Goal: Task Accomplishment & Management: Manage account settings

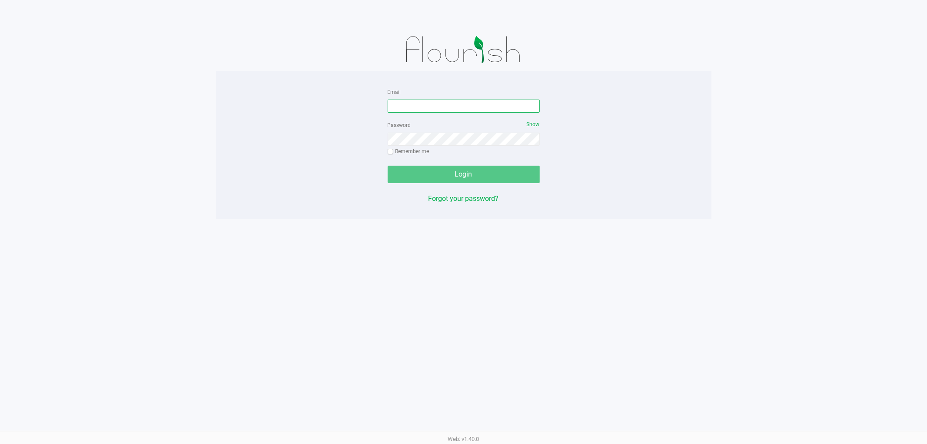
click at [444, 107] on input "Email" at bounding box center [464, 106] width 152 height 13
type input "[EMAIL_ADDRESS][DOMAIN_NAME]"
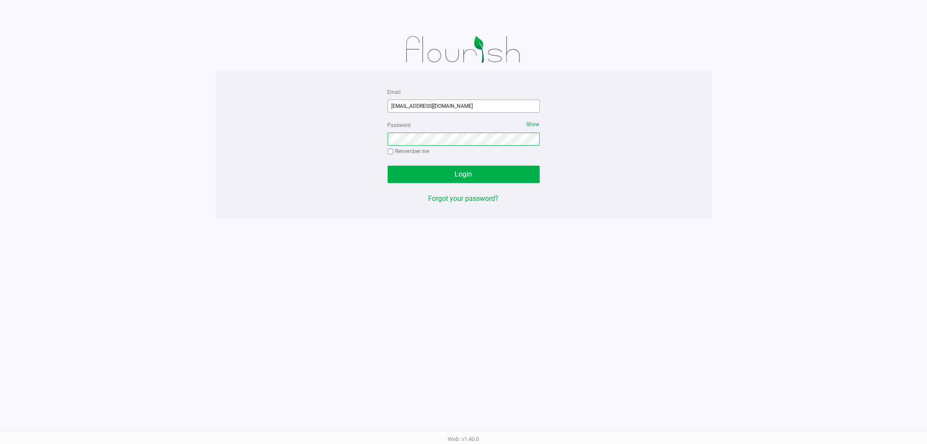
click at [388, 166] on button "Login" at bounding box center [464, 174] width 152 height 17
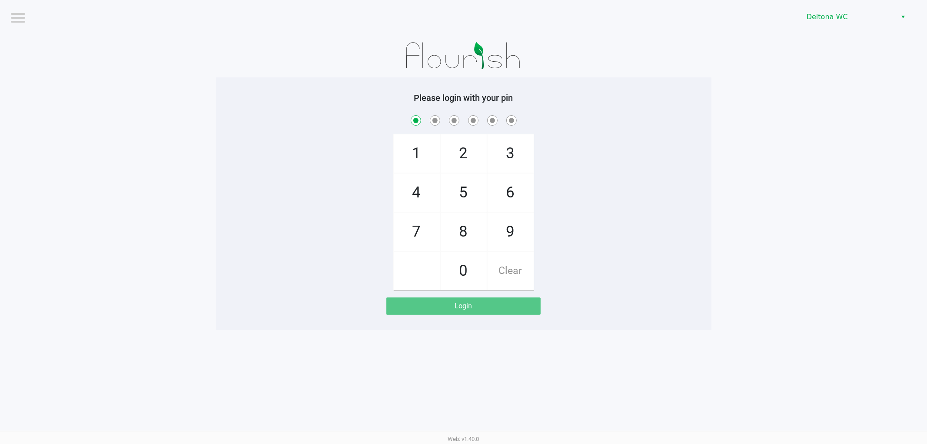
checkbox input "true"
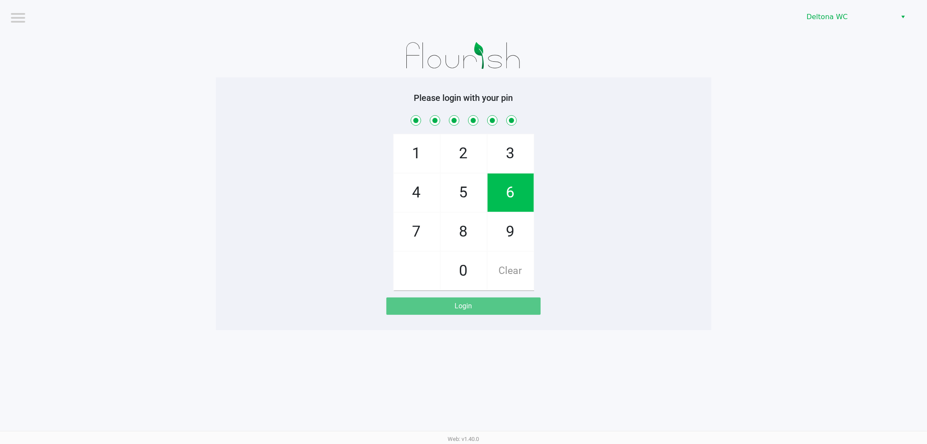
checkbox input "true"
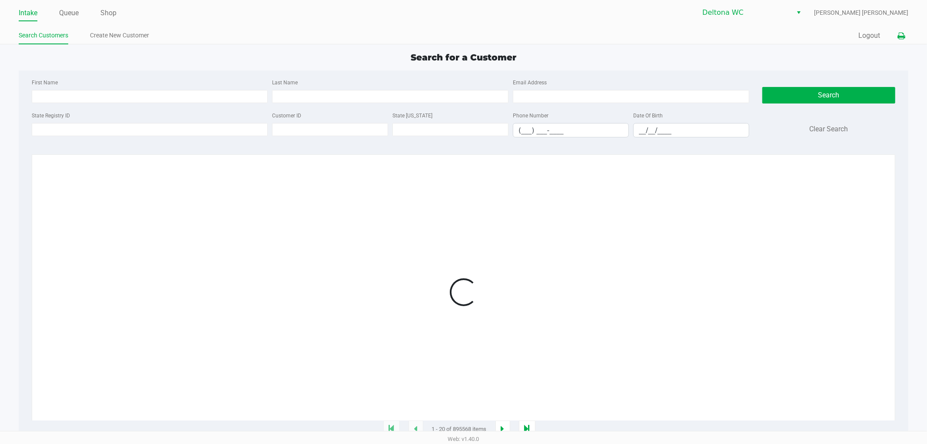
click at [900, 36] on icon at bounding box center [901, 36] width 7 height 6
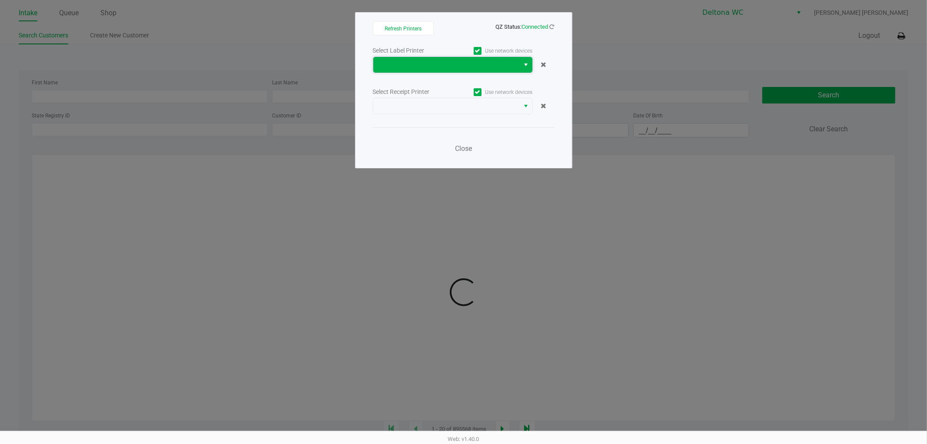
click at [475, 66] on span at bounding box center [447, 65] width 136 height 10
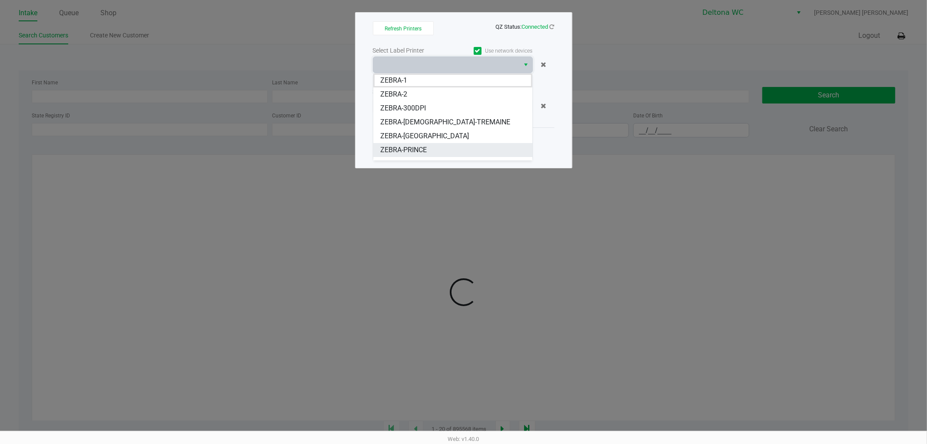
scroll to position [10, 0]
click at [420, 148] on span "ZEBRA-PRINCESS" at bounding box center [407, 153] width 55 height 10
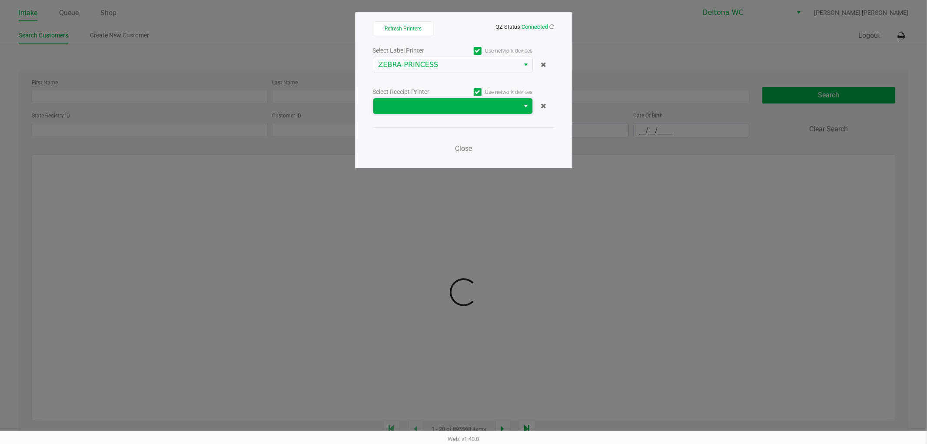
click at [428, 106] on span at bounding box center [447, 106] width 136 height 10
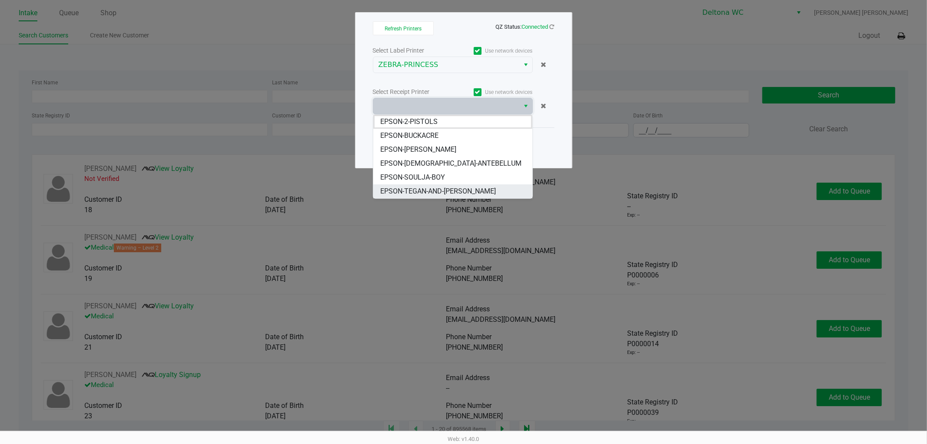
click at [436, 190] on span "EPSON-TEGAN-AND-[PERSON_NAME]" at bounding box center [438, 191] width 116 height 10
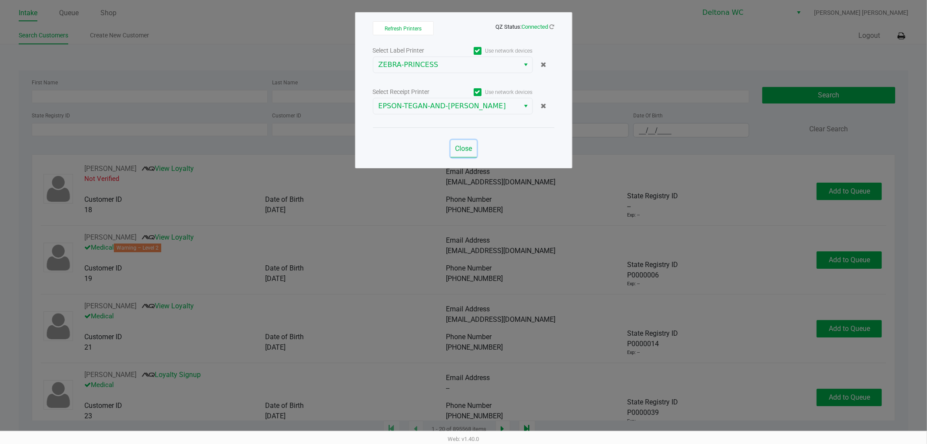
click at [457, 150] on span "Close" at bounding box center [463, 148] width 17 height 8
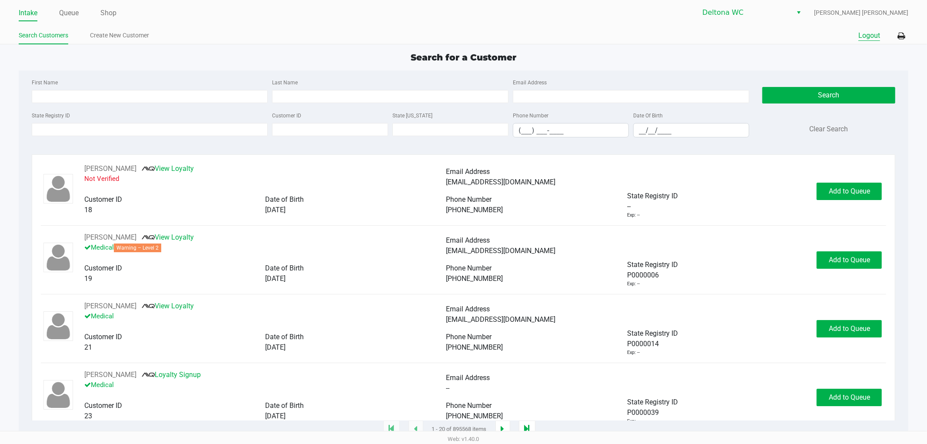
click at [874, 35] on button "Logout" at bounding box center [870, 35] width 22 height 10
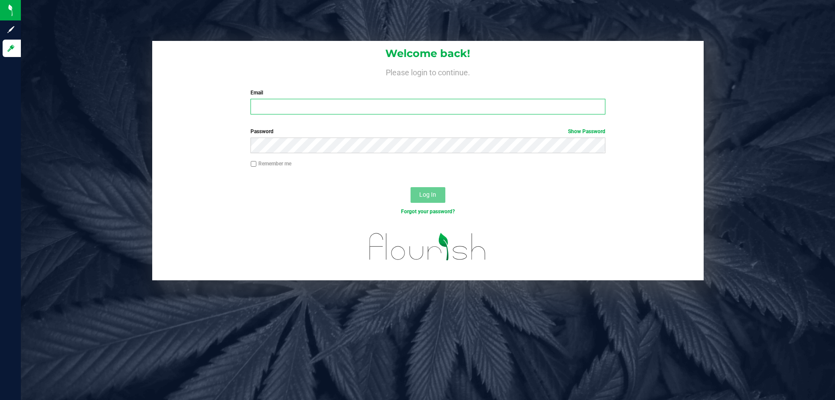
click at [360, 102] on input "Email" at bounding box center [427, 107] width 354 height 16
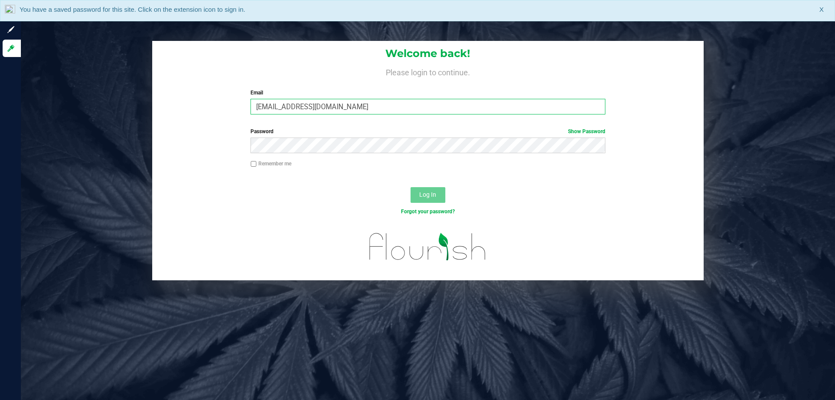
type input "asmithterry@liveparallel.com"
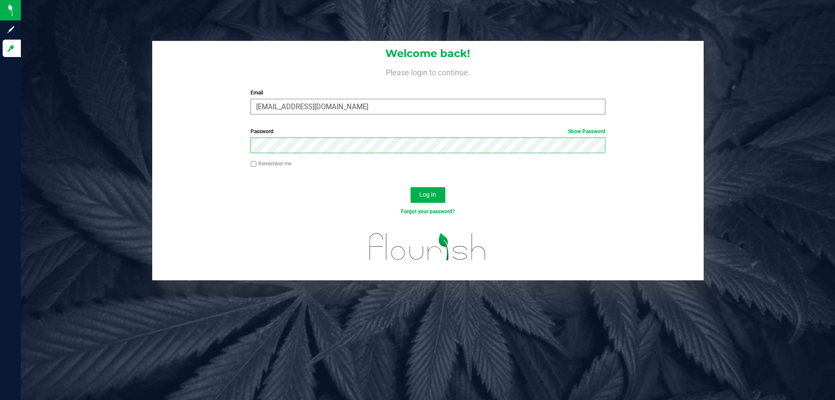
click at [410, 187] on button "Log In" at bounding box center [427, 195] width 35 height 16
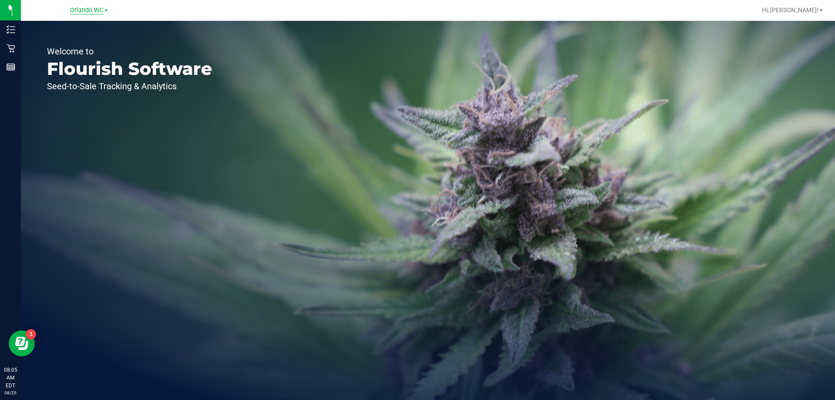
click at [75, 9] on span "Orlando WC" at bounding box center [86, 11] width 33 height 8
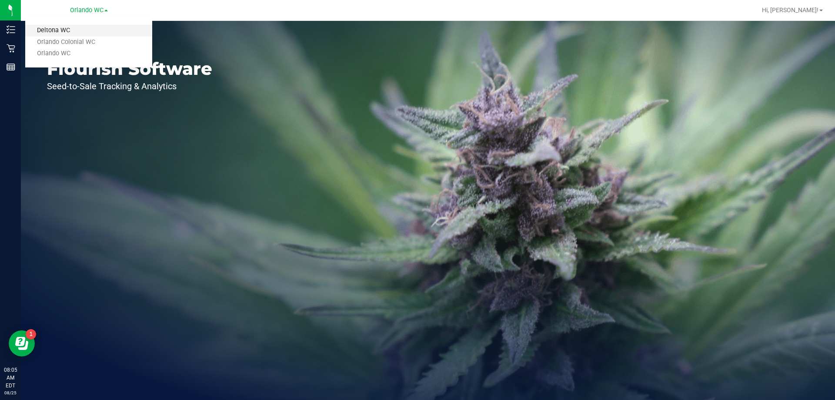
click at [61, 28] on link "Deltona WC" at bounding box center [88, 31] width 127 height 12
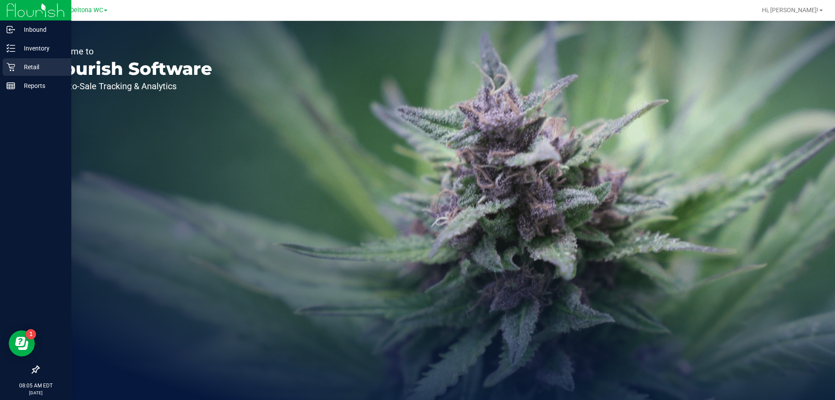
click at [26, 69] on p "Retail" at bounding box center [41, 67] width 52 height 10
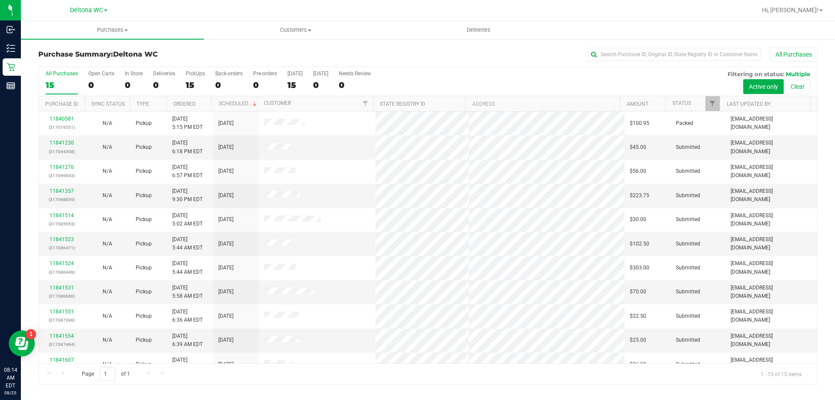
click at [193, 98] on th "Ordered" at bounding box center [189, 103] width 46 height 15
click at [66, 141] on link "11841230" at bounding box center [62, 143] width 24 height 6
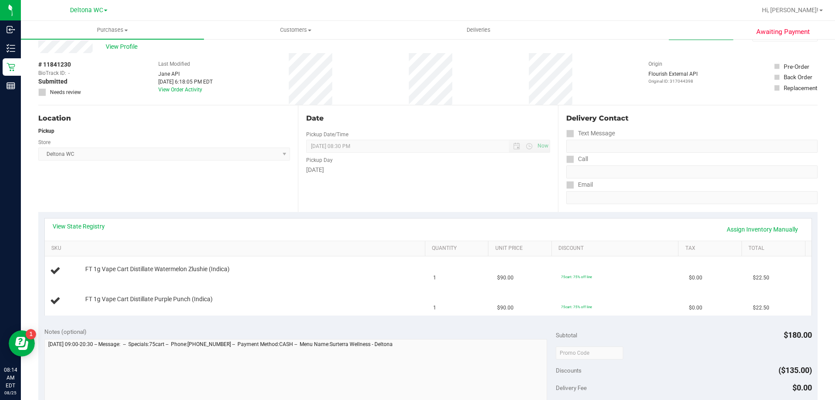
scroll to position [43, 0]
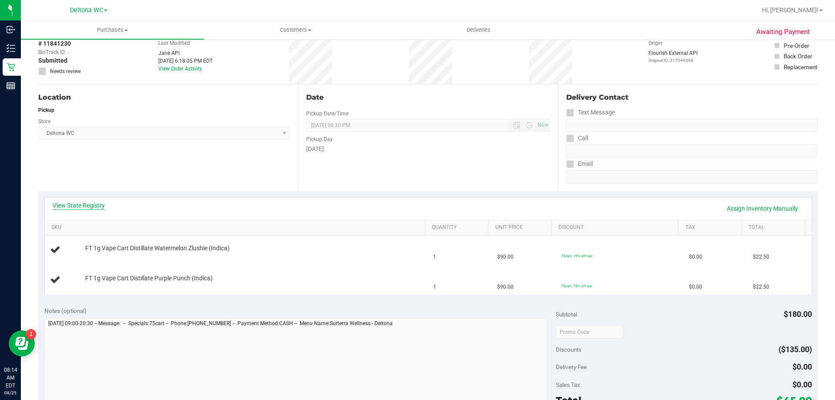
click at [85, 207] on link "View State Registry" at bounding box center [79, 205] width 52 height 9
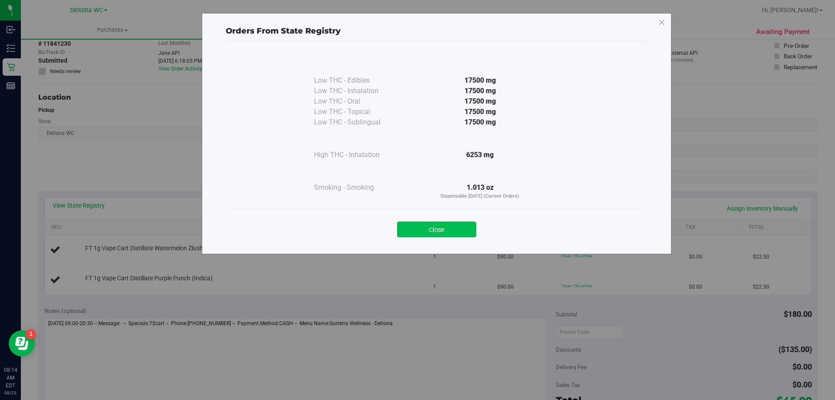
click at [427, 229] on button "Close" at bounding box center [436, 229] width 79 height 16
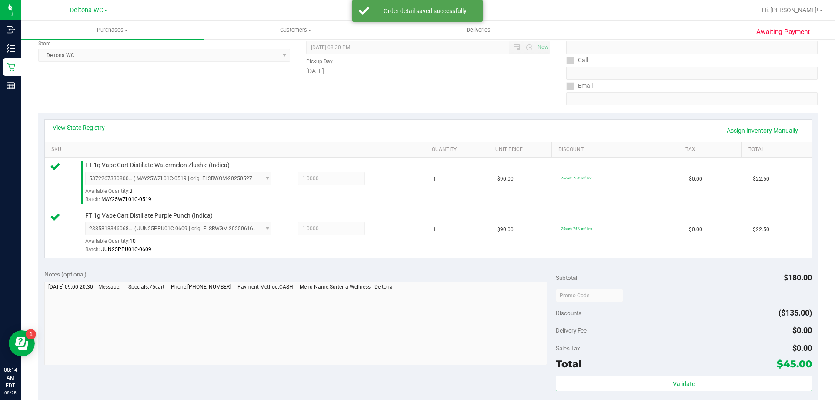
scroll to position [217, 0]
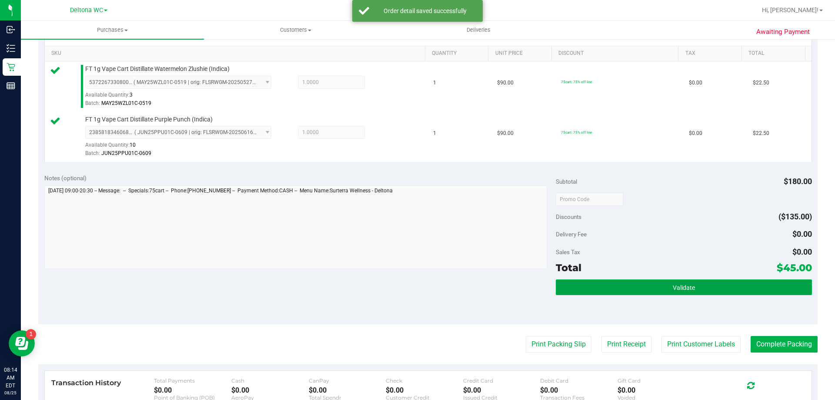
click at [612, 287] on button "Validate" at bounding box center [684, 287] width 256 height 16
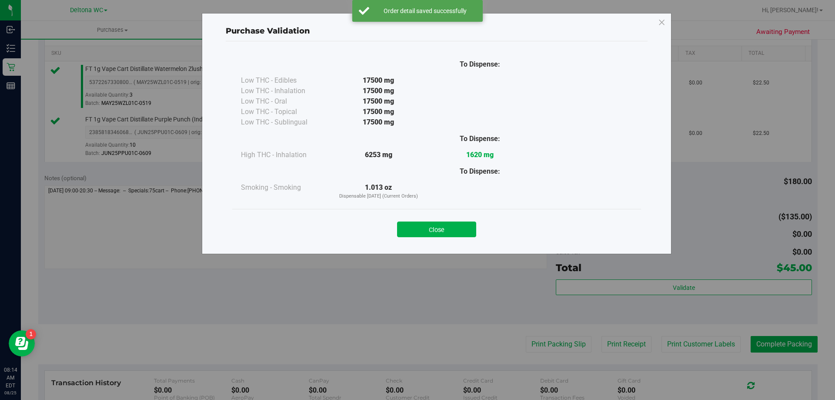
click at [451, 232] on button "Close" at bounding box center [436, 229] width 79 height 16
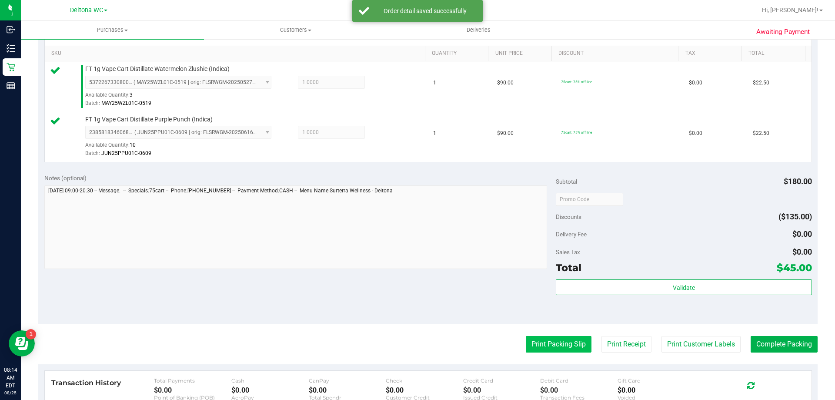
click at [547, 341] on button "Print Packing Slip" at bounding box center [559, 344] width 66 height 17
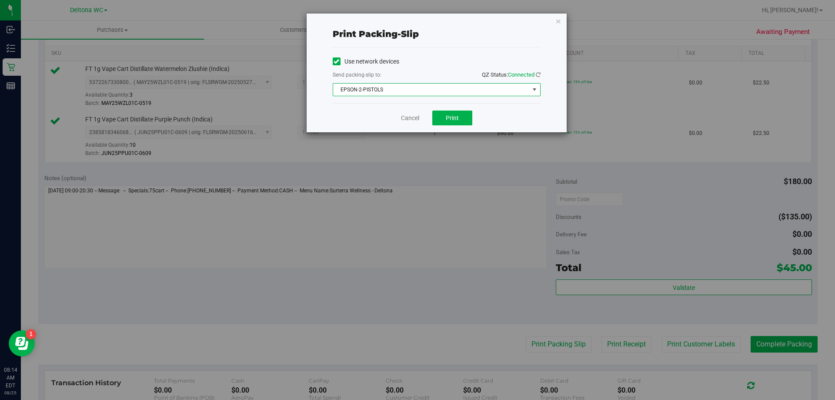
drag, startPoint x: 442, startPoint y: 89, endPoint x: 430, endPoint y: 103, distance: 17.9
click at [442, 90] on span "EPSON-2-PISTOLS" at bounding box center [431, 89] width 196 height 12
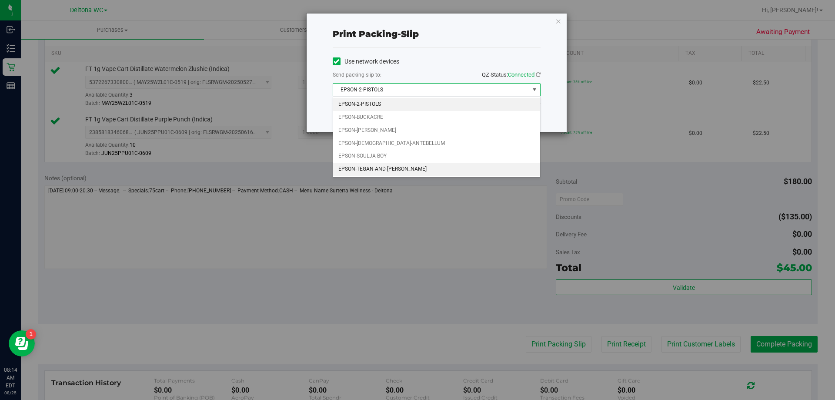
click at [398, 165] on li "EPSON-TEGAN-AND-[PERSON_NAME]" at bounding box center [436, 169] width 207 height 13
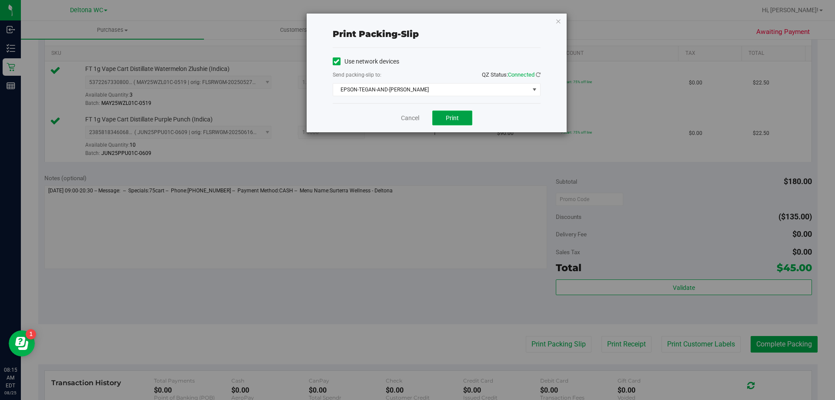
click at [440, 115] on button "Print" at bounding box center [452, 117] width 40 height 15
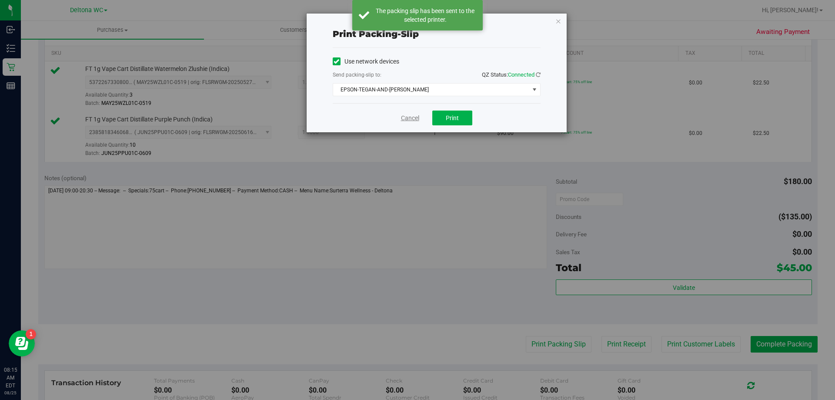
click at [408, 117] on link "Cancel" at bounding box center [410, 117] width 18 height 9
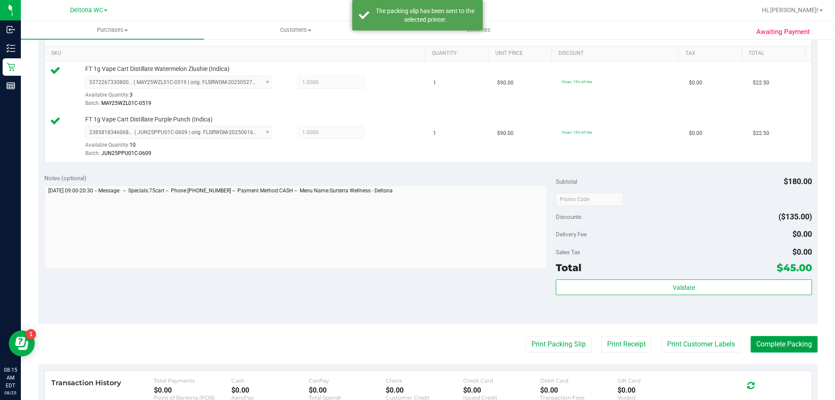
click at [763, 340] on button "Complete Packing" at bounding box center [783, 344] width 67 height 17
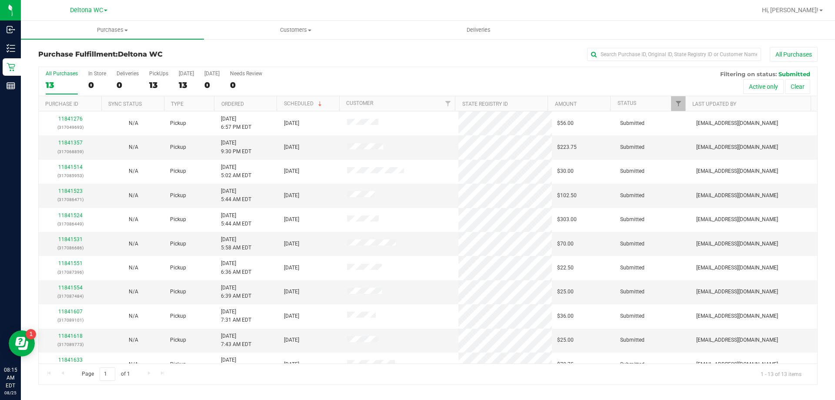
click at [675, 78] on div "All Purchases 13 In Store 0 Deliveries 0 PickUps 13 Today 13 Tomorrow 0 Needs R…" at bounding box center [428, 81] width 778 height 29
click at [261, 103] on th "Ordered" at bounding box center [245, 103] width 63 height 15
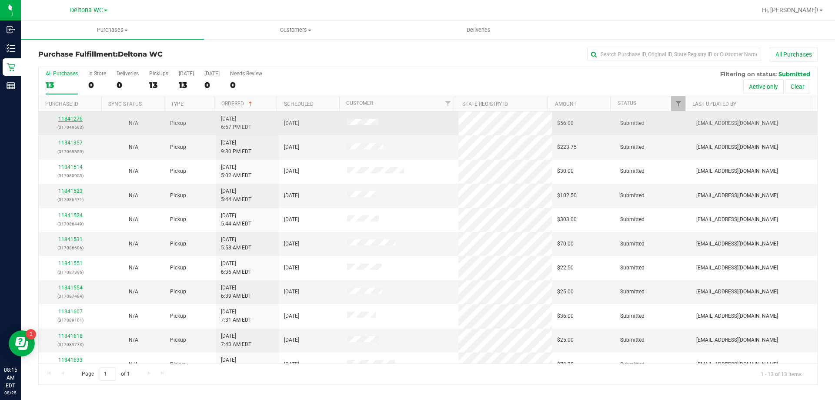
click at [76, 119] on link "11841276" at bounding box center [70, 119] width 24 height 6
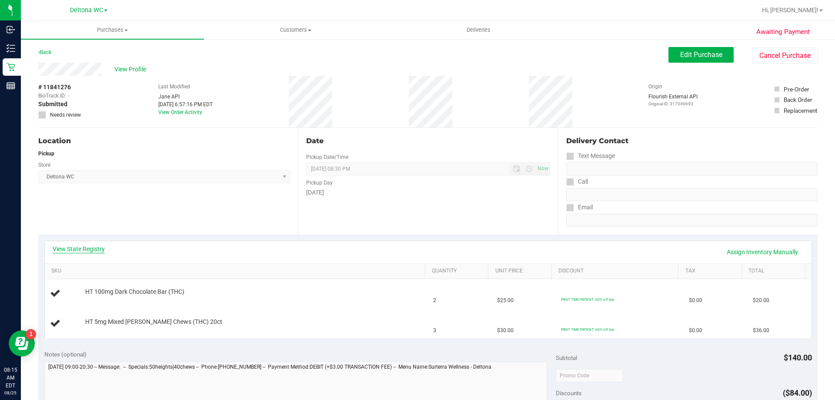
click at [94, 249] on link "View State Registry" at bounding box center [79, 248] width 52 height 9
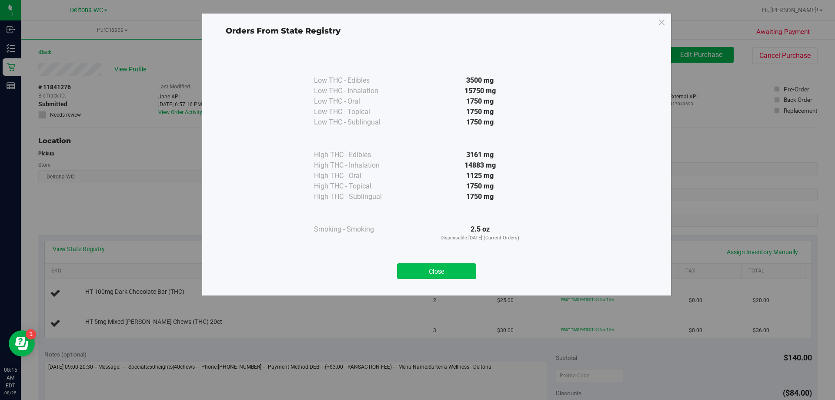
click at [440, 270] on button "Close" at bounding box center [436, 271] width 79 height 16
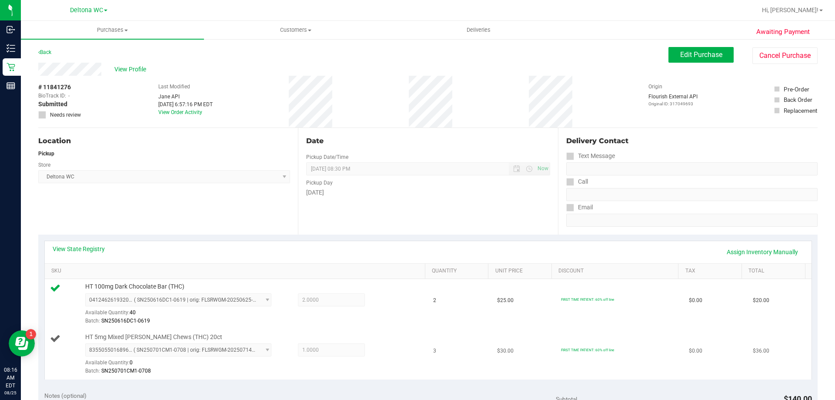
click at [149, 333] on span "HT 5mg Mixed Berry Chews (THC) 20ct" at bounding box center [153, 337] width 137 height 8
click at [148, 333] on span "HT 5mg Mixed Berry Chews (THC) 20ct" at bounding box center [153, 337] width 137 height 8
click at [147, 334] on span "HT 5mg Mixed Berry Chews (THC) 20ct" at bounding box center [153, 337] width 137 height 8
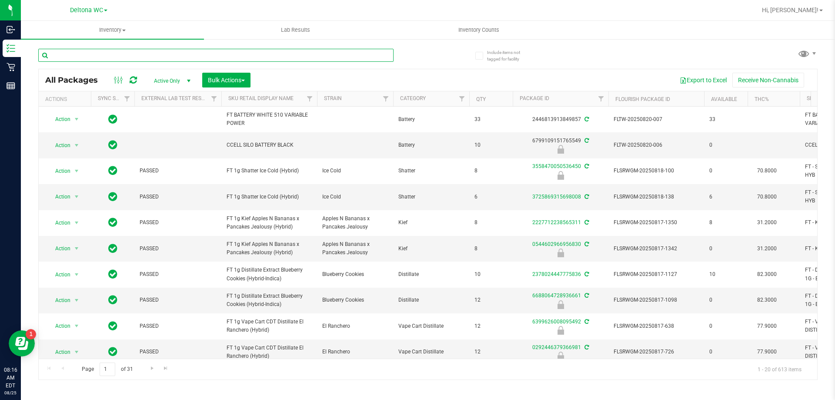
click at [280, 57] on input "text" at bounding box center [215, 55] width 355 height 13
paste input "HT 5mg Mixed Berry Chews (THC) 20ct"
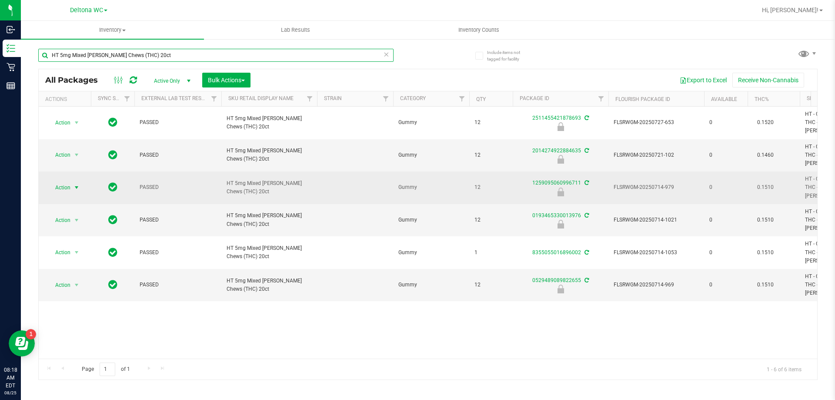
type input "HT 5mg Mixed Berry Chews (THC) 20ct"
click at [70, 181] on span "Action" at bounding box center [58, 187] width 23 height 12
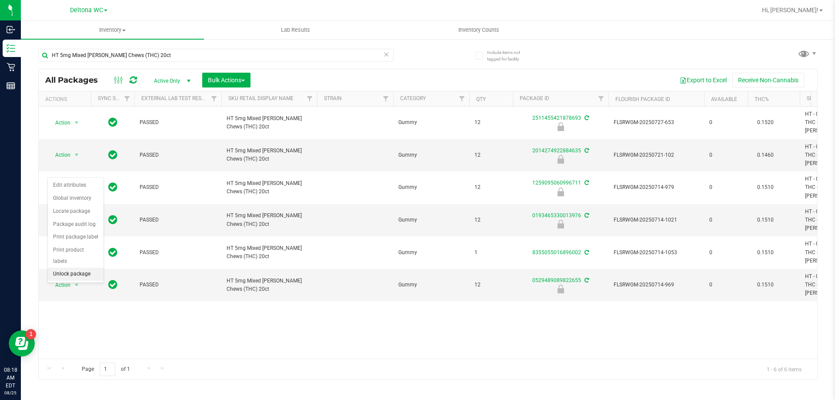
click at [83, 267] on li "Unlock package" at bounding box center [76, 273] width 56 height 13
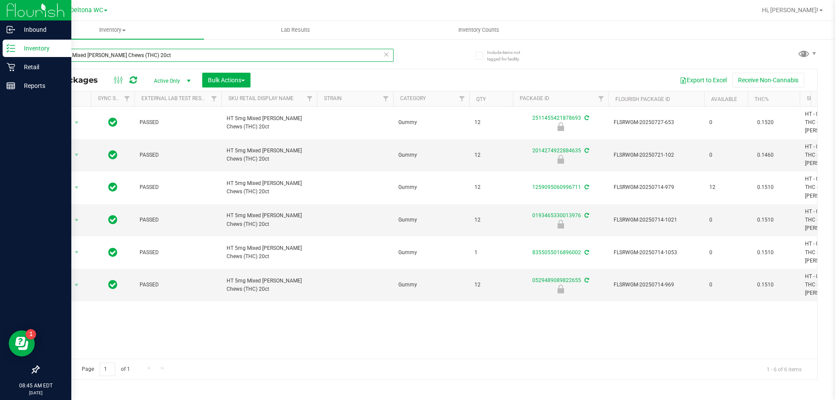
drag, startPoint x: 190, startPoint y: 55, endPoint x: 4, endPoint y: 52, distance: 186.1
click at [4, 51] on div "Inbound Inventory Retail Reports 08:45 AM EDT 08/25/2025 08/25 Deltona WC Hi, A…" at bounding box center [417, 200] width 835 height 400
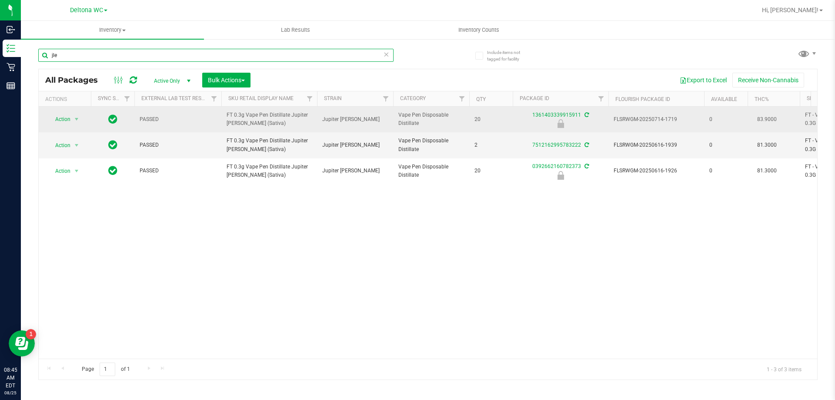
type input "jle"
click at [70, 114] on span "Action" at bounding box center [58, 119] width 23 height 12
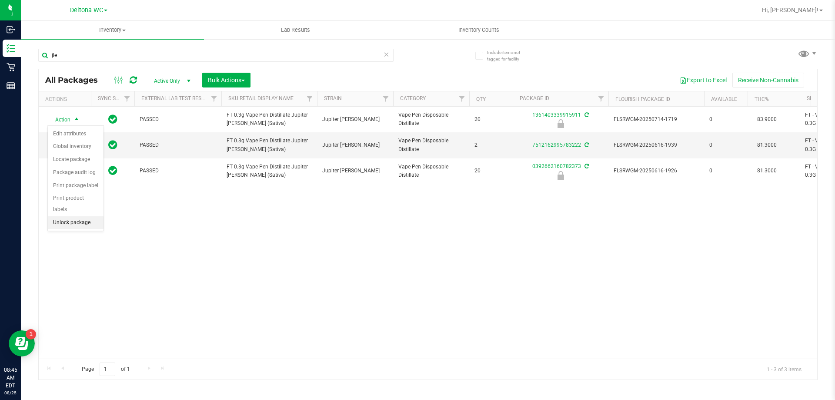
click at [89, 216] on li "Unlock package" at bounding box center [76, 222] width 56 height 13
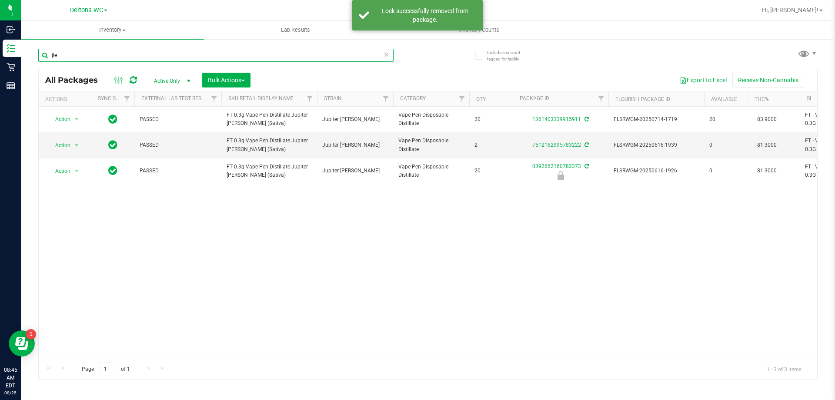
click at [148, 50] on input "jle" at bounding box center [215, 55] width 355 height 13
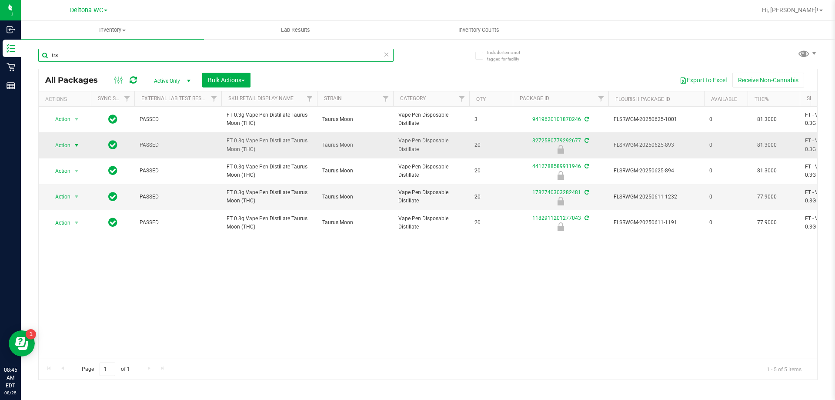
type input "trs"
click at [66, 147] on span "Action" at bounding box center [58, 145] width 23 height 12
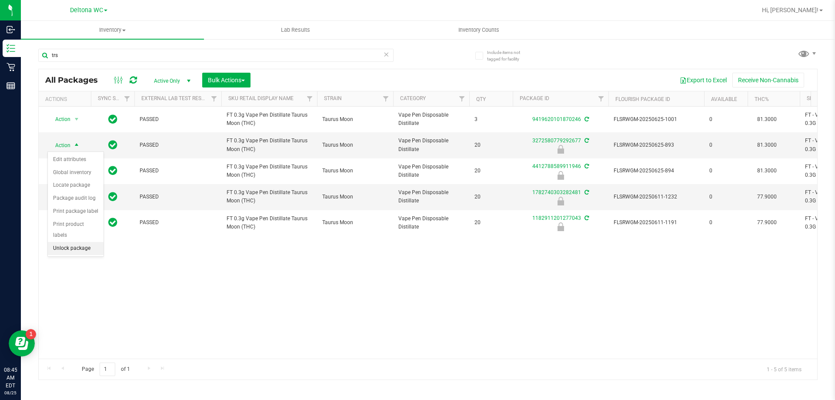
click at [75, 242] on li "Unlock package" at bounding box center [76, 248] width 56 height 13
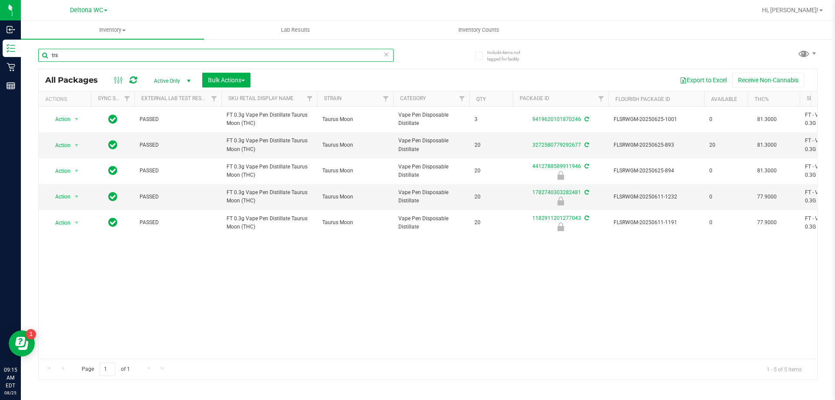
click at [175, 57] on input "trs" at bounding box center [215, 55] width 355 height 13
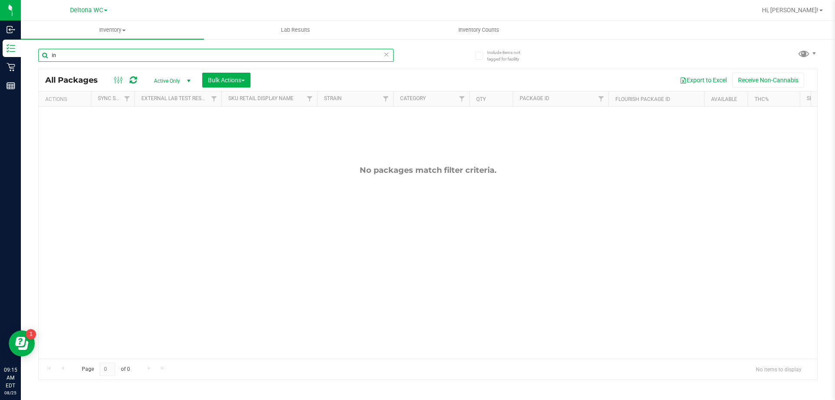
type input "i"
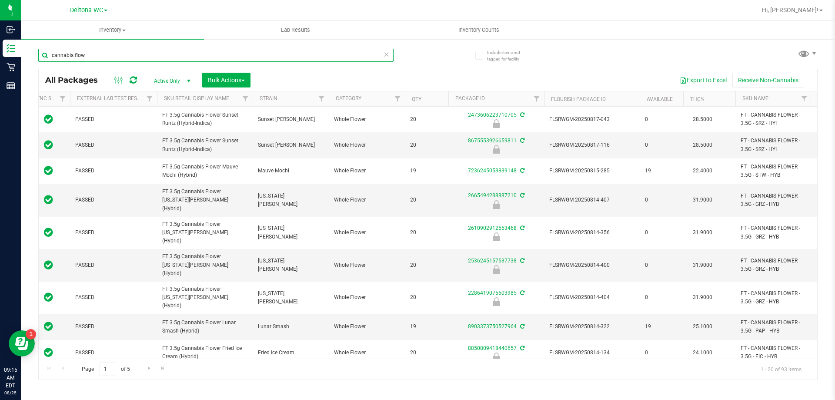
scroll to position [0, 94]
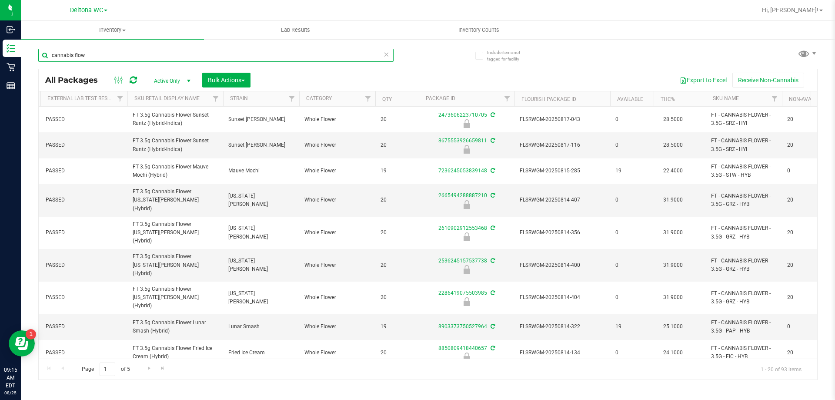
type input "cannabis flow"
click at [740, 96] on th "SKU Name" at bounding box center [744, 98] width 76 height 15
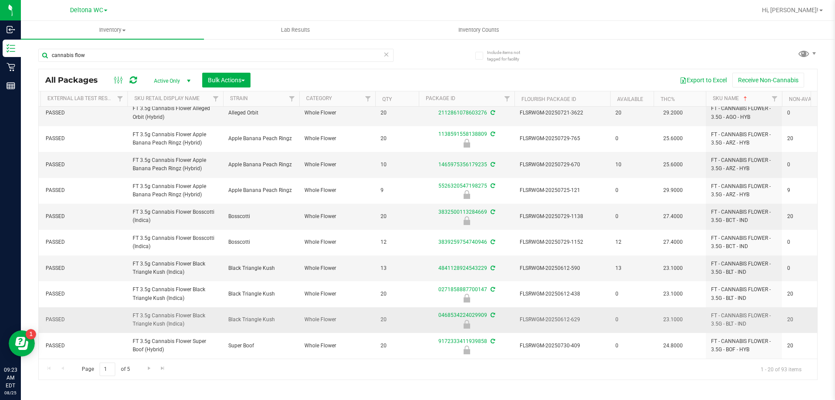
scroll to position [291, 94]
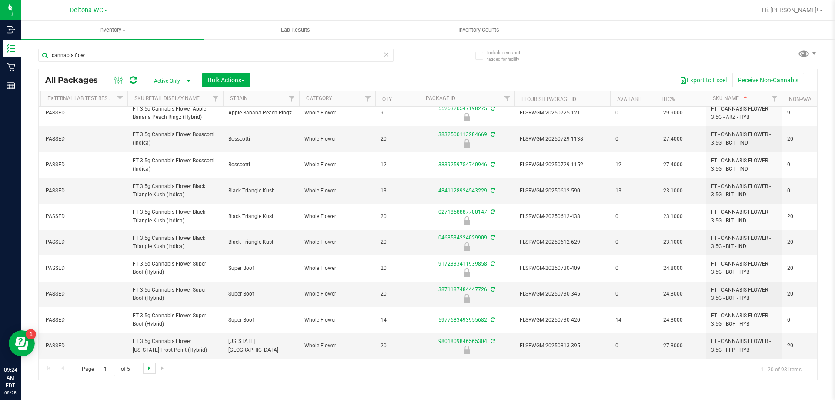
click at [147, 369] on span "Go to the next page" at bounding box center [149, 367] width 7 height 7
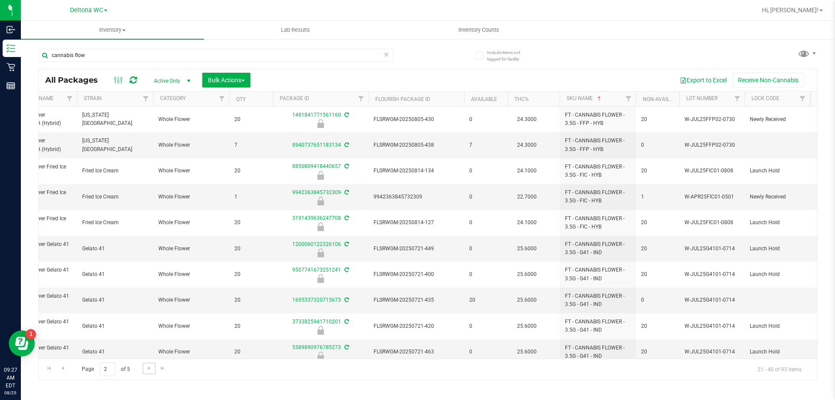
scroll to position [0, 216]
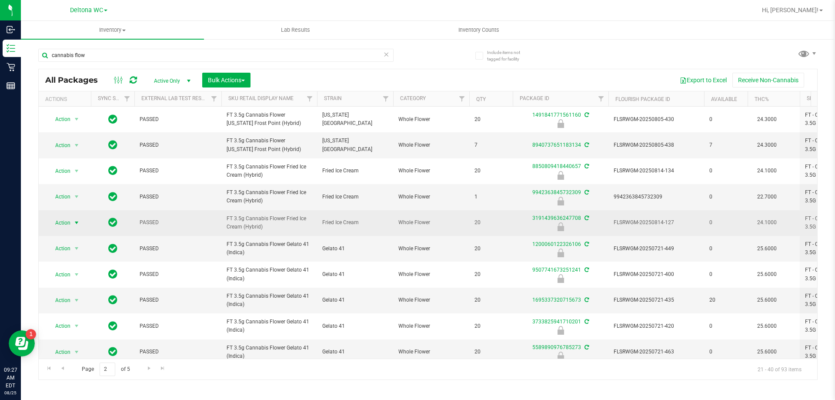
click at [54, 225] on span "Action" at bounding box center [58, 223] width 23 height 12
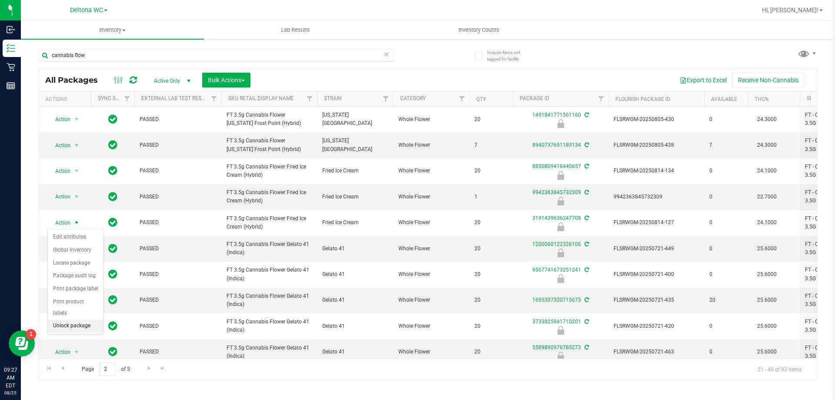
click at [75, 319] on li "Unlock package" at bounding box center [76, 325] width 56 height 13
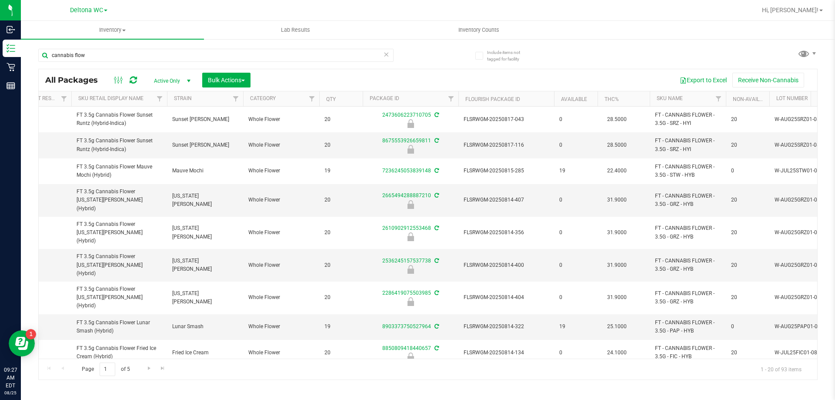
click at [692, 100] on th "SKU Name" at bounding box center [688, 98] width 76 height 15
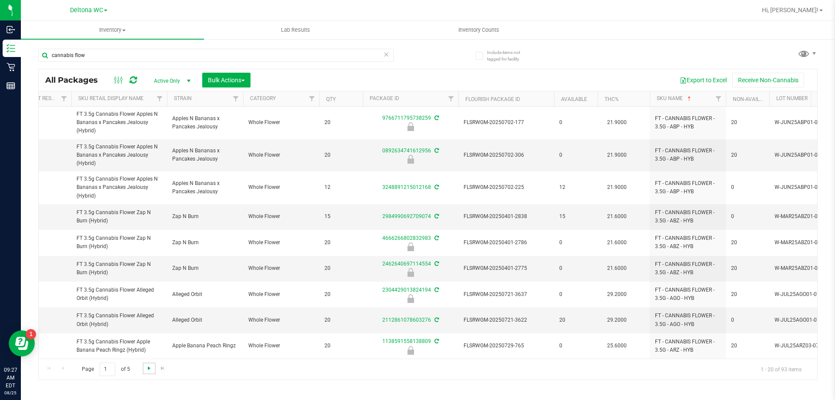
click at [147, 367] on span "Go to the next page" at bounding box center [149, 367] width 7 height 7
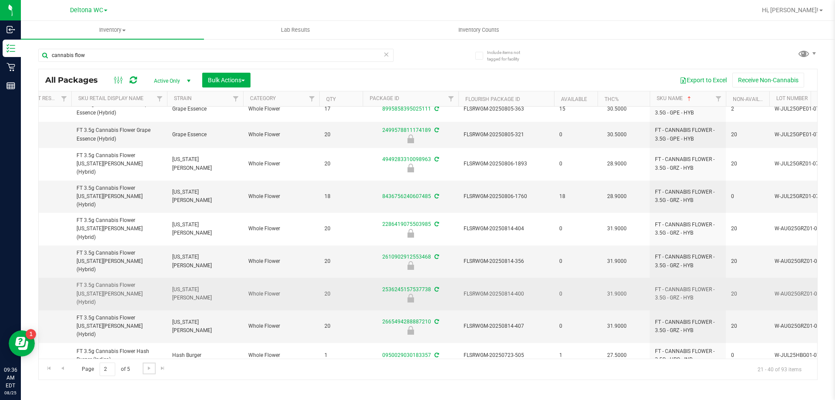
scroll to position [271, 150]
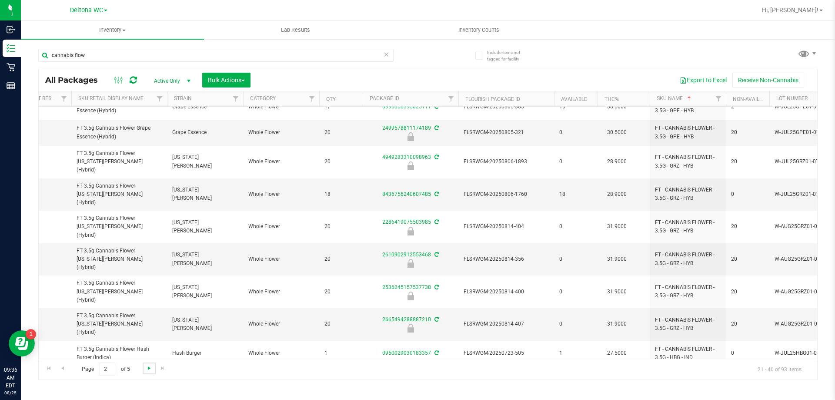
click at [147, 369] on span "Go to the next page" at bounding box center [149, 367] width 7 height 7
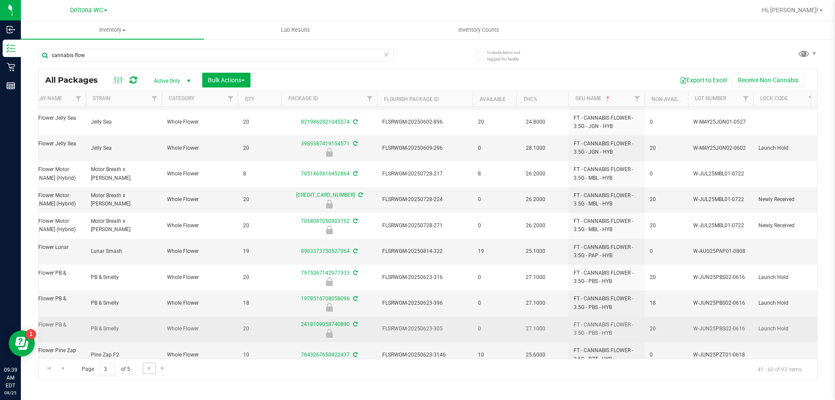
scroll to position [87, 231]
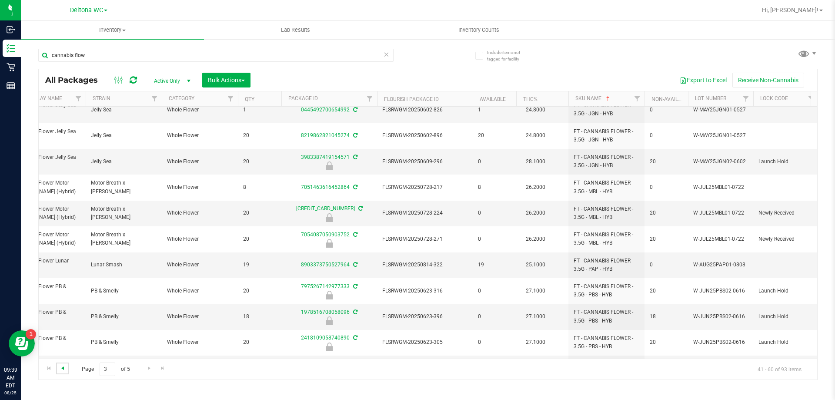
click at [64, 370] on span "Go to the previous page" at bounding box center [62, 367] width 7 height 7
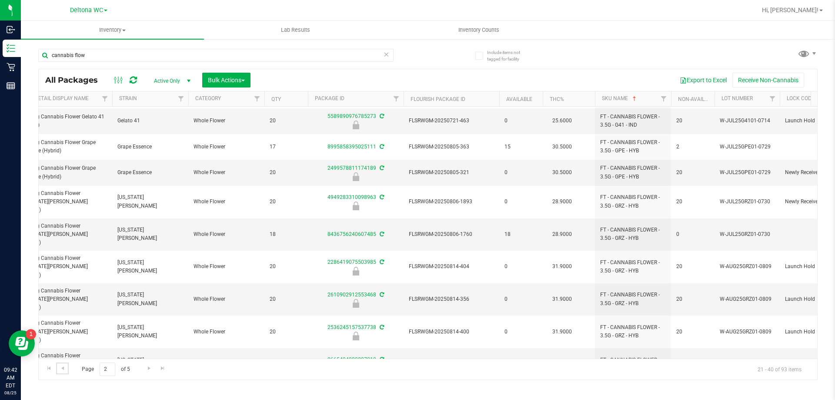
scroll to position [271, 205]
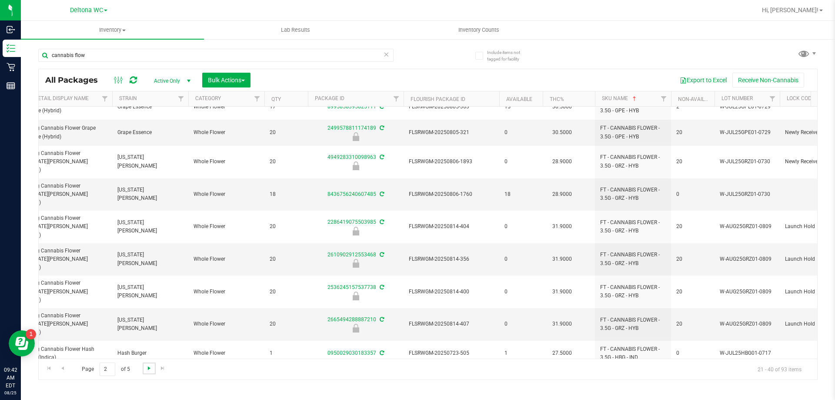
click at [150, 368] on span "Go to the next page" at bounding box center [149, 367] width 7 height 7
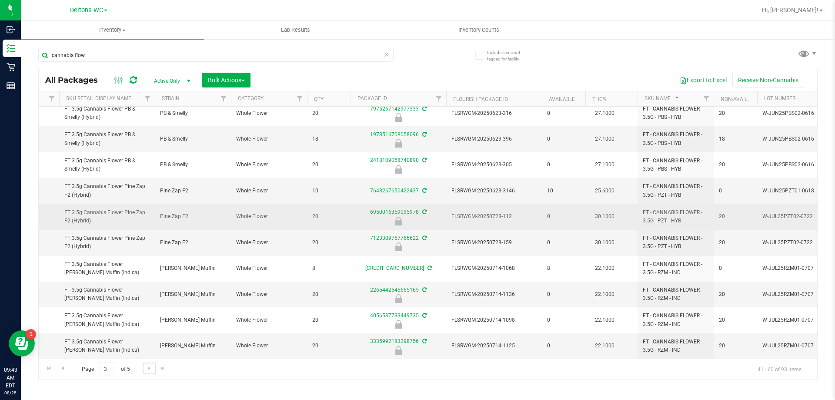
scroll to position [271, 162]
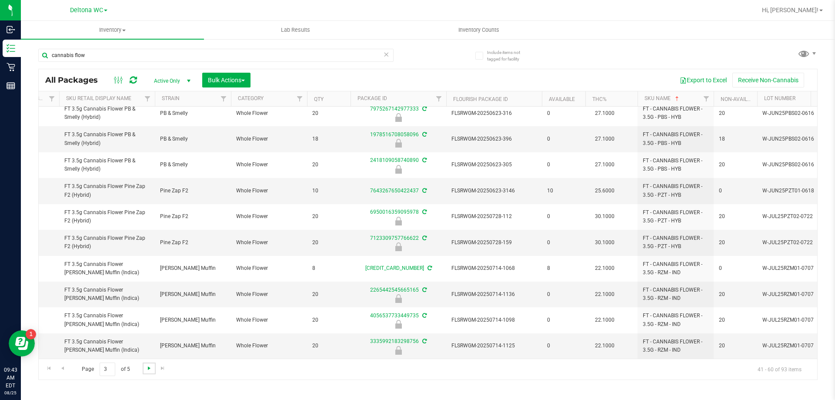
click at [148, 367] on span "Go to the next page" at bounding box center [149, 367] width 7 height 7
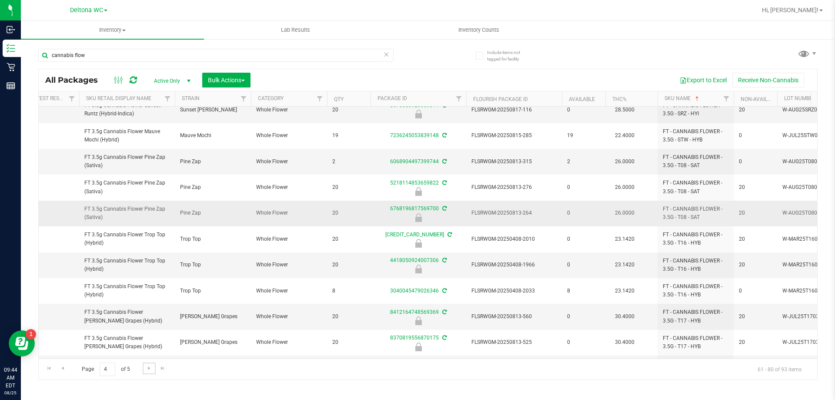
scroll to position [130, 142]
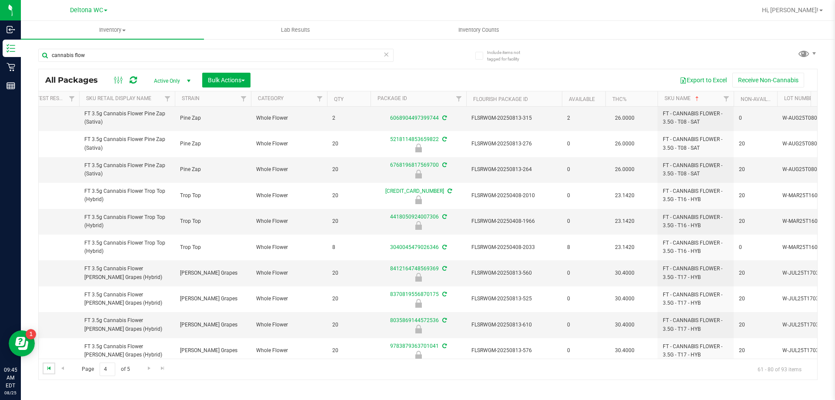
click at [50, 367] on span "Go to the first page" at bounding box center [49, 367] width 7 height 7
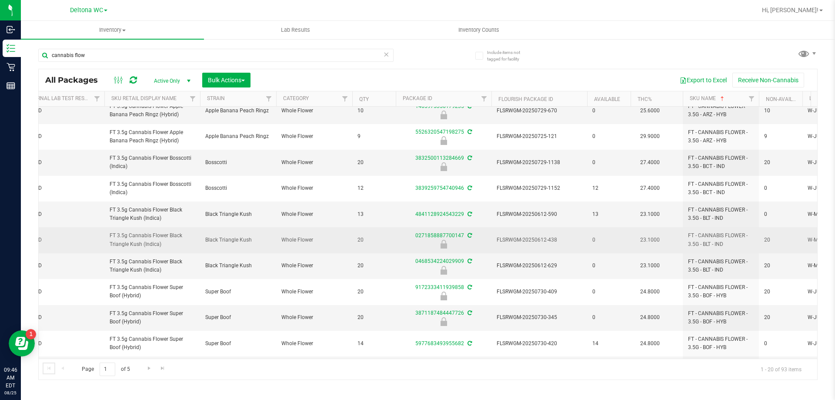
scroll to position [291, 117]
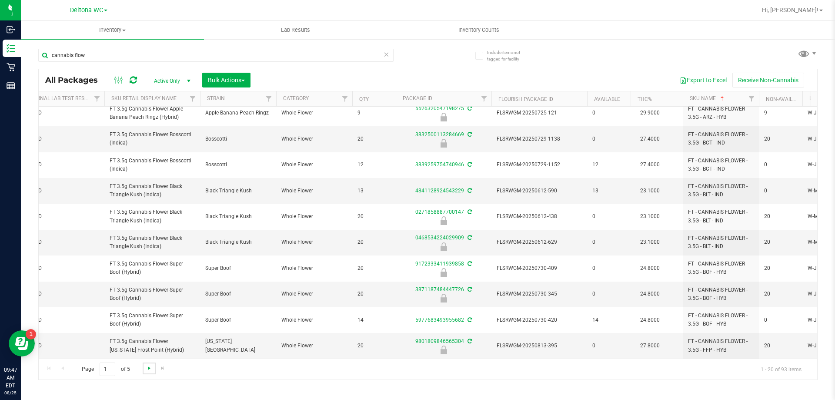
click at [148, 366] on span "Go to the next page" at bounding box center [149, 367] width 7 height 7
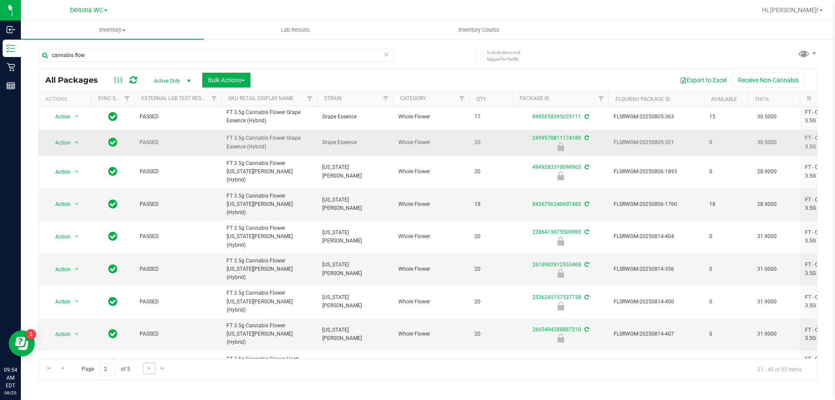
scroll to position [271, 0]
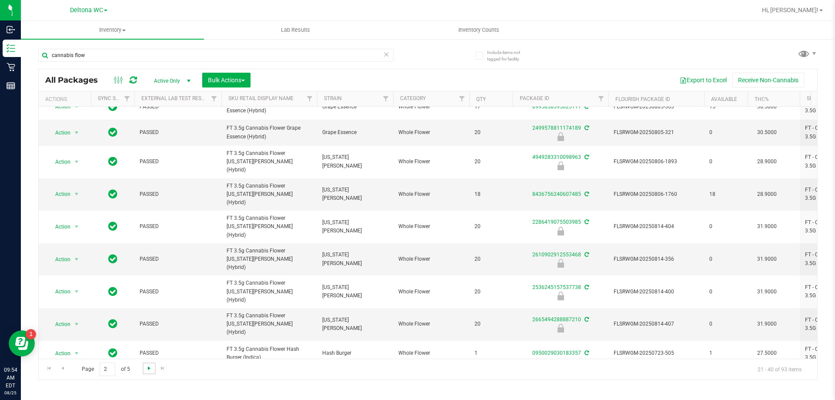
click at [146, 368] on span "Go to the next page" at bounding box center [149, 367] width 7 height 7
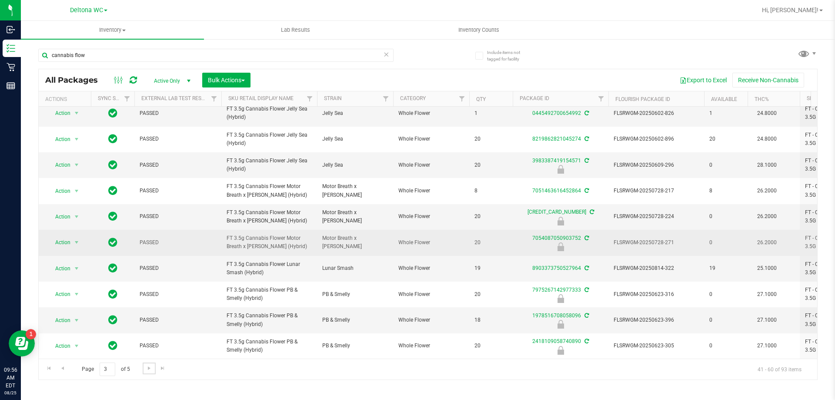
scroll to position [87, 0]
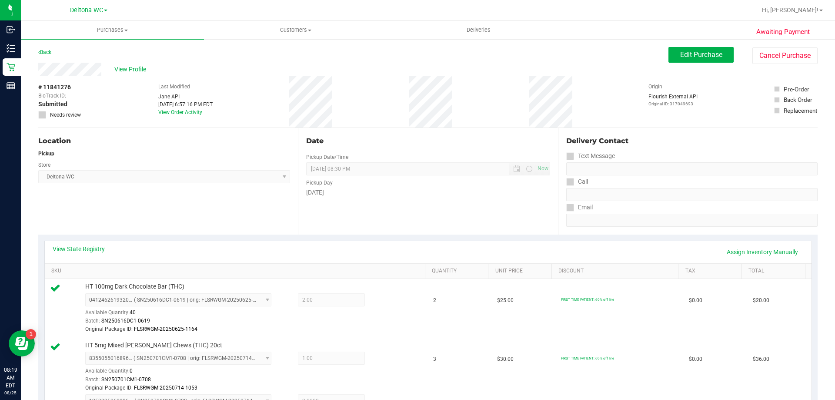
scroll to position [217, 0]
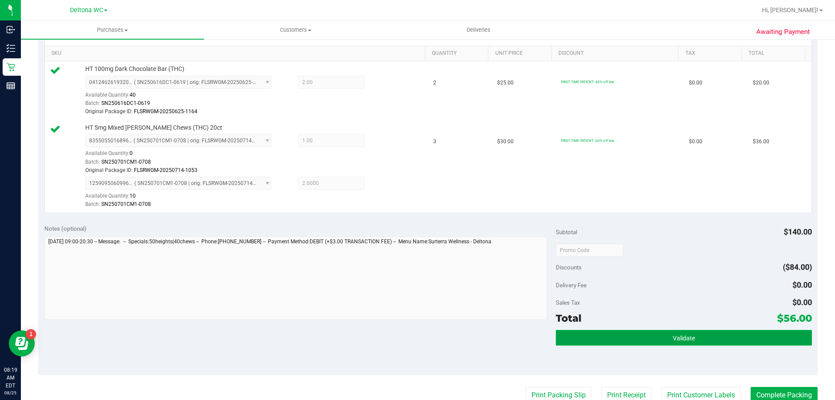
click at [633, 333] on button "Validate" at bounding box center [684, 338] width 256 height 16
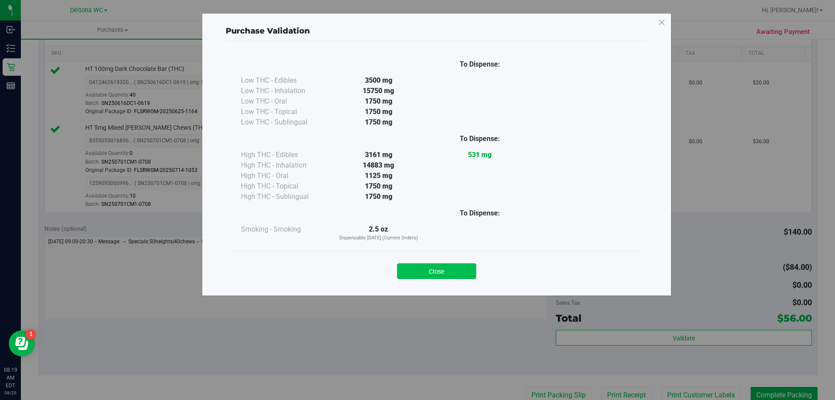
click at [445, 274] on button "Close" at bounding box center [436, 271] width 79 height 16
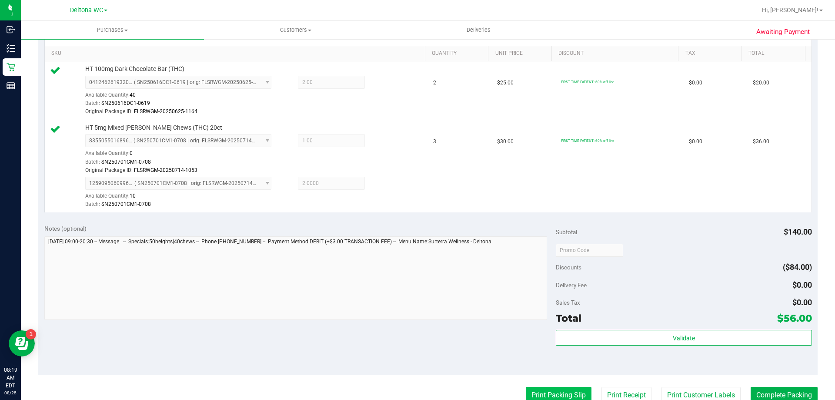
click at [546, 388] on button "Print Packing Slip" at bounding box center [559, 395] width 66 height 17
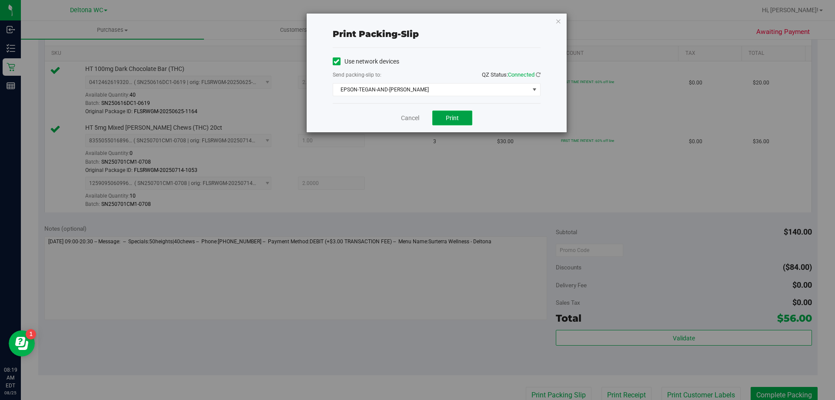
drag, startPoint x: 450, startPoint y: 120, endPoint x: 446, endPoint y: 123, distance: 5.8
click at [450, 120] on span "Print" at bounding box center [452, 117] width 13 height 7
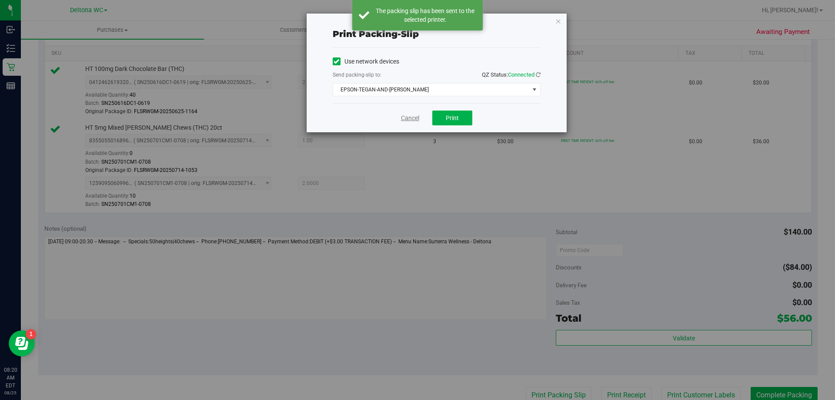
click at [409, 120] on link "Cancel" at bounding box center [410, 117] width 18 height 9
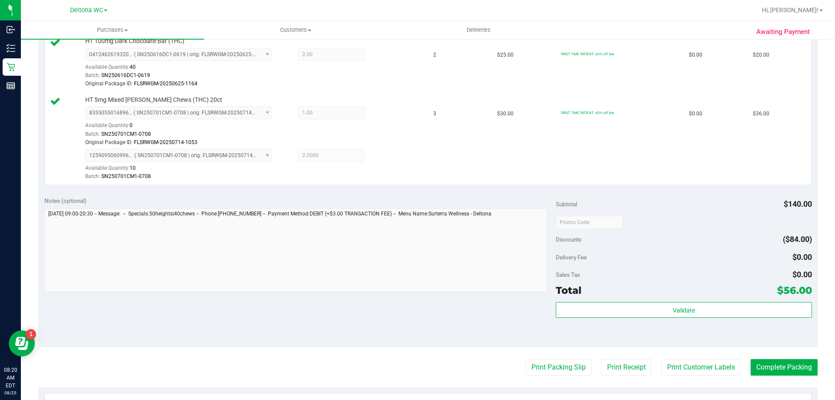
scroll to position [261, 0]
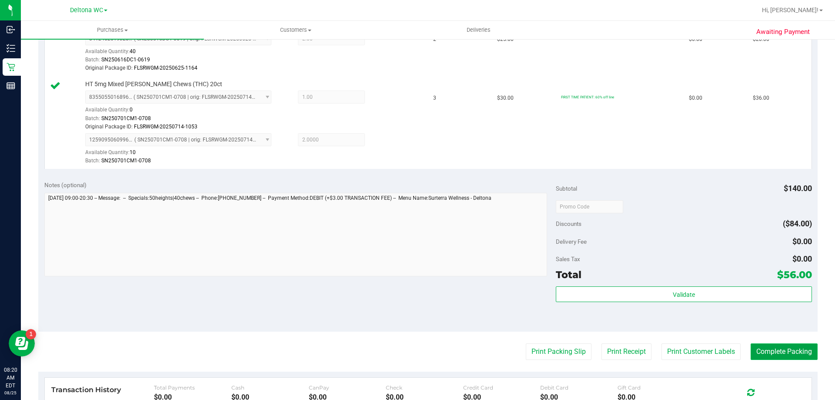
click at [767, 352] on button "Complete Packing" at bounding box center [783, 351] width 67 height 17
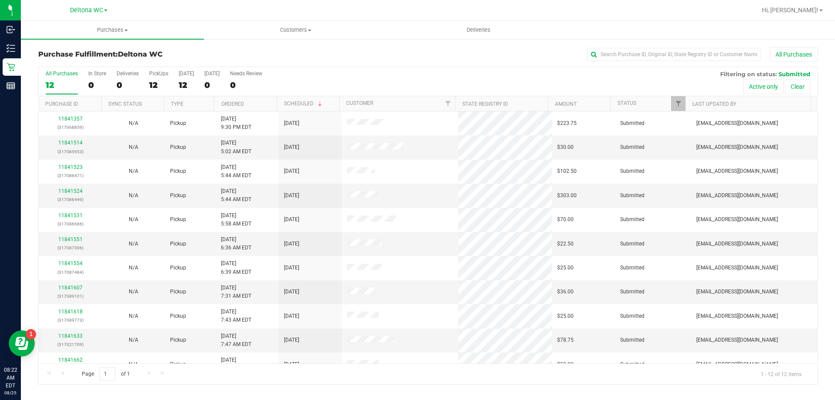
click at [263, 99] on th "Ordered" at bounding box center [245, 103] width 63 height 15
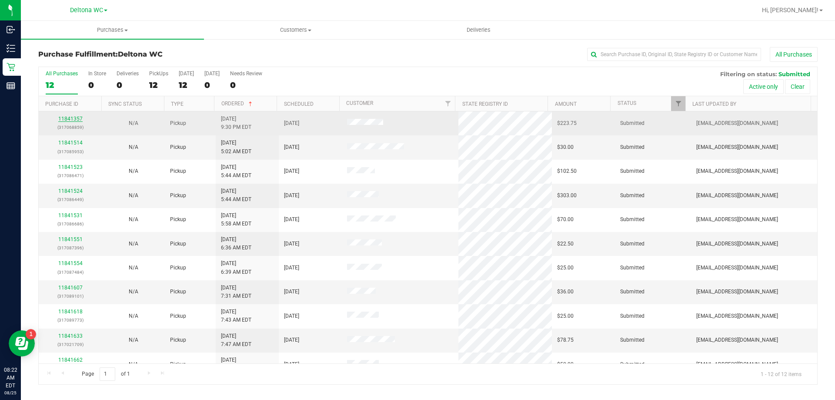
click at [73, 118] on link "11841357" at bounding box center [70, 119] width 24 height 6
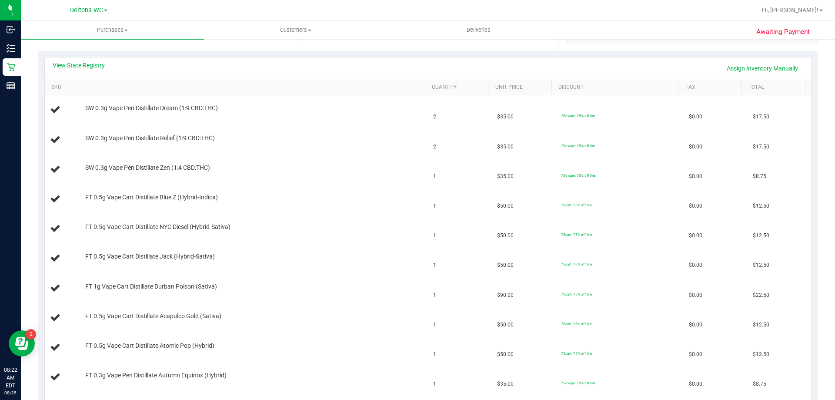
scroll to position [174, 0]
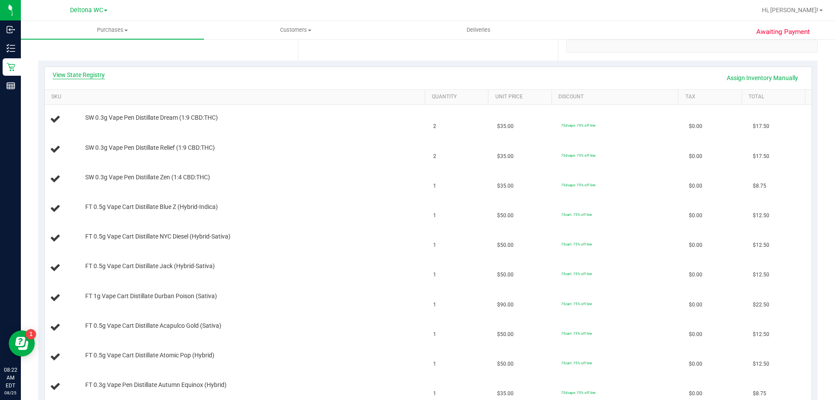
click at [77, 75] on link "View State Registry" at bounding box center [79, 74] width 52 height 9
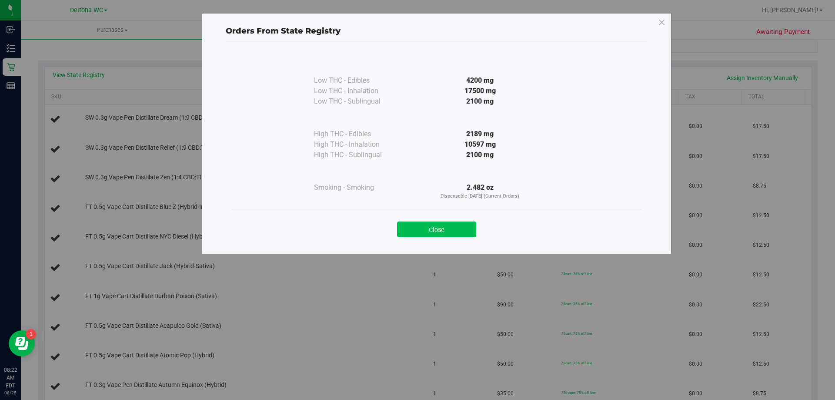
click at [433, 231] on button "Close" at bounding box center [436, 229] width 79 height 16
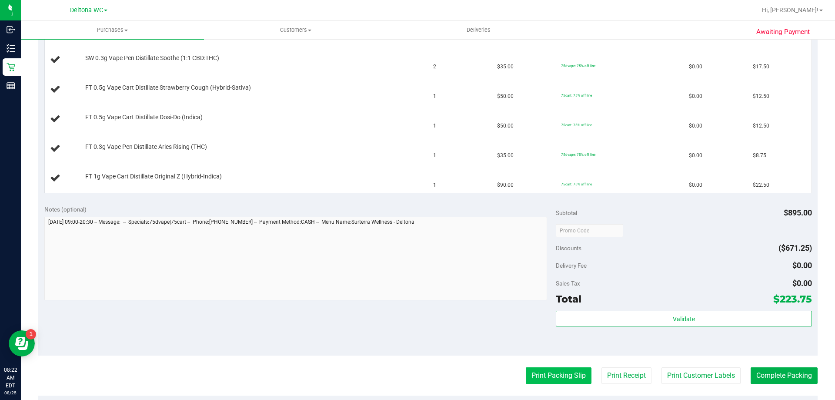
scroll to position [565, 0]
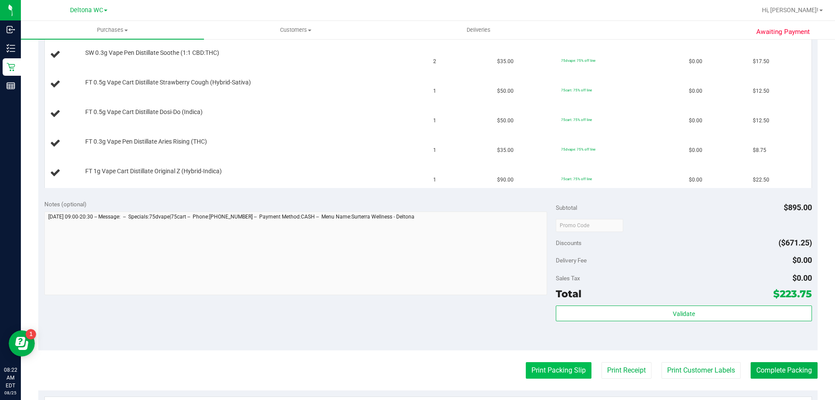
click at [545, 368] on button "Print Packing Slip" at bounding box center [559, 370] width 66 height 17
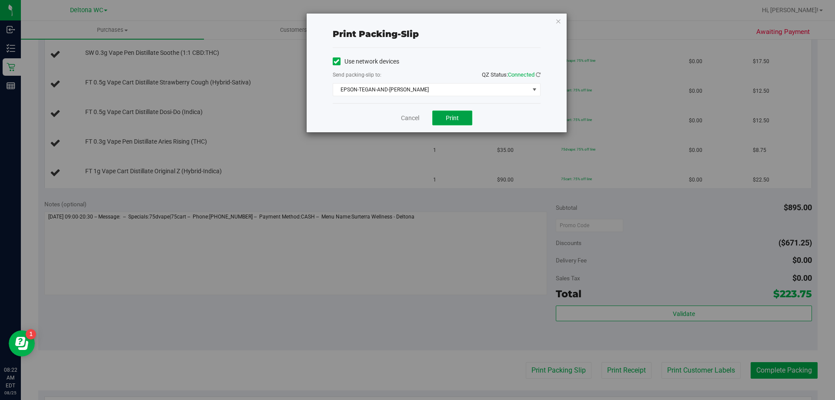
click at [456, 119] on span "Print" at bounding box center [452, 117] width 13 height 7
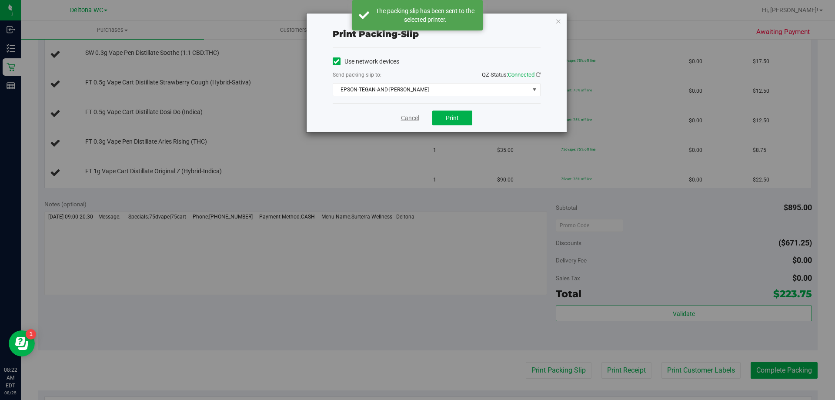
click at [403, 118] on link "Cancel" at bounding box center [410, 117] width 18 height 9
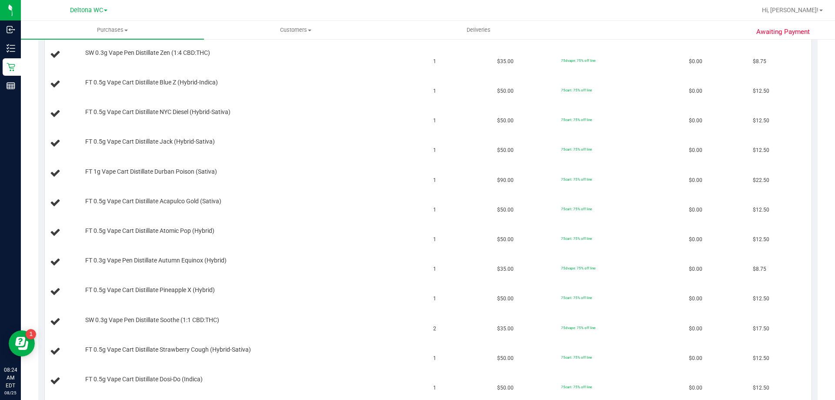
scroll to position [304, 0]
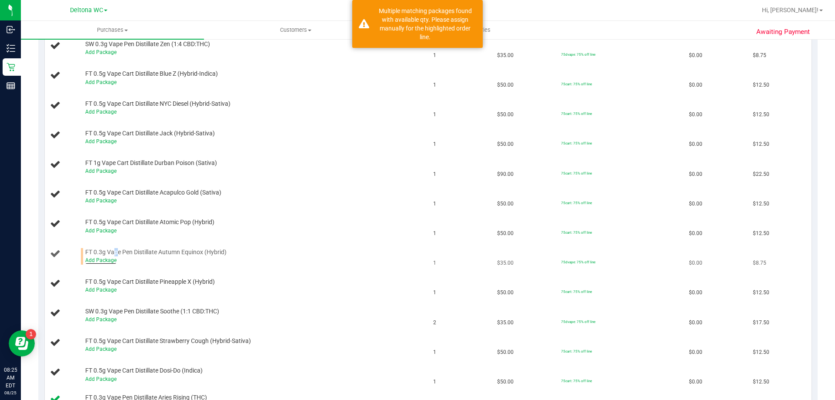
click at [115, 255] on span "FT 0.3g Vape Pen Distillate Autumn Equinox (Hybrid)" at bounding box center [155, 252] width 141 height 8
click at [106, 259] on link "Add Package" at bounding box center [100, 260] width 31 height 6
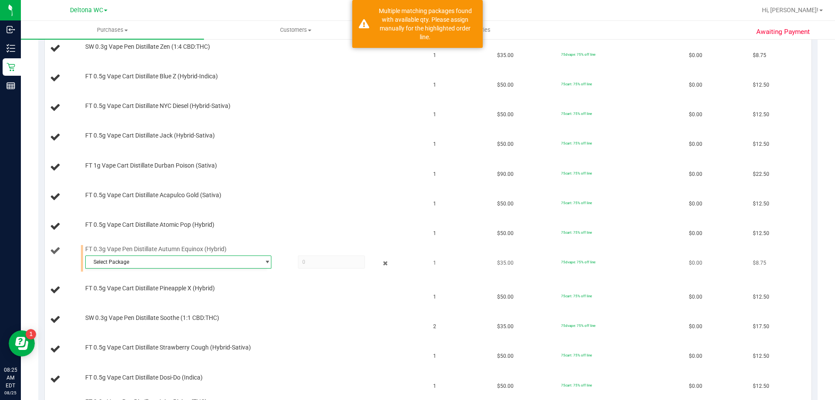
click at [260, 258] on span "select" at bounding box center [265, 262] width 11 height 12
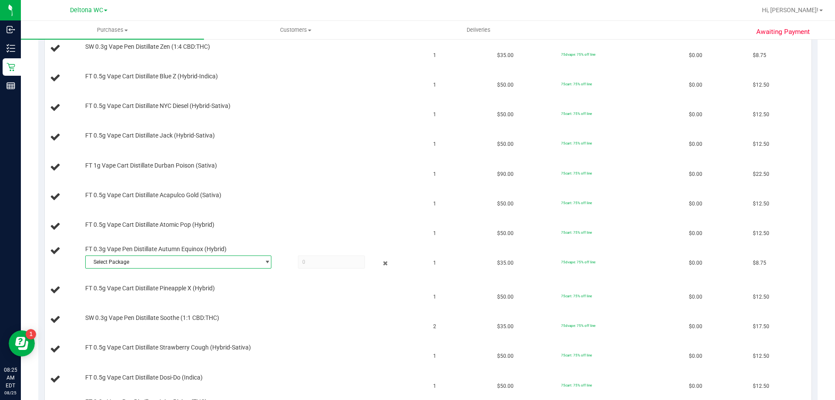
drag, startPoint x: 239, startPoint y: 262, endPoint x: 220, endPoint y: 278, distance: 24.6
click at [238, 263] on span "Select Package" at bounding box center [173, 262] width 174 height 12
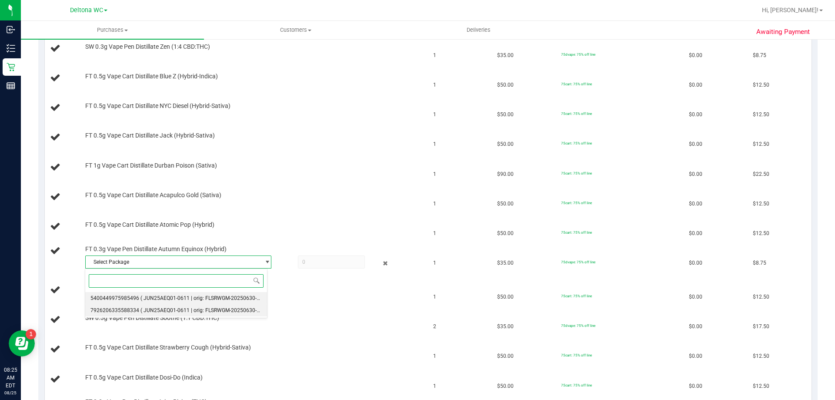
drag, startPoint x: 205, startPoint y: 295, endPoint x: 209, endPoint y: 290, distance: 6.6
click at [206, 295] on span "( JUN25AEQ01-0611 | orig: FLSRWGM-20250630-2961 )" at bounding box center [205, 298] width 131 height 6
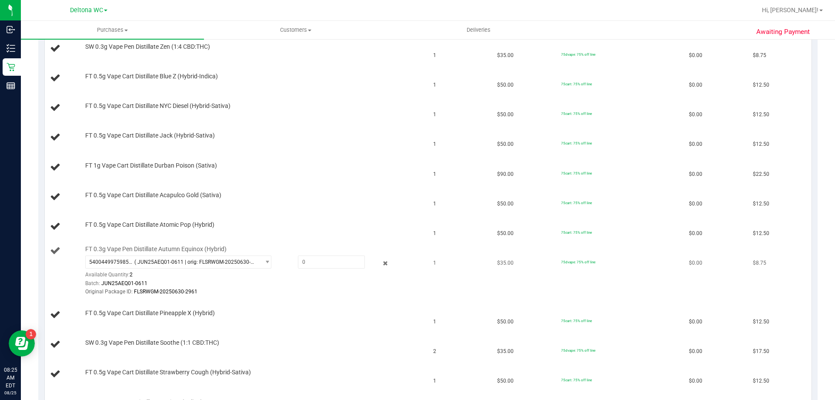
click at [226, 254] on div "FT 0.3g Vape Pen Distillate Autumn Equinox (Hybrid) 5400449975985496 ( JUN25AEQ…" at bounding box center [251, 270] width 340 height 51
click at [224, 263] on span "( JUN25AEQ01-0611 | orig: FLSRWGM-20250630-2961 )" at bounding box center [195, 262] width 122 height 6
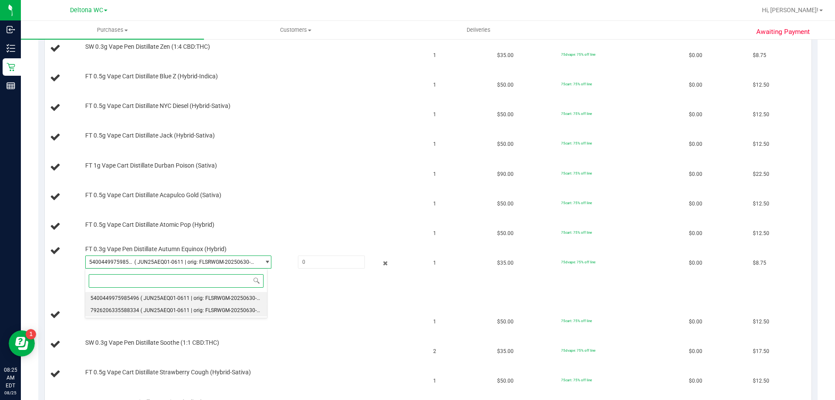
click at [206, 313] on li "7926206335588334 ( JUN25AEQ01-0611 | orig: FLSRWGM-20250630-3089 )" at bounding box center [176, 310] width 182 height 12
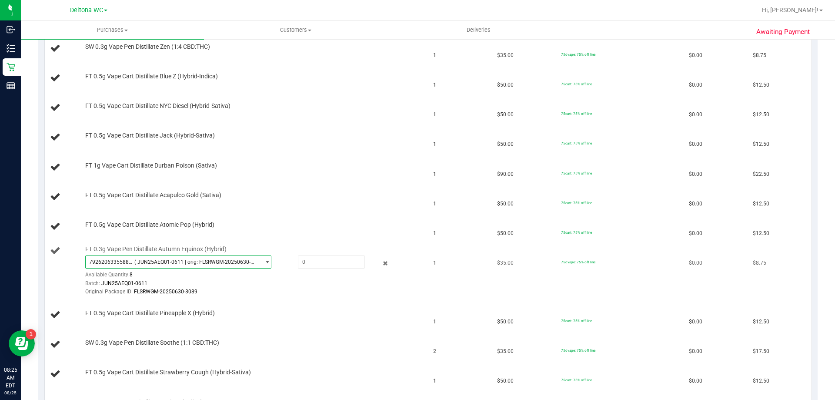
drag, startPoint x: 220, startPoint y: 257, endPoint x: 218, endPoint y: 266, distance: 9.4
click at [220, 257] on span "7926206335588334 ( JUN25AEQ01-0611 | orig: FLSRWGM-20250630-3089 )" at bounding box center [173, 262] width 174 height 12
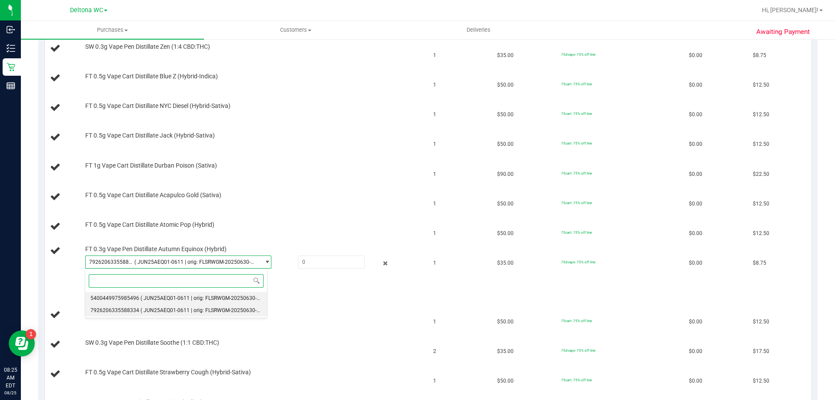
click at [212, 293] on li "5400449975985496 ( JUN25AEQ01-0611 | orig: FLSRWGM-20250630-2961 )" at bounding box center [176, 298] width 182 height 12
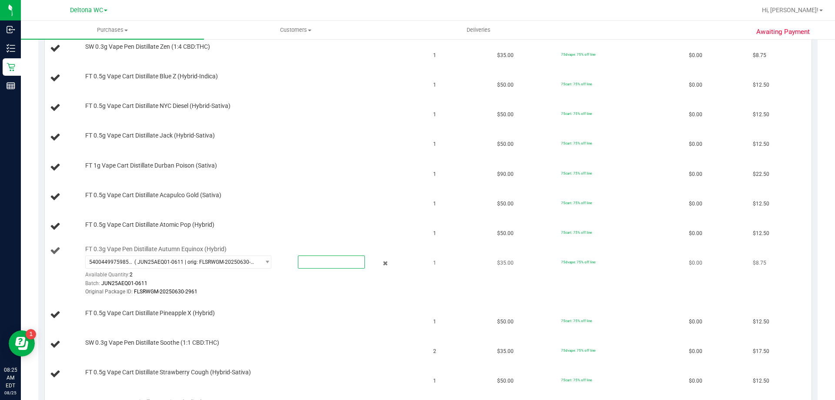
click at [311, 258] on span at bounding box center [331, 261] width 67 height 13
type input "1"
type input "1.0000"
click at [706, 223] on td "$0.00" at bounding box center [715, 227] width 64 height 30
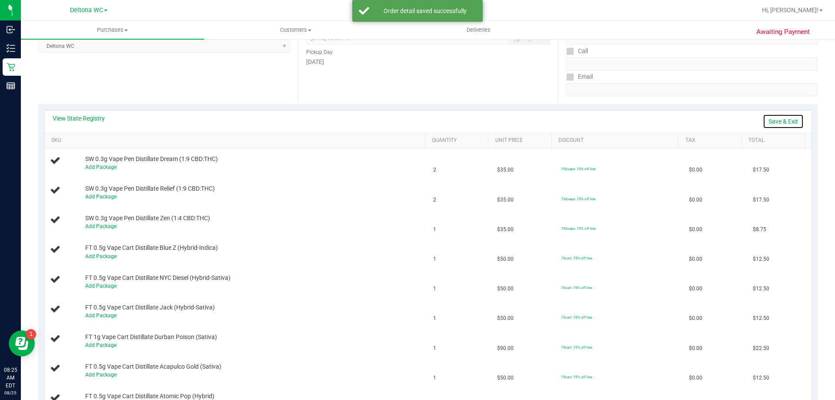
click at [787, 114] on link "Save & Exit" at bounding box center [783, 121] width 41 height 15
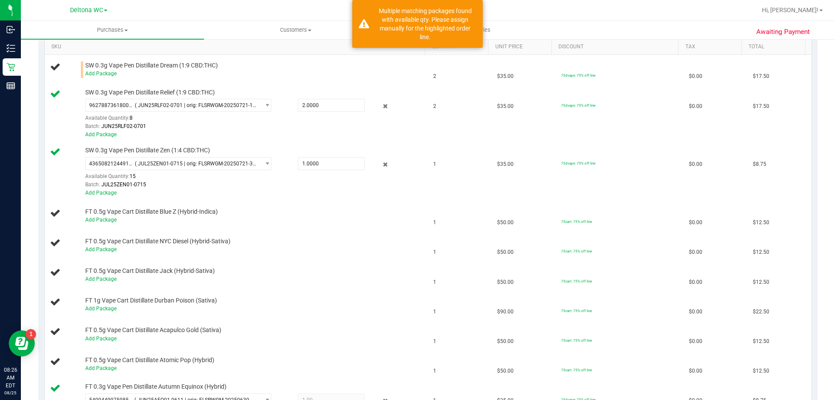
scroll to position [174, 0]
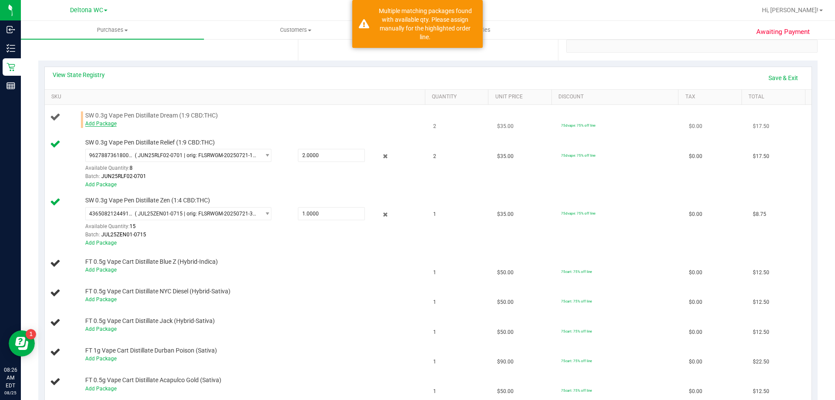
click at [100, 124] on link "Add Package" at bounding box center [100, 123] width 31 height 6
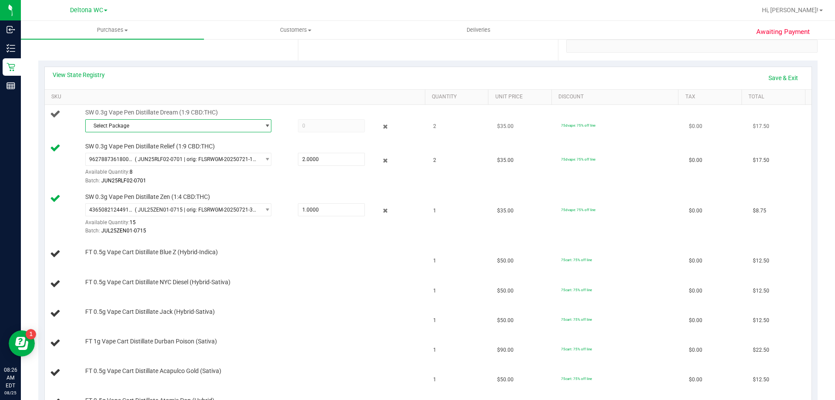
click at [252, 127] on span "Select Package" at bounding box center [173, 126] width 174 height 12
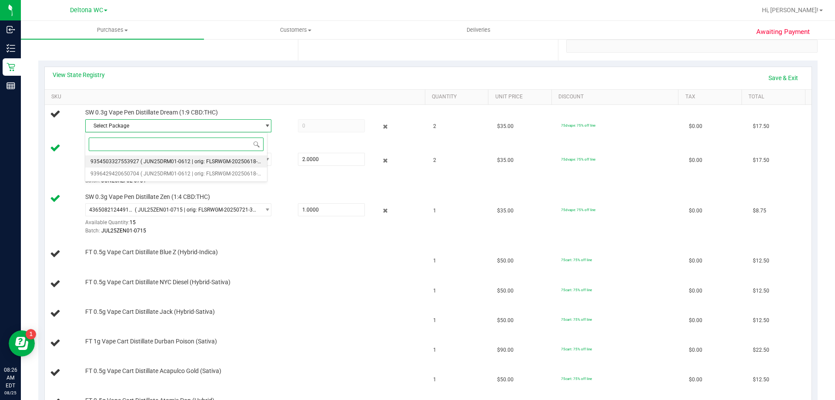
click at [229, 159] on span "( JUN25DRM01-0612 | orig: FLSRWGM-20250618-1511 )" at bounding box center [206, 161] width 132 height 6
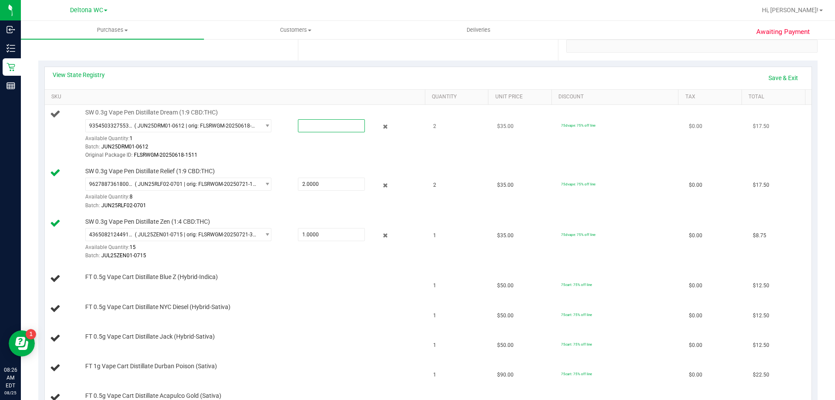
click at [316, 123] on span at bounding box center [331, 125] width 67 height 13
type input "1"
type input "1.0000"
drag, startPoint x: 477, startPoint y: 131, endPoint x: 834, endPoint y: 41, distance: 368.1
click at [479, 130] on td "2" at bounding box center [460, 134] width 64 height 59
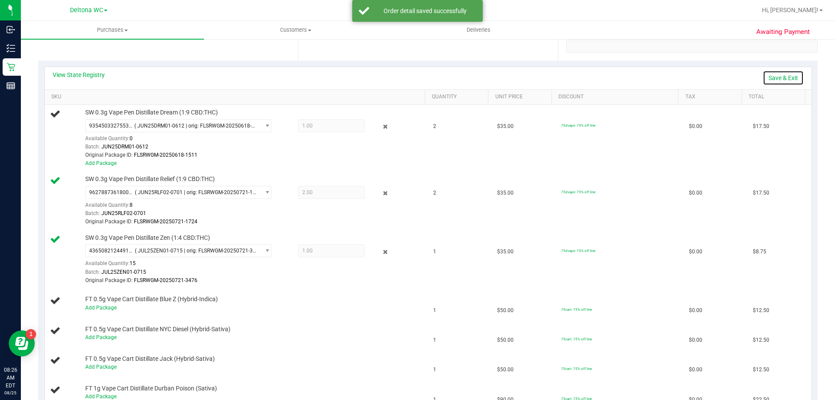
click at [776, 80] on link "Save & Exit" at bounding box center [783, 77] width 41 height 15
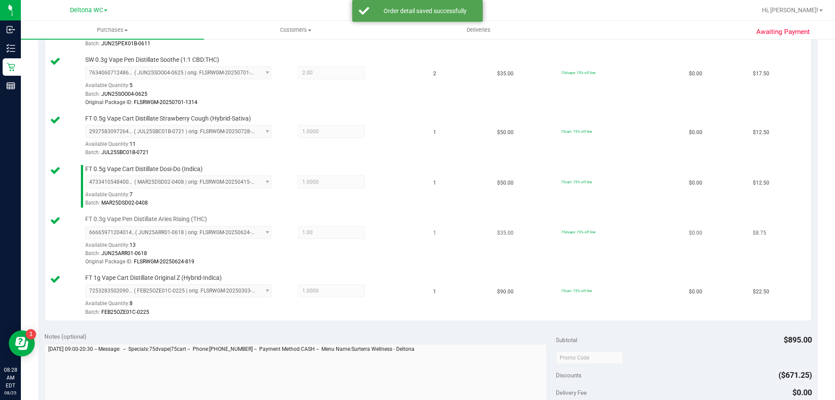
scroll to position [1108, 0]
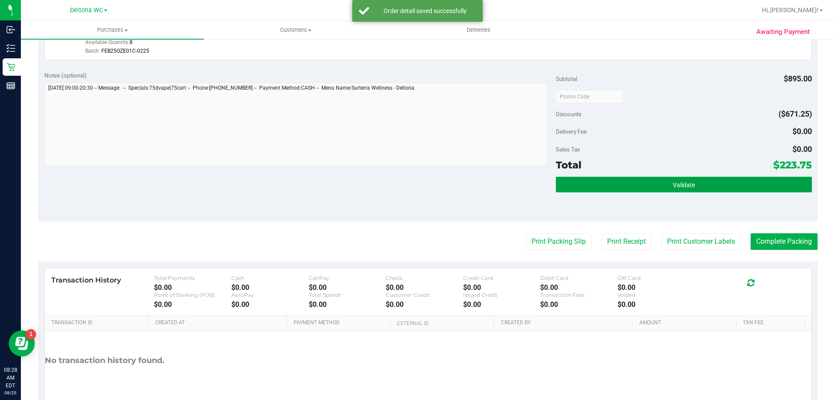
click at [676, 191] on button "Validate" at bounding box center [684, 185] width 256 height 16
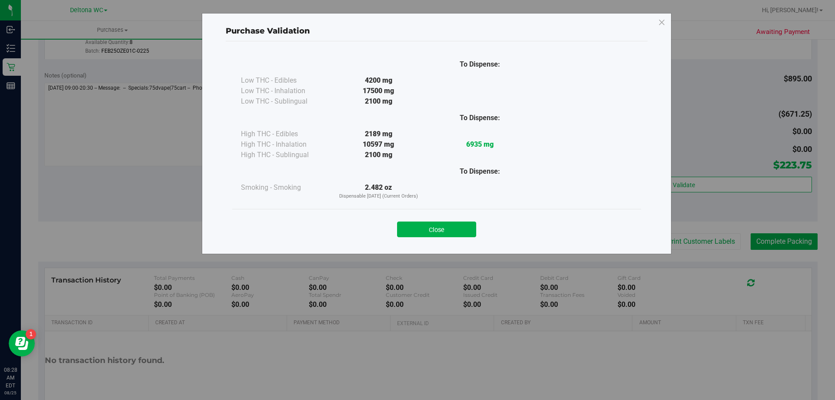
drag, startPoint x: 457, startPoint y: 227, endPoint x: 479, endPoint y: 232, distance: 23.2
click at [457, 226] on button "Close" at bounding box center [436, 229] width 79 height 16
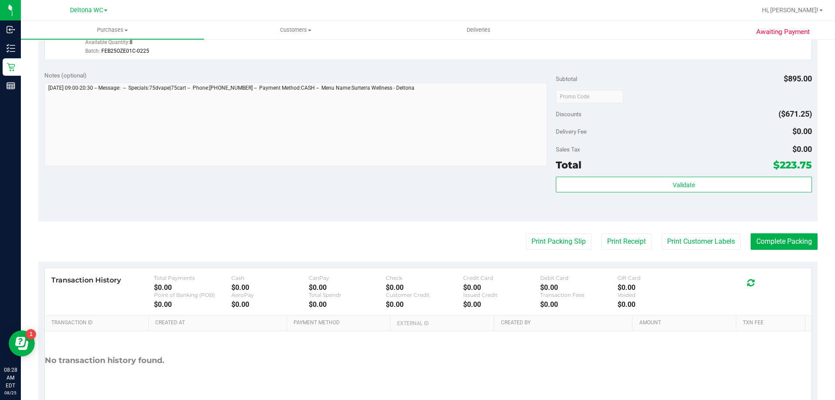
click at [556, 238] on button "Print Packing Slip" at bounding box center [559, 241] width 66 height 17
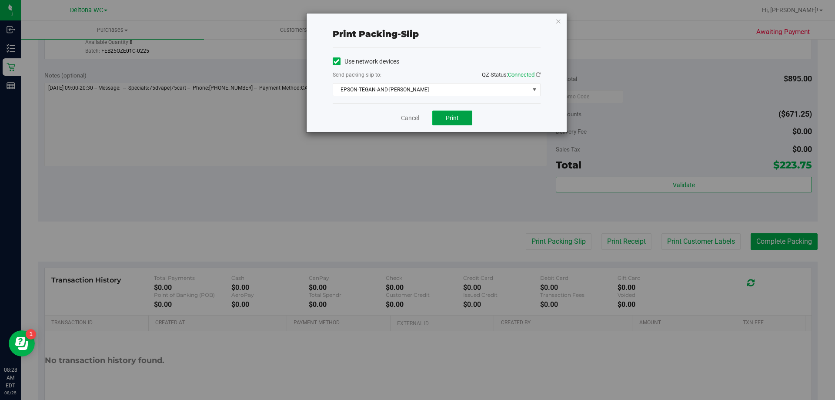
click at [449, 119] on span "Print" at bounding box center [452, 117] width 13 height 7
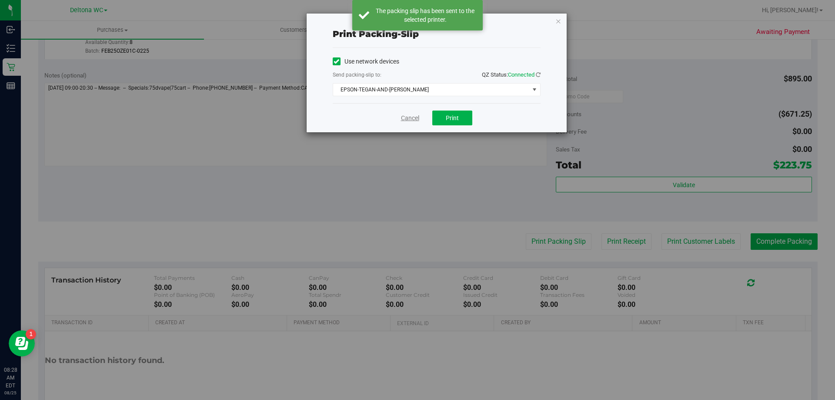
click at [408, 120] on link "Cancel" at bounding box center [410, 117] width 18 height 9
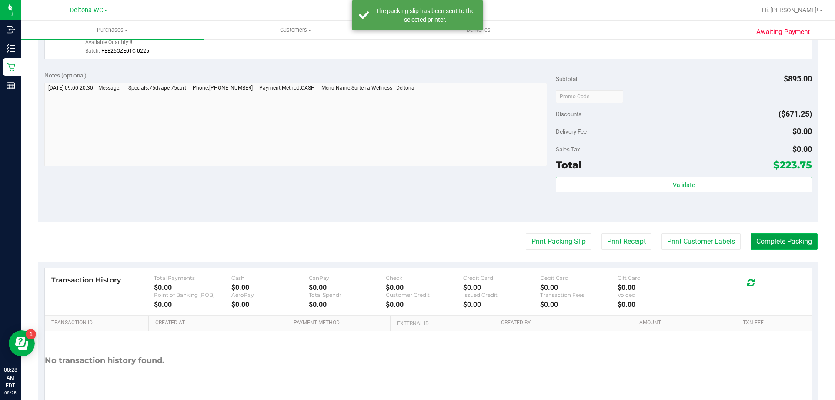
click at [774, 242] on button "Complete Packing" at bounding box center [783, 241] width 67 height 17
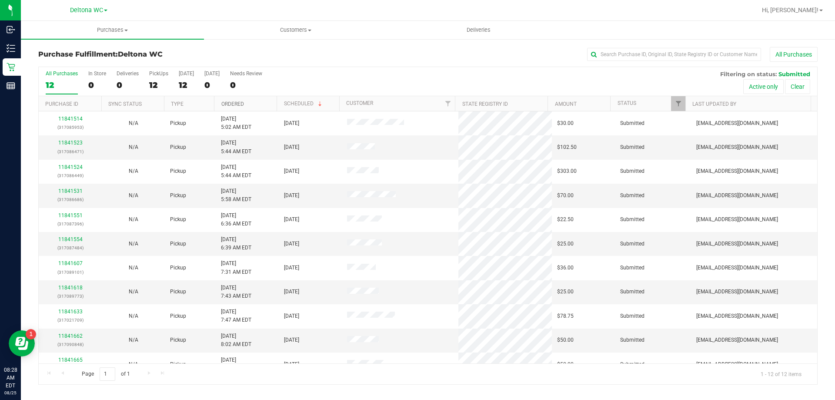
click at [241, 105] on link "Ordered" at bounding box center [232, 104] width 23 height 6
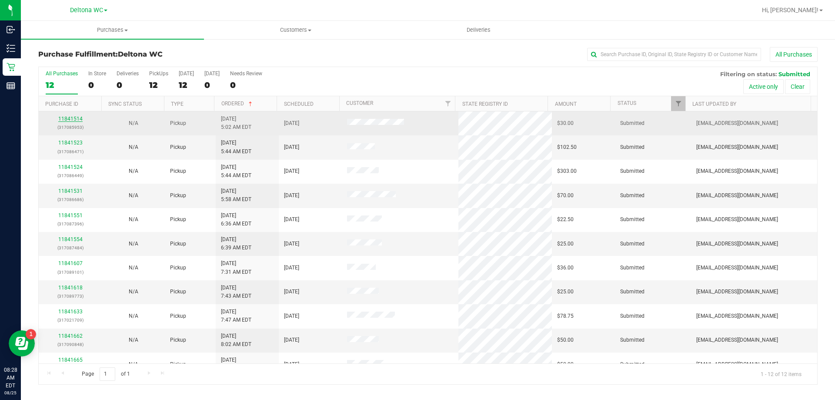
click at [76, 117] on link "11841514" at bounding box center [70, 119] width 24 height 6
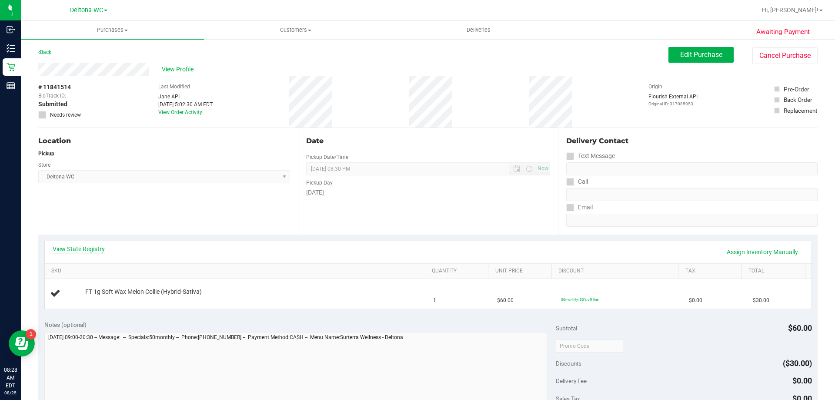
click at [90, 246] on link "View State Registry" at bounding box center [79, 248] width 52 height 9
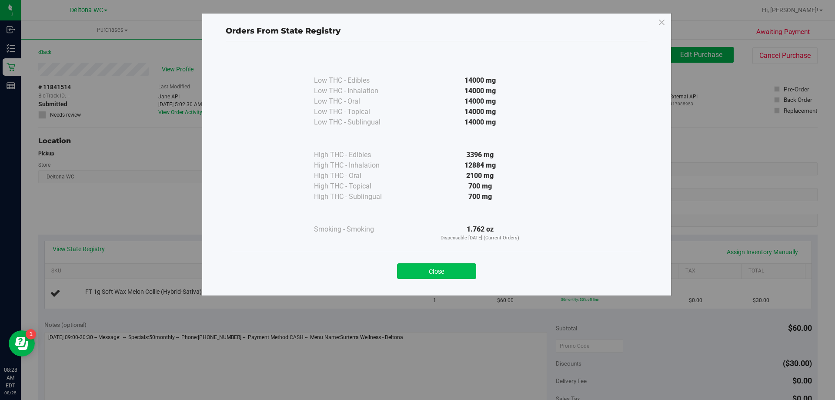
click at [460, 270] on button "Close" at bounding box center [436, 271] width 79 height 16
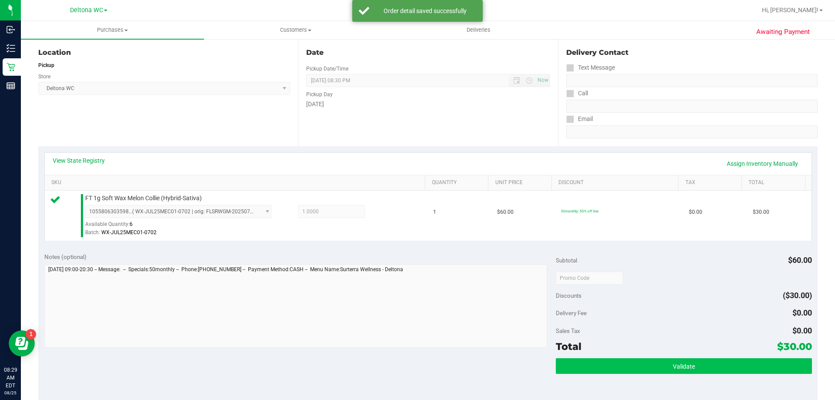
scroll to position [174, 0]
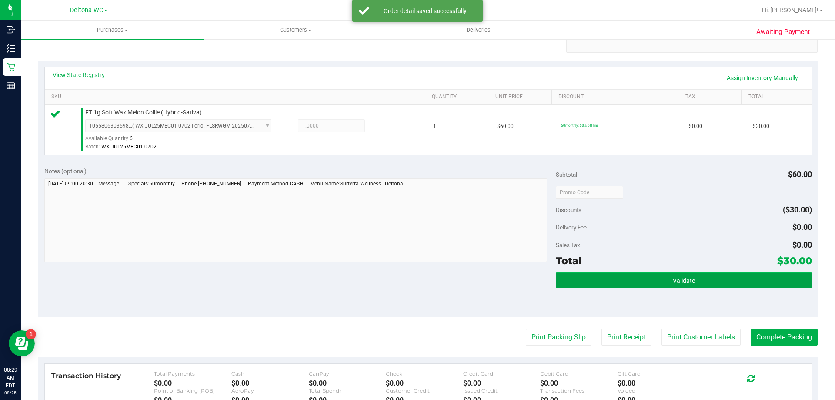
click at [607, 278] on button "Validate" at bounding box center [684, 280] width 256 height 16
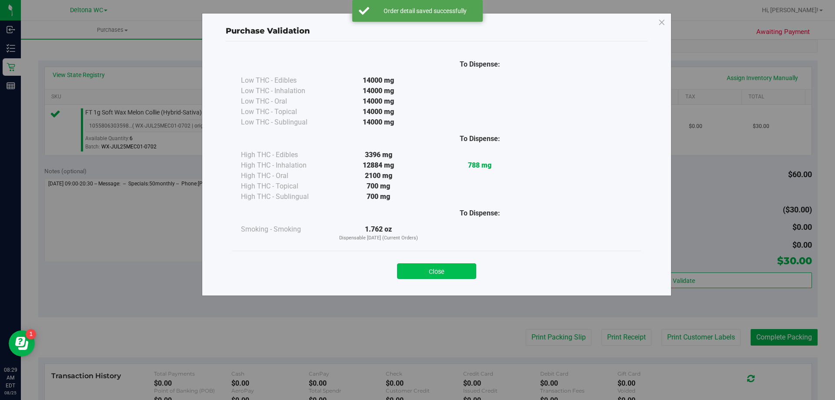
click at [448, 273] on button "Close" at bounding box center [436, 271] width 79 height 16
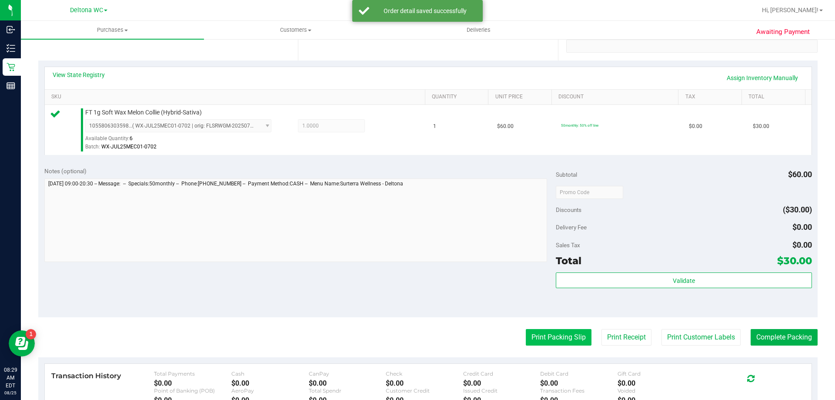
click at [526, 335] on button "Print Packing Slip" at bounding box center [559, 337] width 66 height 17
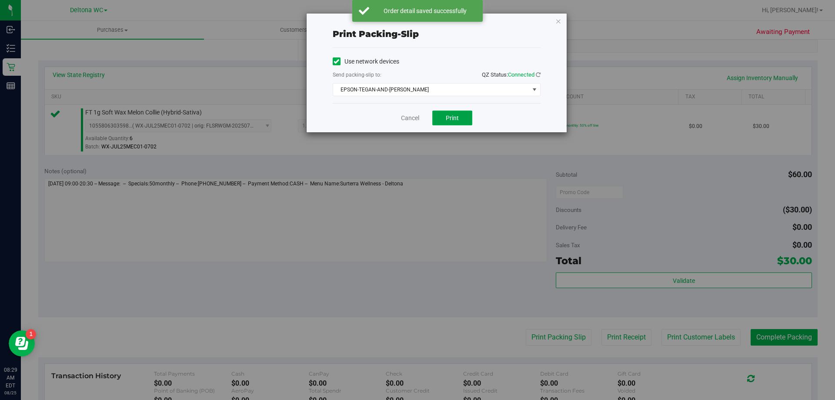
click at [450, 113] on button "Print" at bounding box center [452, 117] width 40 height 15
click at [407, 119] on link "Cancel" at bounding box center [410, 117] width 18 height 9
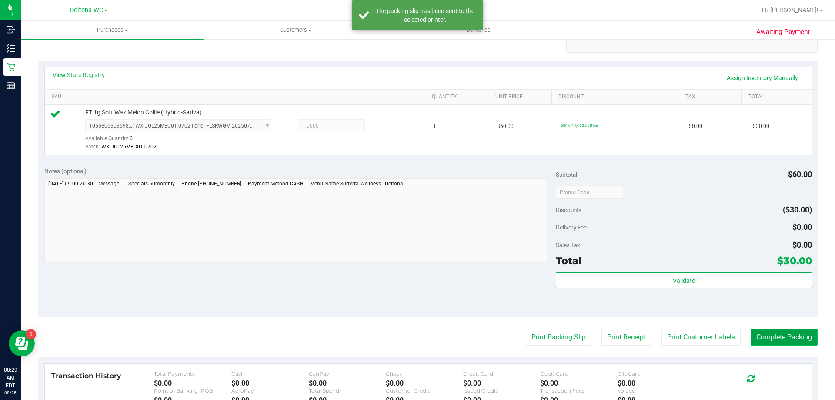
click at [753, 334] on button "Complete Packing" at bounding box center [783, 337] width 67 height 17
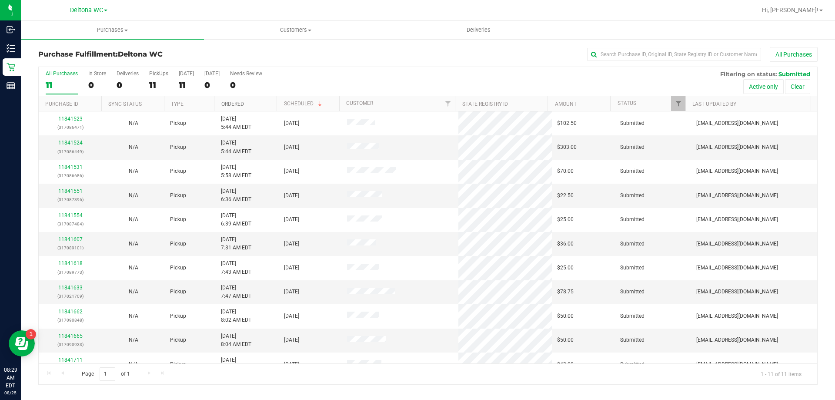
click at [243, 104] on link "Ordered" at bounding box center [232, 104] width 23 height 6
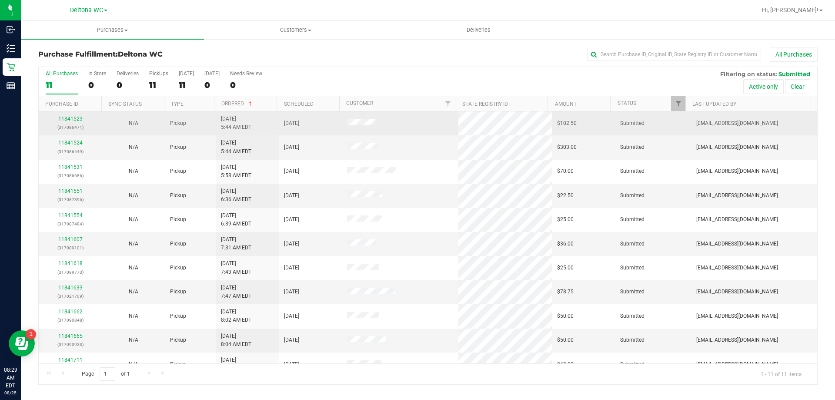
click at [65, 122] on div "11841523 (317086471)" at bounding box center [70, 123] width 53 height 17
click at [65, 121] on link "11841523" at bounding box center [70, 119] width 24 height 6
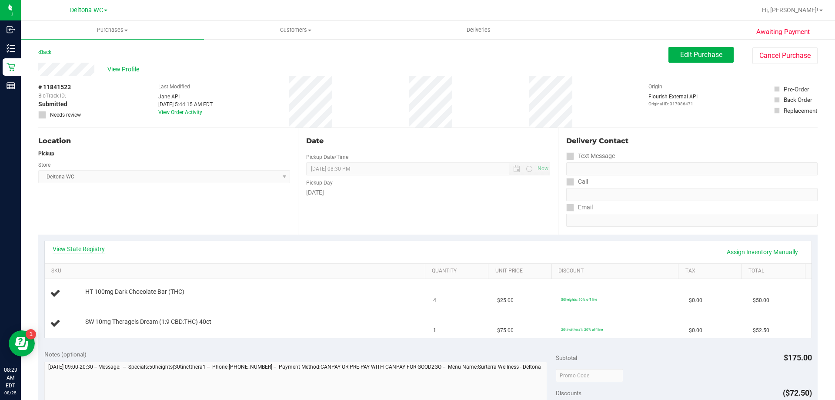
click at [86, 252] on link "View State Registry" at bounding box center [79, 248] width 52 height 9
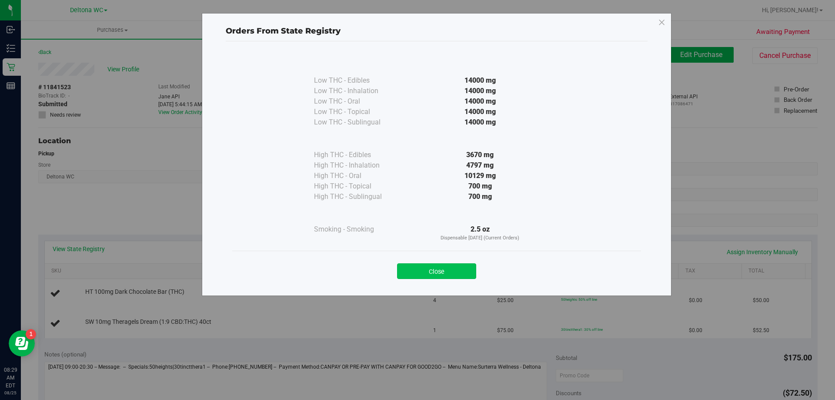
click at [460, 268] on button "Close" at bounding box center [436, 271] width 79 height 16
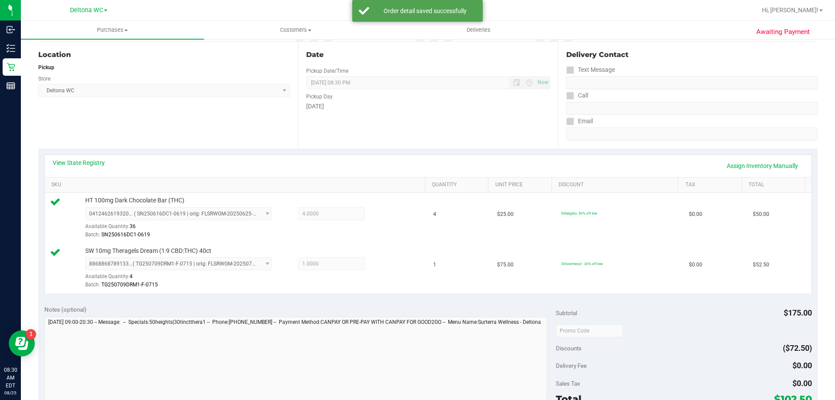
scroll to position [174, 0]
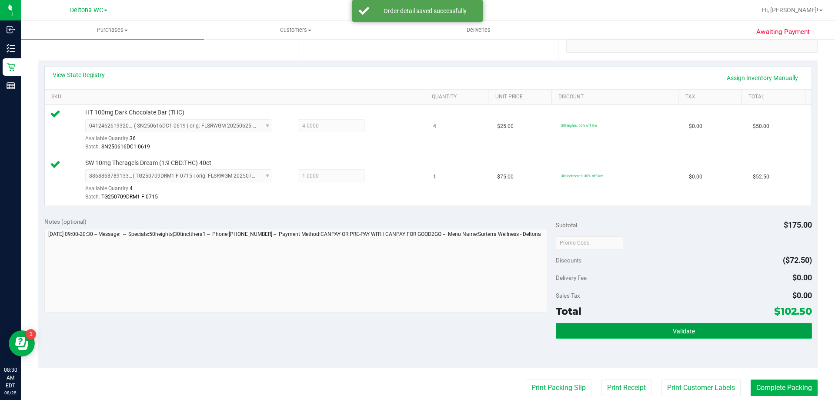
click at [677, 329] on span "Validate" at bounding box center [684, 330] width 22 height 7
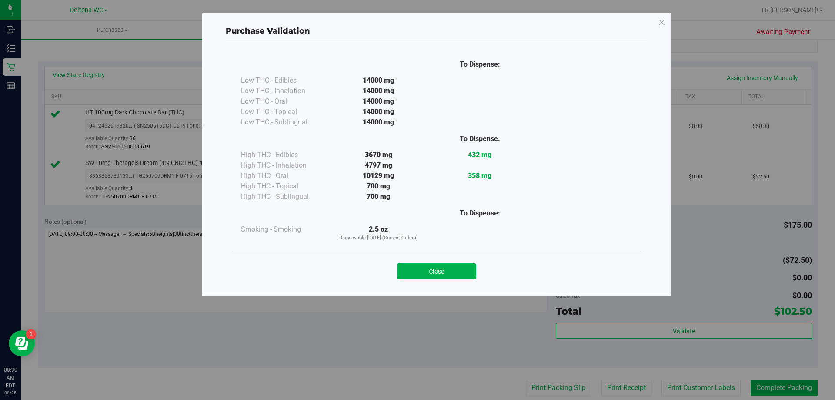
click at [448, 272] on button "Close" at bounding box center [436, 271] width 79 height 16
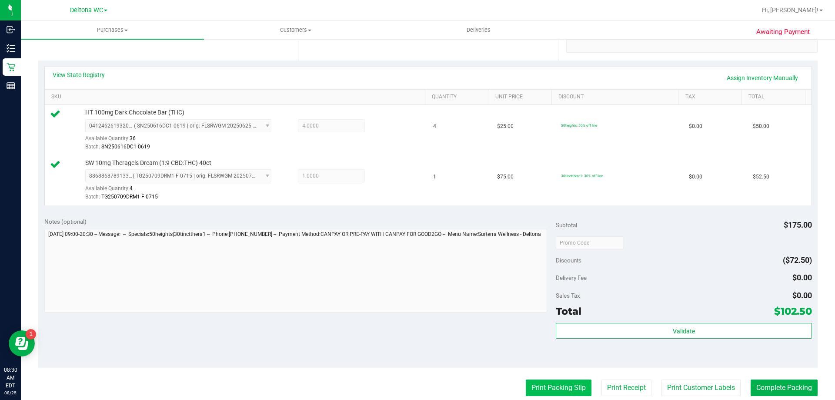
click at [550, 384] on button "Print Packing Slip" at bounding box center [559, 387] width 66 height 17
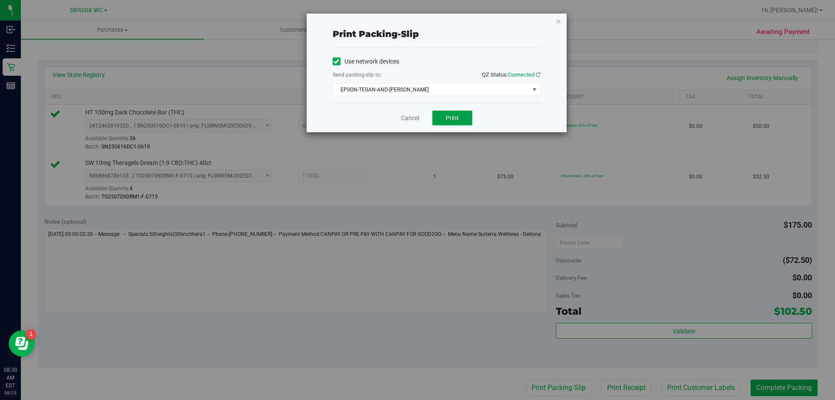
click at [451, 118] on span "Print" at bounding box center [452, 117] width 13 height 7
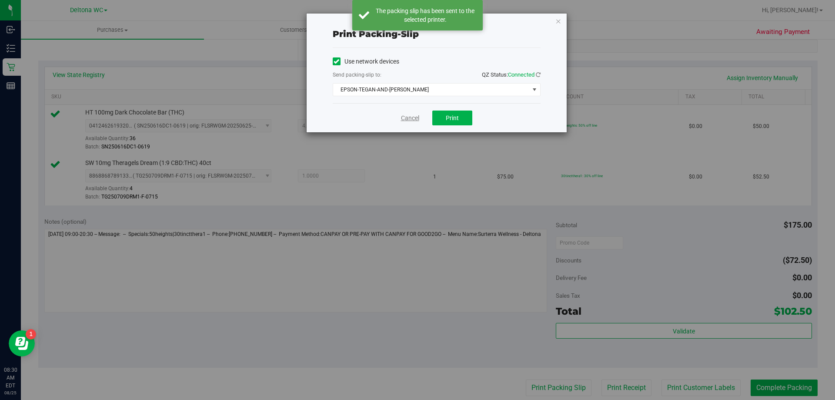
click at [403, 119] on link "Cancel" at bounding box center [410, 117] width 18 height 9
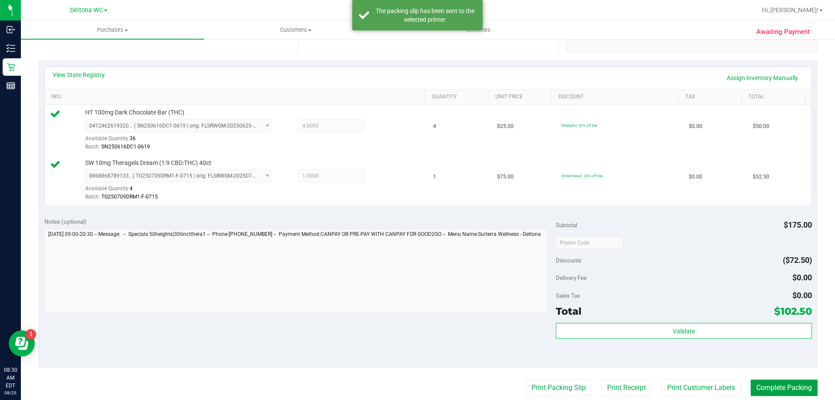
click at [761, 386] on button "Complete Packing" at bounding box center [783, 387] width 67 height 17
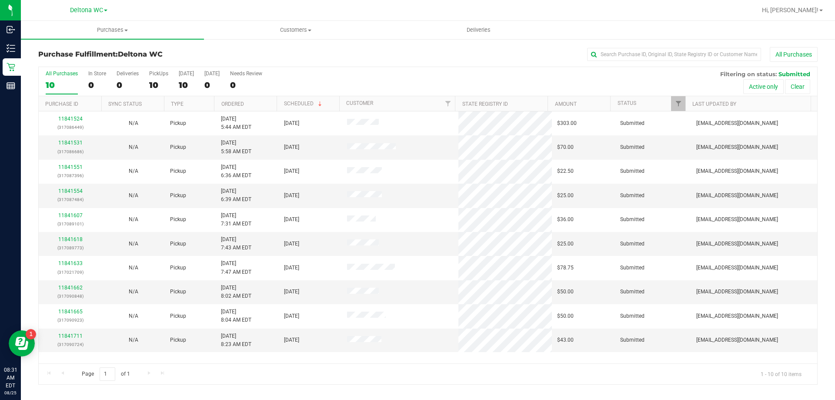
click at [259, 103] on th "Ordered" at bounding box center [245, 103] width 63 height 15
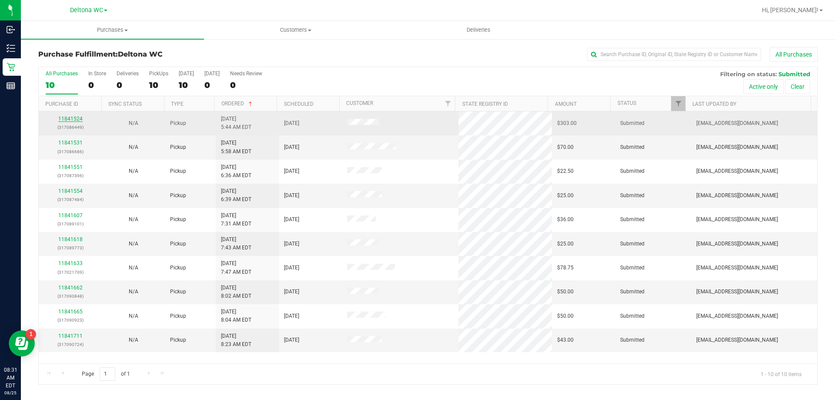
click at [71, 119] on link "11841524" at bounding box center [70, 119] width 24 height 6
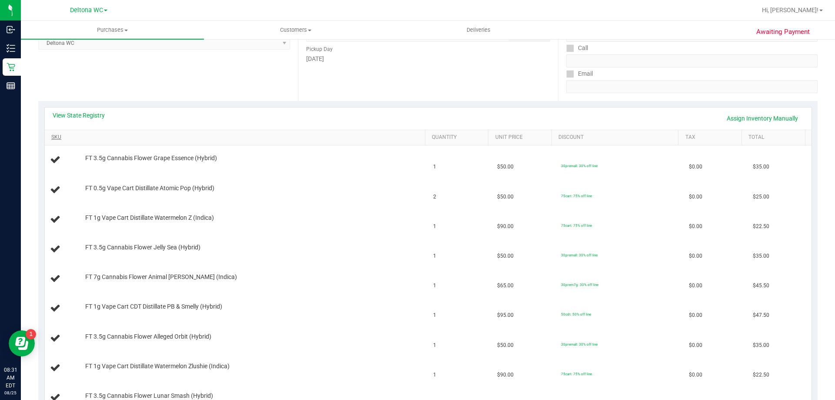
scroll to position [130, 0]
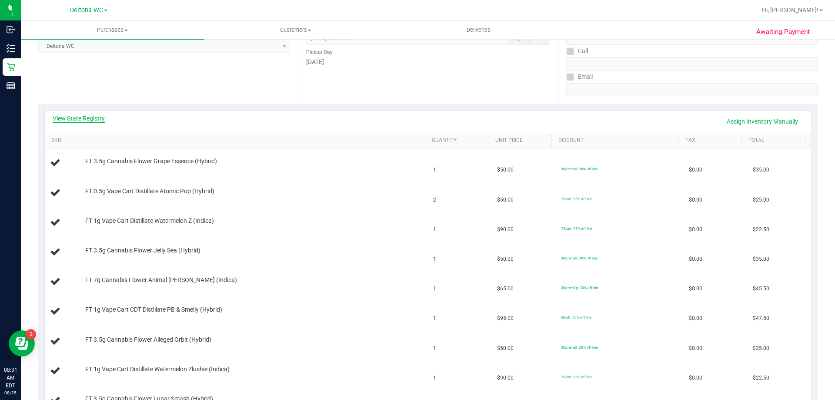
click at [87, 116] on link "View State Registry" at bounding box center [79, 118] width 52 height 9
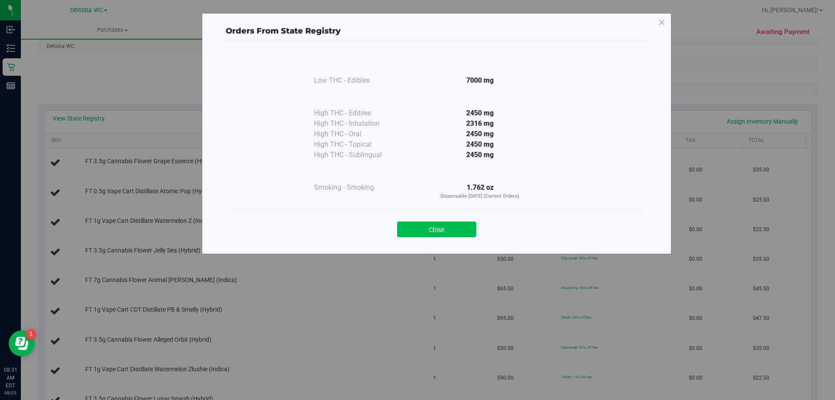
click at [446, 232] on button "Close" at bounding box center [436, 229] width 79 height 16
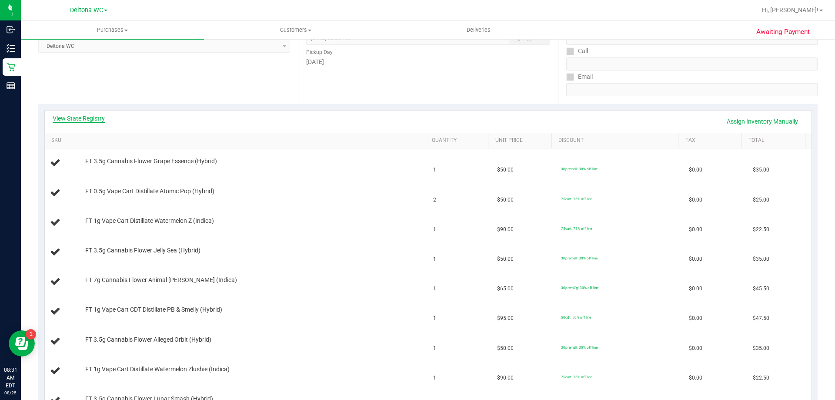
click at [87, 120] on link "View State Registry" at bounding box center [79, 118] width 52 height 9
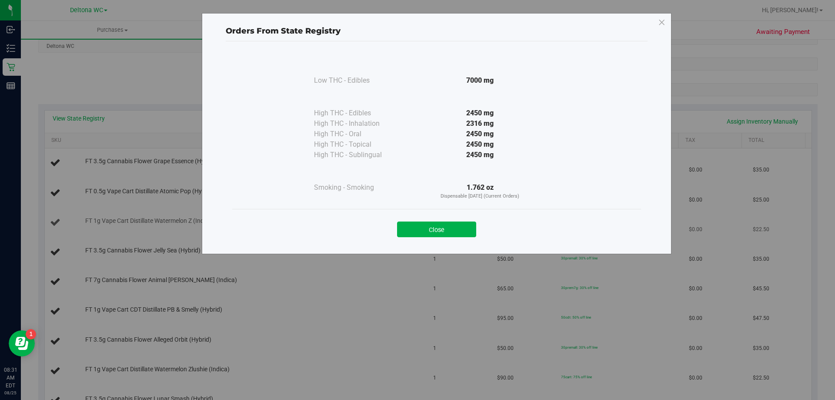
click at [438, 236] on button "Close" at bounding box center [436, 229] width 79 height 16
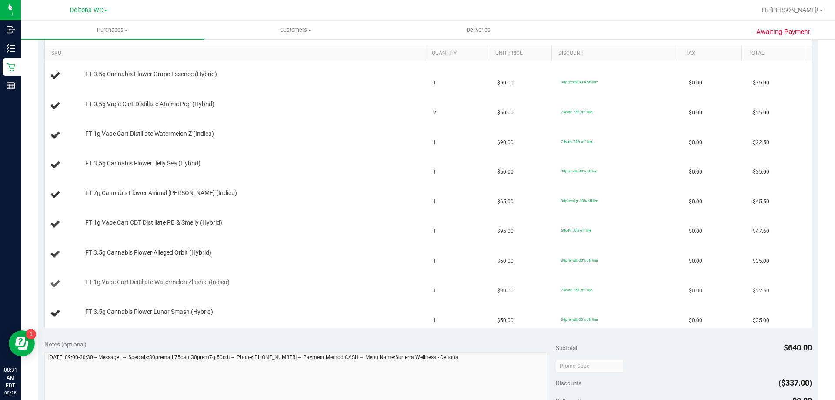
scroll to position [174, 0]
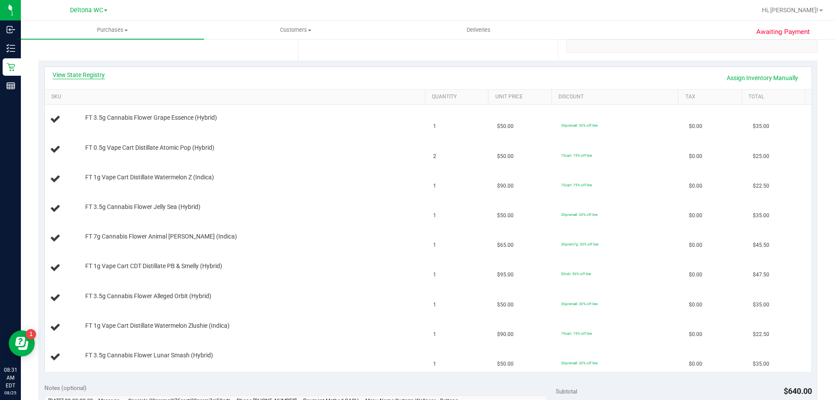
click at [95, 73] on link "View State Registry" at bounding box center [79, 74] width 52 height 9
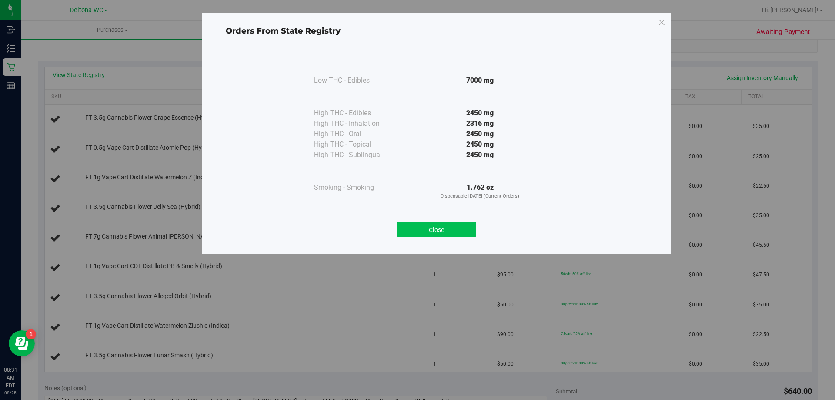
click at [422, 229] on button "Close" at bounding box center [436, 229] width 79 height 16
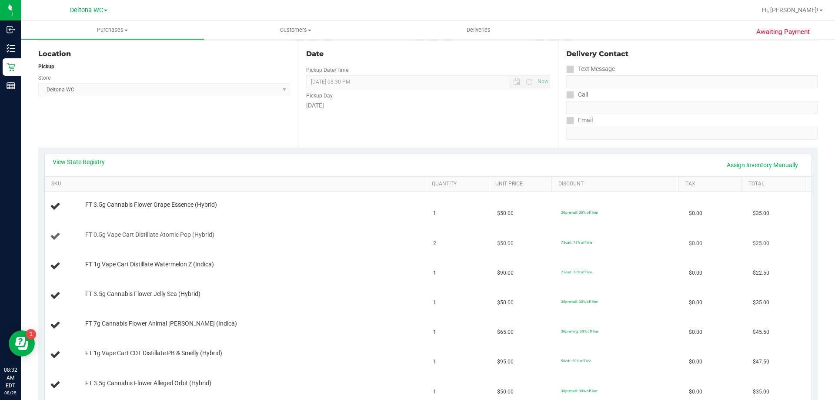
scroll to position [0, 0]
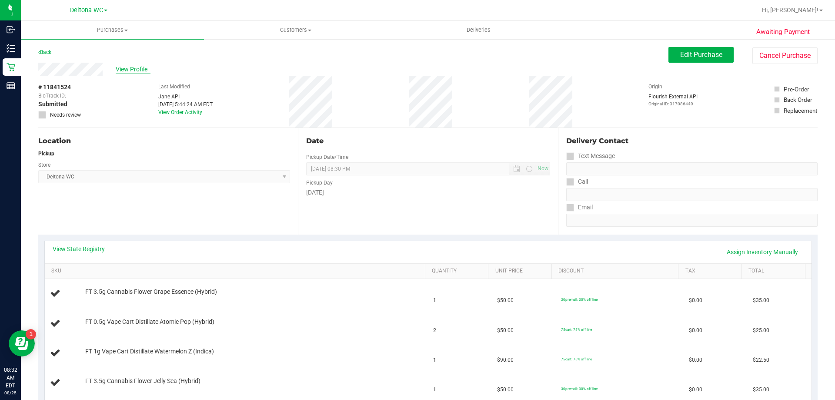
click at [136, 70] on span "View Profile" at bounding box center [133, 69] width 35 height 9
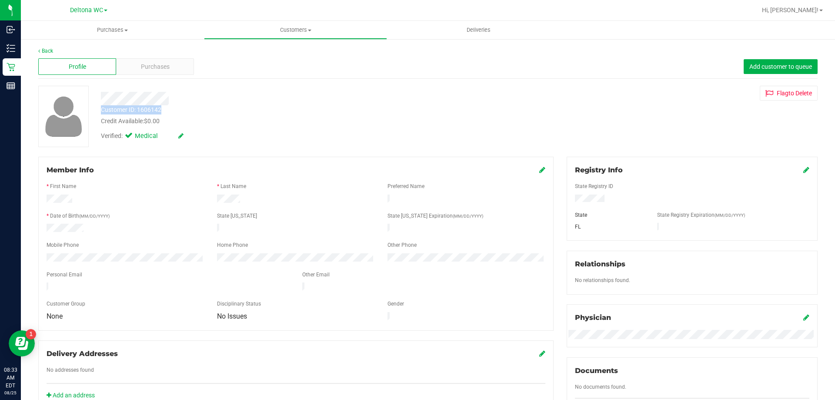
drag, startPoint x: 100, startPoint y: 107, endPoint x: 164, endPoint y: 113, distance: 64.6
click at [164, 113] on div "Customer ID: 1606142 Credit Available: $0.00" at bounding box center [292, 115] width 396 height 20
copy div "Customer ID: 1606142"
click at [176, 73] on div "Purchases" at bounding box center [155, 66] width 78 height 17
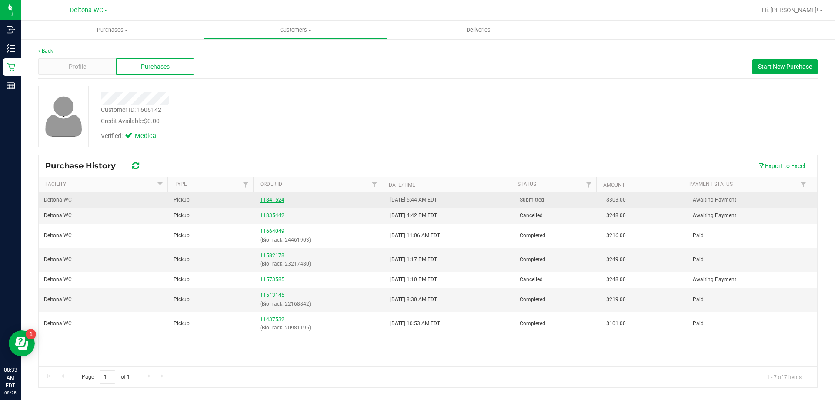
click at [270, 200] on link "11841524" at bounding box center [272, 200] width 24 height 6
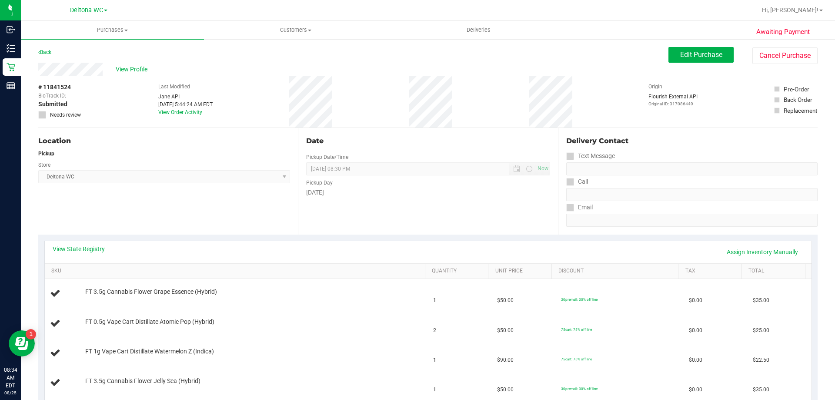
click at [63, 87] on span "# 11841524" at bounding box center [54, 87] width 33 height 9
copy span "11841524"
click at [254, 212] on div "Location Pickup Store Deltona WC Select Store Bonita Springs WC Boynton Beach W…" at bounding box center [168, 181] width 260 height 107
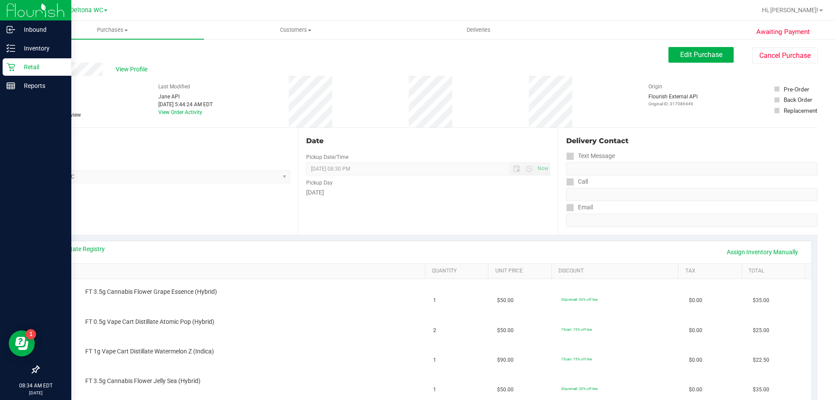
click at [11, 63] on icon at bounding box center [11, 67] width 9 height 9
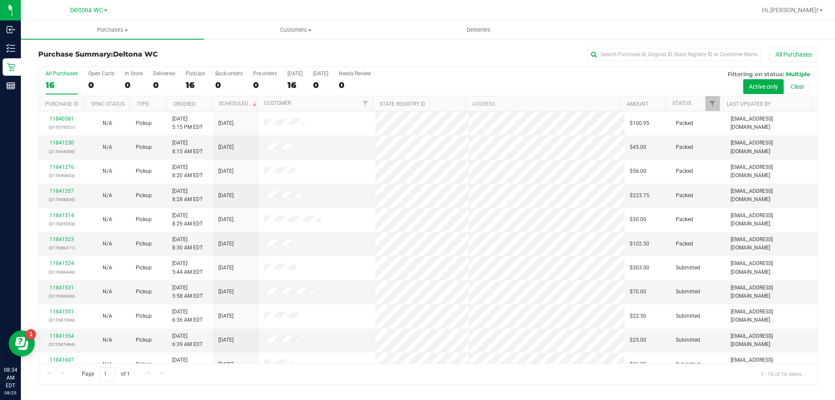
click at [196, 102] on th "Ordered" at bounding box center [189, 103] width 46 height 15
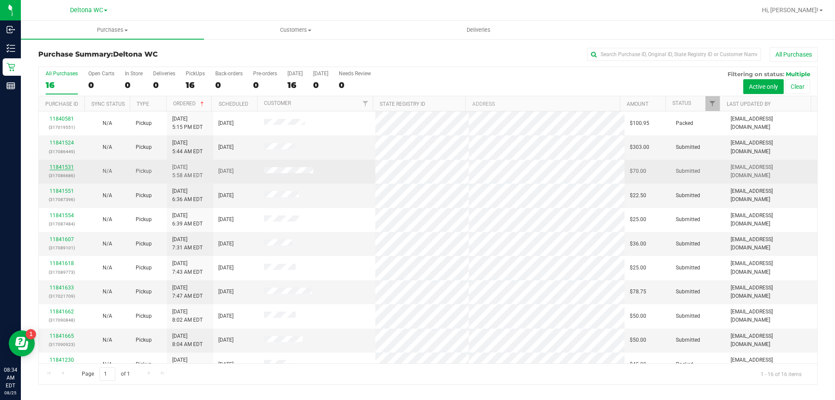
click at [70, 166] on link "11841531" at bounding box center [62, 167] width 24 height 6
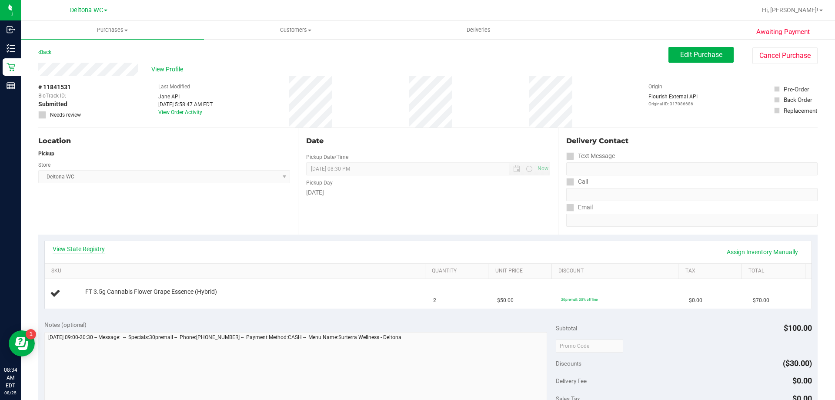
click at [82, 247] on link "View State Registry" at bounding box center [79, 248] width 52 height 9
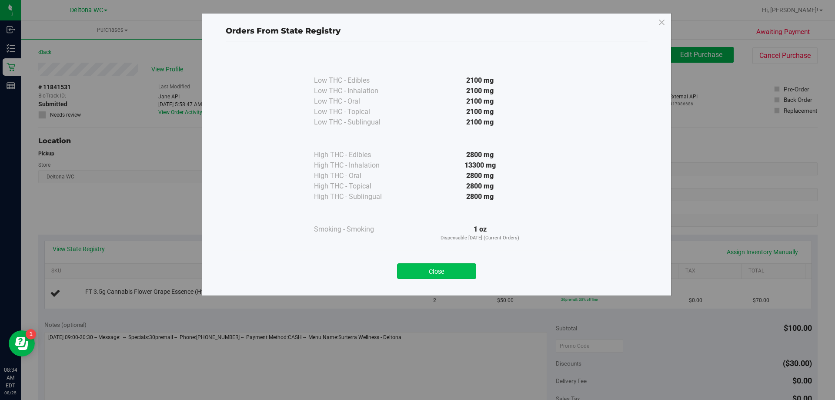
click at [460, 273] on button "Close" at bounding box center [436, 271] width 79 height 16
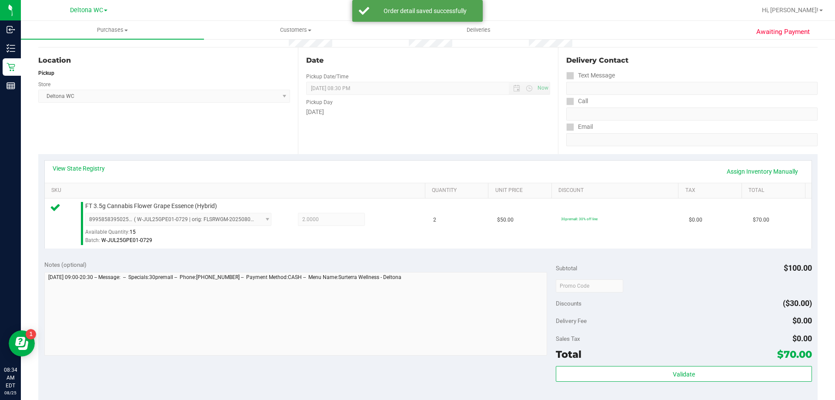
scroll to position [174, 0]
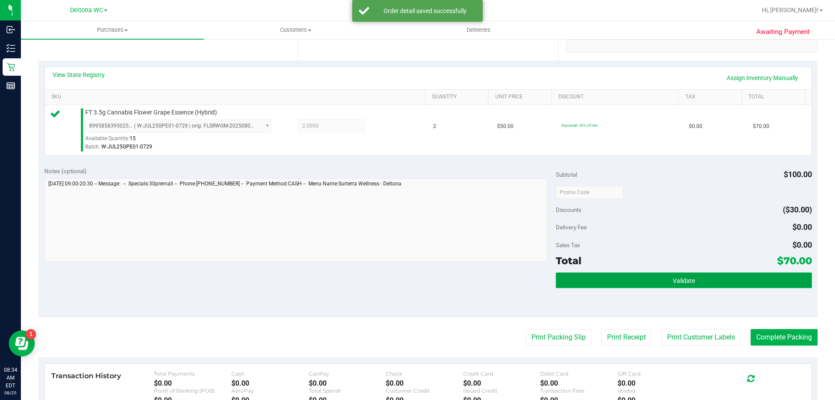
click at [607, 280] on button "Validate" at bounding box center [684, 280] width 256 height 16
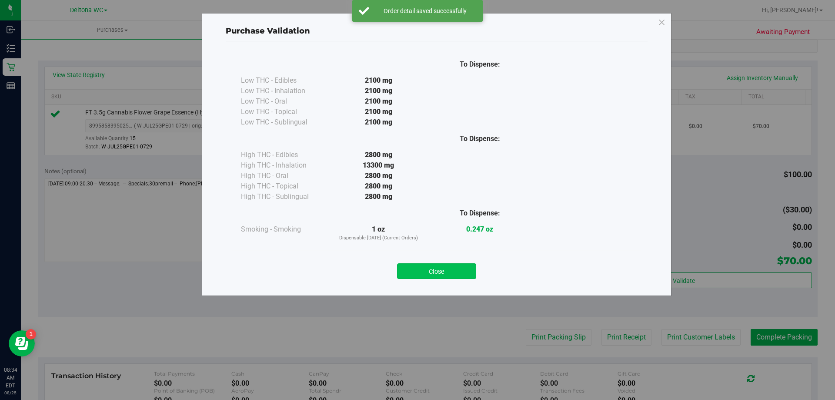
click at [459, 270] on button "Close" at bounding box center [436, 271] width 79 height 16
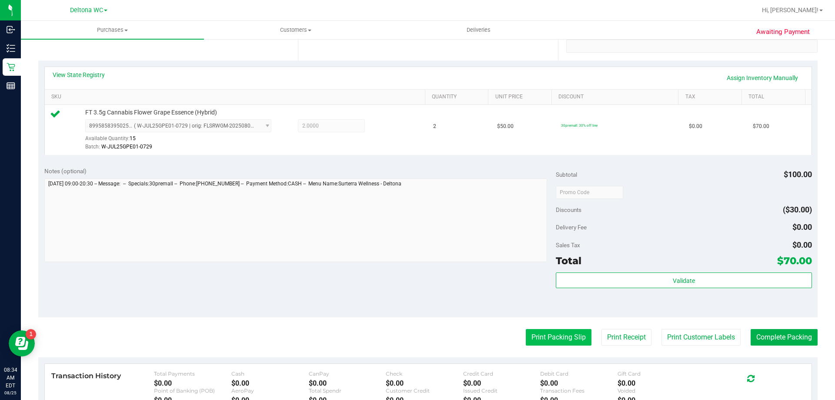
click at [544, 332] on button "Print Packing Slip" at bounding box center [559, 337] width 66 height 17
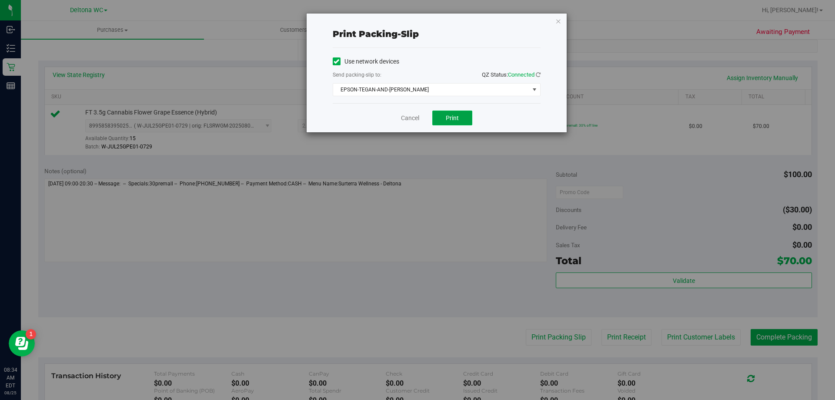
click at [447, 123] on button "Print" at bounding box center [452, 117] width 40 height 15
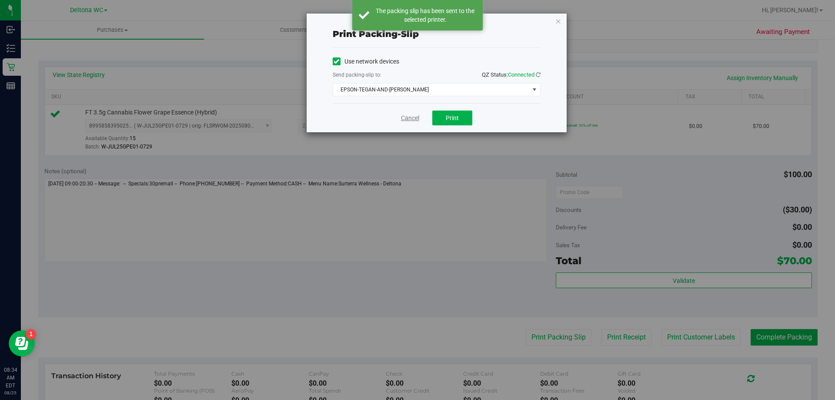
click at [407, 119] on link "Cancel" at bounding box center [410, 117] width 18 height 9
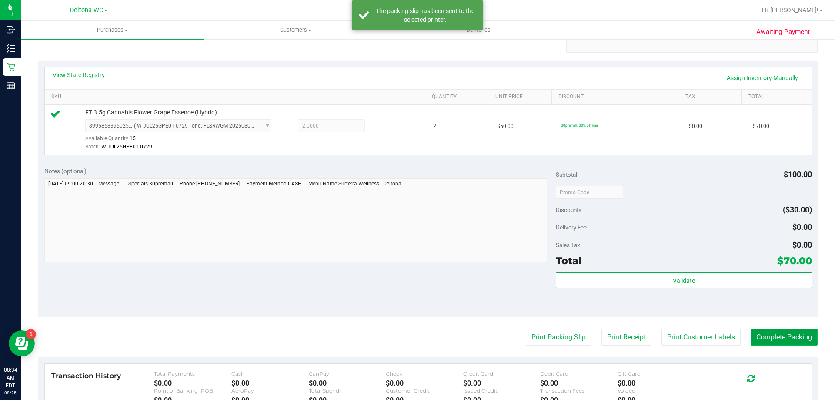
click at [758, 337] on button "Complete Packing" at bounding box center [783, 337] width 67 height 17
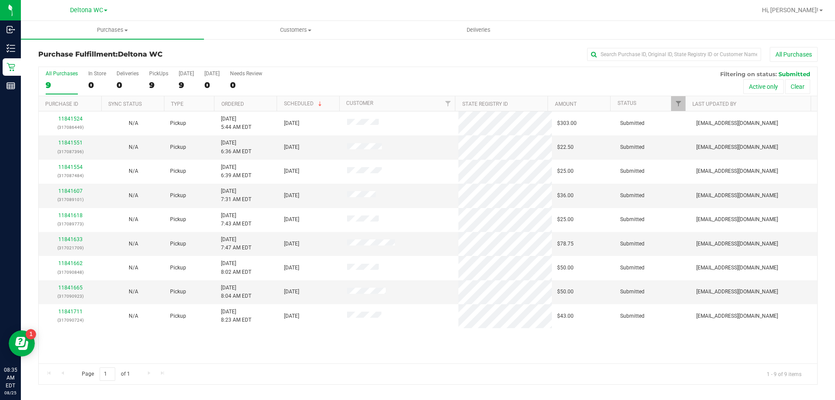
click at [264, 99] on th "Ordered" at bounding box center [245, 103] width 63 height 15
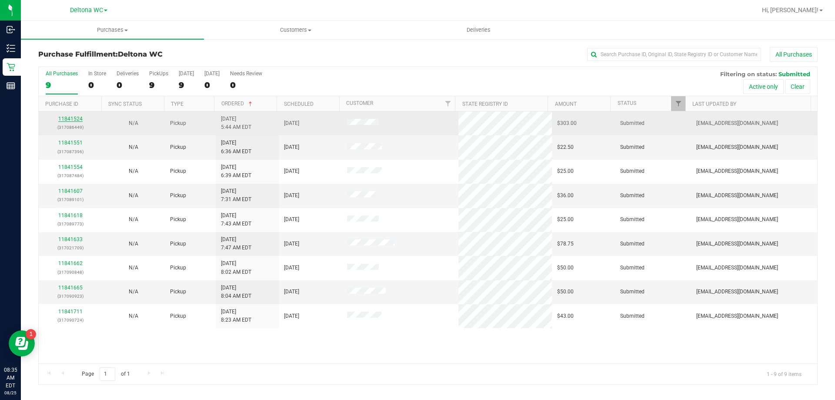
click at [66, 118] on link "11841524" at bounding box center [70, 119] width 24 height 6
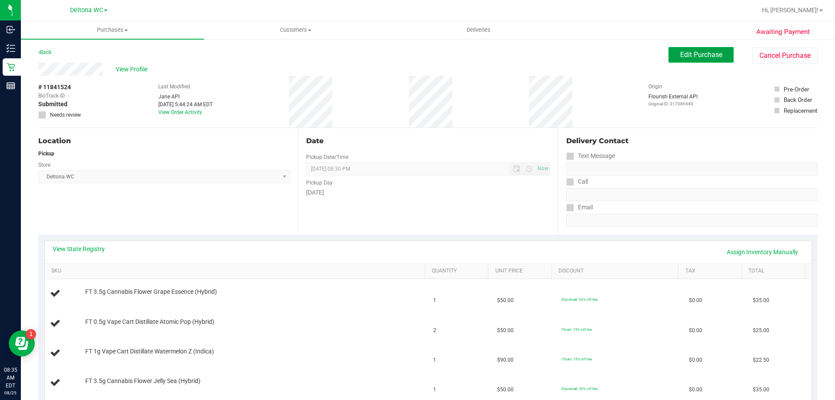
click at [684, 57] on span "Edit Purchase" at bounding box center [701, 54] width 42 height 8
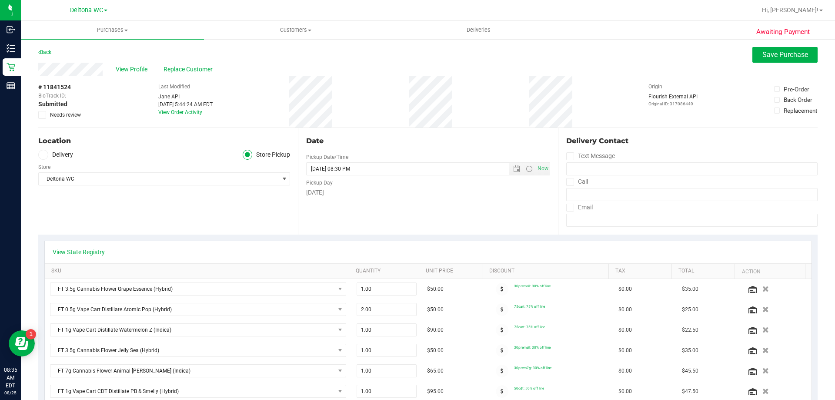
drag, startPoint x: 72, startPoint y: 116, endPoint x: 133, endPoint y: 132, distance: 63.9
click at [72, 116] on span "Needs review" at bounding box center [65, 115] width 31 height 8
click at [45, 116] on label "Needs review" at bounding box center [59, 115] width 43 height 8
click at [0, 0] on input "Needs review" at bounding box center [0, 0] width 0 height 0
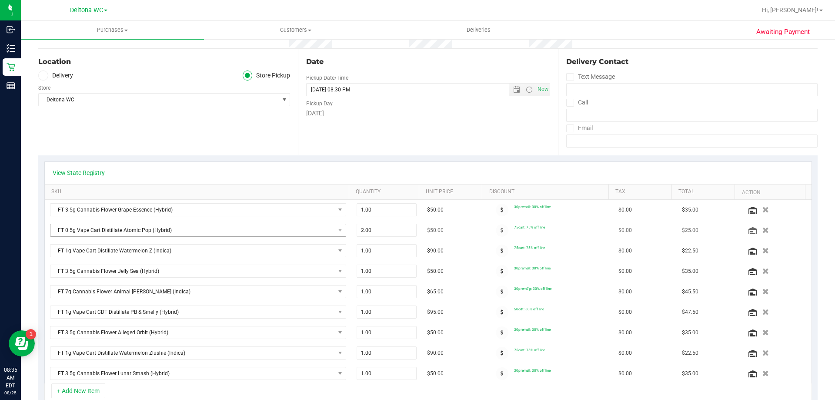
scroll to position [174, 0]
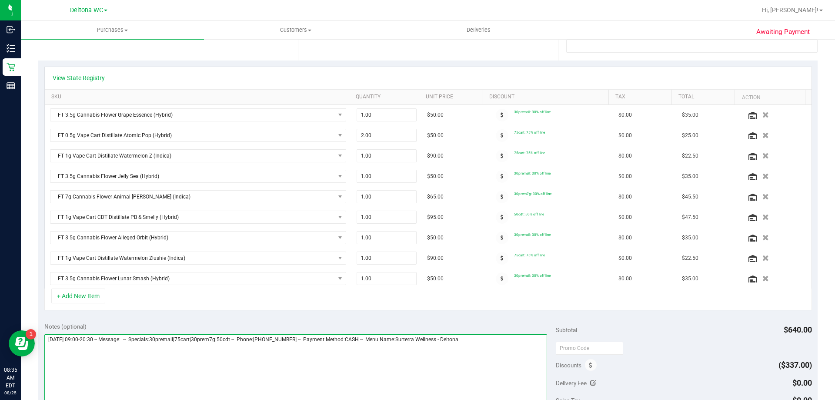
click at [500, 347] on textarea at bounding box center [295, 375] width 503 height 83
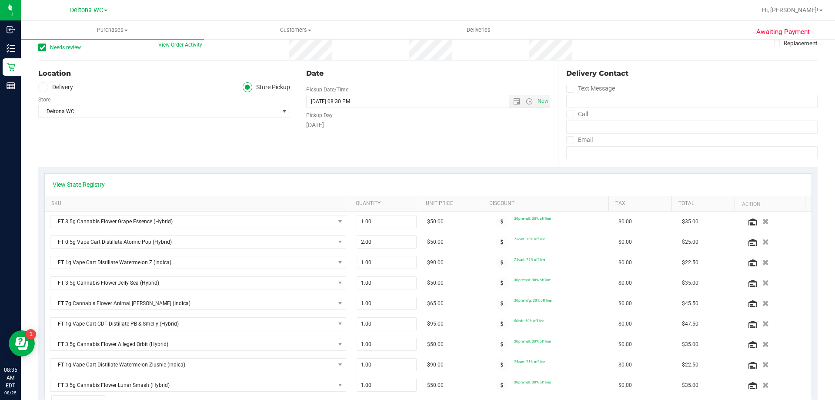
scroll to position [0, 0]
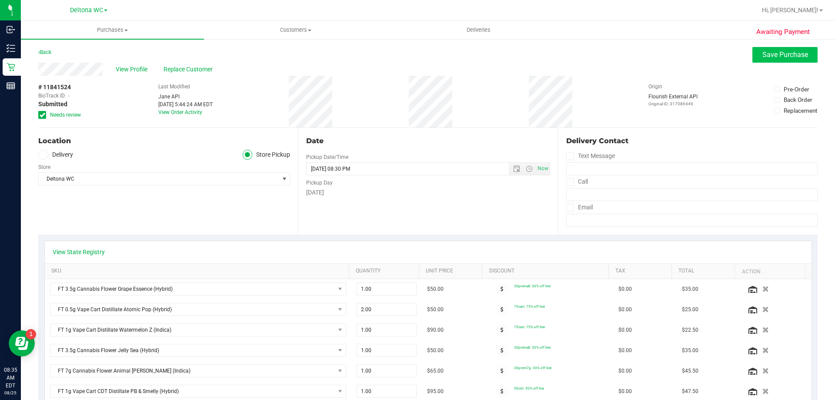
type textarea "Monday 08/25/2025 09:00-20:30 -- Message: -- Specials:30premall|75cart|30prem7g…"
click at [773, 60] on button "Save Purchase" at bounding box center [784, 55] width 65 height 16
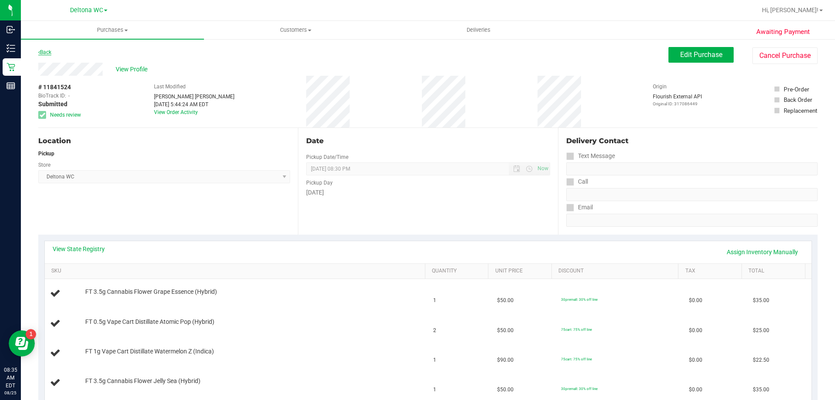
click at [47, 51] on link "Back" at bounding box center [44, 52] width 13 height 6
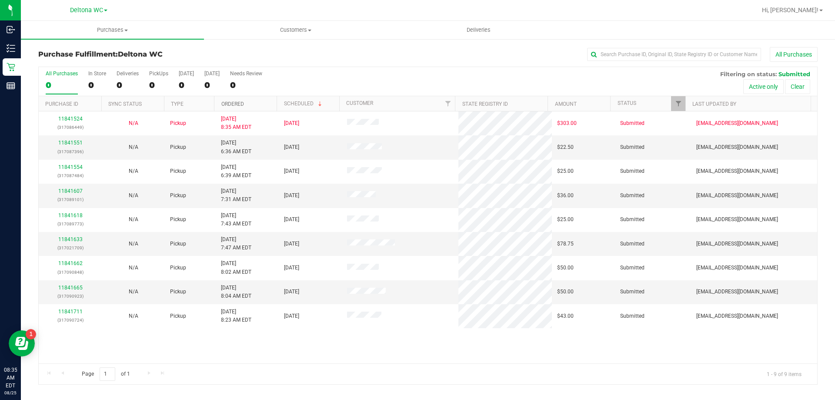
click at [243, 103] on link "Ordered" at bounding box center [232, 104] width 23 height 6
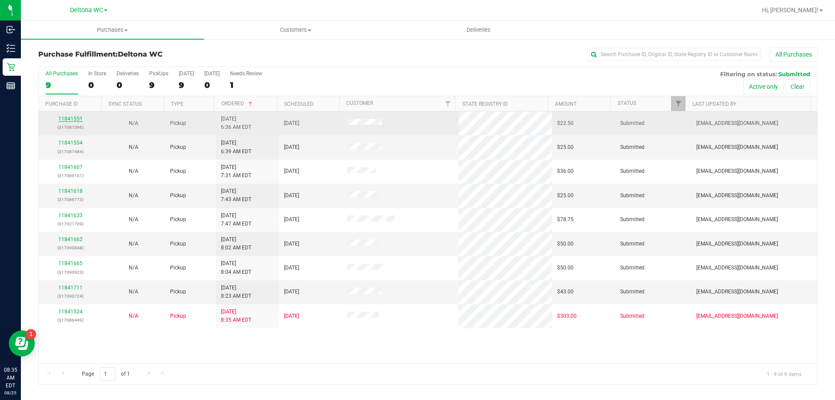
click at [72, 117] on link "11841551" at bounding box center [70, 119] width 24 height 6
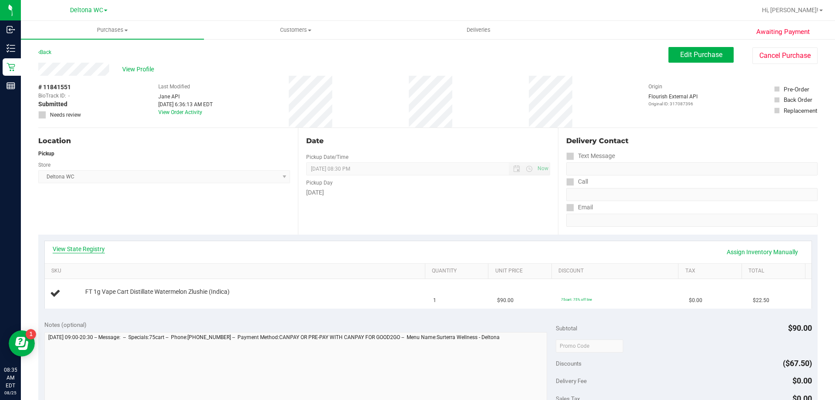
click at [97, 249] on link "View State Registry" at bounding box center [79, 248] width 52 height 9
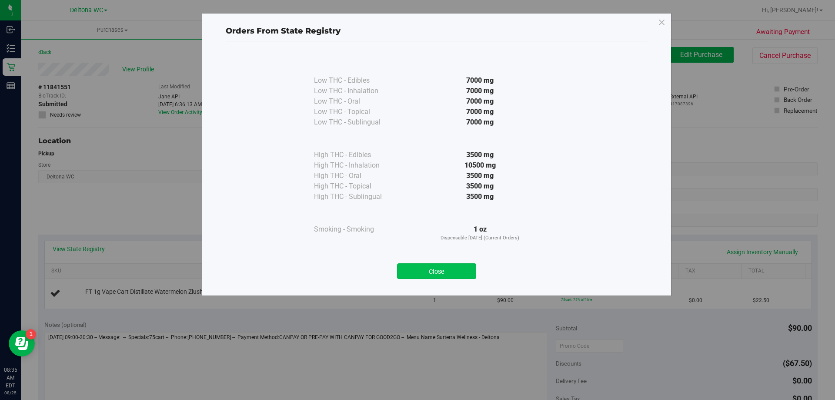
click at [420, 272] on button "Close" at bounding box center [436, 271] width 79 height 16
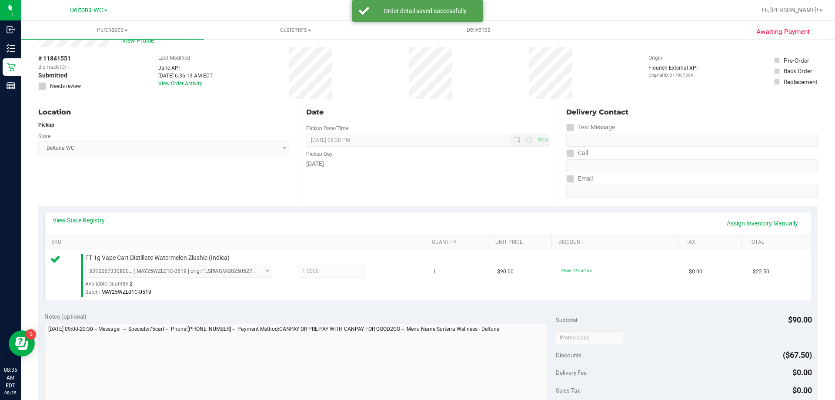
scroll to position [130, 0]
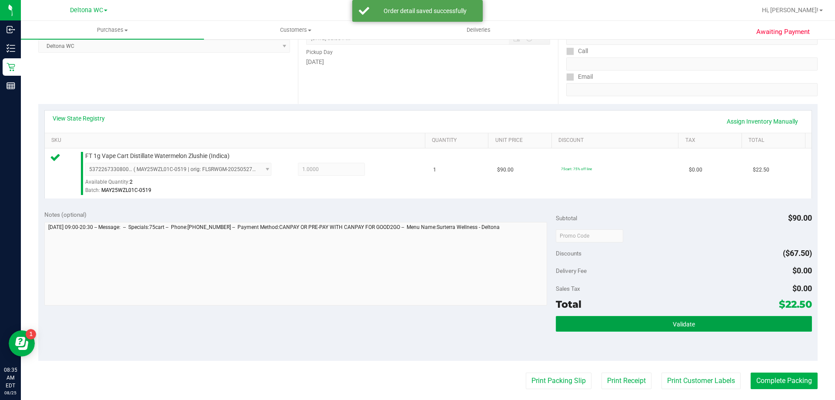
click at [612, 320] on button "Validate" at bounding box center [684, 324] width 256 height 16
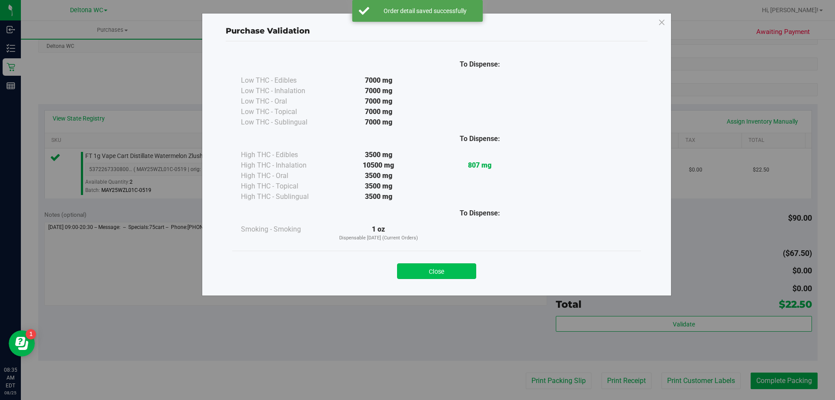
click at [469, 272] on button "Close" at bounding box center [436, 271] width 79 height 16
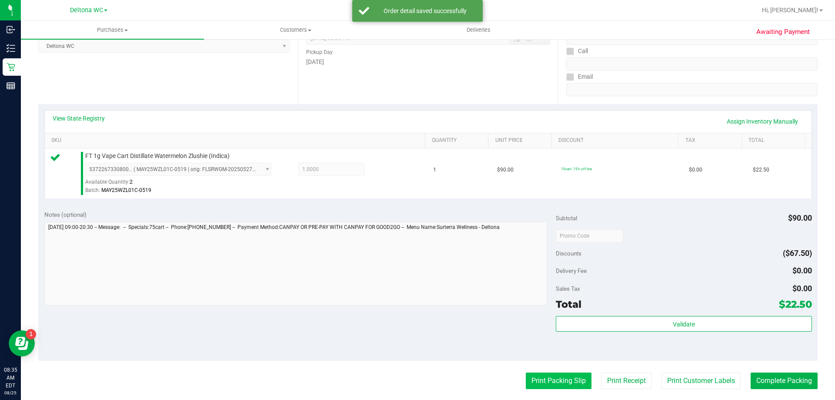
click at [549, 379] on button "Print Packing Slip" at bounding box center [559, 380] width 66 height 17
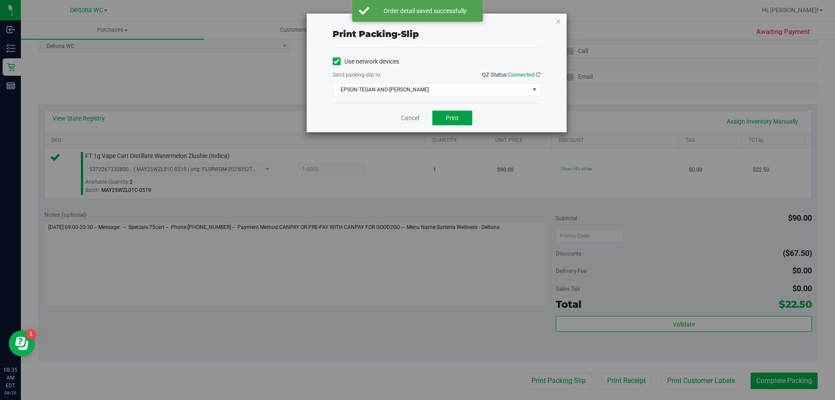
click at [435, 117] on button "Print" at bounding box center [452, 117] width 40 height 15
click at [412, 118] on link "Cancel" at bounding box center [410, 117] width 18 height 9
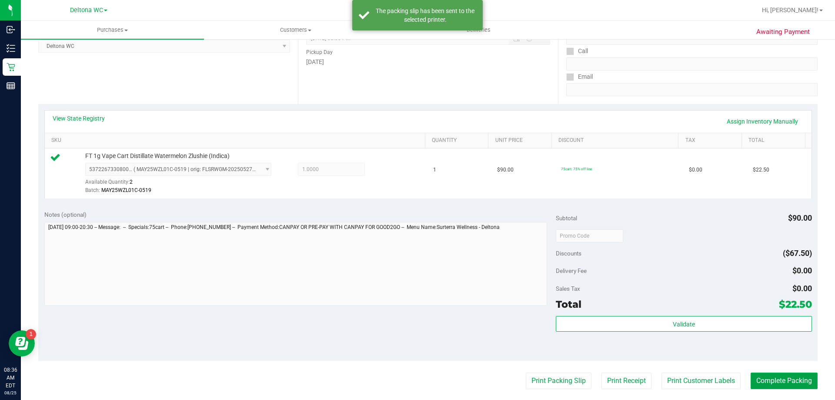
click at [771, 377] on button "Complete Packing" at bounding box center [783, 380] width 67 height 17
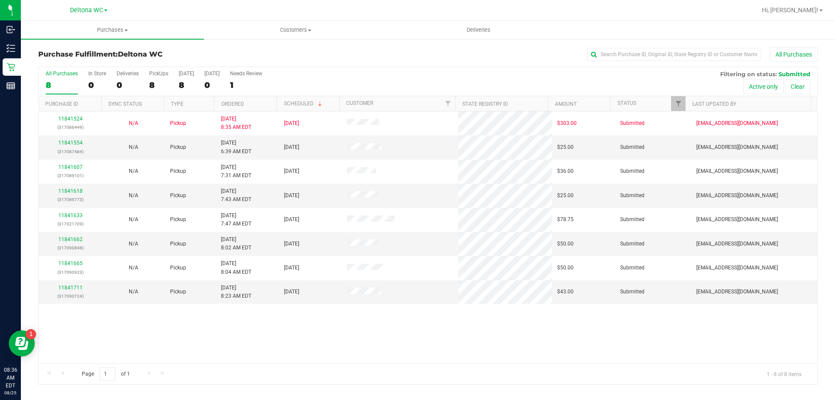
click at [247, 102] on th "Ordered" at bounding box center [245, 103] width 63 height 15
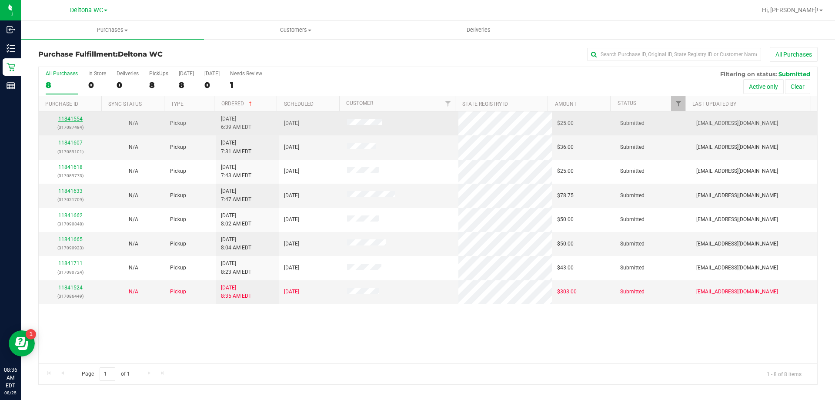
click at [75, 117] on link "11841554" at bounding box center [70, 119] width 24 height 6
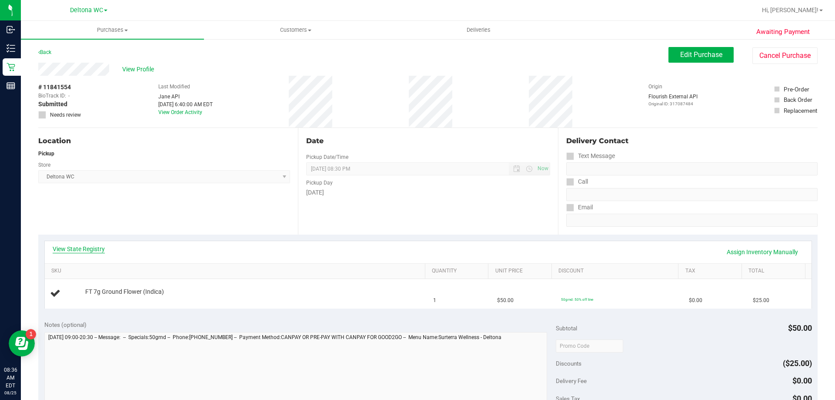
click at [94, 250] on link "View State Registry" at bounding box center [79, 248] width 52 height 9
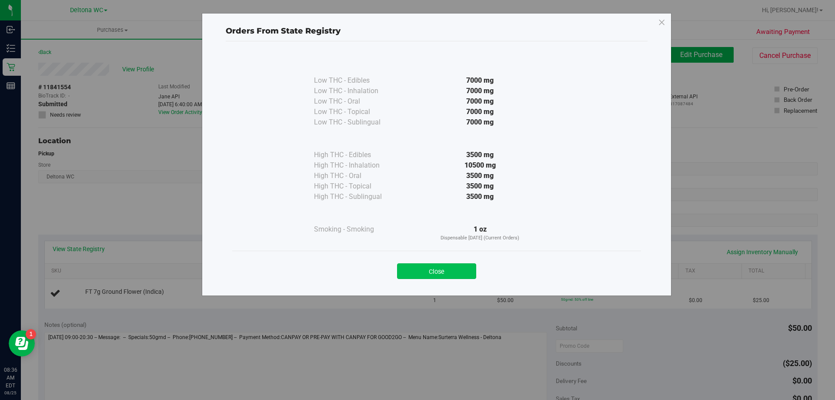
click at [449, 272] on button "Close" at bounding box center [436, 271] width 79 height 16
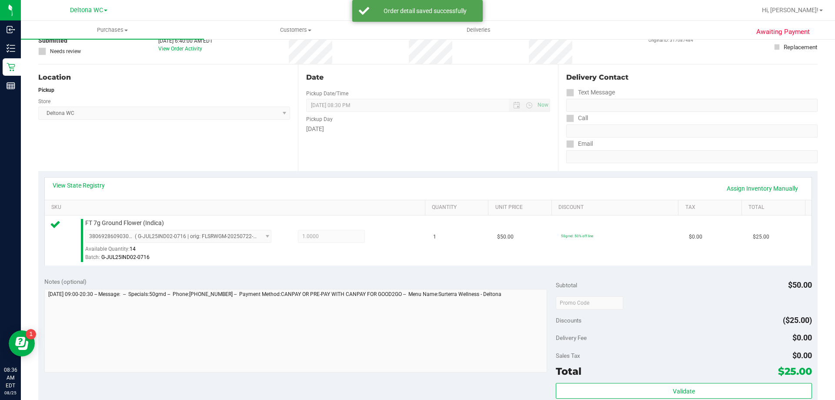
scroll to position [174, 0]
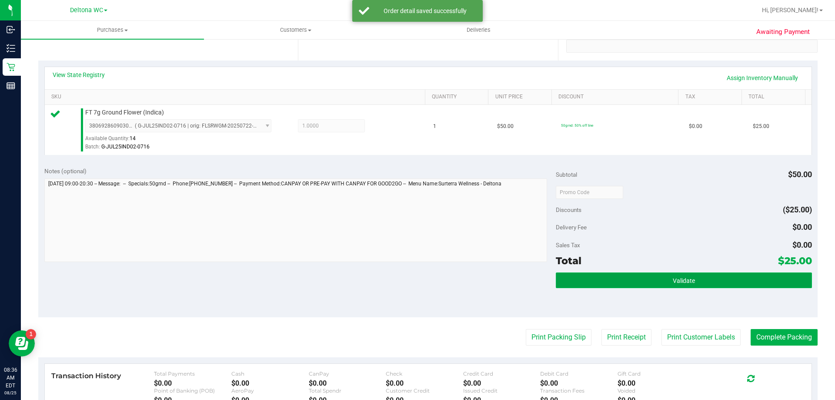
click at [620, 281] on button "Validate" at bounding box center [684, 280] width 256 height 16
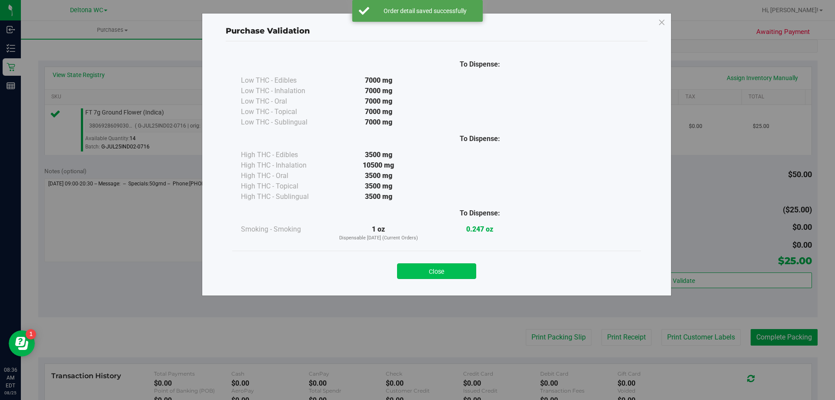
click at [437, 271] on button "Close" at bounding box center [436, 271] width 79 height 16
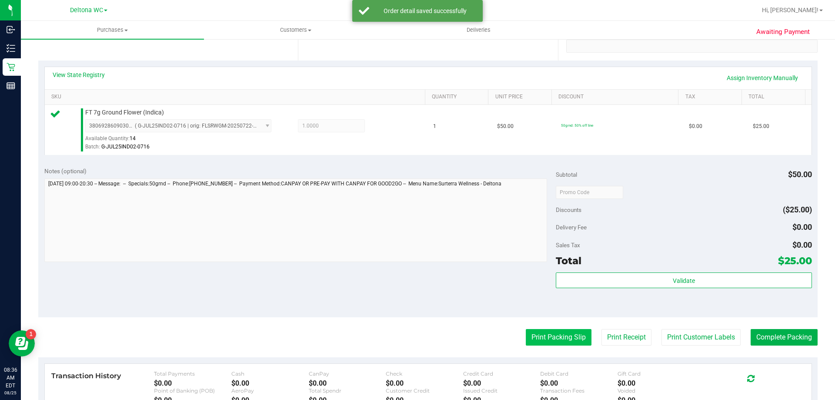
click at [527, 336] on button "Print Packing Slip" at bounding box center [559, 337] width 66 height 17
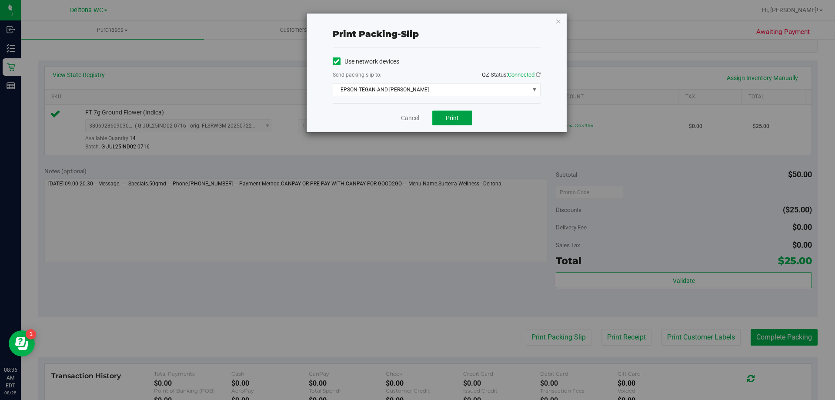
click at [443, 118] on button "Print" at bounding box center [452, 117] width 40 height 15
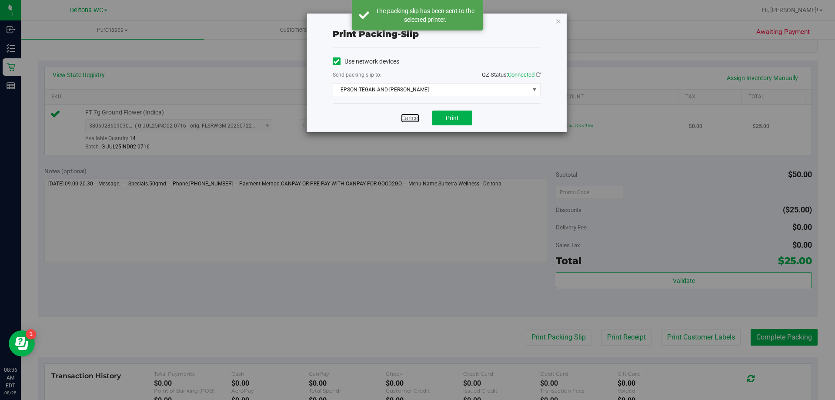
drag, startPoint x: 410, startPoint y: 119, endPoint x: 420, endPoint y: 125, distance: 11.3
click at [410, 119] on link "Cancel" at bounding box center [410, 117] width 18 height 9
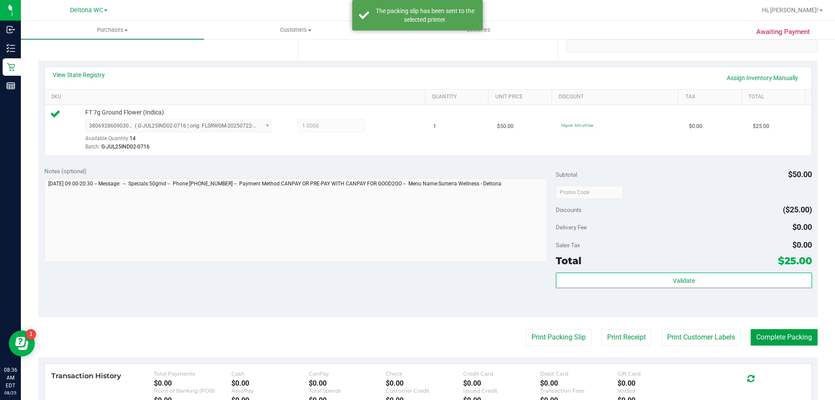
click at [767, 335] on button "Complete Packing" at bounding box center [783, 337] width 67 height 17
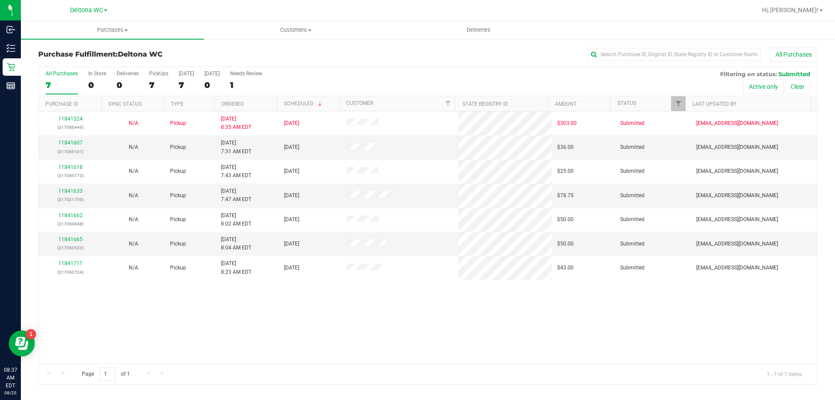
click at [257, 102] on th "Ordered" at bounding box center [245, 103] width 63 height 15
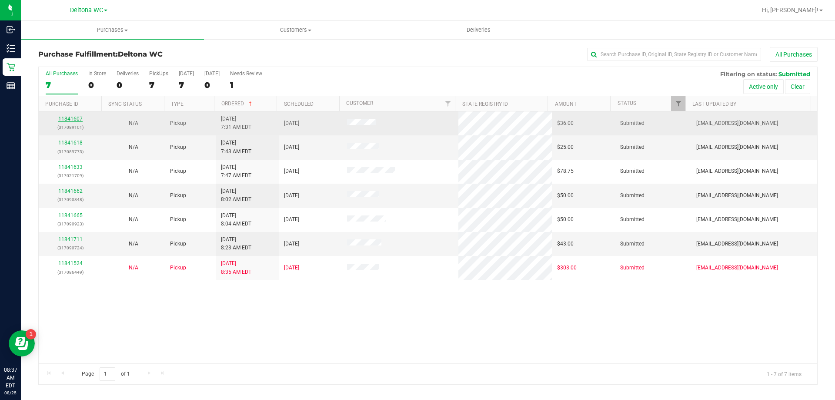
click at [64, 118] on link "11841607" at bounding box center [70, 119] width 24 height 6
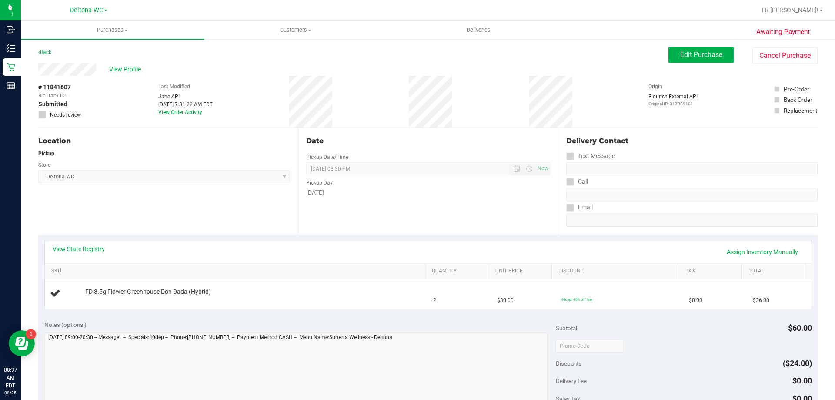
click at [84, 250] on link "View State Registry" at bounding box center [79, 248] width 52 height 9
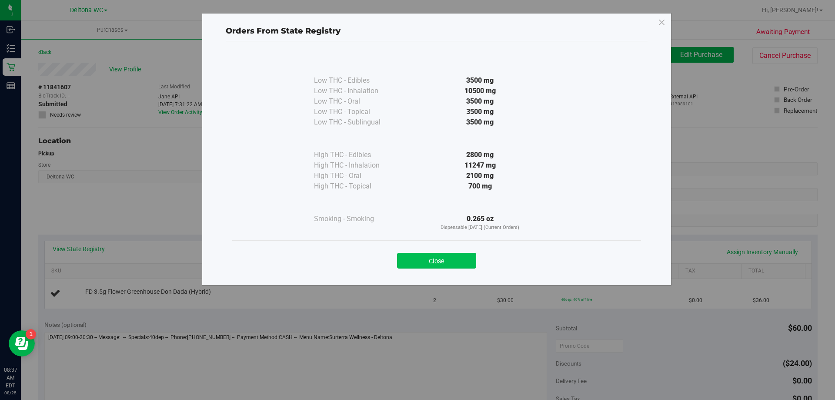
click at [444, 258] on button "Close" at bounding box center [436, 261] width 79 height 16
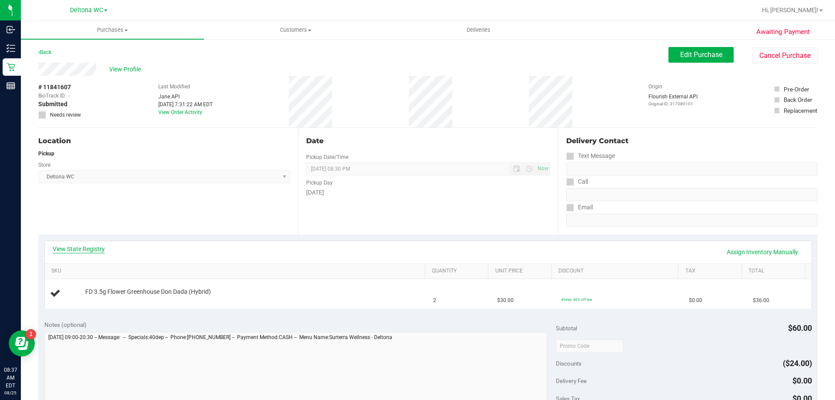
click at [104, 252] on link "View State Registry" at bounding box center [79, 248] width 52 height 9
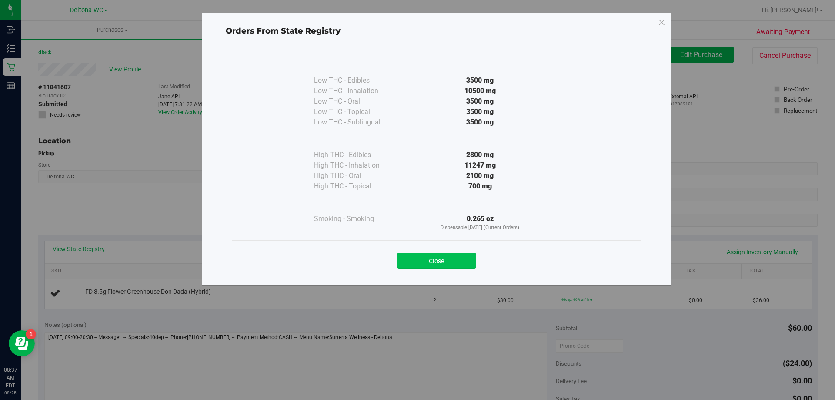
click at [460, 264] on button "Close" at bounding box center [436, 261] width 79 height 16
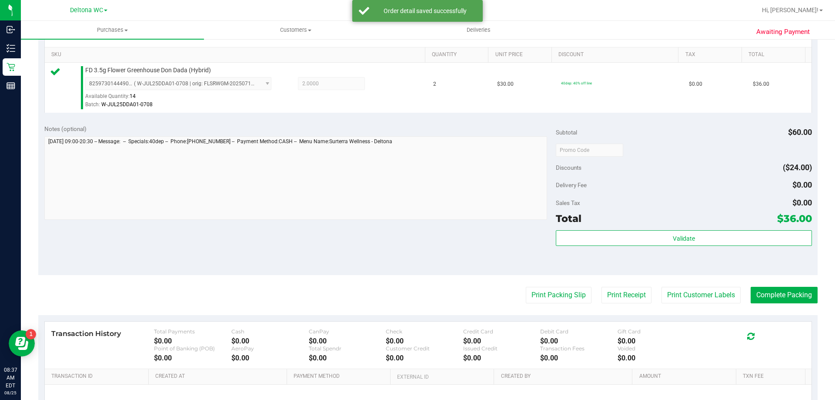
scroll to position [217, 0]
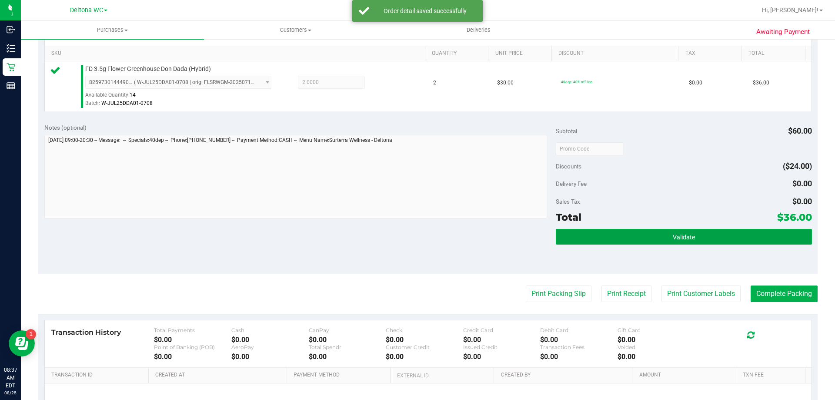
click at [677, 239] on span "Validate" at bounding box center [684, 236] width 22 height 7
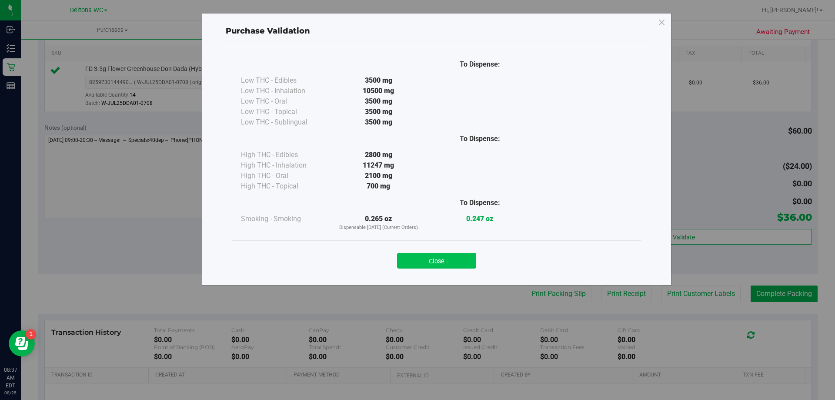
click at [452, 264] on button "Close" at bounding box center [436, 261] width 79 height 16
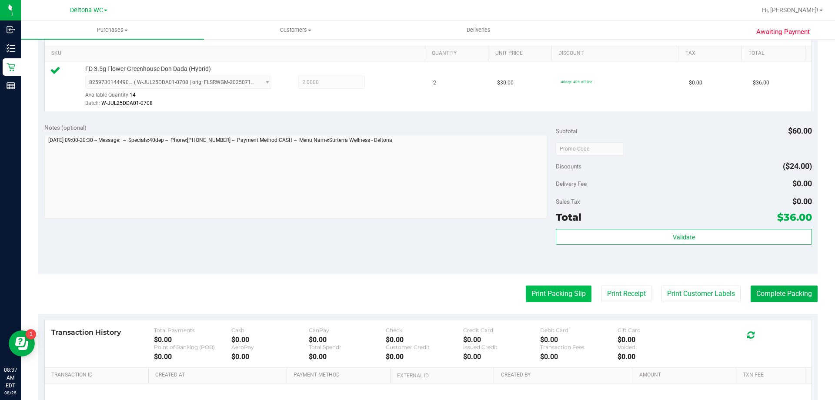
click at [547, 291] on button "Print Packing Slip" at bounding box center [559, 293] width 66 height 17
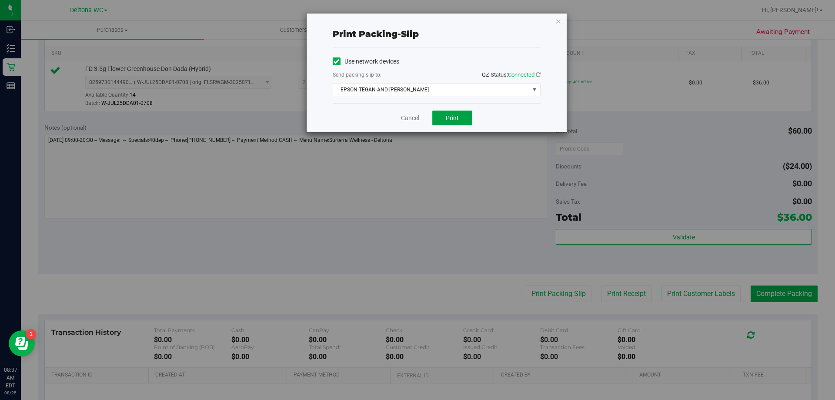
click at [460, 117] on button "Print" at bounding box center [452, 117] width 40 height 15
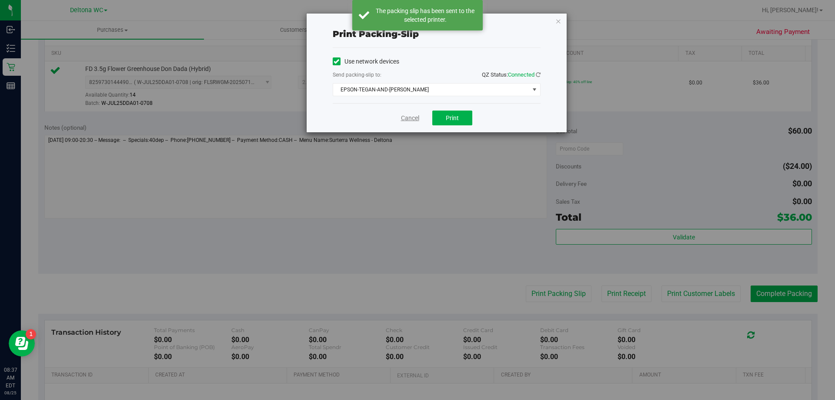
click at [408, 120] on link "Cancel" at bounding box center [410, 117] width 18 height 9
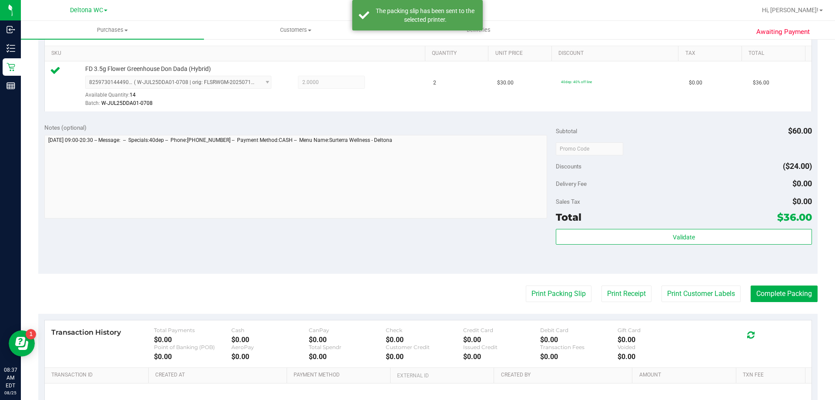
click at [772, 283] on purchase-details "Back Edit Purchase Cancel Purchase View Profile # 11841607 BioTrack ID: - Submi…" at bounding box center [427, 153] width 779 height 647
click at [776, 296] on button "Complete Packing" at bounding box center [783, 293] width 67 height 17
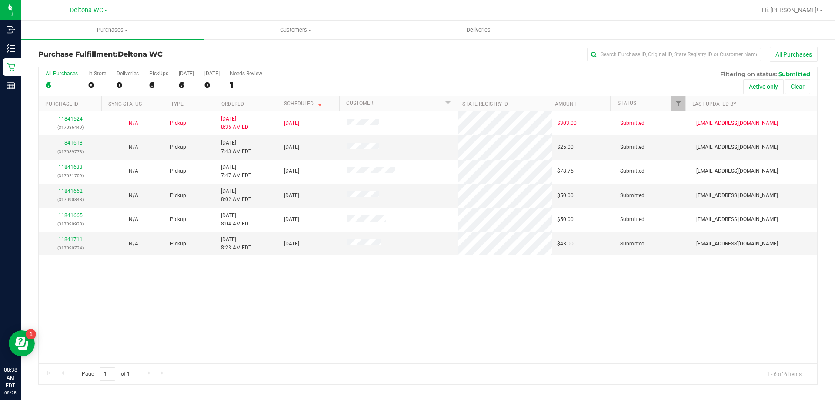
click at [253, 104] on th "Ordered" at bounding box center [245, 103] width 63 height 15
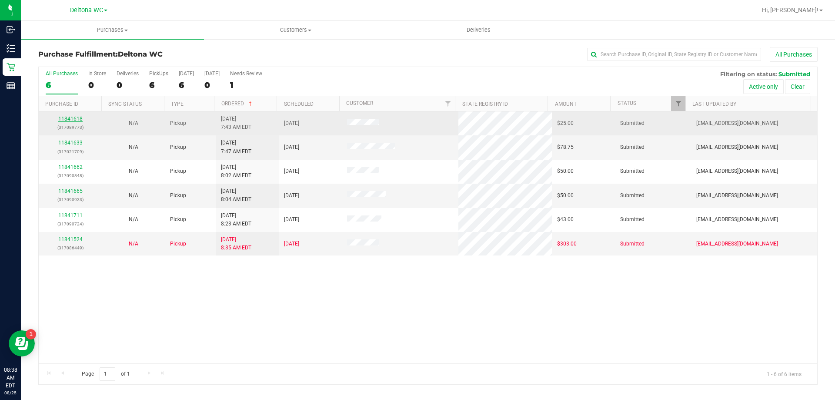
click at [70, 121] on link "11841618" at bounding box center [70, 119] width 24 height 6
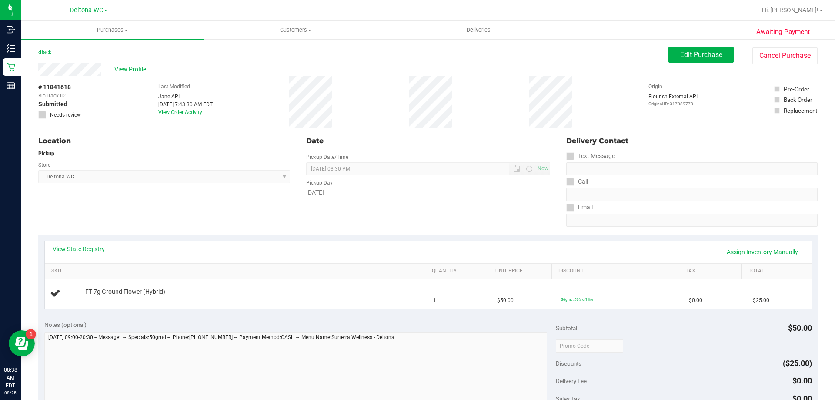
click at [97, 246] on link "View State Registry" at bounding box center [79, 248] width 52 height 9
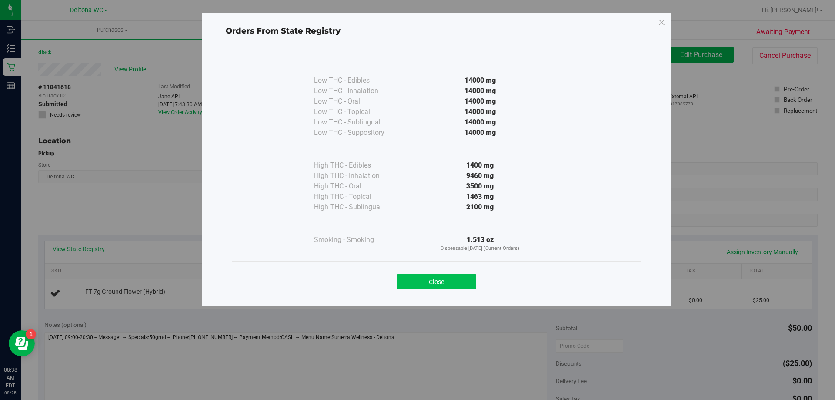
click at [431, 281] on button "Close" at bounding box center [436, 281] width 79 height 16
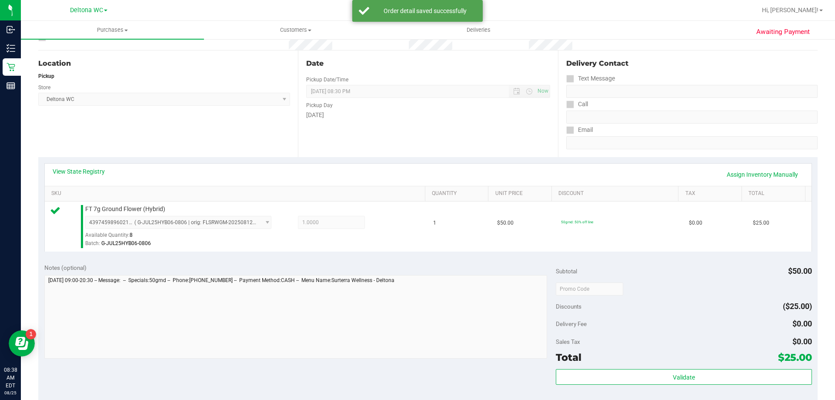
scroll to position [174, 0]
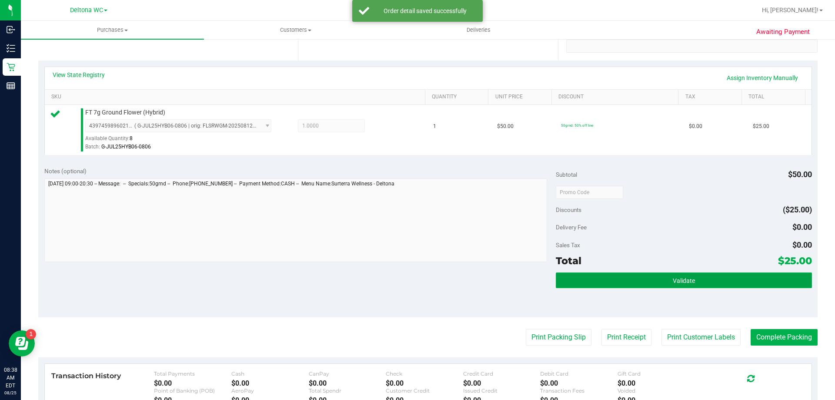
click at [574, 282] on button "Validate" at bounding box center [684, 280] width 256 height 16
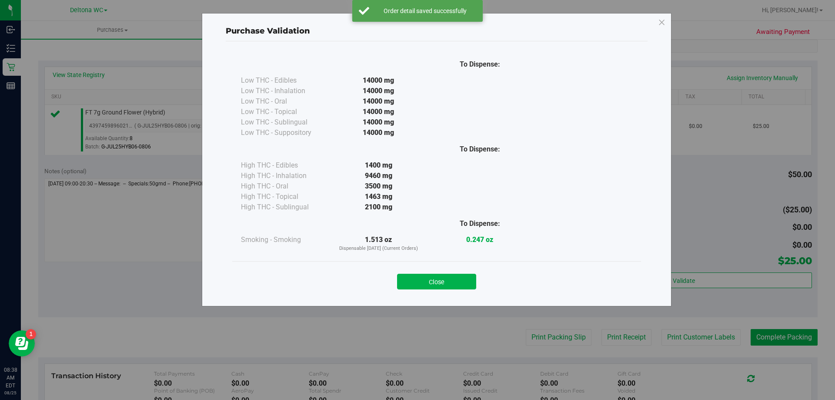
click at [460, 281] on button "Close" at bounding box center [436, 281] width 79 height 16
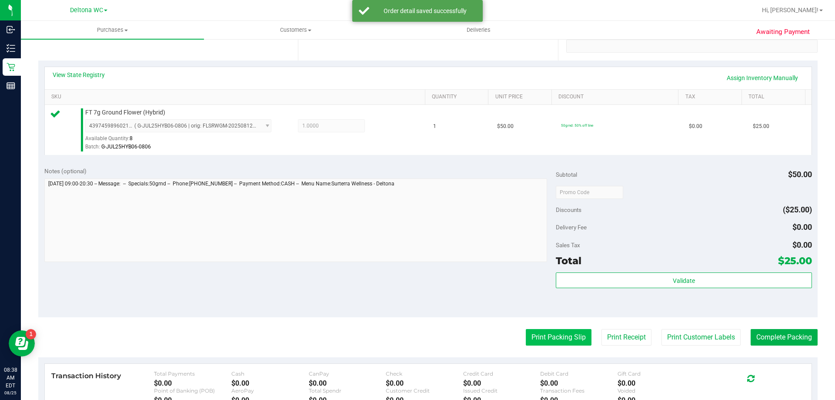
click at [551, 345] on button "Print Packing Slip" at bounding box center [559, 337] width 66 height 17
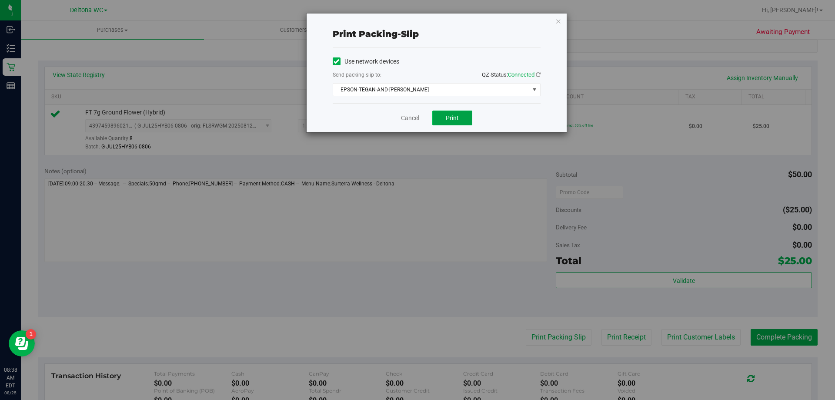
click at [444, 119] on button "Print" at bounding box center [452, 117] width 40 height 15
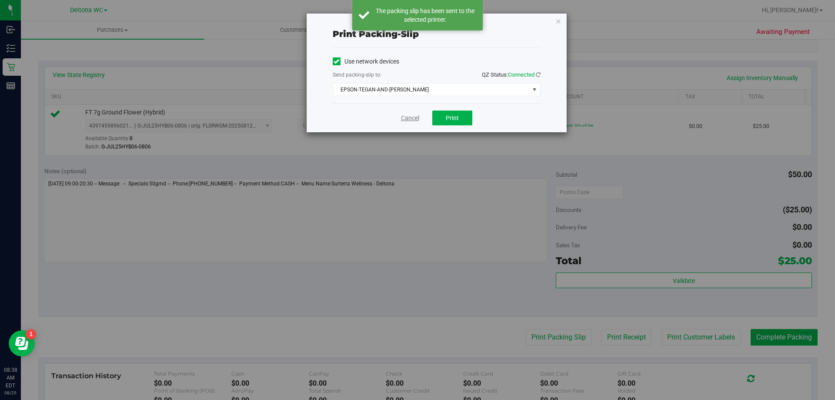
click at [409, 118] on link "Cancel" at bounding box center [410, 117] width 18 height 9
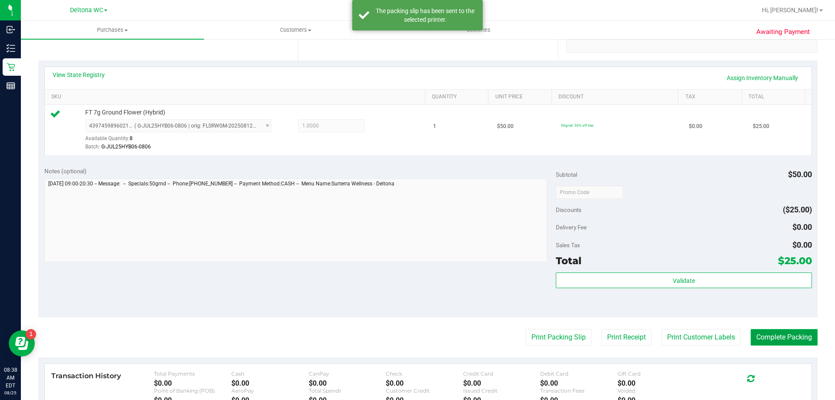
click at [782, 342] on button "Complete Packing" at bounding box center [783, 337] width 67 height 17
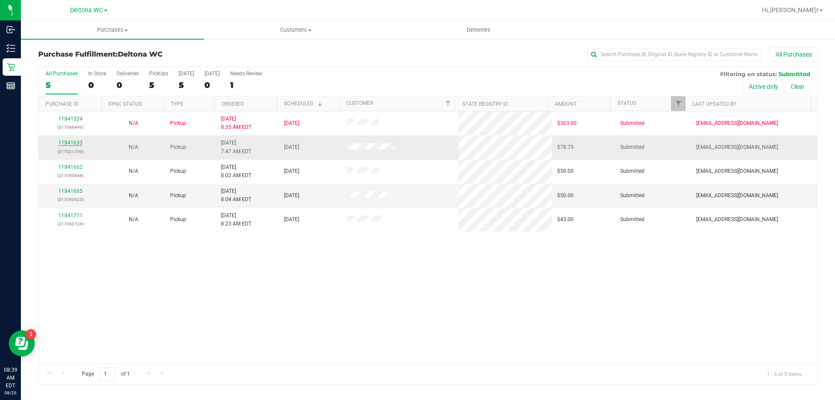
click at [74, 143] on link "11841633" at bounding box center [70, 143] width 24 height 6
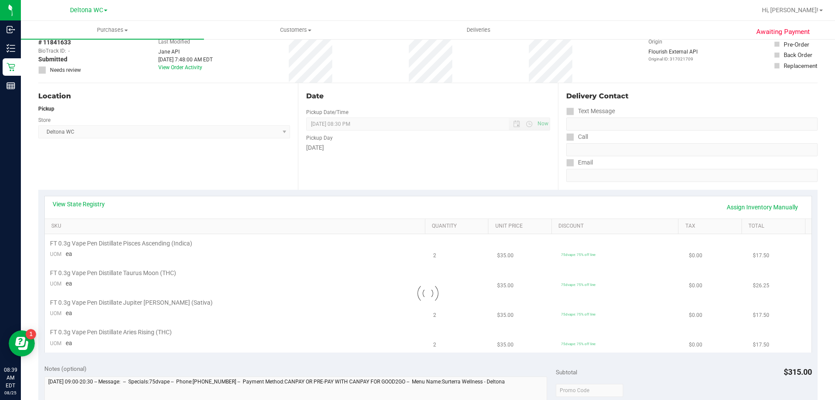
scroll to position [87, 0]
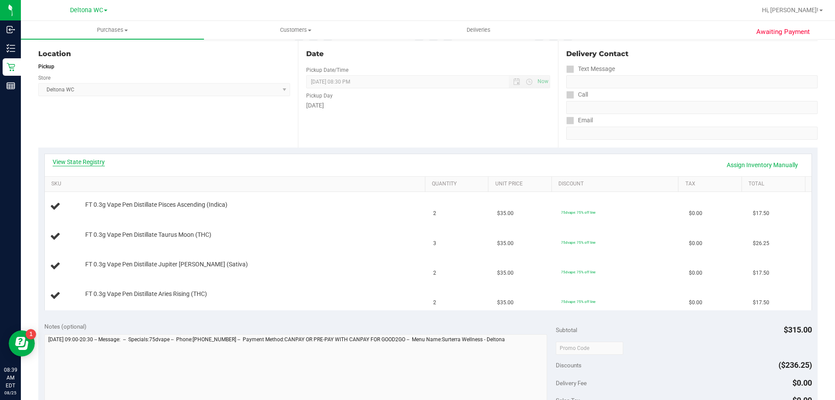
click at [92, 159] on link "View State Registry" at bounding box center [79, 161] width 52 height 9
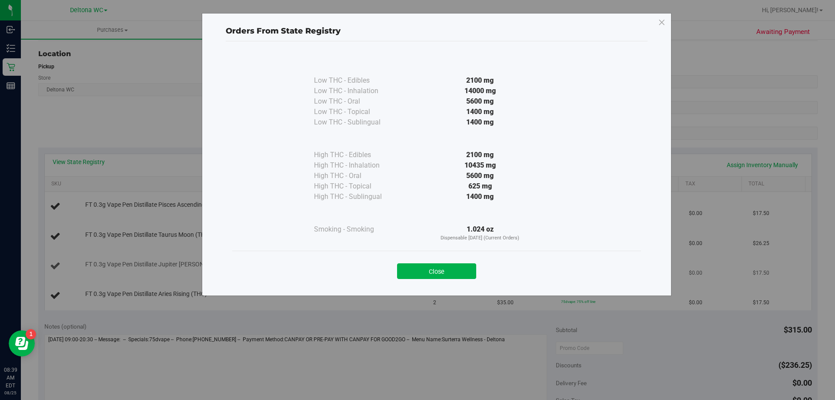
click at [436, 271] on button "Close" at bounding box center [436, 271] width 79 height 16
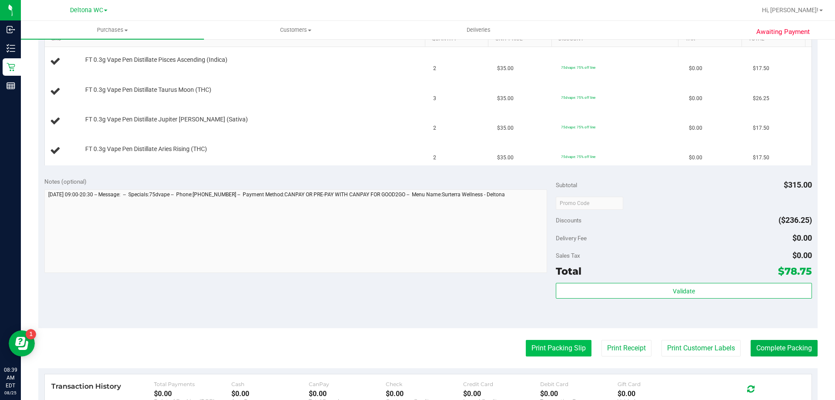
scroll to position [261, 0]
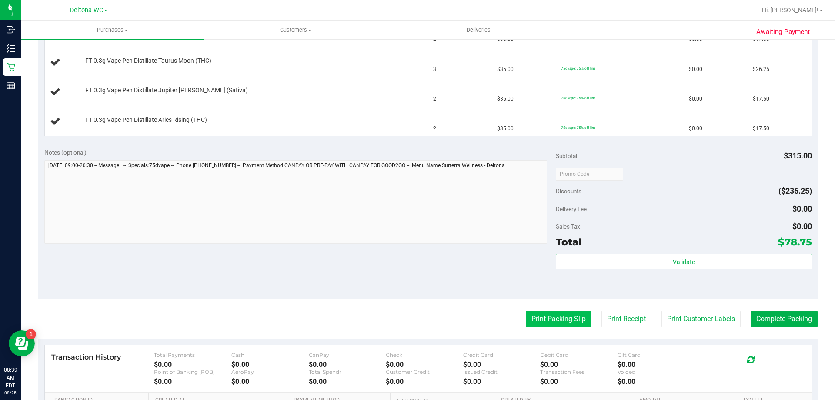
click at [555, 323] on button "Print Packing Slip" at bounding box center [559, 318] width 66 height 17
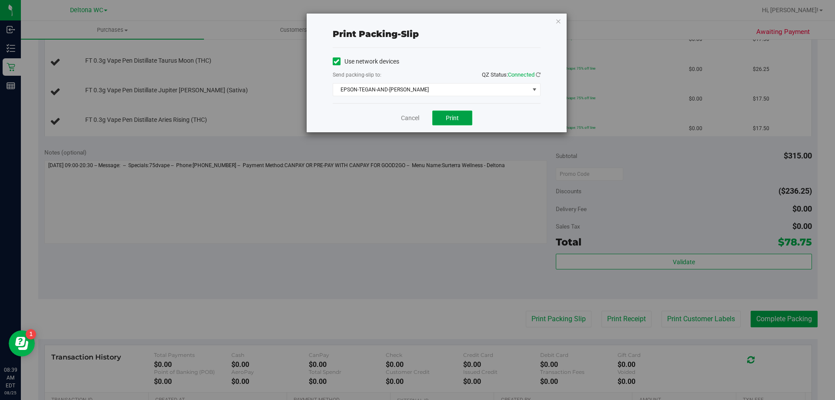
click at [443, 121] on button "Print" at bounding box center [452, 117] width 40 height 15
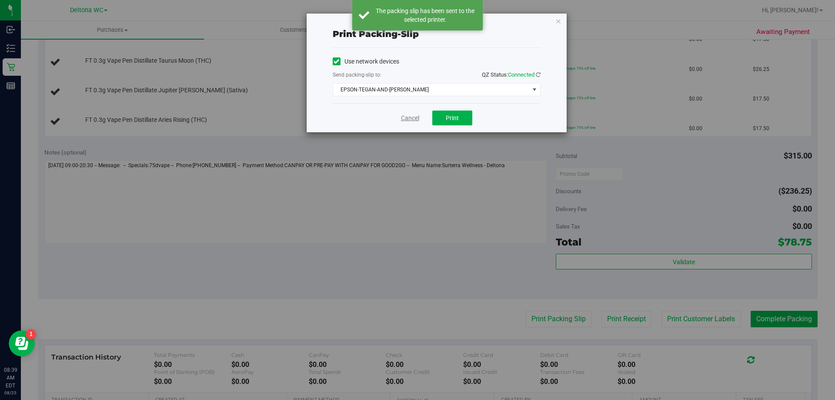
click at [402, 118] on link "Cancel" at bounding box center [410, 117] width 18 height 9
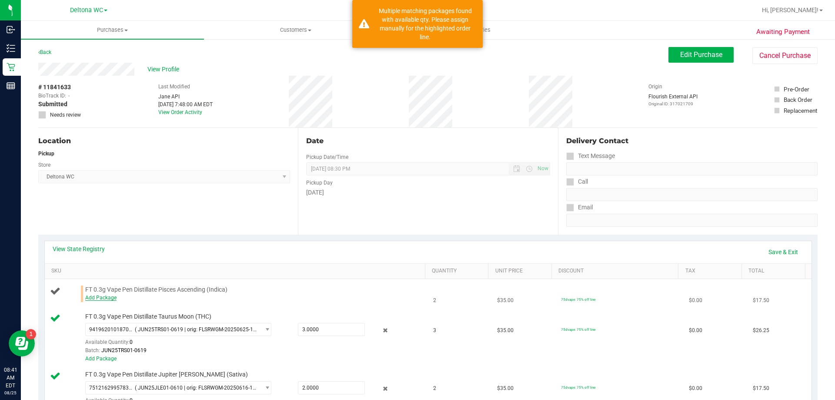
click at [101, 297] on link "Add Package" at bounding box center [100, 297] width 31 height 6
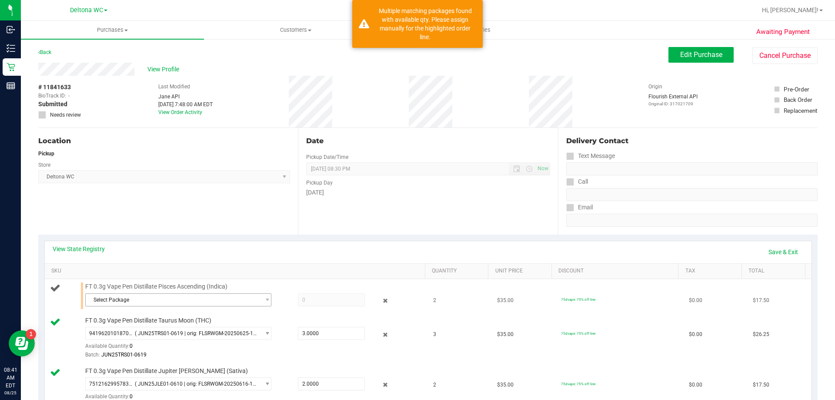
click at [130, 299] on span "Select Package" at bounding box center [173, 299] width 174 height 12
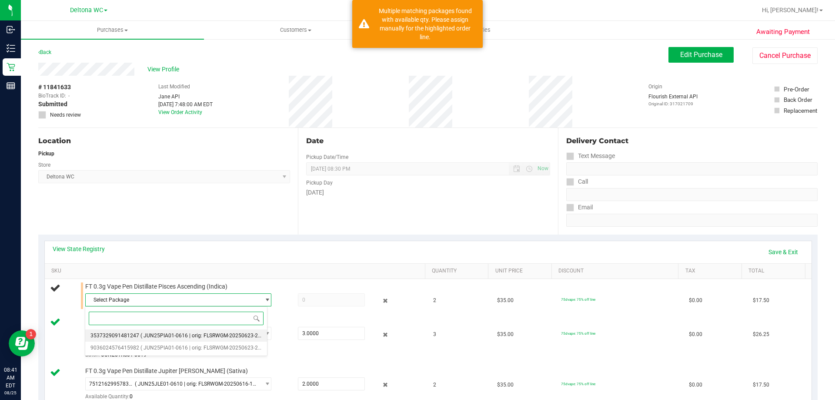
click at [187, 333] on span "( JUN25PIA01-0616 | orig: FLSRWGM-20250623-2194 )" at bounding box center [205, 335] width 130 height 6
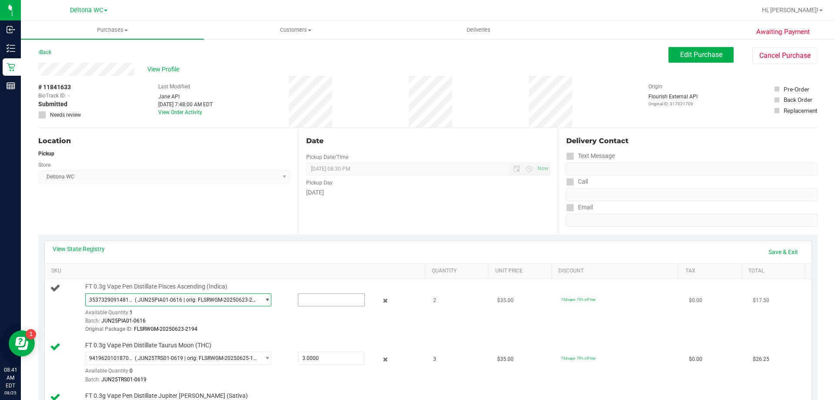
click at [313, 299] on input "text" at bounding box center [331, 299] width 66 height 12
type input "1"
click at [636, 325] on td "75dvape: 75% off line" at bounding box center [620, 308] width 128 height 59
type input "1.0000"
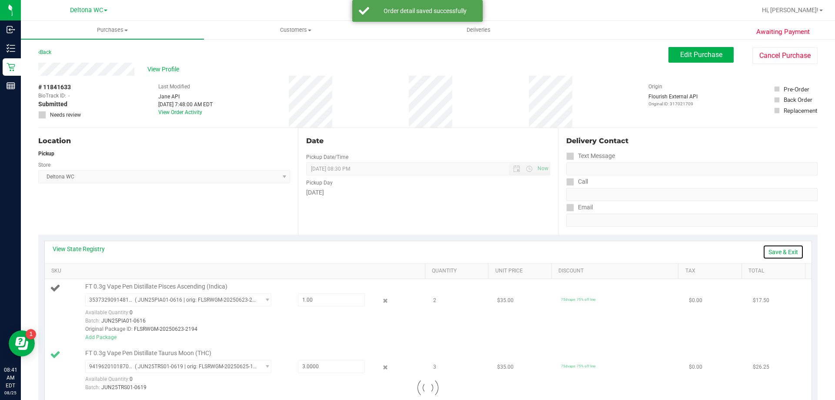
click at [778, 244] on link "Save & Exit" at bounding box center [783, 251] width 41 height 15
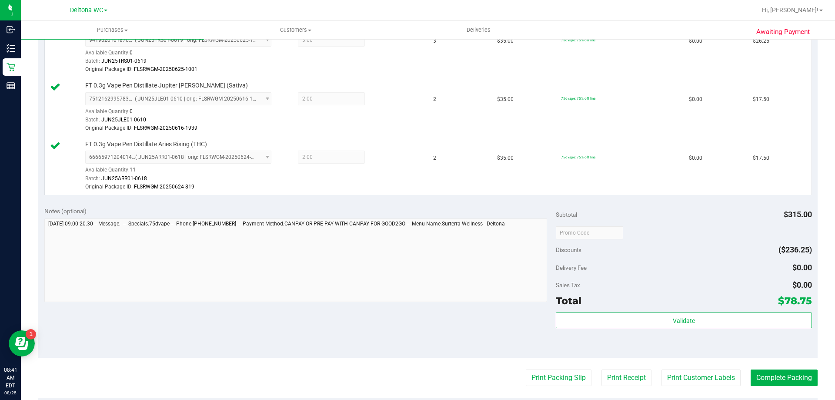
scroll to position [391, 0]
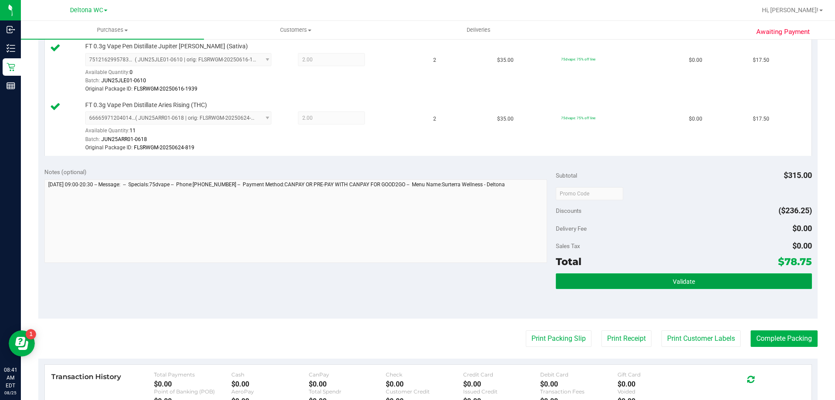
click at [643, 287] on button "Validate" at bounding box center [684, 281] width 256 height 16
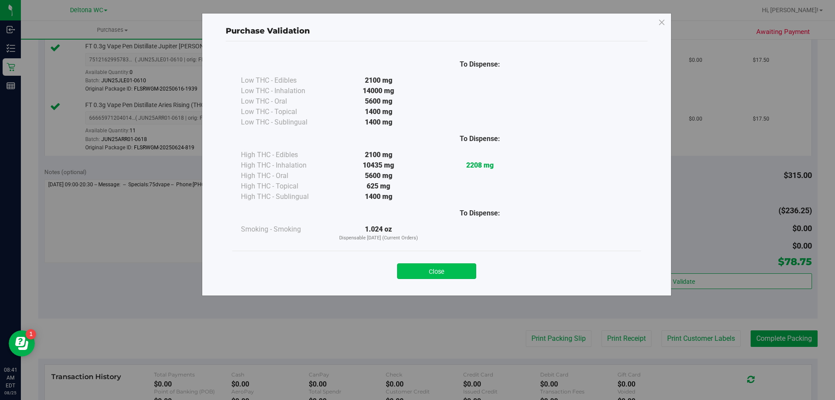
click at [454, 271] on button "Close" at bounding box center [436, 271] width 79 height 16
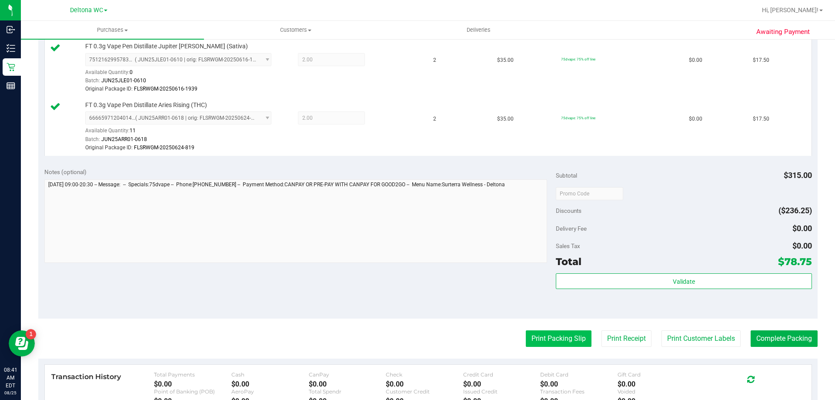
click at [526, 341] on button "Print Packing Slip" at bounding box center [559, 338] width 66 height 17
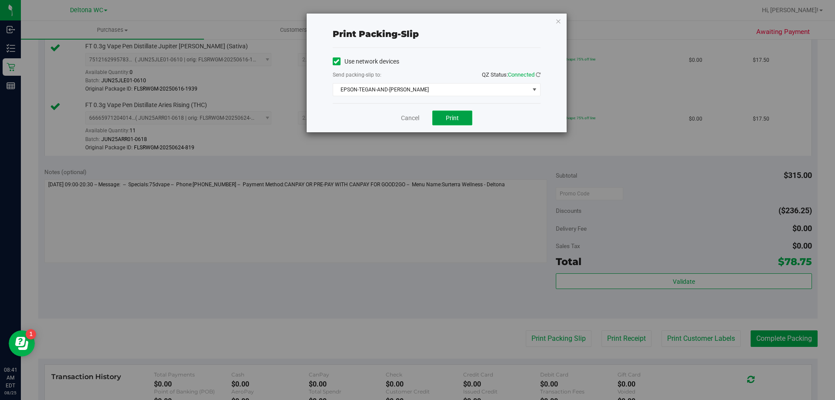
click at [460, 117] on button "Print" at bounding box center [452, 117] width 40 height 15
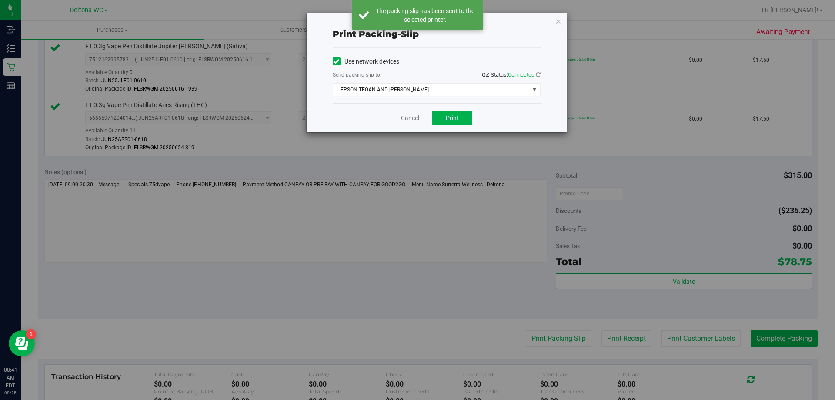
click at [407, 121] on link "Cancel" at bounding box center [410, 117] width 18 height 9
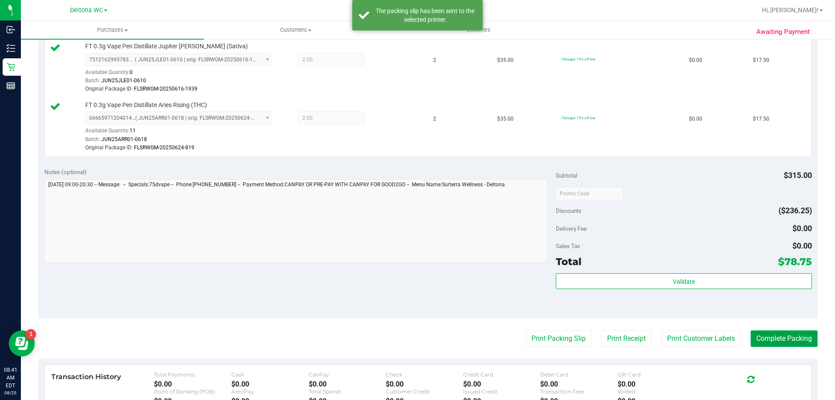
click at [774, 338] on button "Complete Packing" at bounding box center [783, 338] width 67 height 17
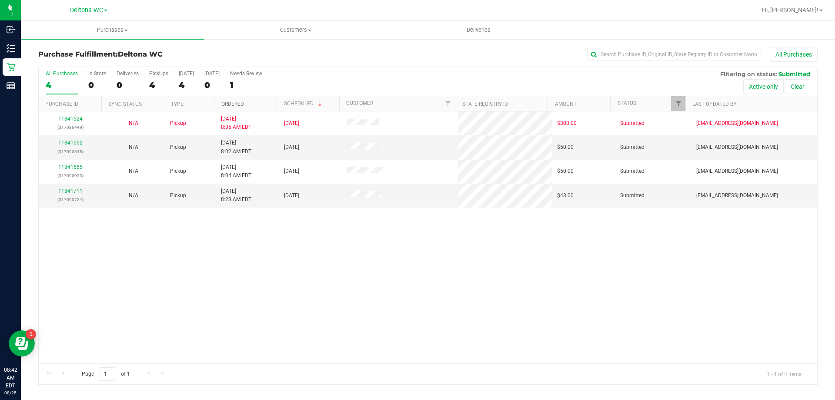
click at [243, 101] on link "Ordered" at bounding box center [232, 104] width 23 height 6
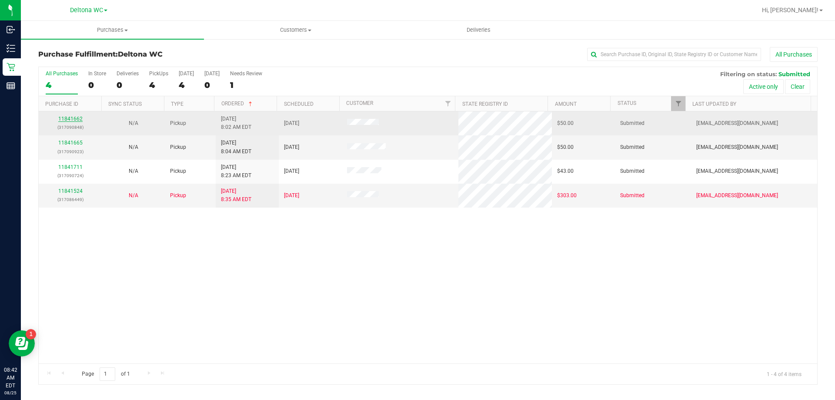
click at [78, 120] on link "11841662" at bounding box center [70, 119] width 24 height 6
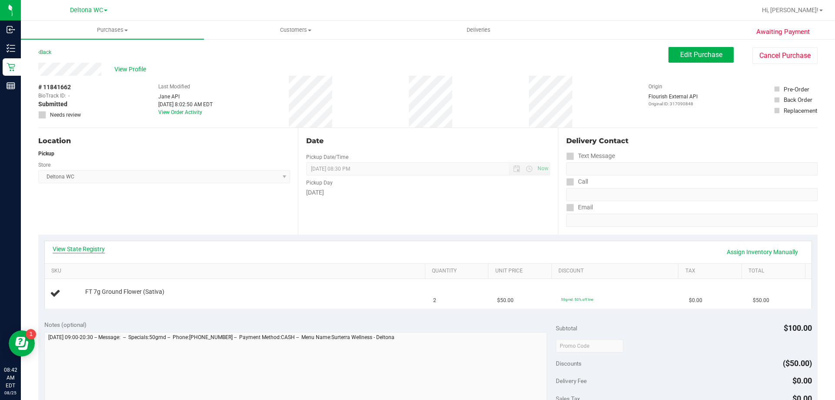
click at [96, 250] on link "View State Registry" at bounding box center [79, 248] width 52 height 9
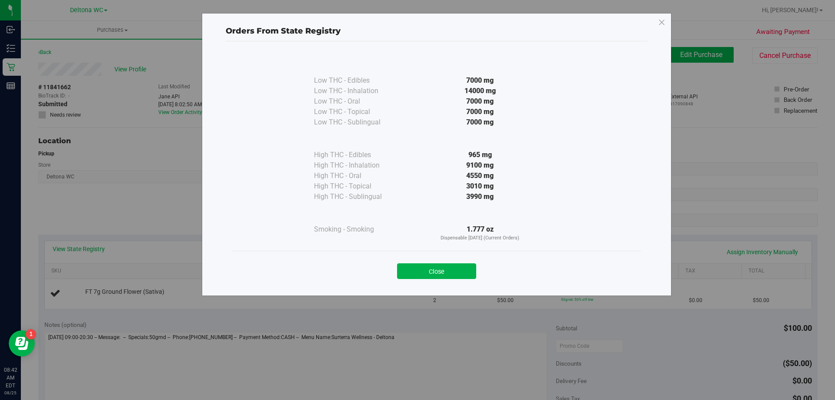
click at [446, 267] on button "Close" at bounding box center [436, 271] width 79 height 16
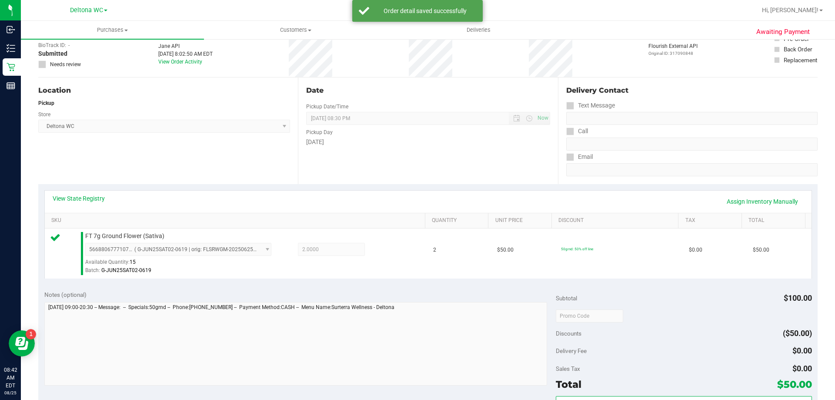
scroll to position [130, 0]
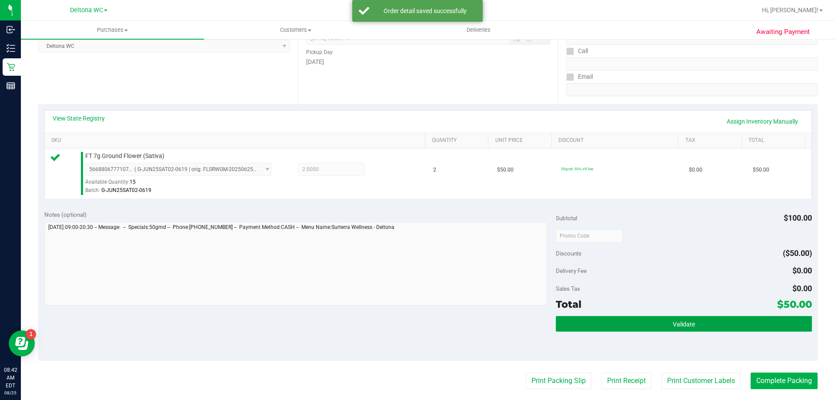
click at [631, 328] on button "Validate" at bounding box center [684, 324] width 256 height 16
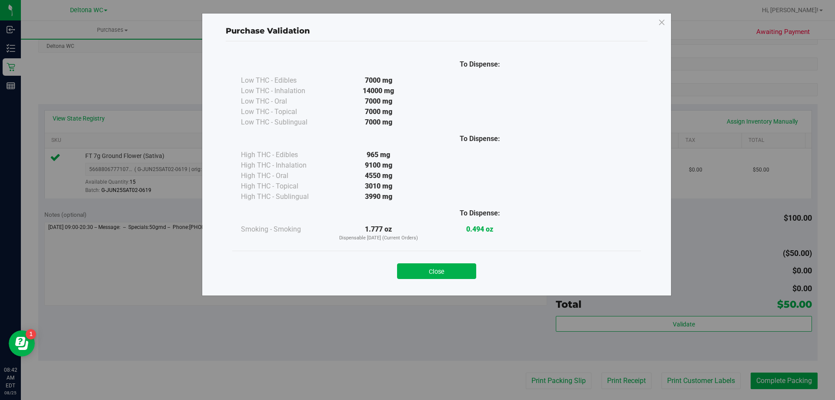
click at [461, 272] on button "Close" at bounding box center [436, 271] width 79 height 16
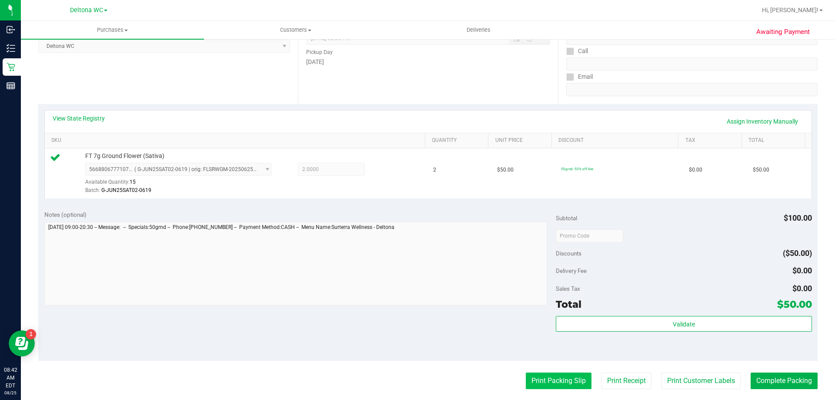
click at [553, 383] on button "Print Packing Slip" at bounding box center [559, 380] width 66 height 17
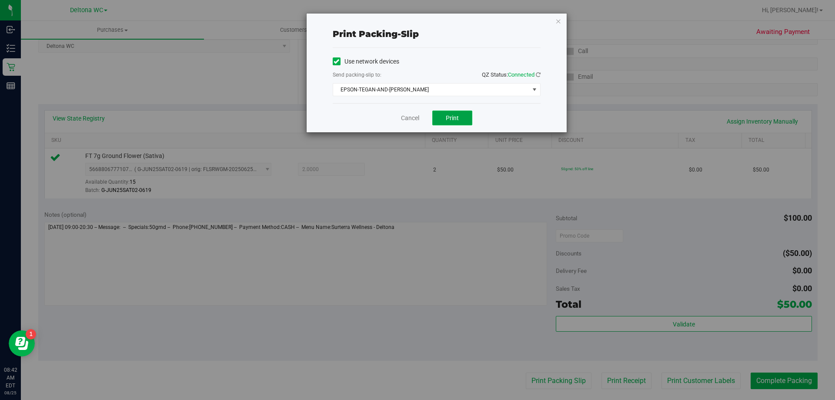
click at [447, 122] on button "Print" at bounding box center [452, 117] width 40 height 15
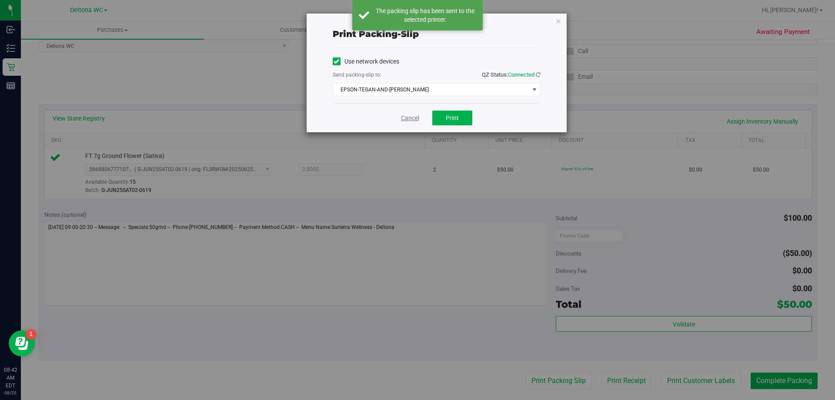
click at [408, 117] on link "Cancel" at bounding box center [410, 117] width 18 height 9
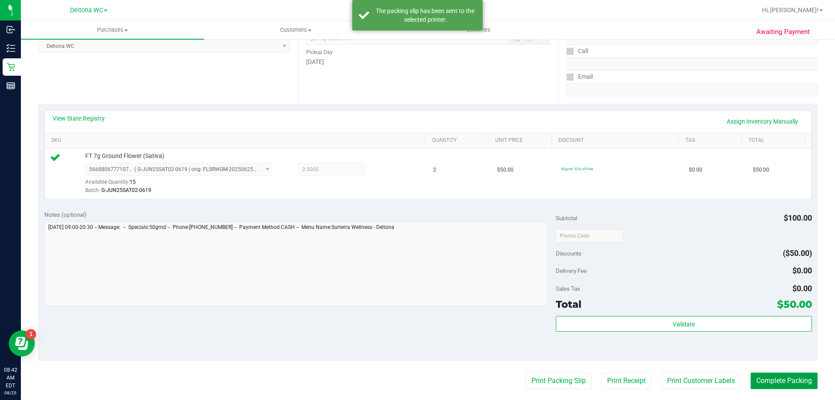
click at [772, 381] on button "Complete Packing" at bounding box center [783, 380] width 67 height 17
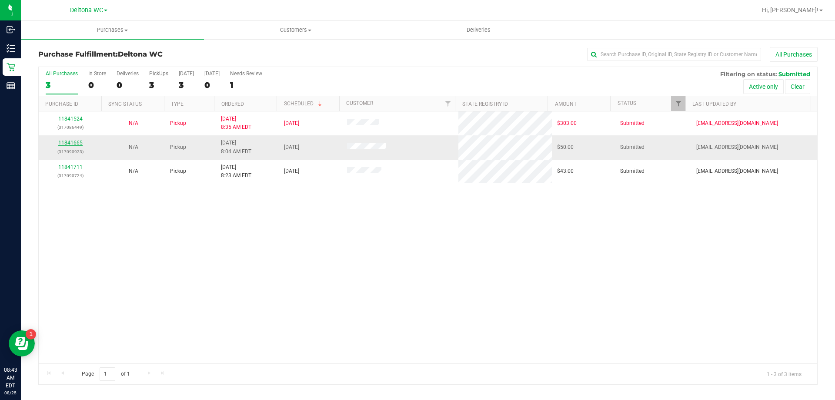
click at [76, 142] on link "11841665" at bounding box center [70, 143] width 24 height 6
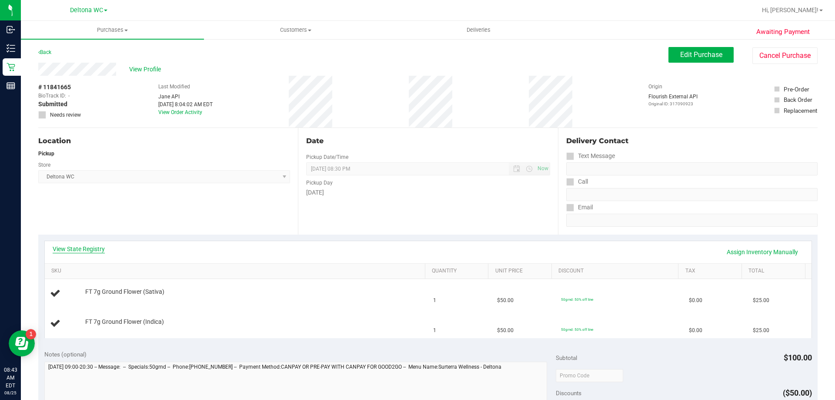
click at [97, 248] on link "View State Registry" at bounding box center [79, 248] width 52 height 9
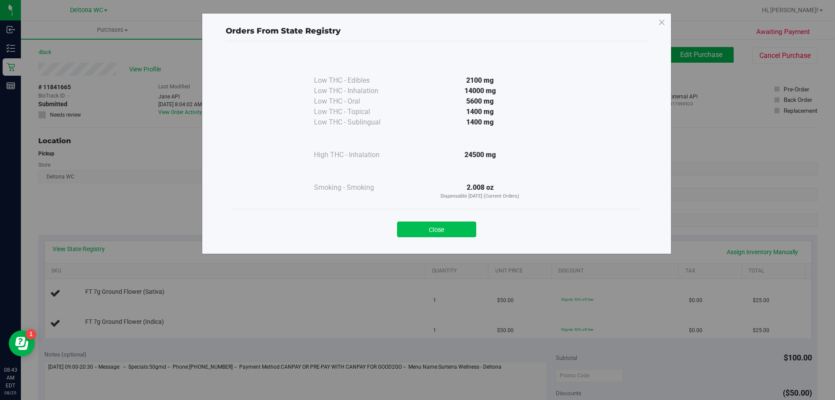
click at [430, 227] on button "Close" at bounding box center [436, 229] width 79 height 16
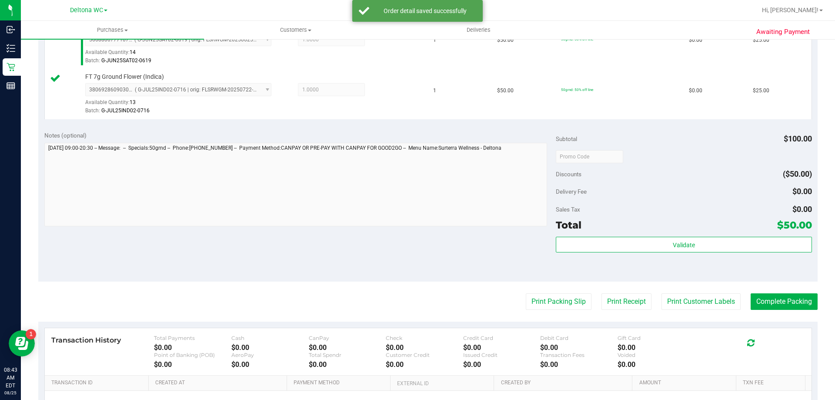
scroll to position [261, 0]
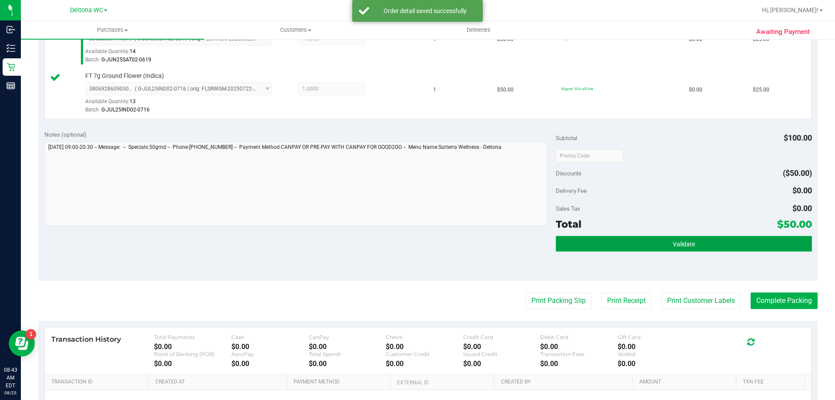
click at [602, 248] on button "Validate" at bounding box center [684, 244] width 256 height 16
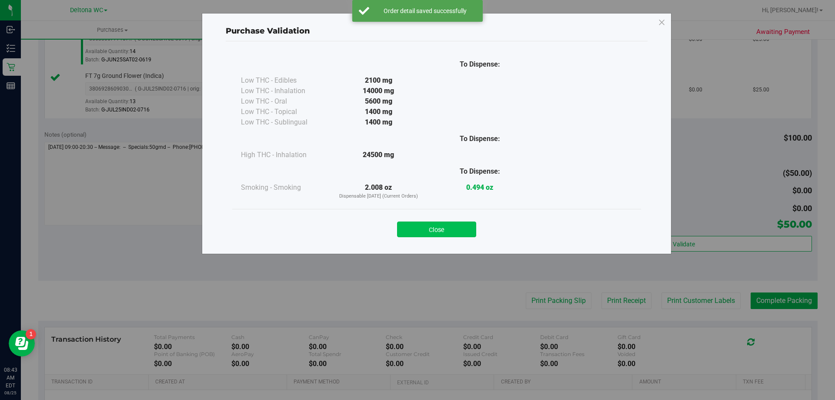
click at [464, 231] on button "Close" at bounding box center [436, 229] width 79 height 16
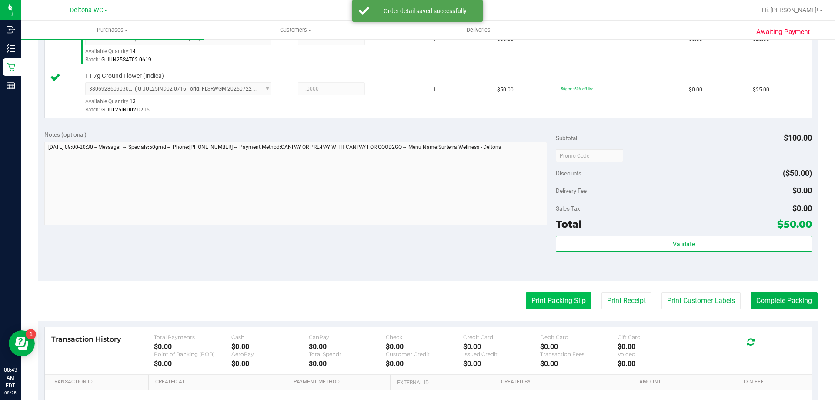
click at [549, 295] on button "Print Packing Slip" at bounding box center [559, 300] width 66 height 17
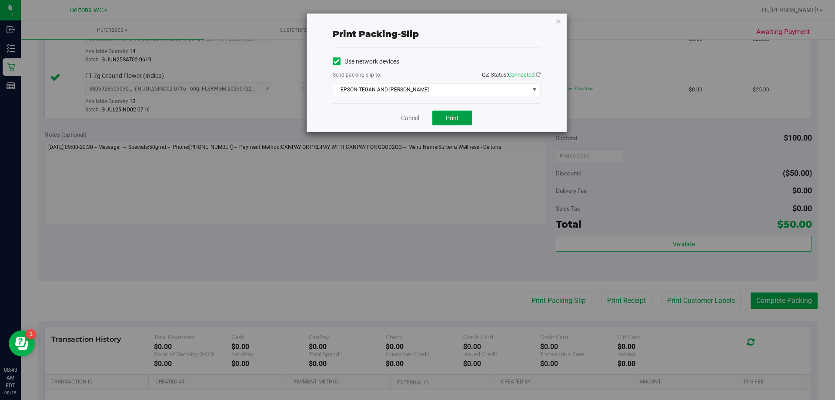
click at [446, 119] on span "Print" at bounding box center [452, 117] width 13 height 7
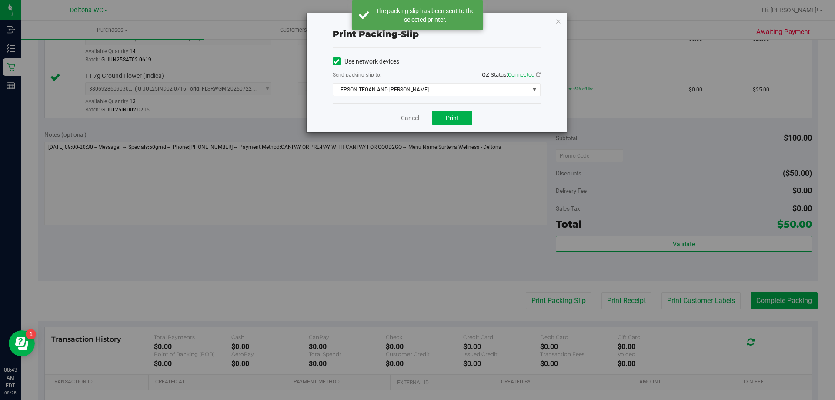
click at [408, 120] on link "Cancel" at bounding box center [410, 117] width 18 height 9
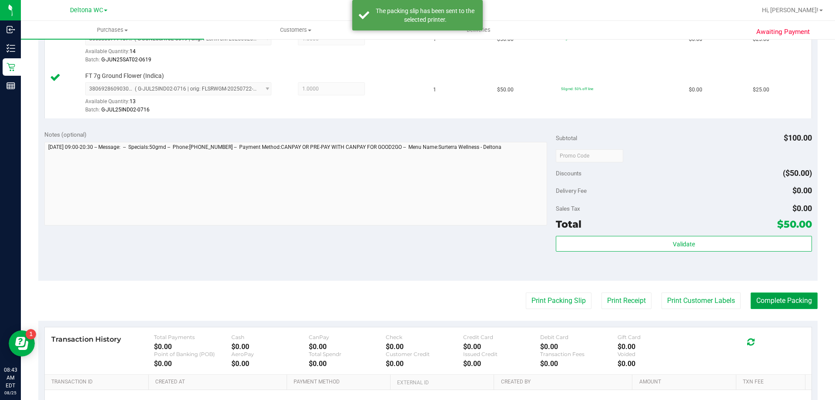
click at [778, 301] on button "Complete Packing" at bounding box center [783, 300] width 67 height 17
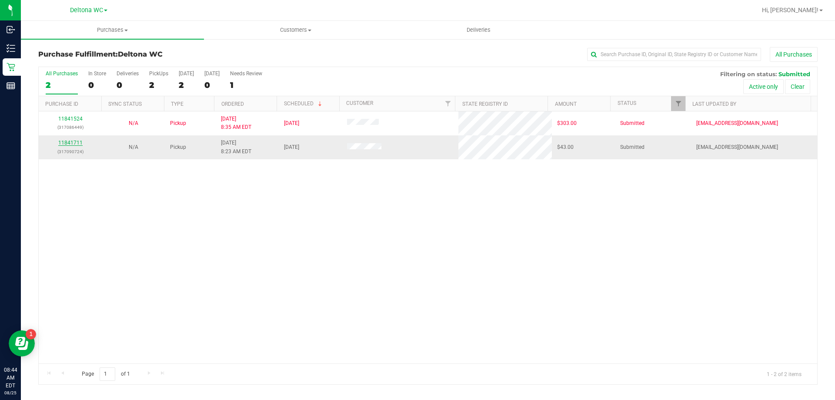
click at [76, 141] on link "11841711" at bounding box center [70, 143] width 24 height 6
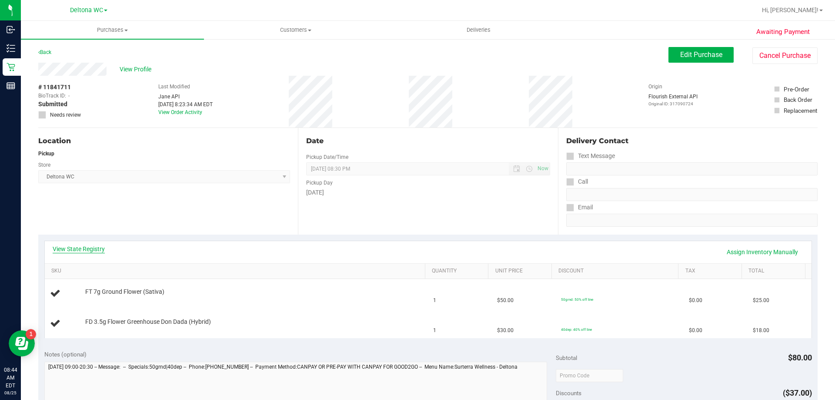
click at [86, 248] on link "View State Registry" at bounding box center [79, 248] width 52 height 9
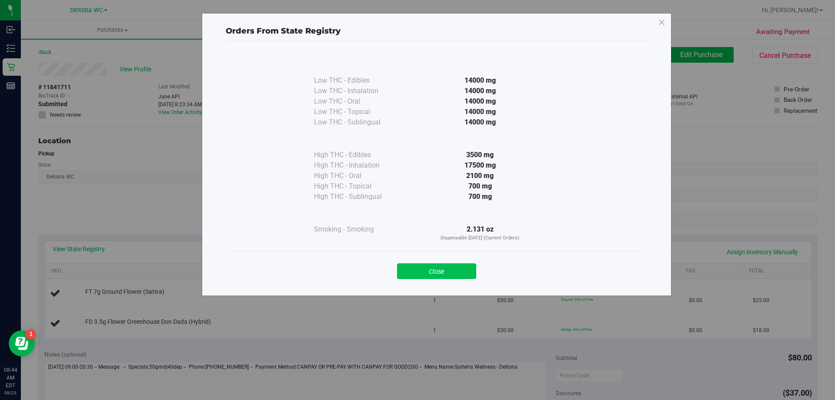
click at [421, 266] on button "Close" at bounding box center [436, 271] width 79 height 16
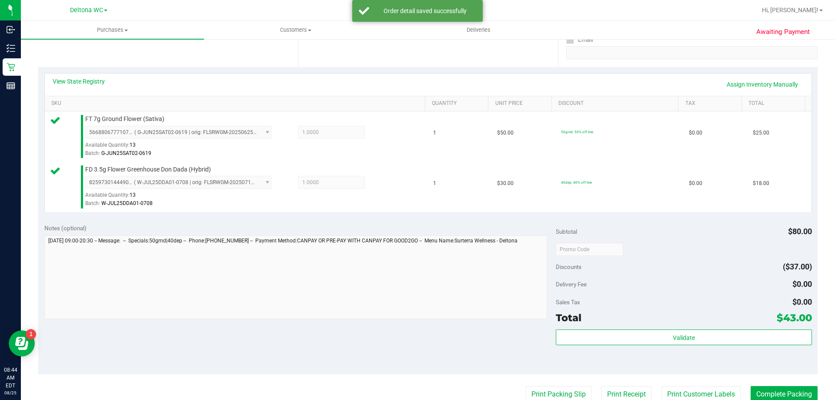
scroll to position [174, 0]
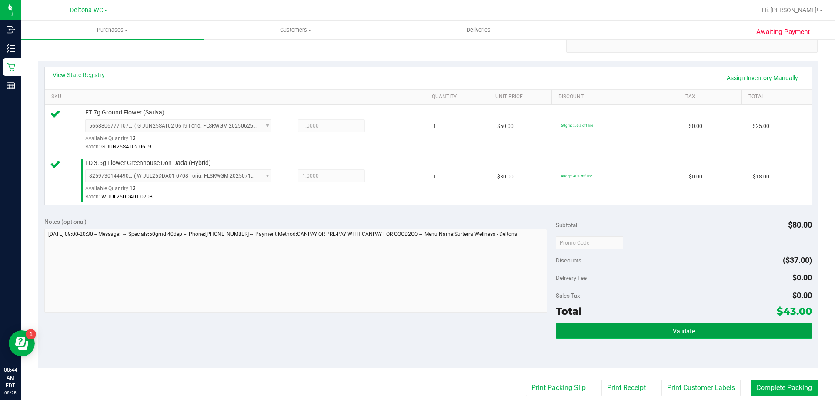
click at [623, 324] on button "Validate" at bounding box center [684, 331] width 256 height 16
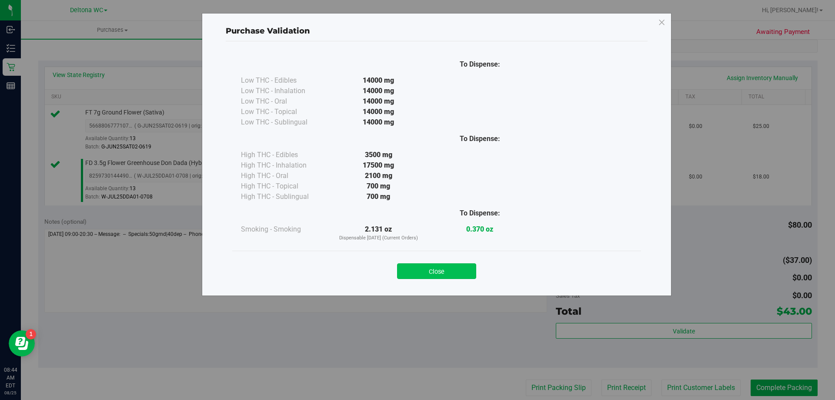
click at [430, 277] on button "Close" at bounding box center [436, 271] width 79 height 16
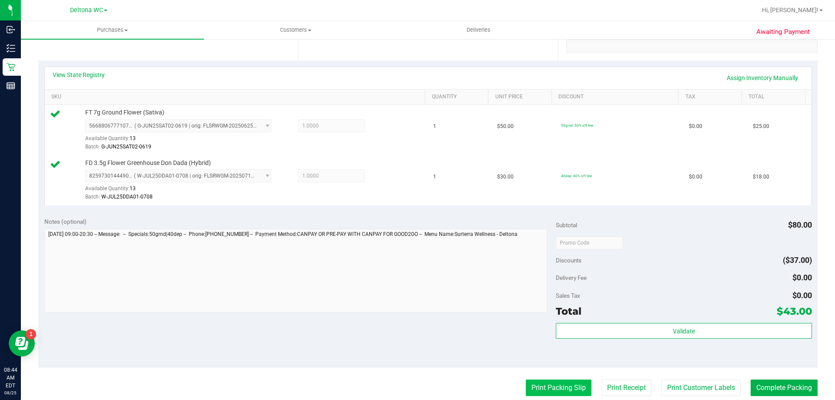
click at [553, 387] on button "Print Packing Slip" at bounding box center [559, 387] width 66 height 17
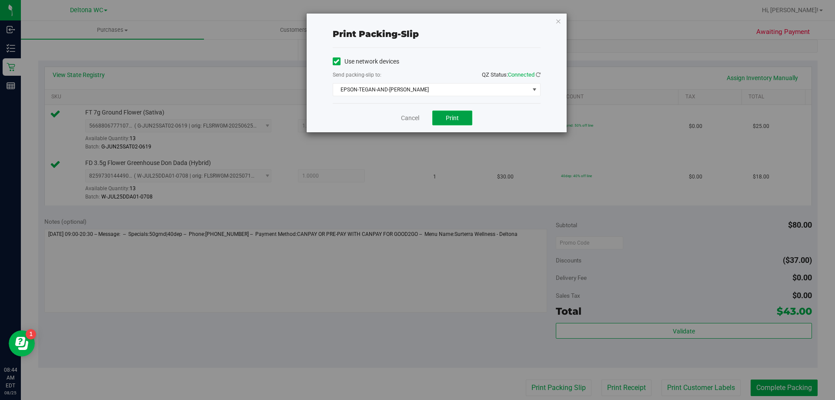
click at [447, 121] on span "Print" at bounding box center [452, 117] width 13 height 7
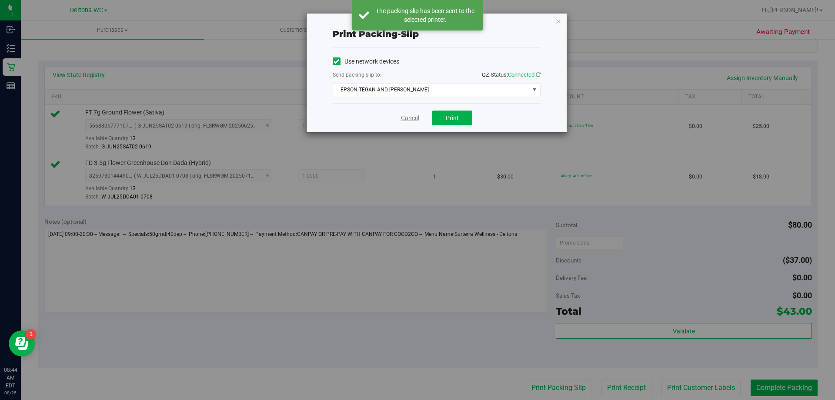
click at [411, 117] on link "Cancel" at bounding box center [410, 117] width 18 height 9
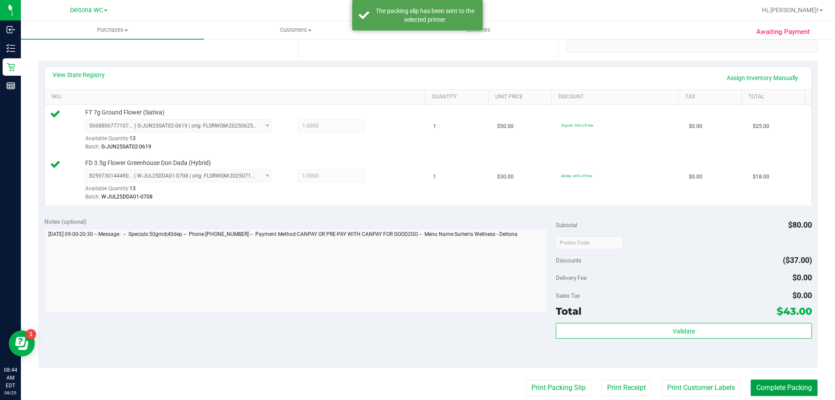
click at [764, 388] on button "Complete Packing" at bounding box center [783, 387] width 67 height 17
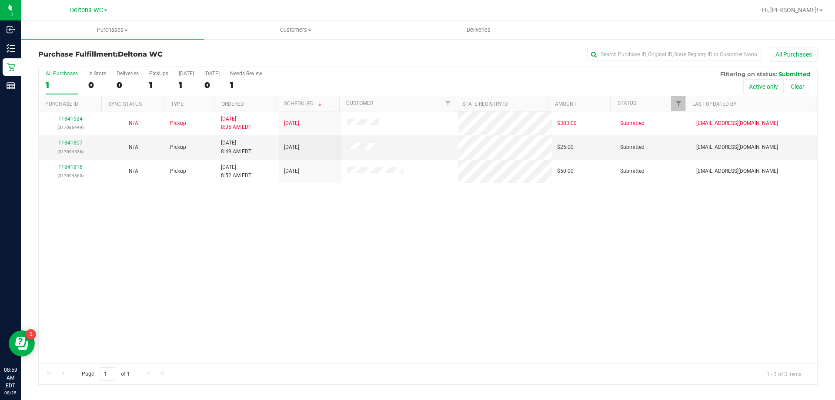
click at [765, 276] on div "11841524 (317086449) N/A Pickup 8/25/2025 8:35 AM EDT 8/25/2025 $303.00 Submitt…" at bounding box center [428, 237] width 778 height 252
click at [70, 142] on link "11841807" at bounding box center [70, 143] width 24 height 6
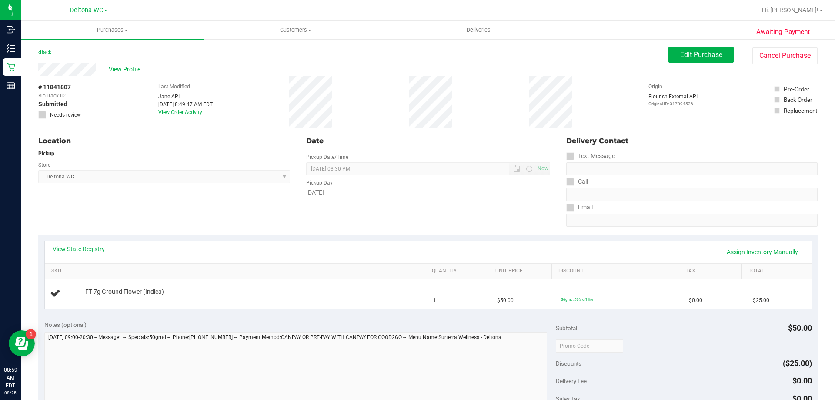
click at [79, 248] on link "View State Registry" at bounding box center [79, 248] width 52 height 9
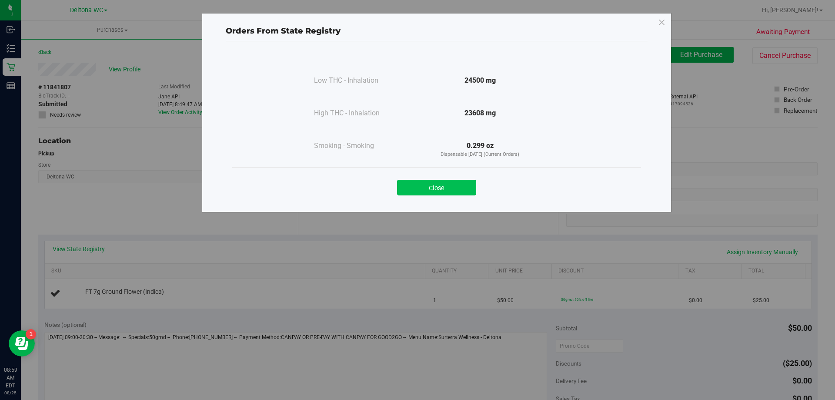
click at [435, 191] on button "Close" at bounding box center [436, 188] width 79 height 16
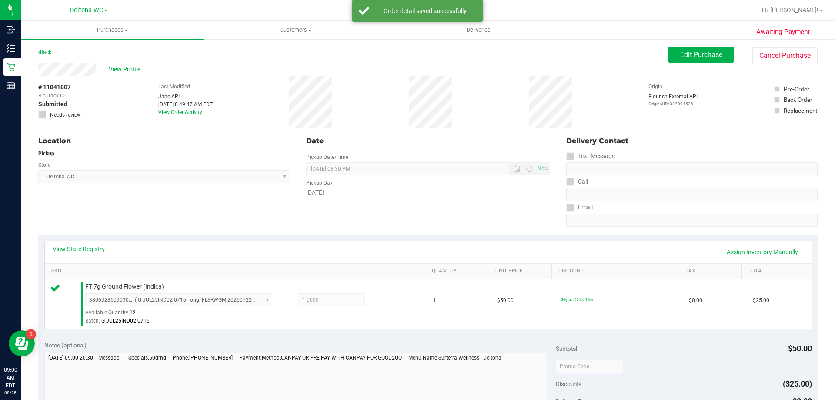
scroll to position [174, 0]
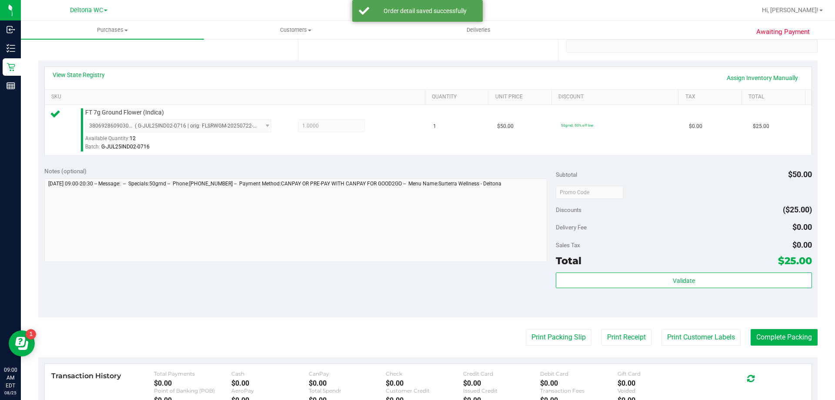
click at [583, 271] on div "Subtotal $50.00 Discounts ($25.00) Delivery Fee $0.00 Sales Tax $0.00 Total $25…" at bounding box center [684, 239] width 256 height 145
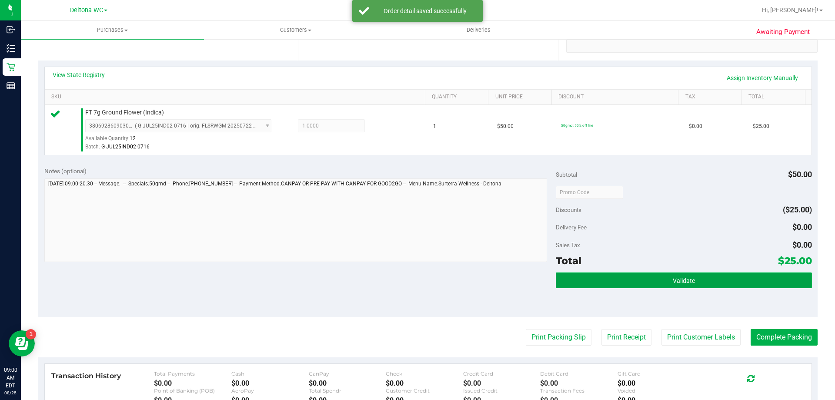
click at [586, 275] on button "Validate" at bounding box center [684, 280] width 256 height 16
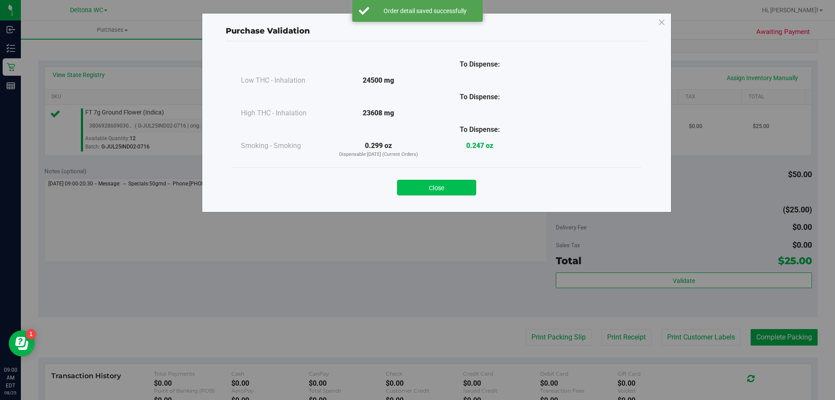
click at [429, 192] on button "Close" at bounding box center [436, 188] width 79 height 16
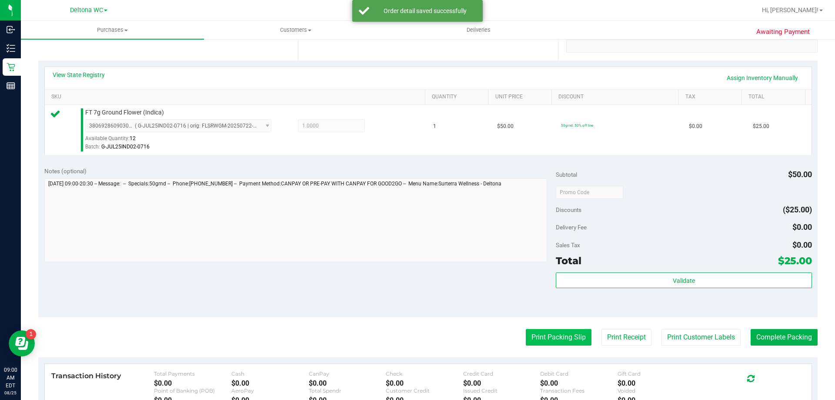
click at [532, 331] on button "Print Packing Slip" at bounding box center [559, 337] width 66 height 17
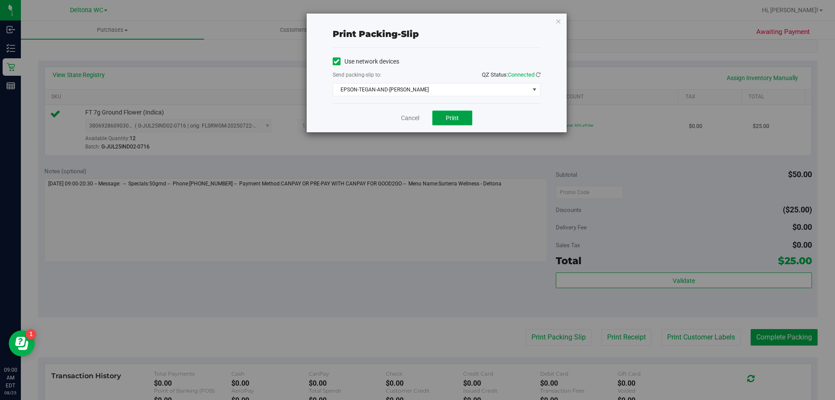
click at [446, 115] on span "Print" at bounding box center [452, 117] width 13 height 7
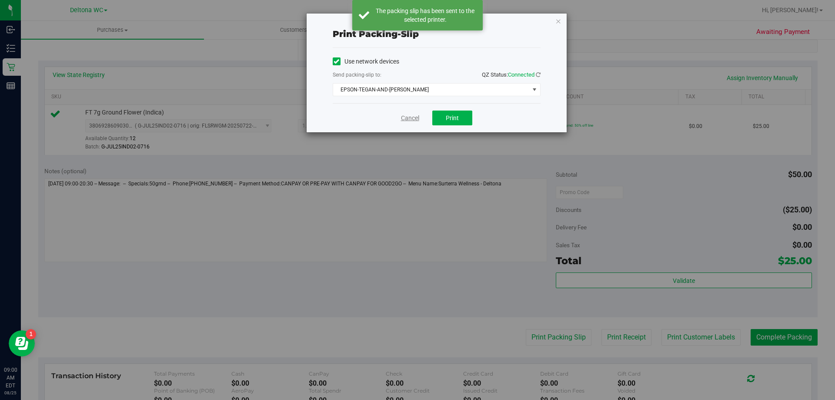
click at [413, 120] on link "Cancel" at bounding box center [410, 117] width 18 height 9
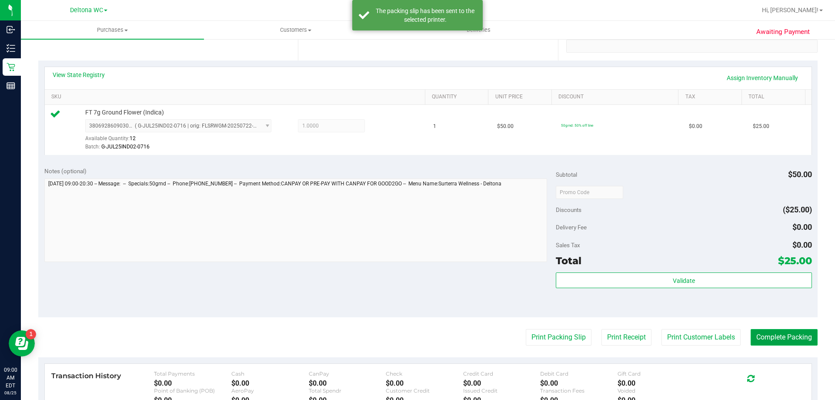
click at [787, 339] on button "Complete Packing" at bounding box center [783, 337] width 67 height 17
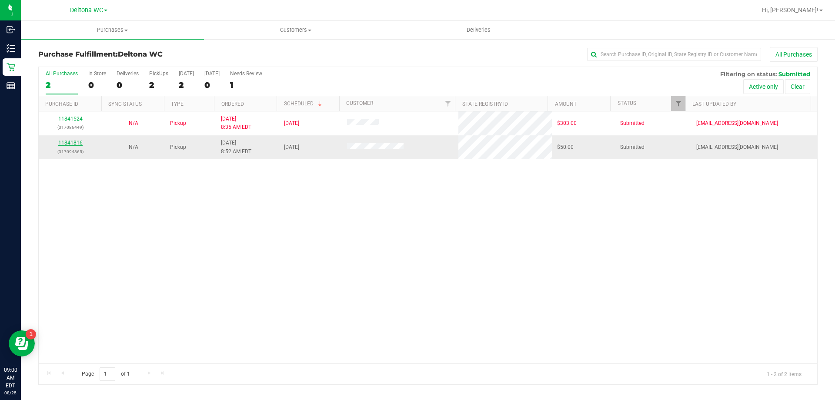
click at [67, 142] on link "11841816" at bounding box center [70, 143] width 24 height 6
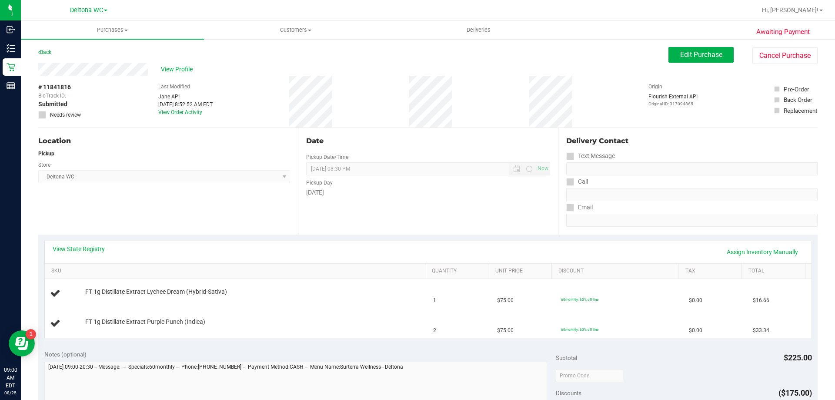
scroll to position [43, 0]
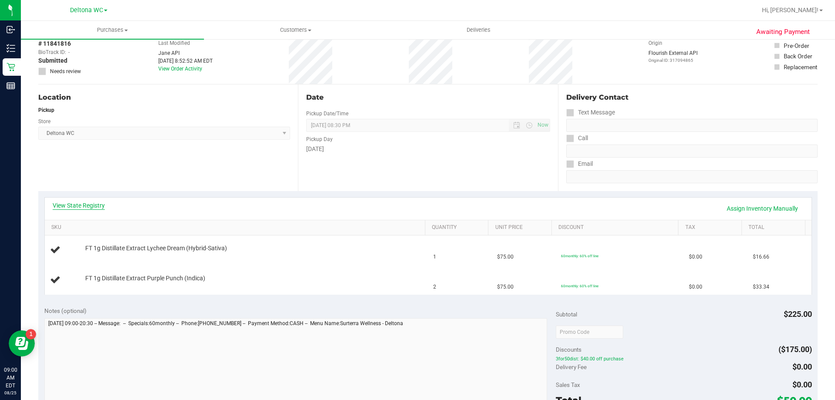
click at [84, 203] on link "View State Registry" at bounding box center [79, 205] width 52 height 9
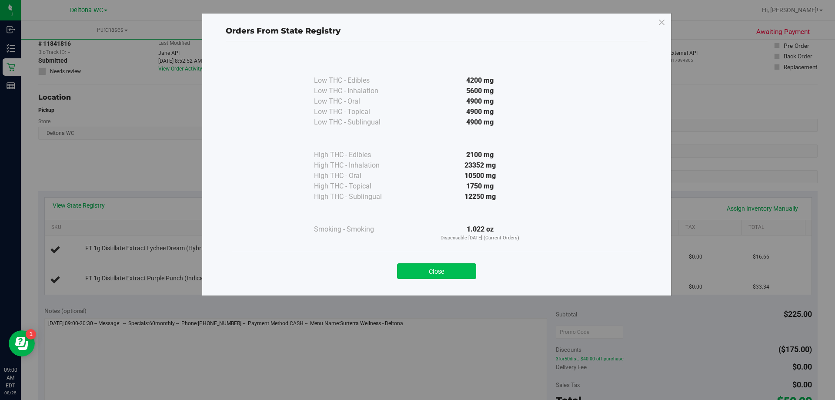
click at [426, 269] on button "Close" at bounding box center [436, 271] width 79 height 16
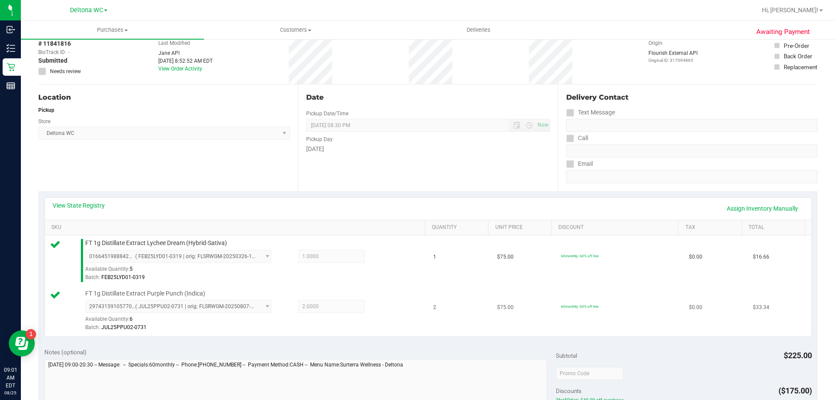
scroll to position [217, 0]
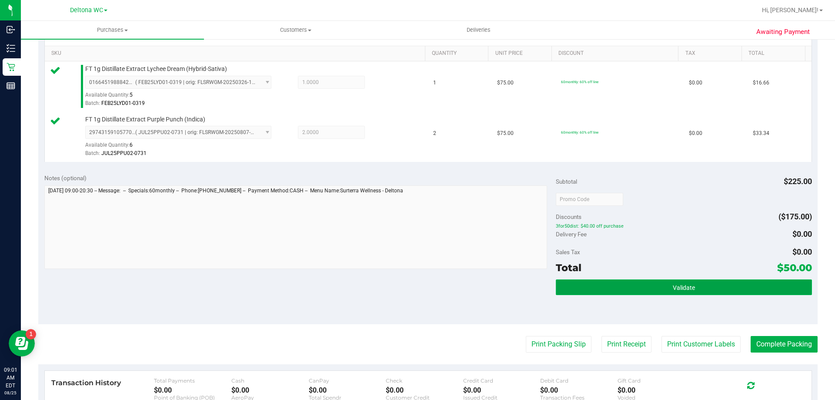
click at [592, 292] on button "Validate" at bounding box center [684, 287] width 256 height 16
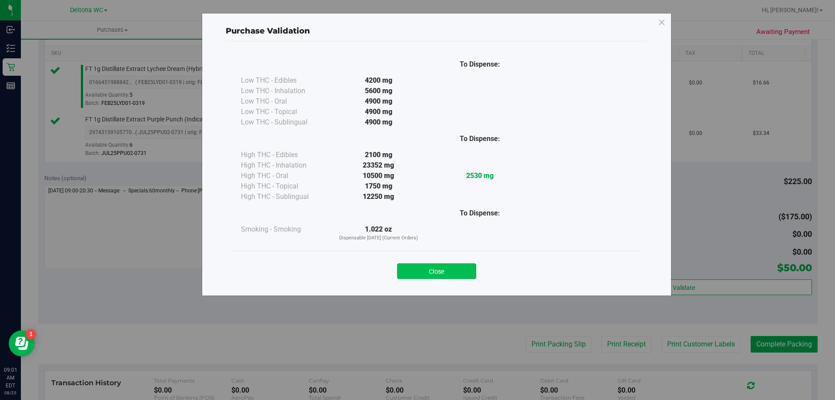
click at [448, 278] on div "Close" at bounding box center [436, 267] width 409 height 35
drag, startPoint x: 454, startPoint y: 271, endPoint x: 504, endPoint y: 286, distance: 52.6
click at [455, 271] on button "Close" at bounding box center [436, 271] width 79 height 16
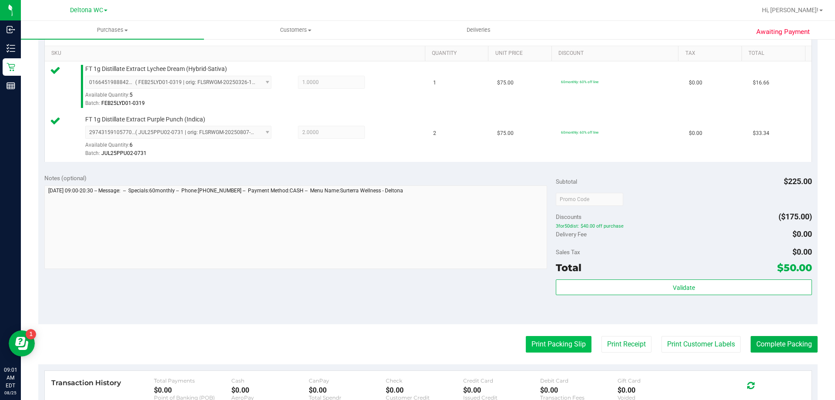
click at [554, 343] on button "Print Packing Slip" at bounding box center [559, 344] width 66 height 17
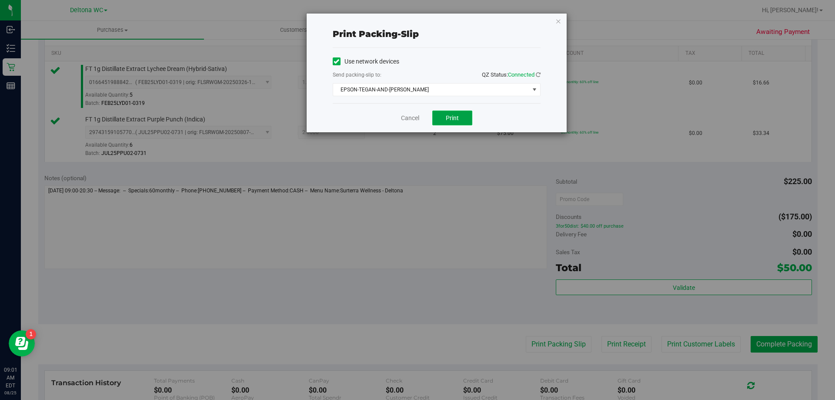
click at [453, 113] on button "Print" at bounding box center [452, 117] width 40 height 15
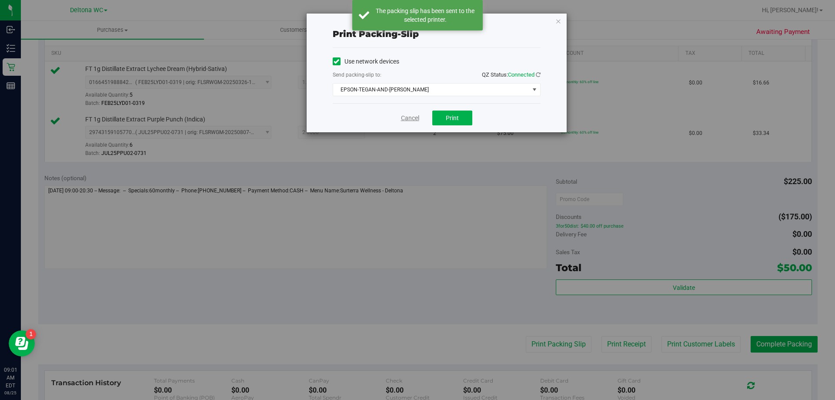
drag, startPoint x: 408, startPoint y: 118, endPoint x: 411, endPoint y: 124, distance: 6.4
click at [408, 119] on link "Cancel" at bounding box center [410, 117] width 18 height 9
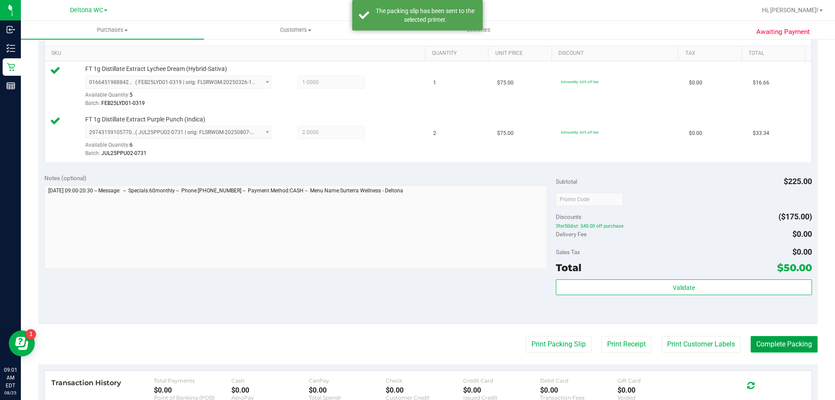
click at [771, 347] on button "Complete Packing" at bounding box center [783, 344] width 67 height 17
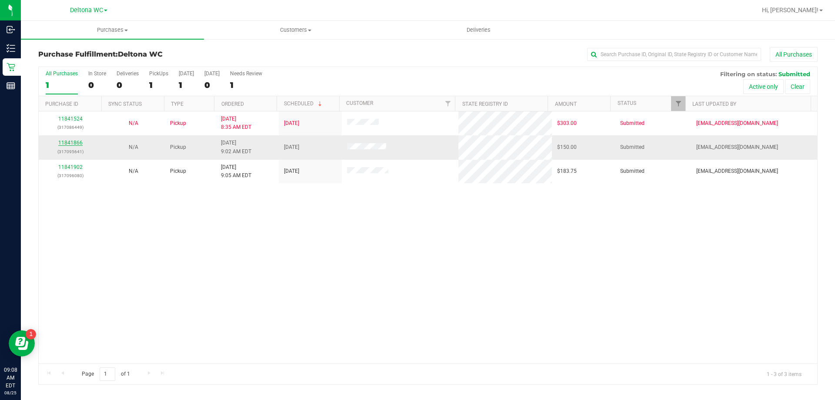
click at [70, 142] on link "11841866" at bounding box center [70, 143] width 24 height 6
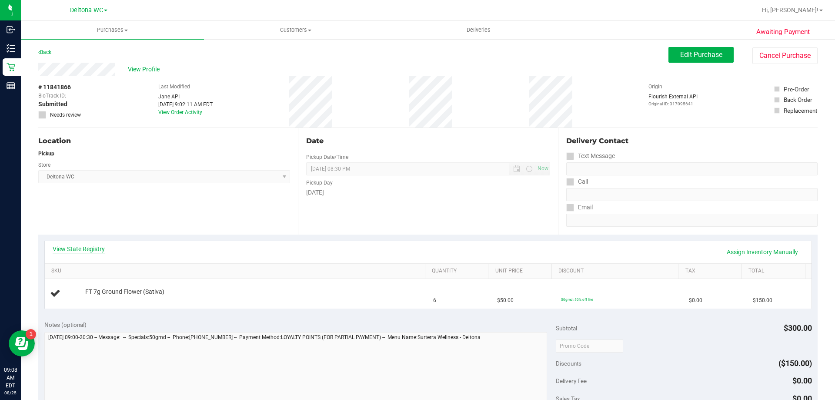
click at [89, 246] on link "View State Registry" at bounding box center [79, 248] width 52 height 9
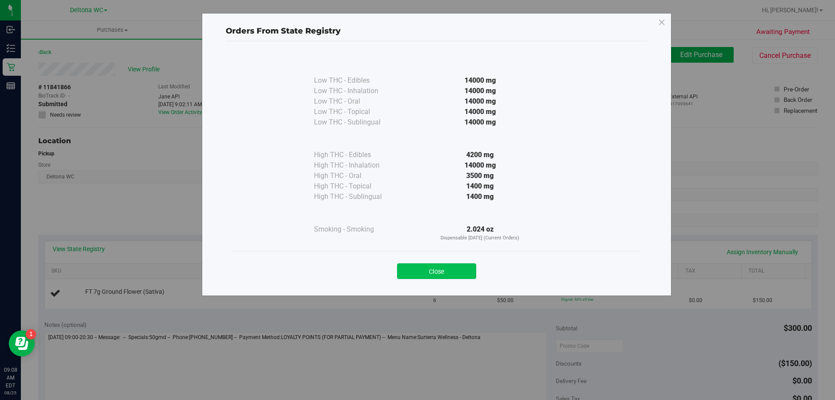
click at [433, 273] on button "Close" at bounding box center [436, 271] width 79 height 16
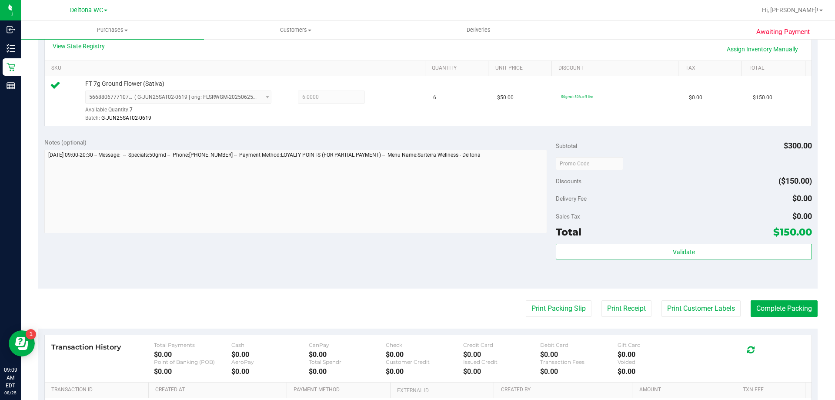
scroll to position [217, 0]
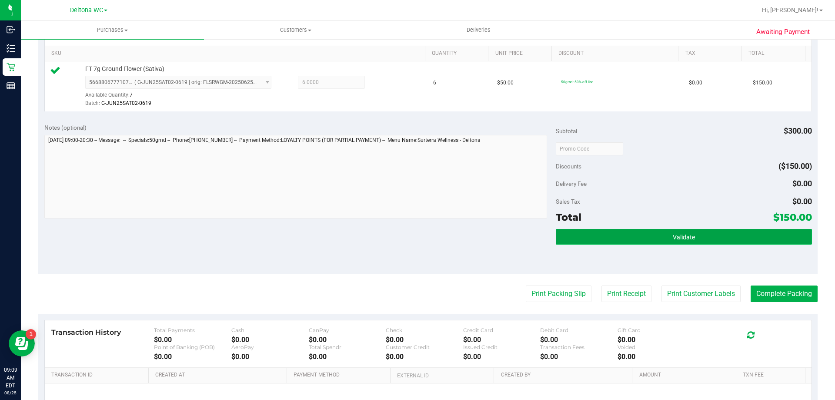
click at [719, 233] on button "Validate" at bounding box center [684, 237] width 256 height 16
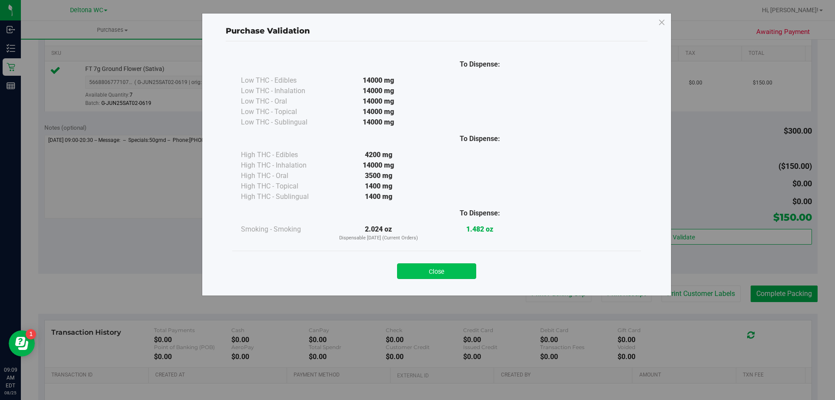
click at [440, 271] on button "Close" at bounding box center [436, 271] width 79 height 16
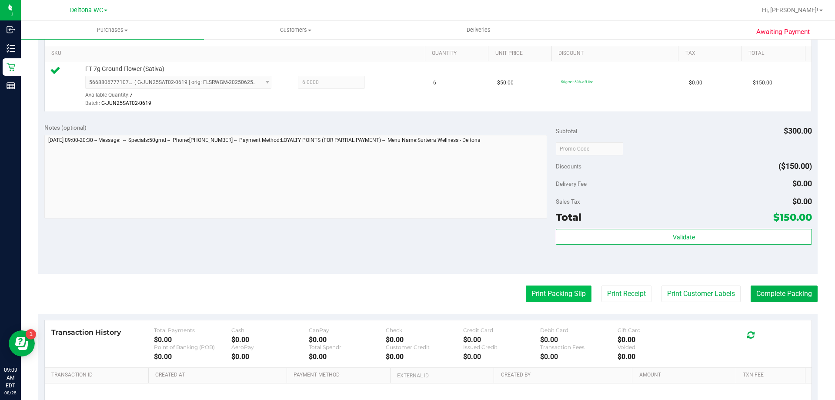
click at [528, 296] on button "Print Packing Slip" at bounding box center [559, 293] width 66 height 17
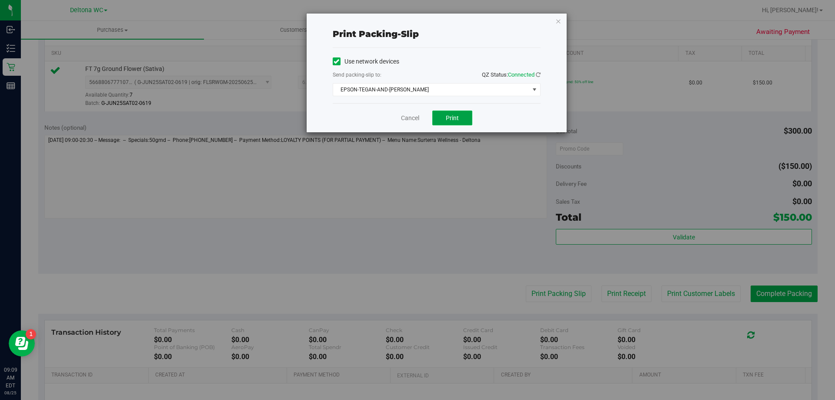
click at [458, 115] on span "Print" at bounding box center [452, 117] width 13 height 7
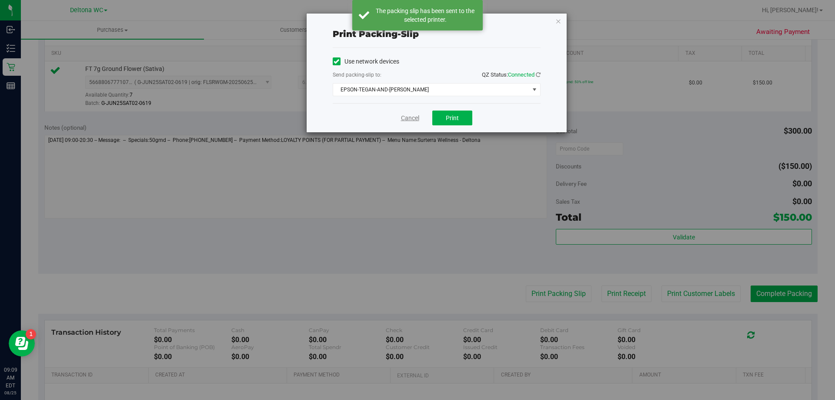
click at [413, 118] on link "Cancel" at bounding box center [410, 117] width 18 height 9
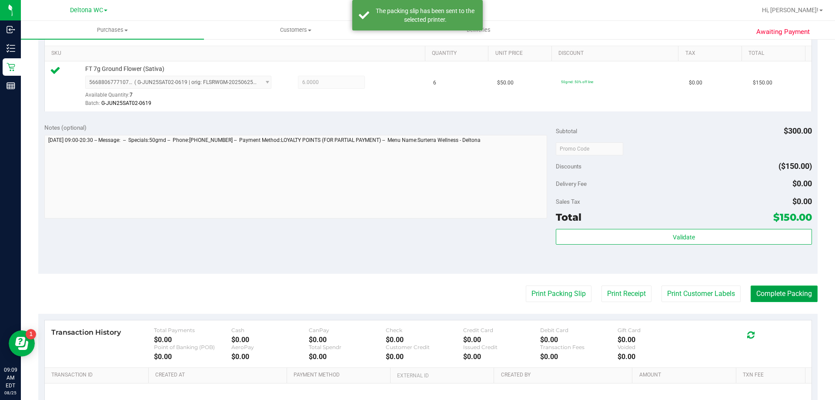
click at [756, 291] on button "Complete Packing" at bounding box center [783, 293] width 67 height 17
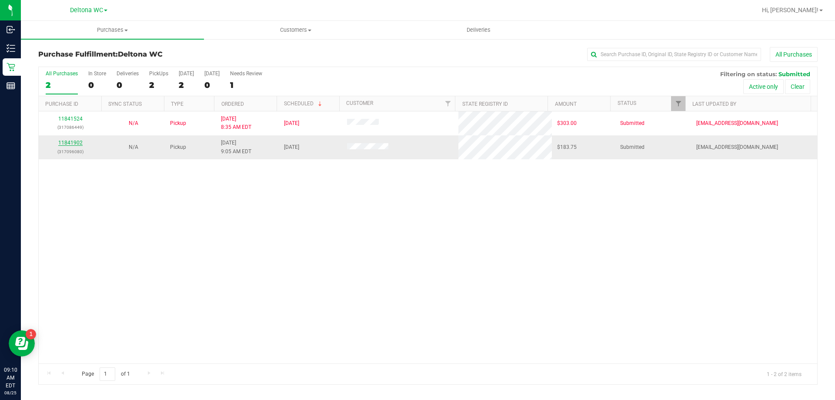
click at [72, 140] on link "11841902" at bounding box center [70, 143] width 24 height 6
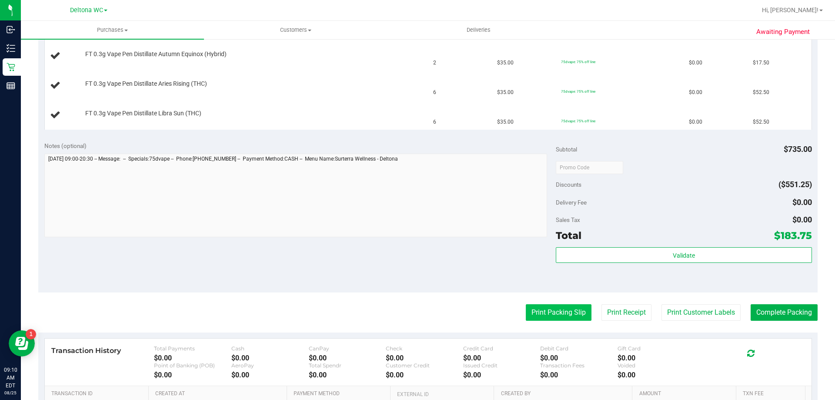
scroll to position [304, 0]
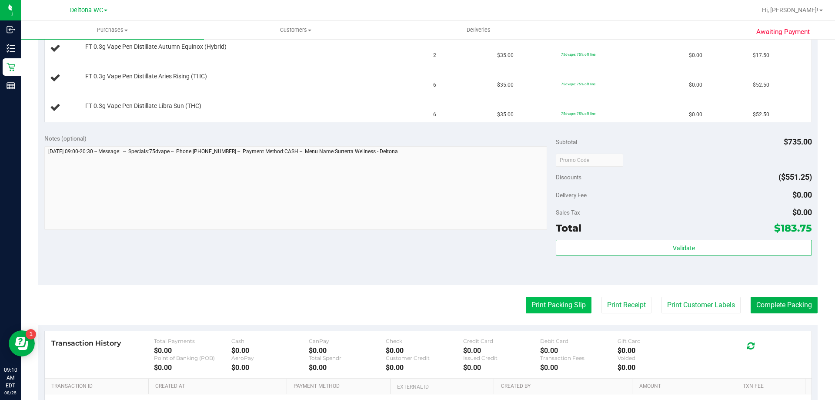
click at [547, 307] on button "Print Packing Slip" at bounding box center [559, 305] width 66 height 17
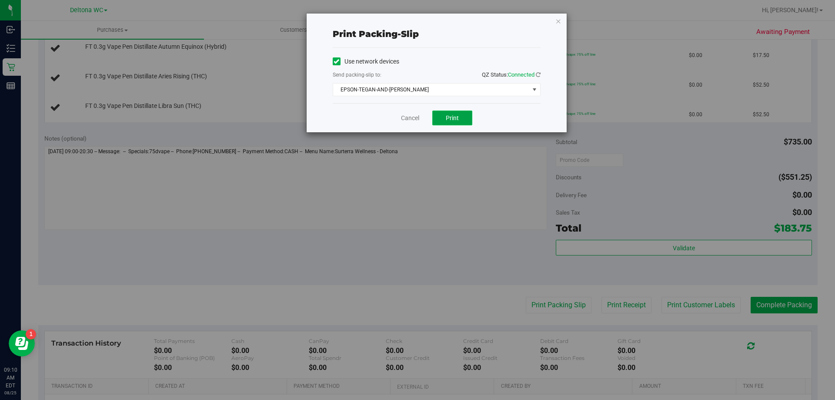
click at [447, 117] on span "Print" at bounding box center [452, 117] width 13 height 7
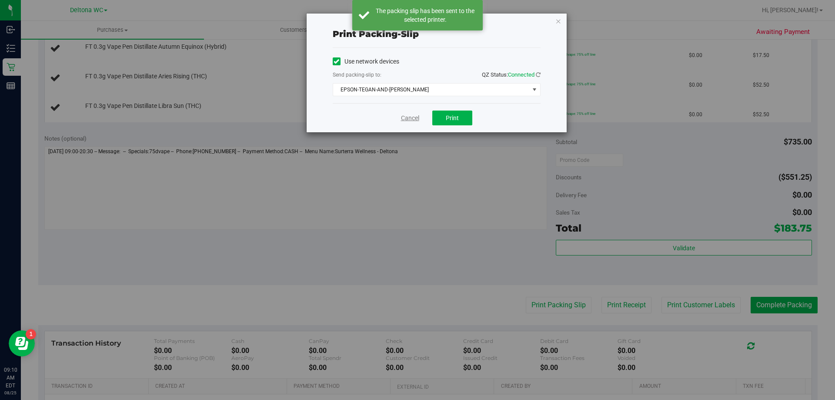
click at [409, 115] on link "Cancel" at bounding box center [410, 117] width 18 height 9
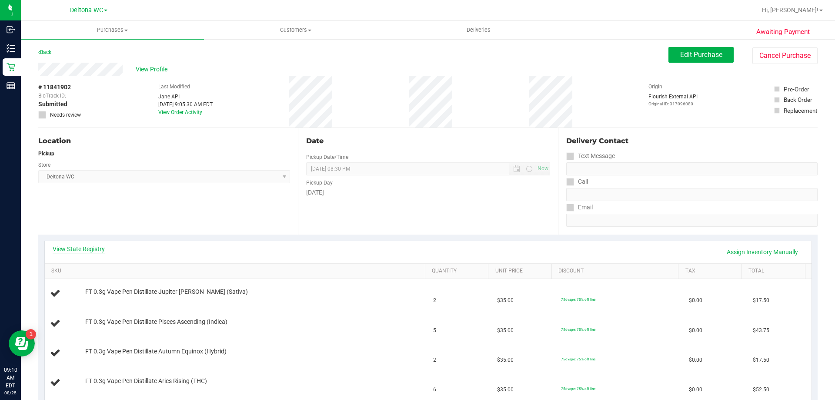
click at [78, 252] on link "View State Registry" at bounding box center [79, 248] width 52 height 9
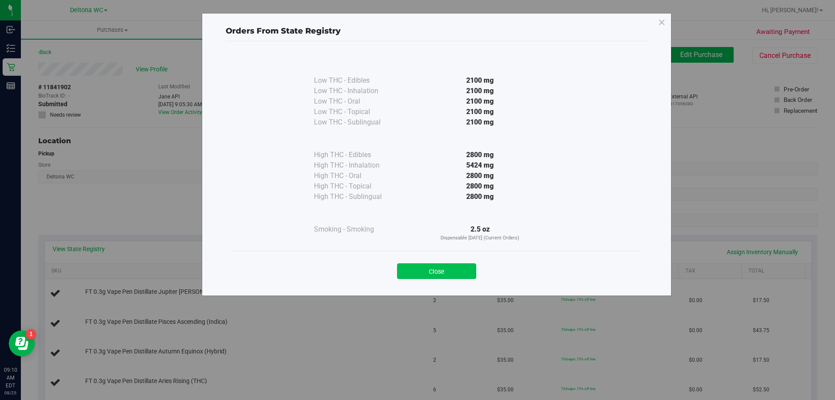
click at [450, 277] on button "Close" at bounding box center [436, 271] width 79 height 16
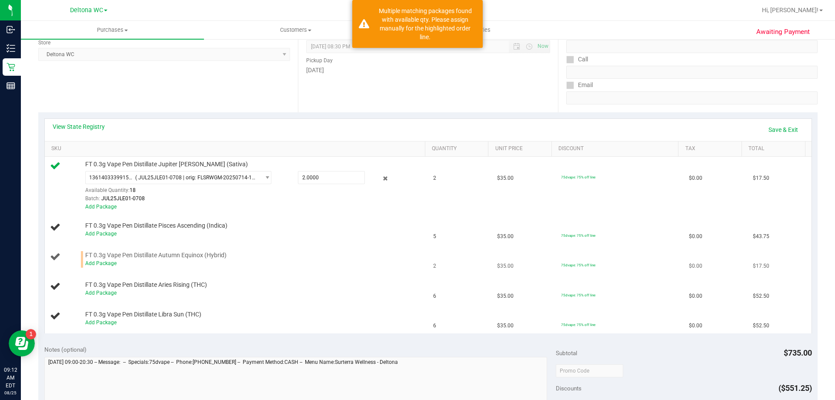
scroll to position [130, 0]
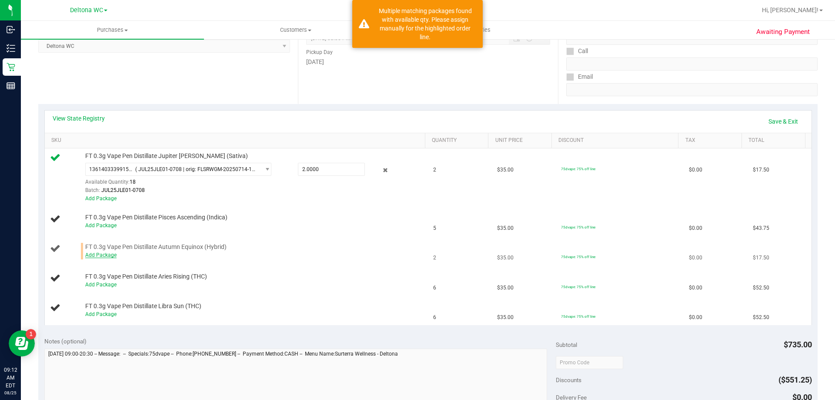
click at [111, 253] on link "Add Package" at bounding box center [100, 255] width 31 height 6
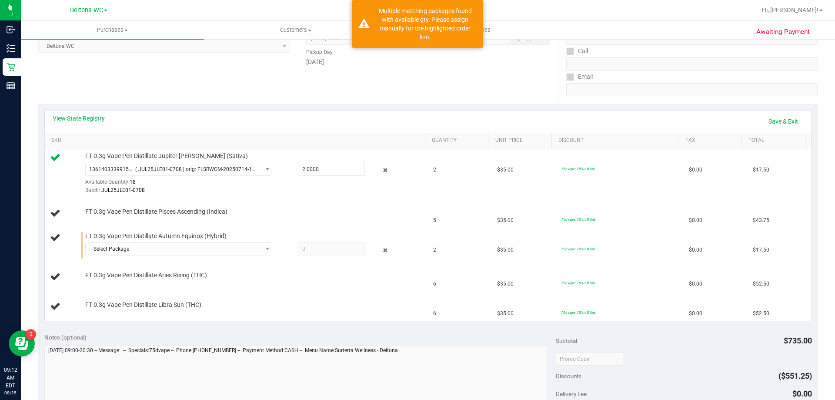
click at [143, 258] on td "FT 0.3g Vape Pen Distillate Autumn Equinox (Hybrid) Select Package 540044997598…" at bounding box center [236, 245] width 383 height 34
click at [150, 250] on span "Select Package" at bounding box center [173, 249] width 174 height 12
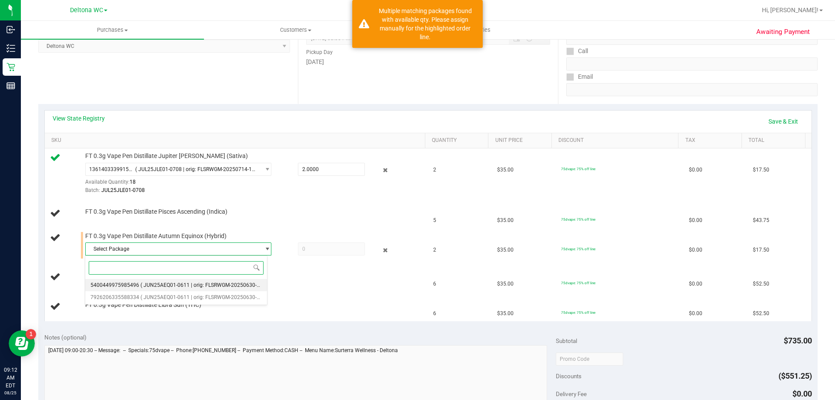
click at [170, 284] on span "( JUN25AEQ01-0611 | orig: FLSRWGM-20250630-2961 )" at bounding box center [205, 285] width 131 height 6
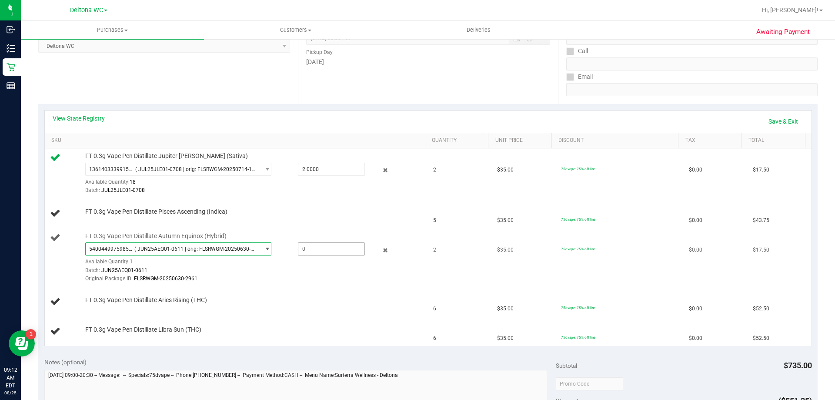
click at [301, 252] on span at bounding box center [331, 248] width 67 height 13
type input "1"
type input "1.0000"
drag, startPoint x: 517, startPoint y: 257, endPoint x: 729, endPoint y: 127, distance: 249.2
click at [517, 257] on td "$35.00" at bounding box center [524, 257] width 64 height 59
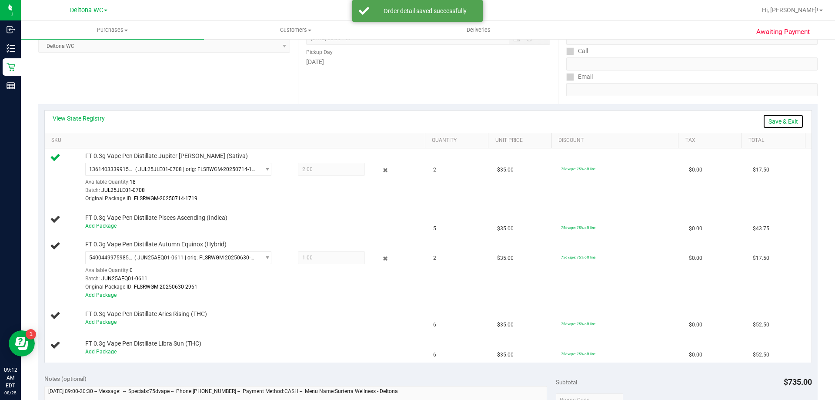
click at [780, 126] on link "Save & Exit" at bounding box center [783, 121] width 41 height 15
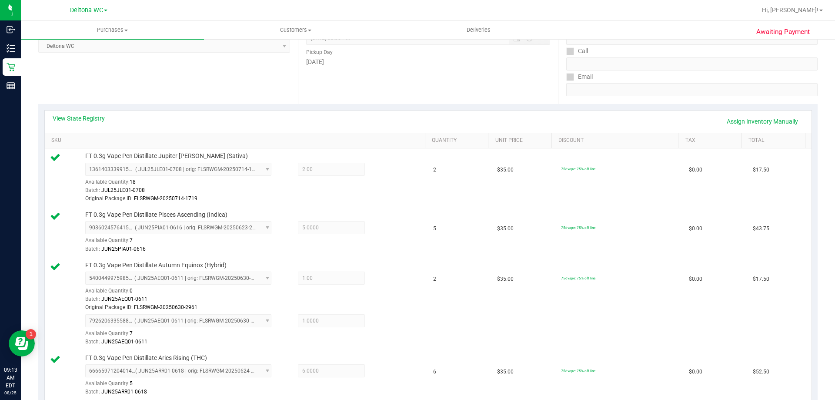
click at [817, 118] on div "Awaiting Payment Back Edit Purchase Cancel Purchase View Profile # 11841902 Bio…" at bounding box center [428, 360] width 814 height 904
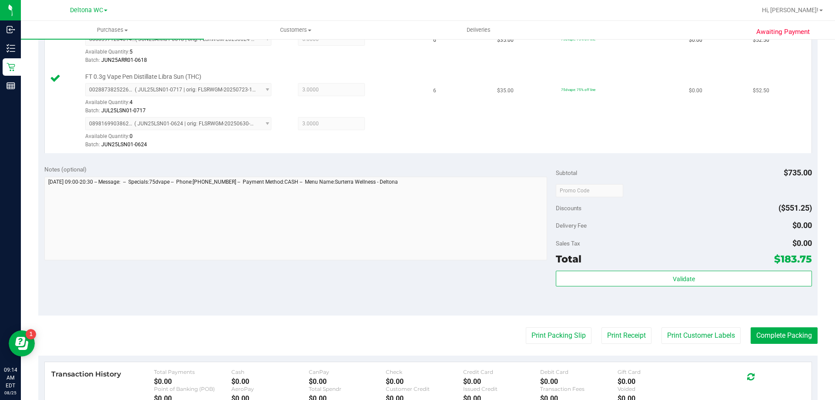
scroll to position [463, 0]
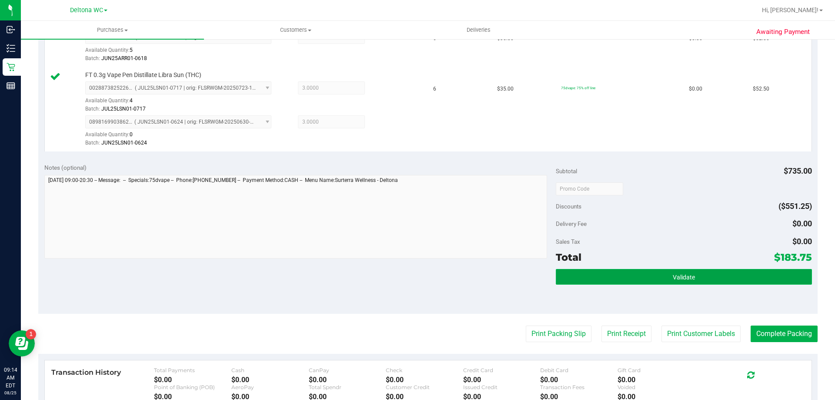
click at [656, 275] on button "Validate" at bounding box center [684, 277] width 256 height 16
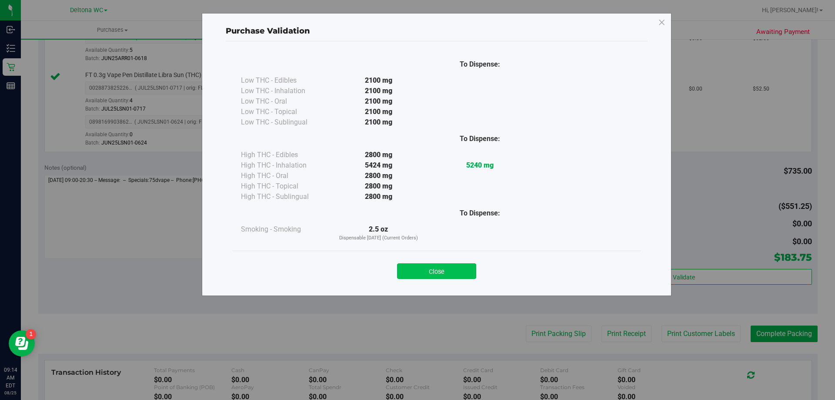
click at [443, 265] on button "Close" at bounding box center [436, 271] width 79 height 16
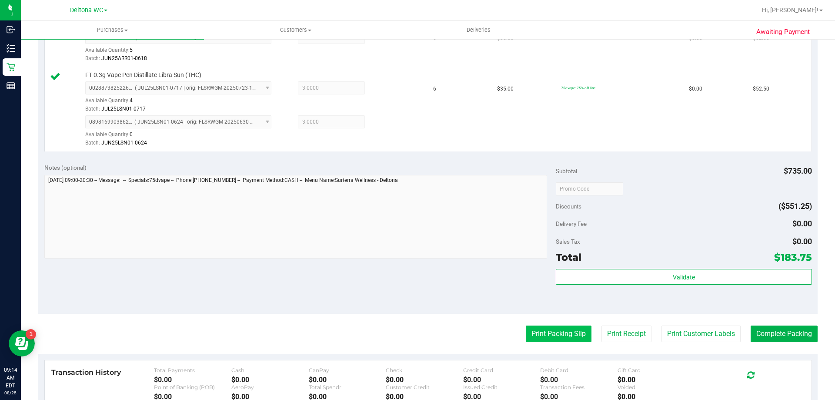
click at [530, 333] on button "Print Packing Slip" at bounding box center [559, 333] width 66 height 17
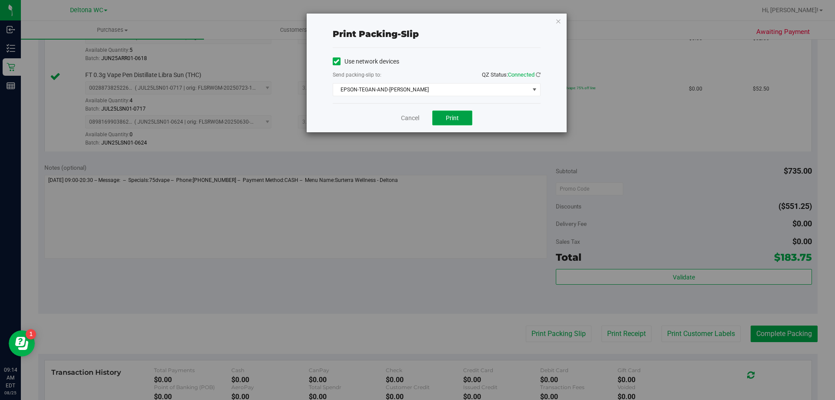
click at [443, 115] on button "Print" at bounding box center [452, 117] width 40 height 15
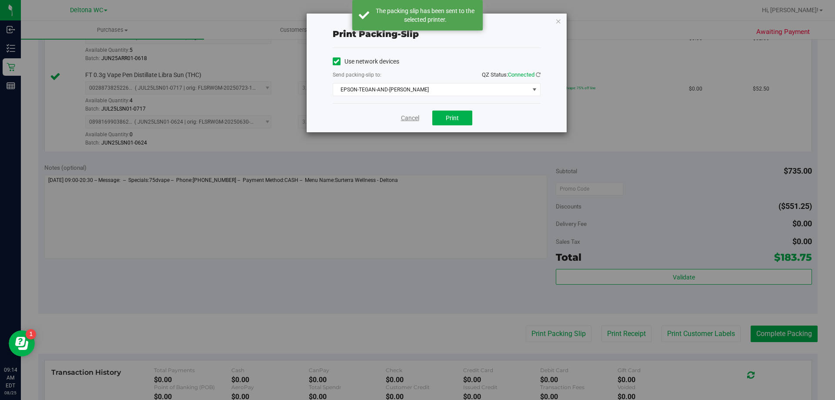
click at [408, 117] on link "Cancel" at bounding box center [410, 117] width 18 height 9
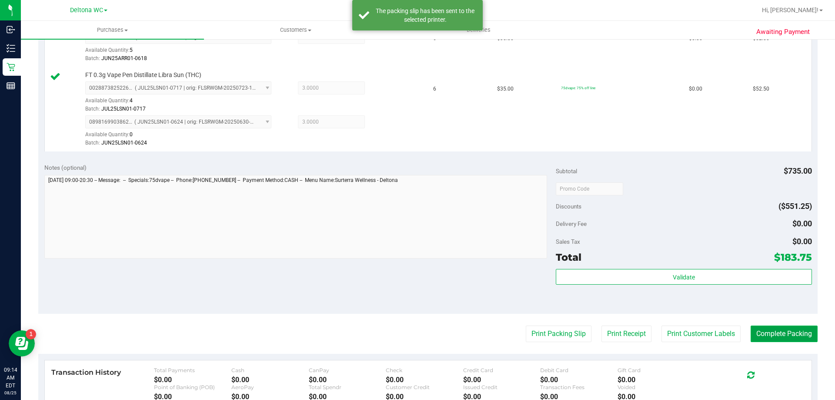
click at [799, 337] on button "Complete Packing" at bounding box center [783, 333] width 67 height 17
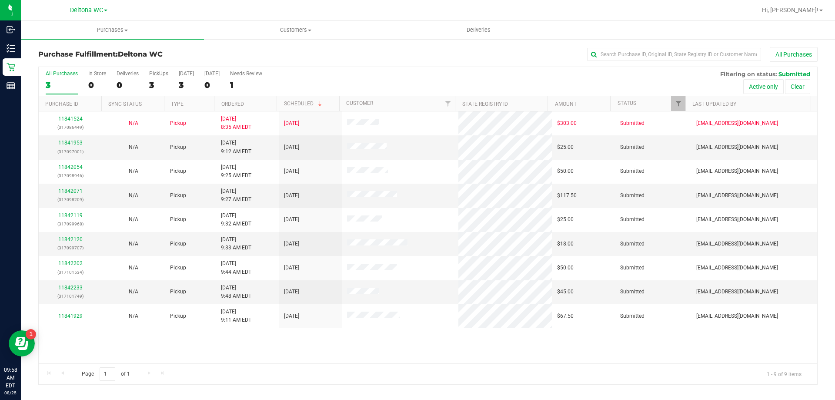
click at [264, 104] on th "Ordered" at bounding box center [245, 103] width 63 height 15
click at [72, 146] on link "11841929" at bounding box center [70, 147] width 24 height 6
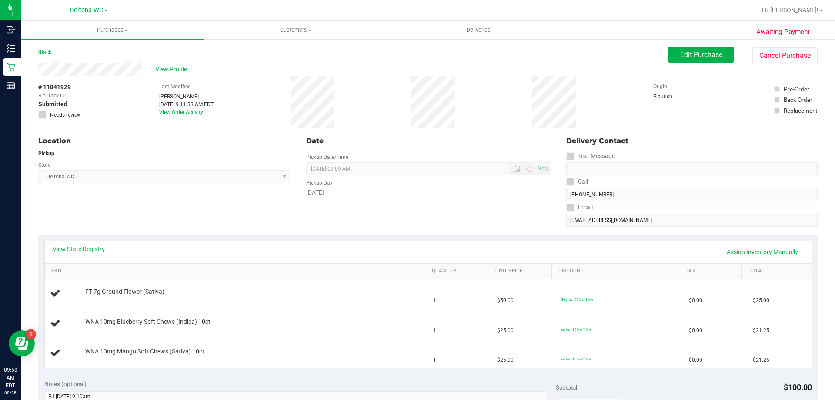
scroll to position [43, 0]
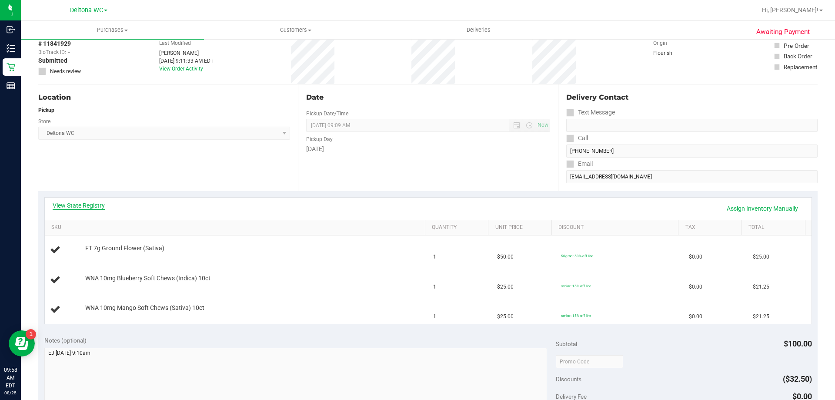
click at [94, 205] on link "View State Registry" at bounding box center [79, 205] width 52 height 9
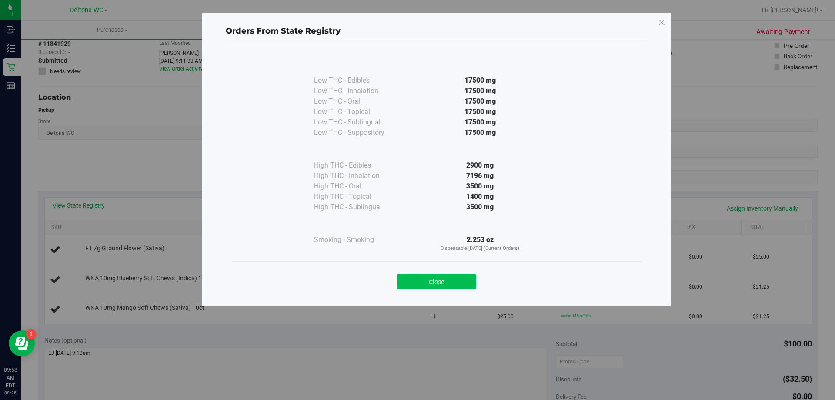
click at [434, 280] on button "Close" at bounding box center [436, 281] width 79 height 16
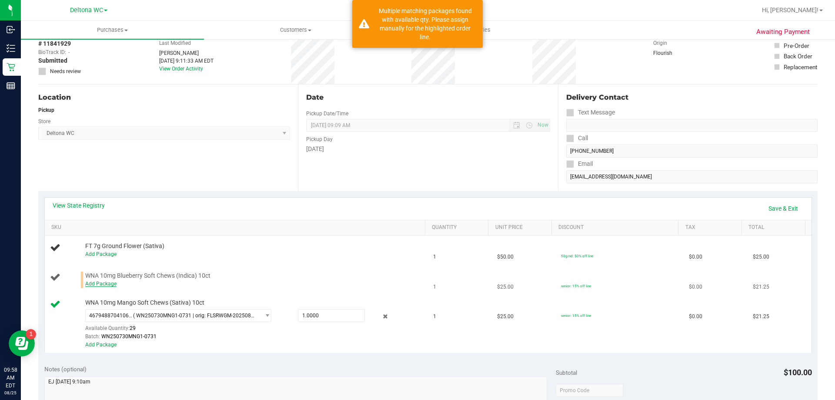
click at [104, 286] on link "Add Package" at bounding box center [100, 283] width 31 height 6
click at [157, 281] on span "Select Package" at bounding box center [173, 286] width 174 height 12
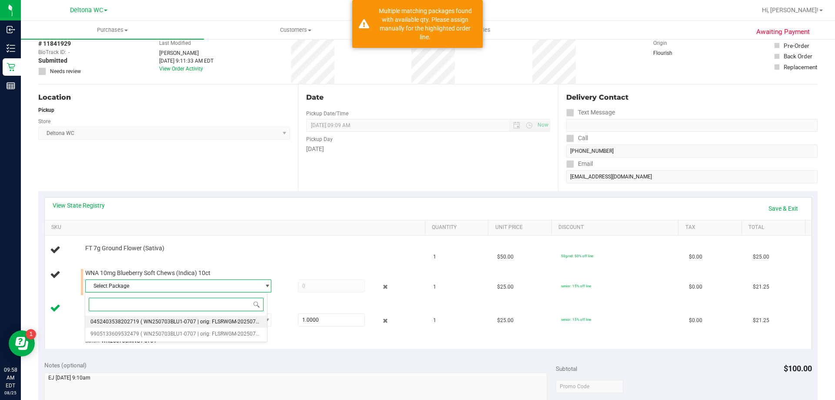
click at [176, 323] on span "( WN250703BLU1-0707 | orig: FLSRWGM-20250714-561 )" at bounding box center [207, 321] width 135 height 6
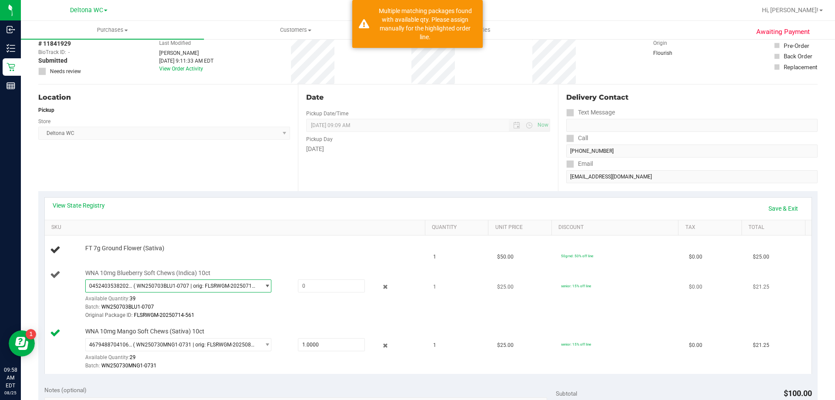
click at [198, 283] on span "( WN250703BLU1-0707 | orig: FLSRWGM-20250714-561 )" at bounding box center [194, 286] width 123 height 6
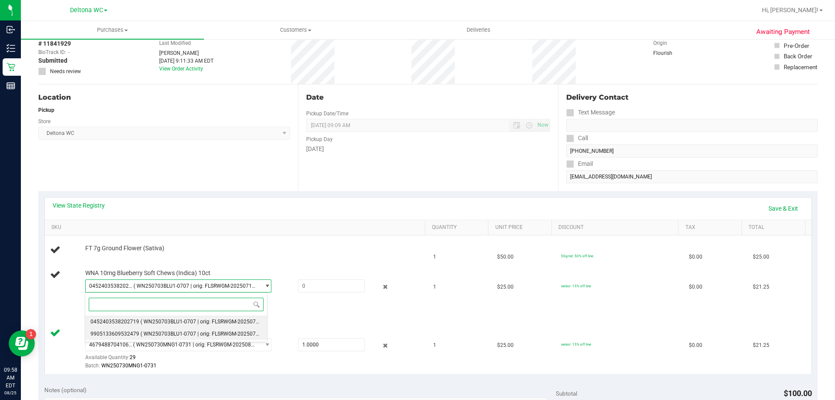
click at [203, 333] on span "( WN250703BLU1-0707 | orig: FLSRWGM-20250714-647 )" at bounding box center [207, 333] width 135 height 6
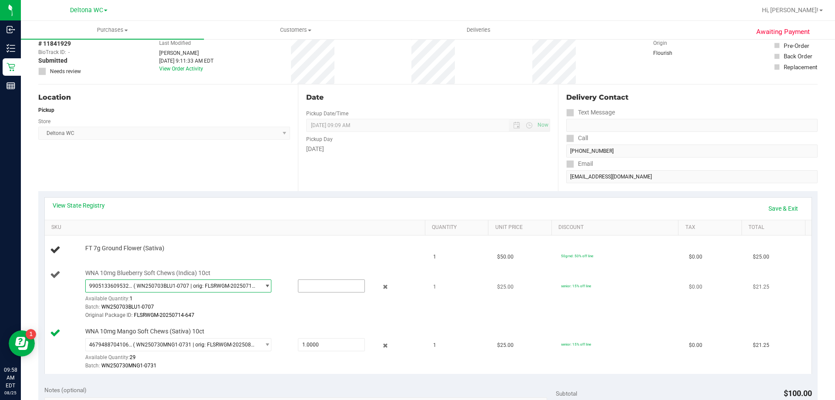
click at [333, 284] on input "text" at bounding box center [331, 286] width 66 height 12
type input "1"
click at [606, 305] on td "senior: 15% off line" at bounding box center [620, 294] width 128 height 59
type input "1.0000"
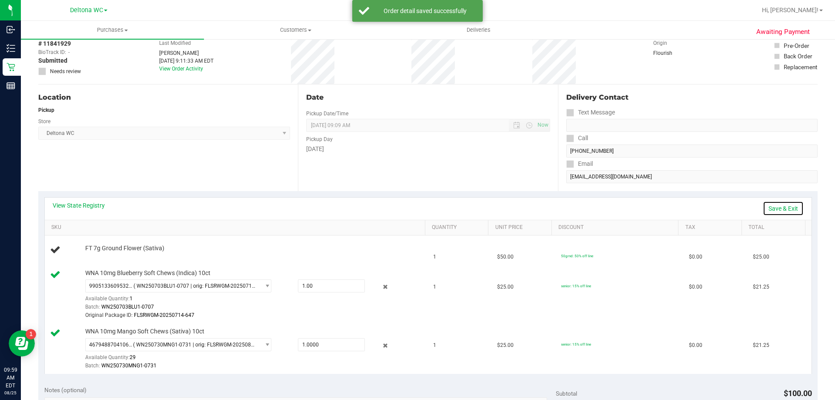
click at [781, 210] on link "Save & Exit" at bounding box center [783, 208] width 41 height 15
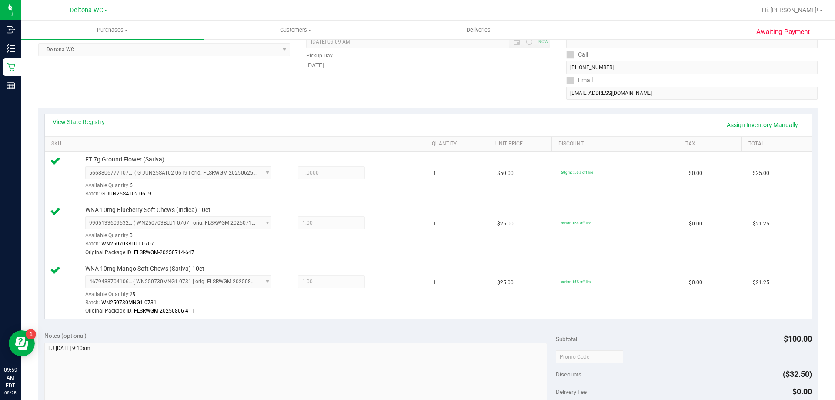
scroll to position [217, 0]
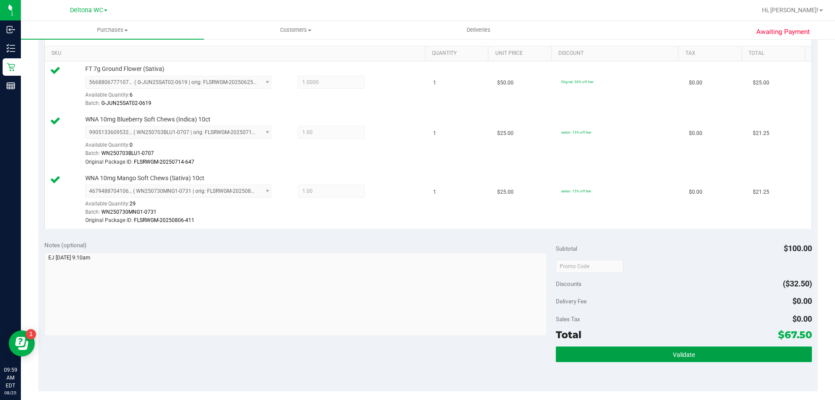
click at [687, 349] on button "Validate" at bounding box center [684, 354] width 256 height 16
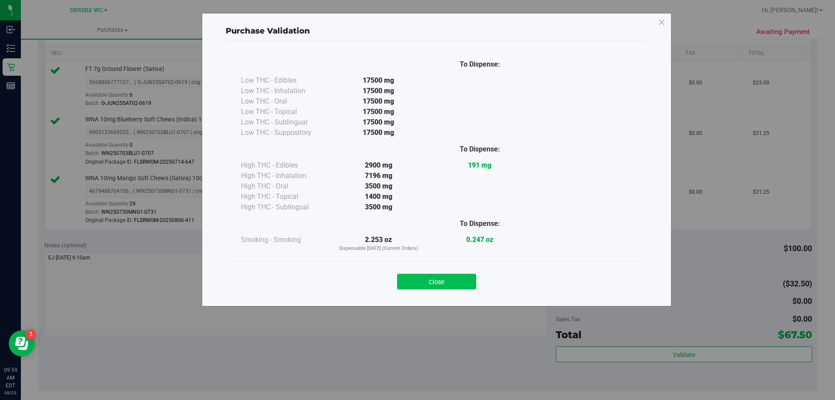
click at [448, 279] on button "Close" at bounding box center [436, 281] width 79 height 16
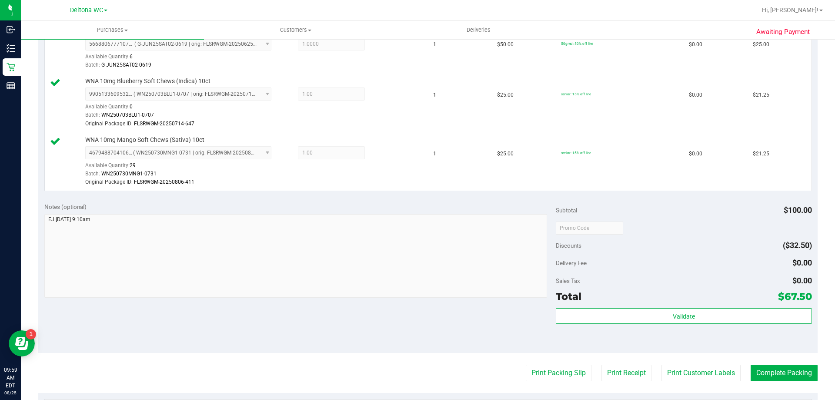
scroll to position [304, 0]
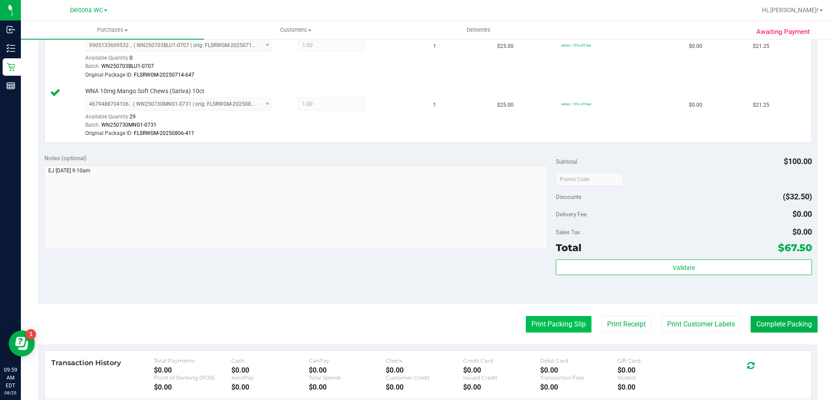
click at [543, 323] on button "Print Packing Slip" at bounding box center [559, 324] width 66 height 17
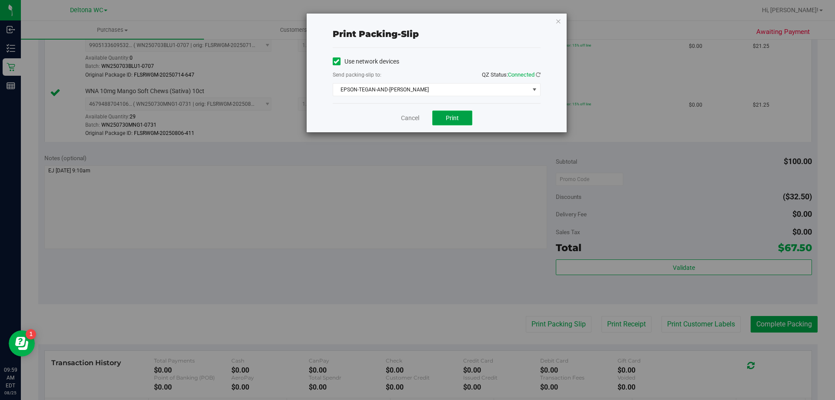
click at [448, 117] on span "Print" at bounding box center [452, 117] width 13 height 7
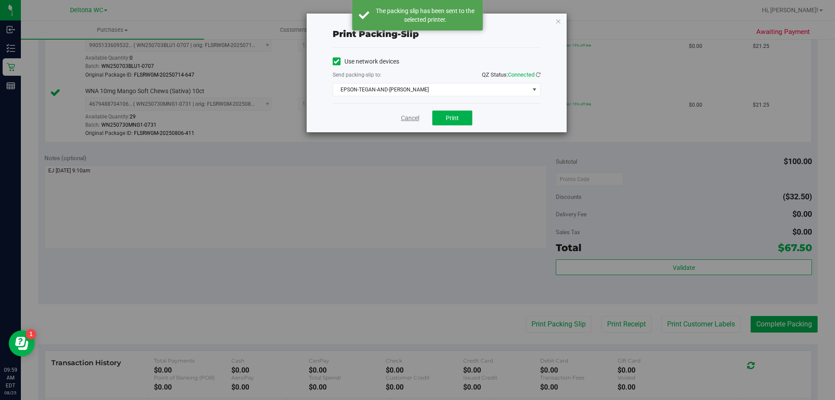
click at [410, 120] on link "Cancel" at bounding box center [410, 117] width 18 height 9
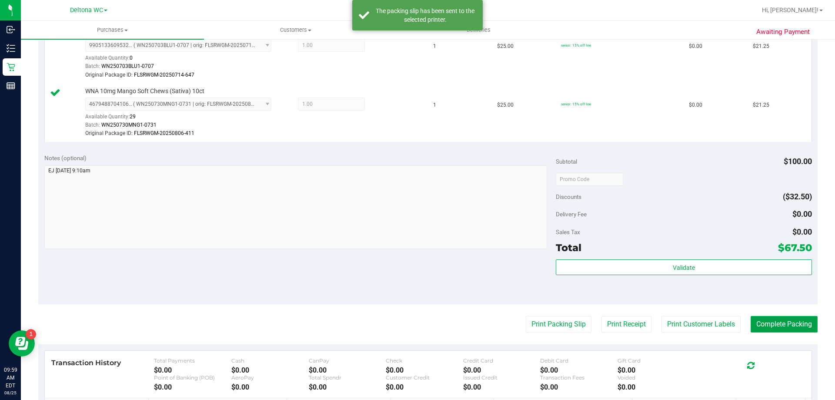
click at [769, 316] on button "Complete Packing" at bounding box center [783, 324] width 67 height 17
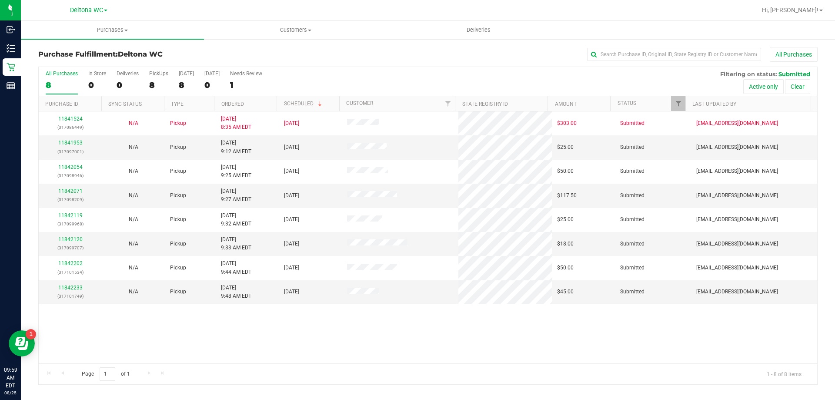
click at [249, 106] on th "Ordered" at bounding box center [245, 103] width 63 height 15
click at [79, 143] on link "11841953" at bounding box center [70, 143] width 24 height 6
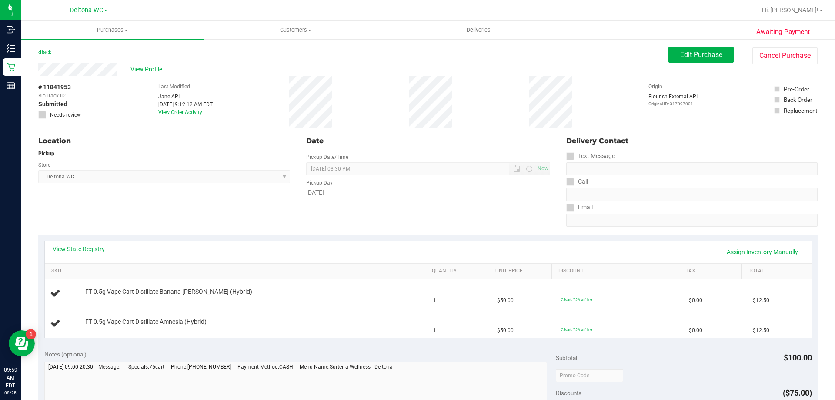
drag, startPoint x: 90, startPoint y: 255, endPoint x: 95, endPoint y: 244, distance: 11.9
click at [92, 251] on div "View State Registry Assign Inventory Manually" at bounding box center [428, 251] width 751 height 15
click at [95, 244] on link "View State Registry" at bounding box center [79, 248] width 52 height 9
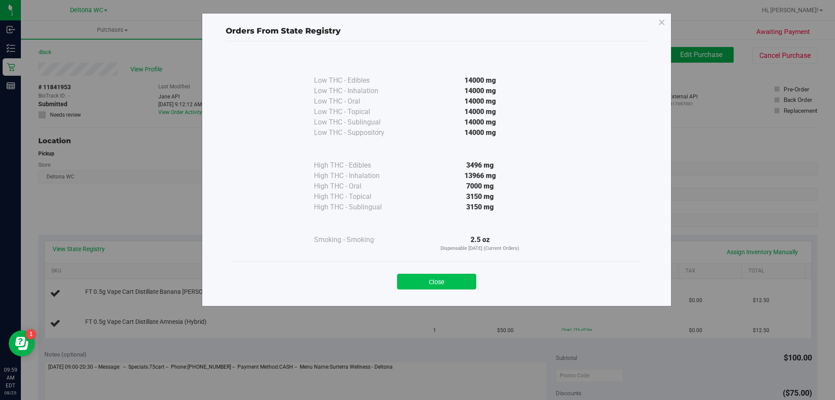
click at [456, 286] on button "Close" at bounding box center [436, 281] width 79 height 16
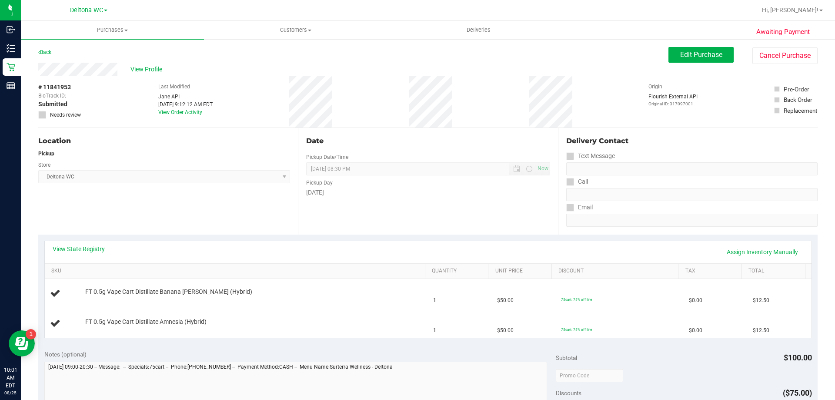
click at [73, 244] on div "View State Registry Assign Inventory Manually" at bounding box center [428, 252] width 767 height 22
click at [73, 248] on link "View State Registry" at bounding box center [79, 248] width 52 height 9
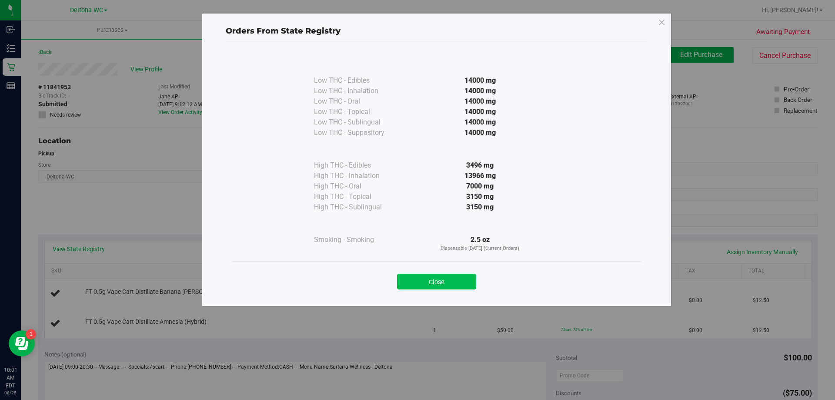
click at [453, 281] on button "Close" at bounding box center [436, 281] width 79 height 16
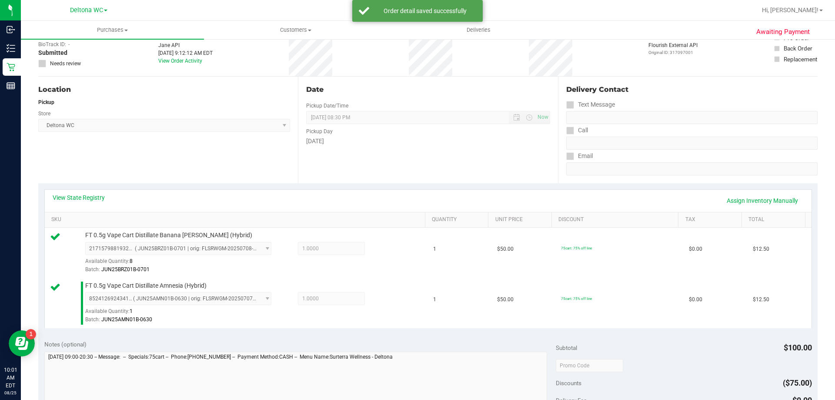
scroll to position [130, 0]
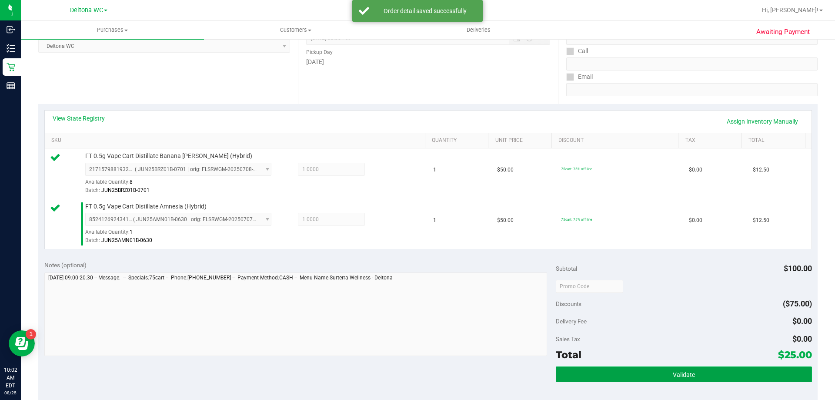
click at [651, 371] on button "Validate" at bounding box center [684, 374] width 256 height 16
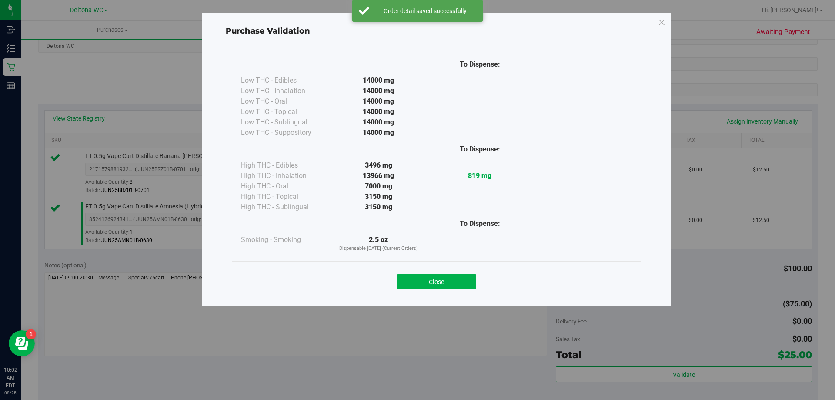
click at [458, 278] on button "Close" at bounding box center [436, 281] width 79 height 16
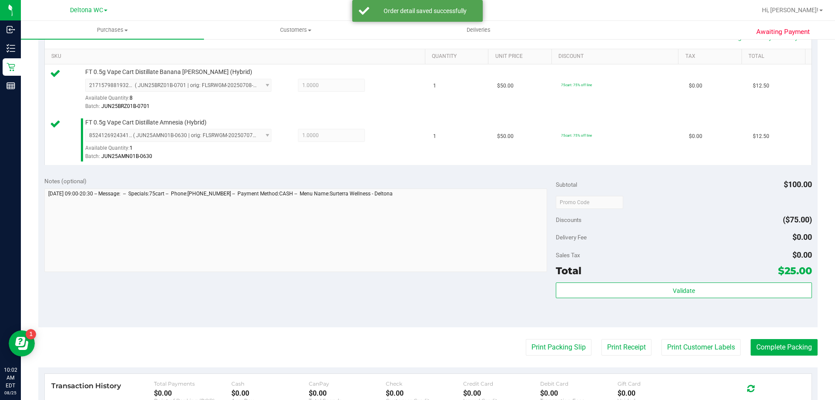
scroll to position [217, 0]
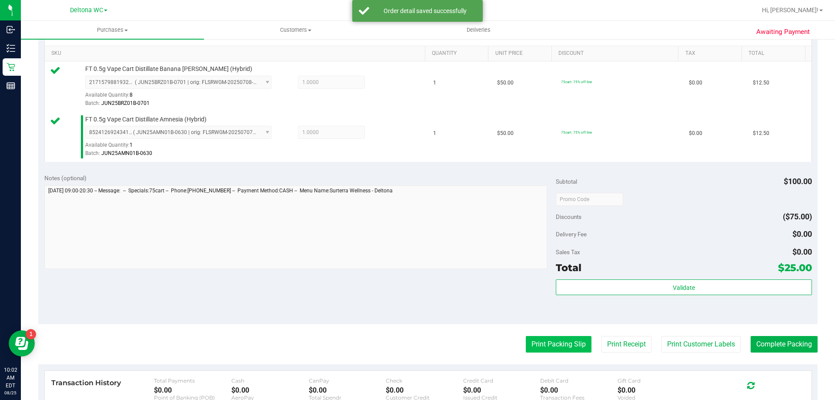
click at [546, 340] on button "Print Packing Slip" at bounding box center [559, 344] width 66 height 17
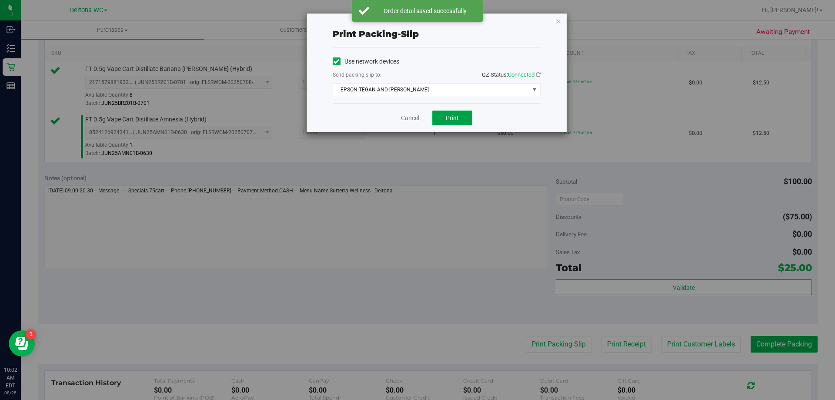
click at [446, 119] on span "Print" at bounding box center [452, 117] width 13 height 7
click at [405, 118] on link "Cancel" at bounding box center [410, 117] width 18 height 9
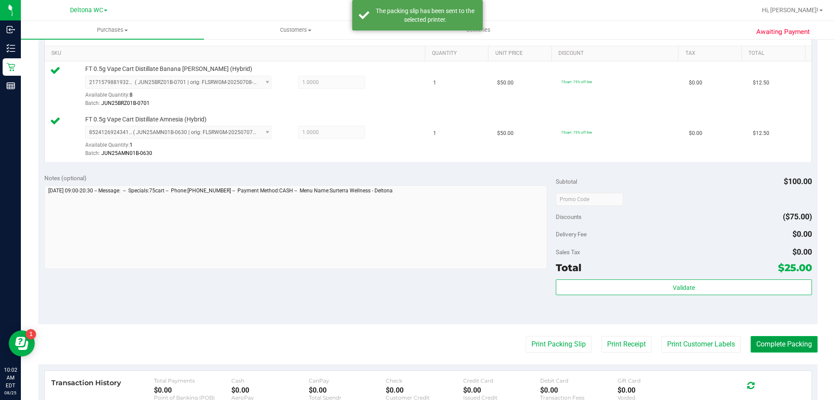
click at [768, 342] on button "Complete Packing" at bounding box center [783, 344] width 67 height 17
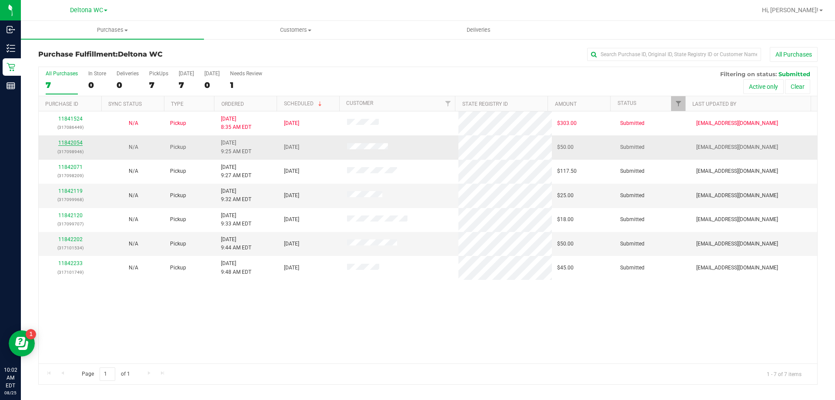
click at [73, 144] on link "11842054" at bounding box center [70, 143] width 24 height 6
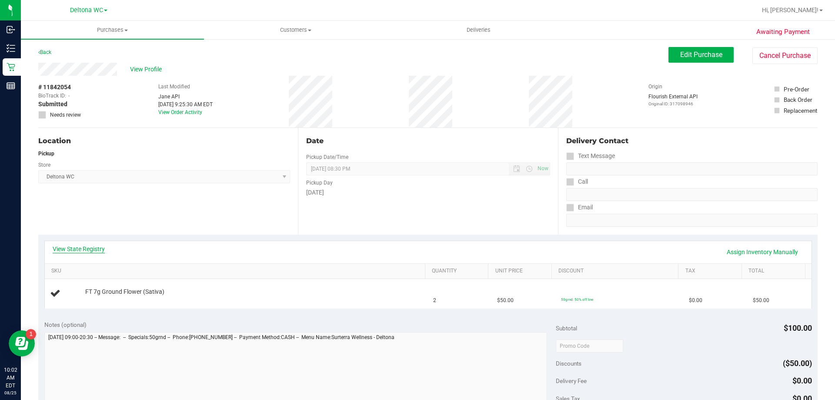
click at [96, 249] on link "View State Registry" at bounding box center [79, 248] width 52 height 9
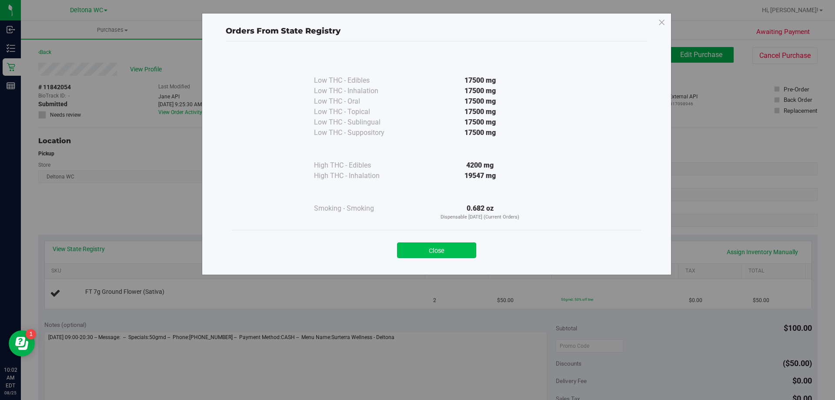
click at [462, 250] on button "Close" at bounding box center [436, 250] width 79 height 16
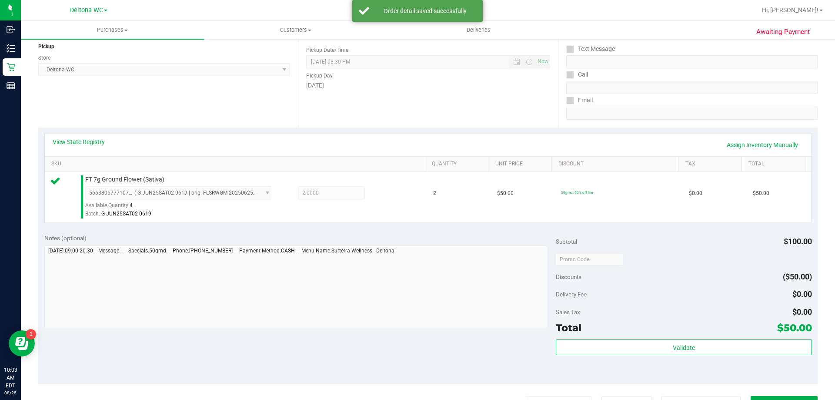
scroll to position [174, 0]
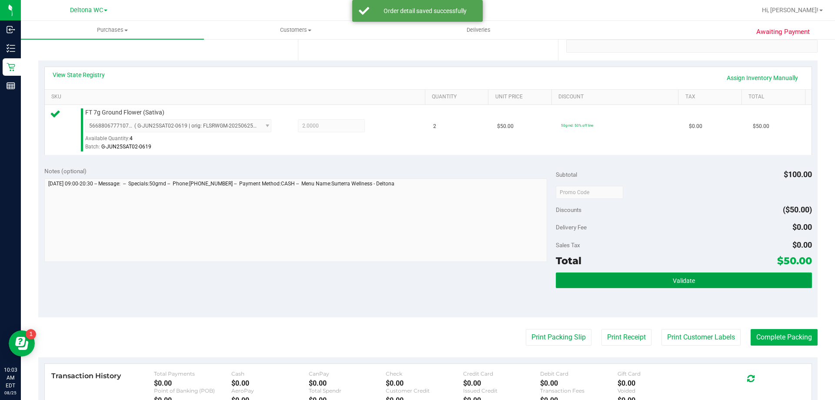
click at [611, 286] on button "Validate" at bounding box center [684, 280] width 256 height 16
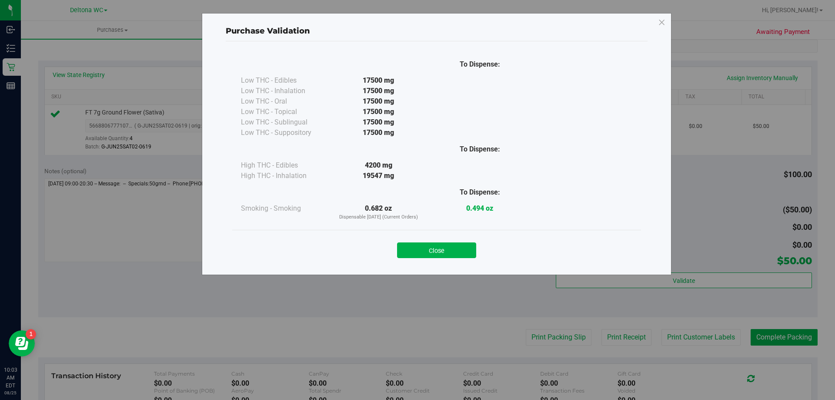
drag, startPoint x: 465, startPoint y: 252, endPoint x: 478, endPoint y: 257, distance: 13.9
click at [466, 252] on button "Close" at bounding box center [436, 250] width 79 height 16
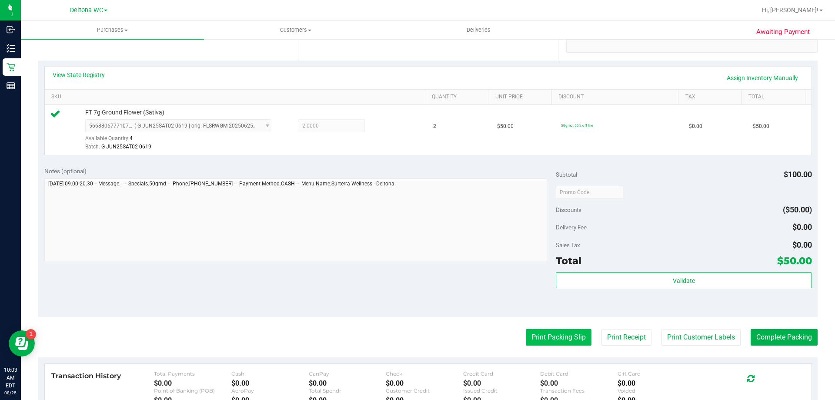
click at [558, 338] on button "Print Packing Slip" at bounding box center [559, 337] width 66 height 17
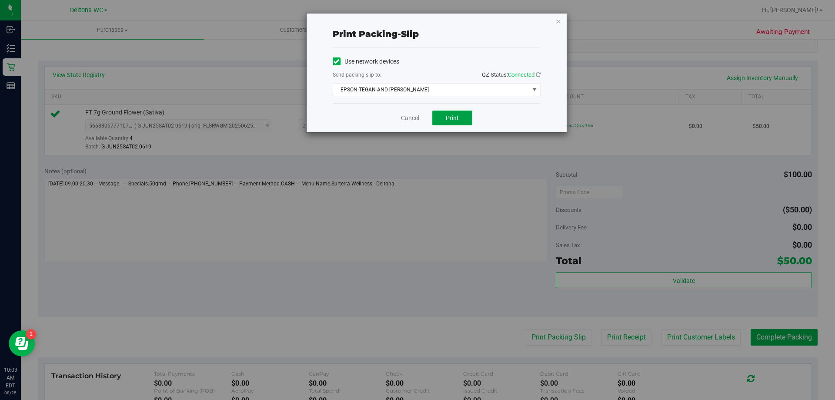
click at [447, 118] on span "Print" at bounding box center [452, 117] width 13 height 7
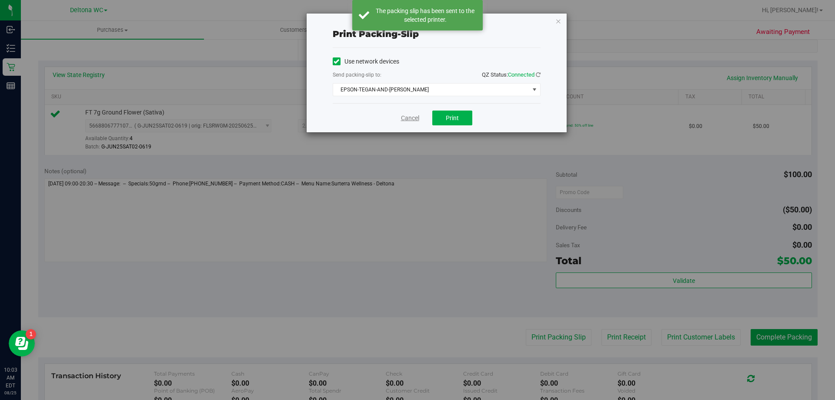
click at [411, 121] on link "Cancel" at bounding box center [410, 117] width 18 height 9
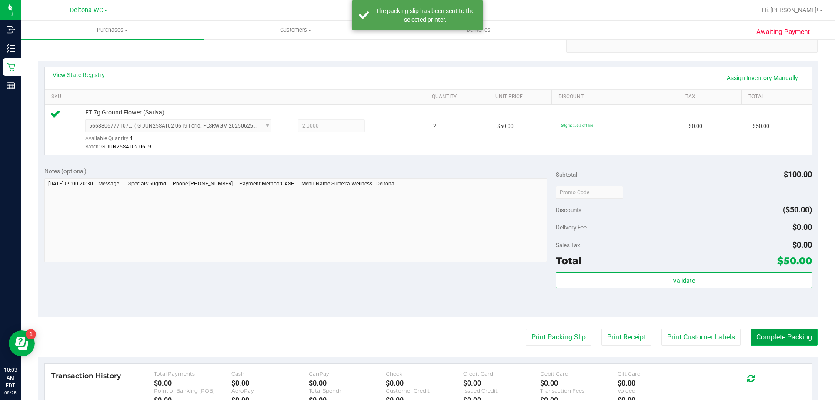
click at [768, 335] on button "Complete Packing" at bounding box center [783, 337] width 67 height 17
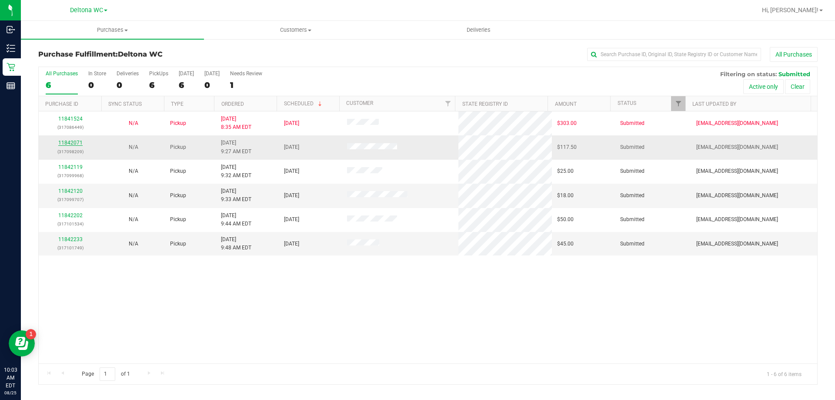
click at [78, 142] on link "11842071" at bounding box center [70, 143] width 24 height 6
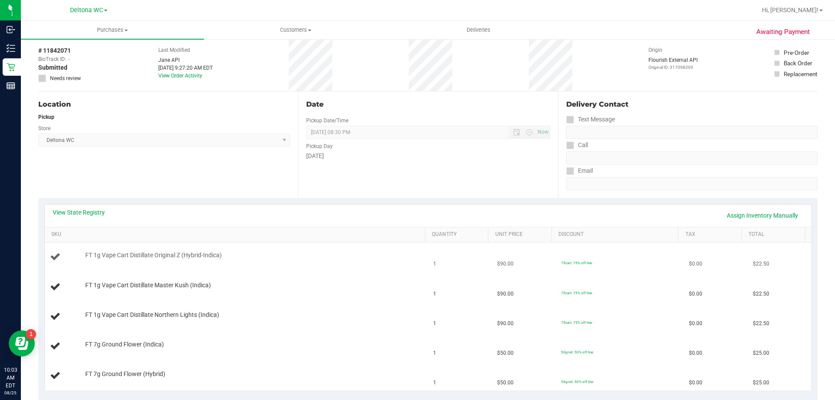
scroll to position [87, 0]
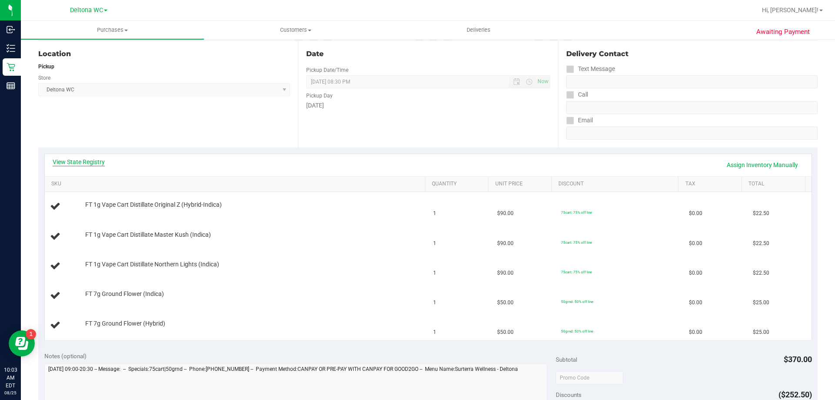
click at [86, 161] on link "View State Registry" at bounding box center [79, 161] width 52 height 9
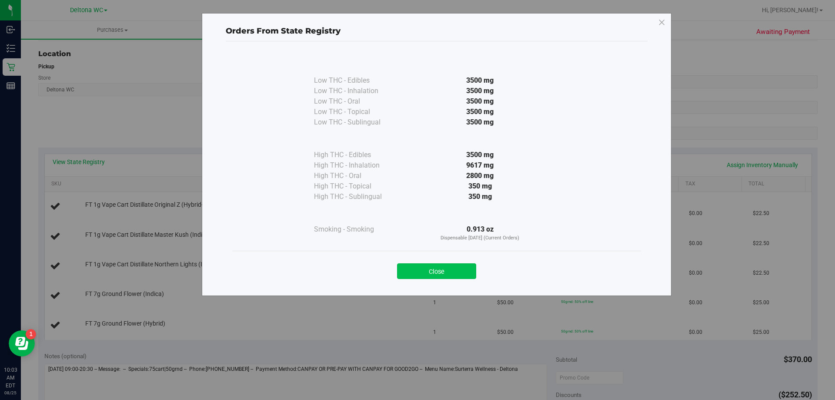
click at [436, 274] on button "Close" at bounding box center [436, 271] width 79 height 16
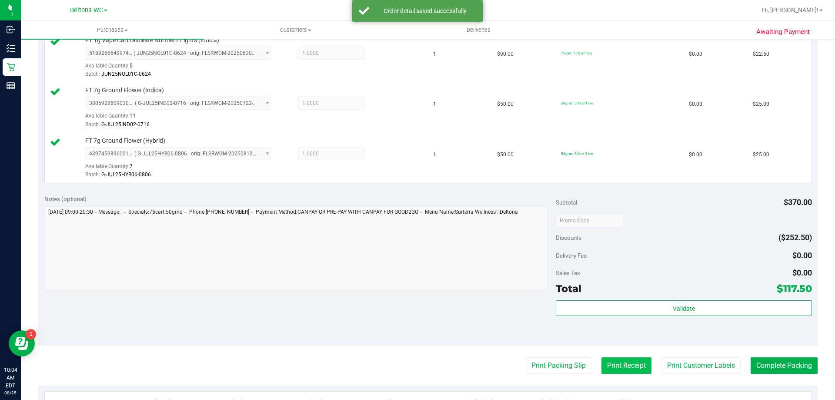
scroll to position [435, 0]
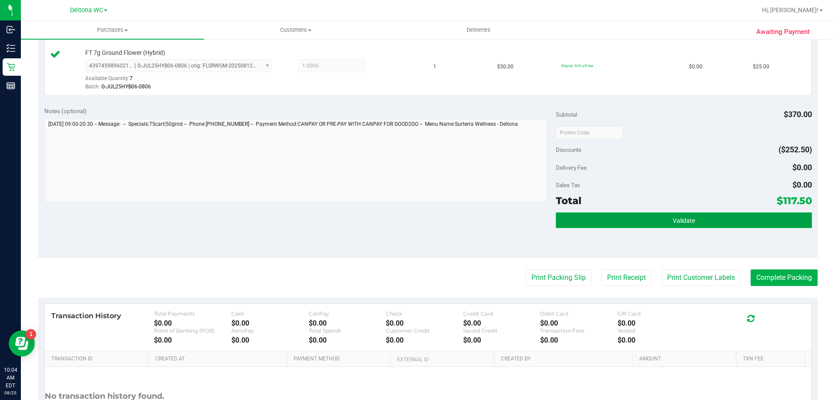
click at [628, 224] on button "Validate" at bounding box center [684, 220] width 256 height 16
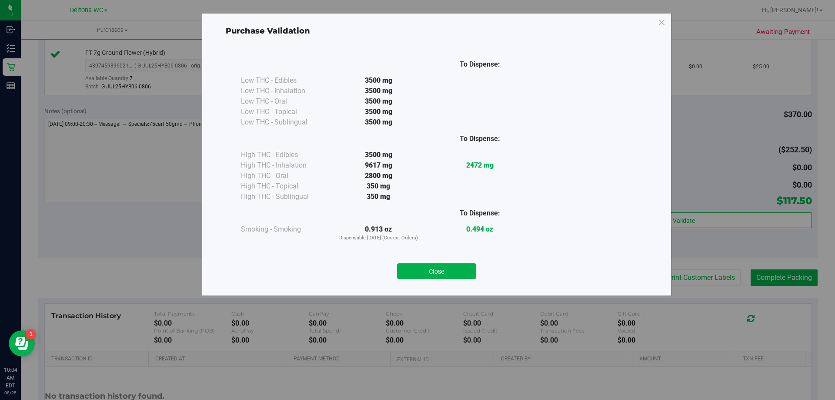
drag, startPoint x: 438, startPoint y: 270, endPoint x: 443, endPoint y: 274, distance: 6.8
click at [438, 270] on button "Close" at bounding box center [436, 271] width 79 height 16
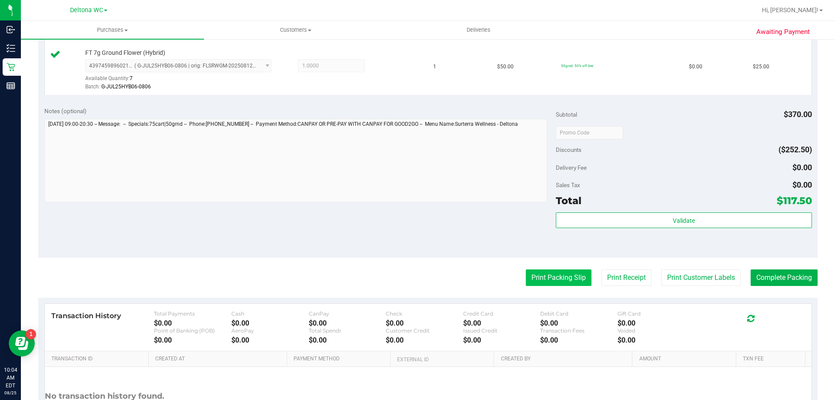
click at [543, 280] on button "Print Packing Slip" at bounding box center [559, 277] width 66 height 17
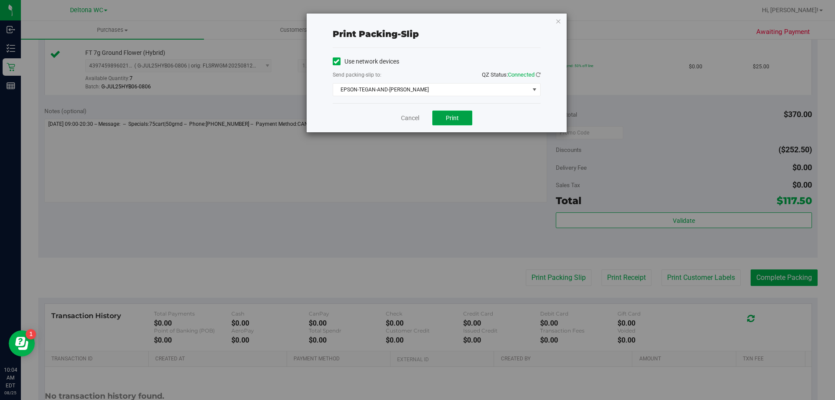
click at [441, 121] on button "Print" at bounding box center [452, 117] width 40 height 15
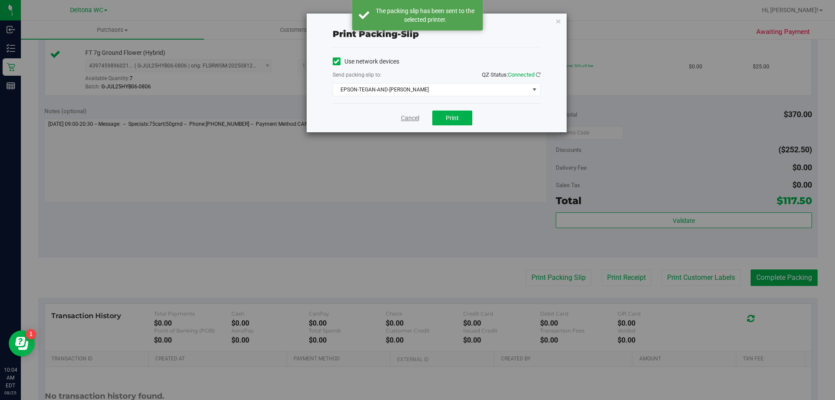
click at [408, 120] on link "Cancel" at bounding box center [410, 117] width 18 height 9
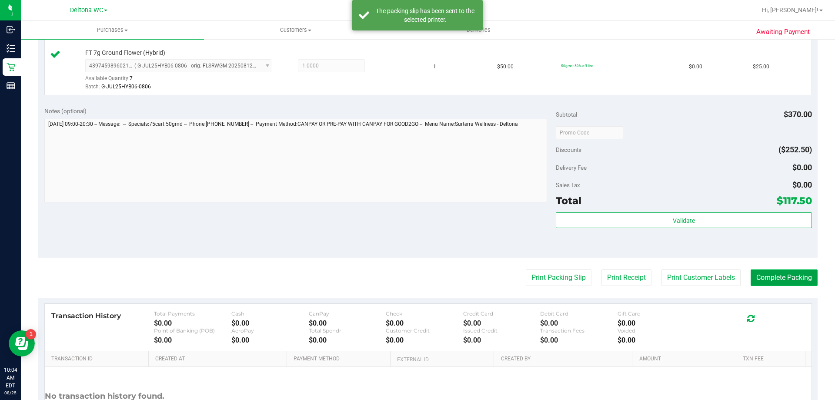
click at [770, 281] on button "Complete Packing" at bounding box center [783, 277] width 67 height 17
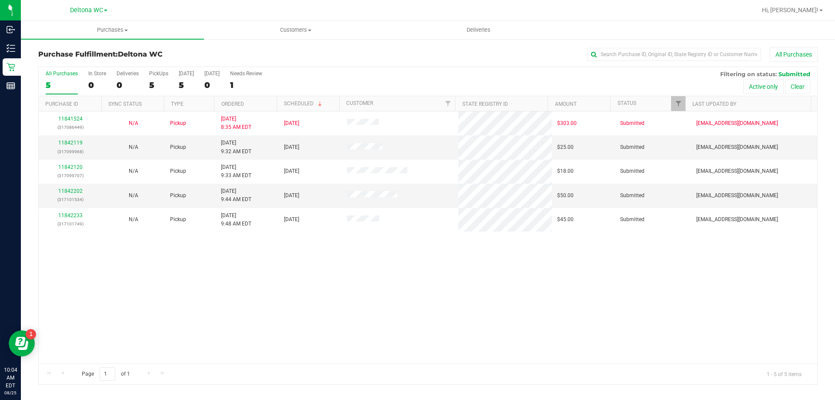
click at [254, 106] on th "Ordered" at bounding box center [245, 103] width 63 height 15
click at [71, 146] on div "11842119 (317099968)" at bounding box center [70, 147] width 53 height 17
click at [73, 145] on link "11842119" at bounding box center [70, 143] width 24 height 6
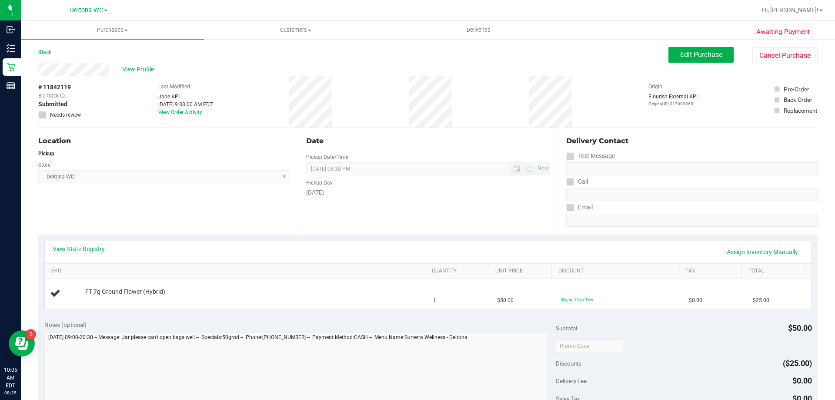
drag, startPoint x: 77, startPoint y: 241, endPoint x: 80, endPoint y: 250, distance: 8.5
click at [80, 250] on link "View State Registry" at bounding box center [79, 248] width 52 height 9
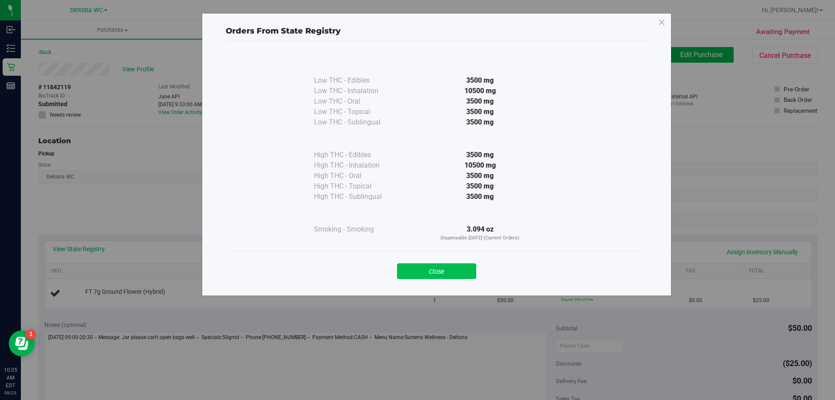
click at [433, 268] on button "Close" at bounding box center [436, 271] width 79 height 16
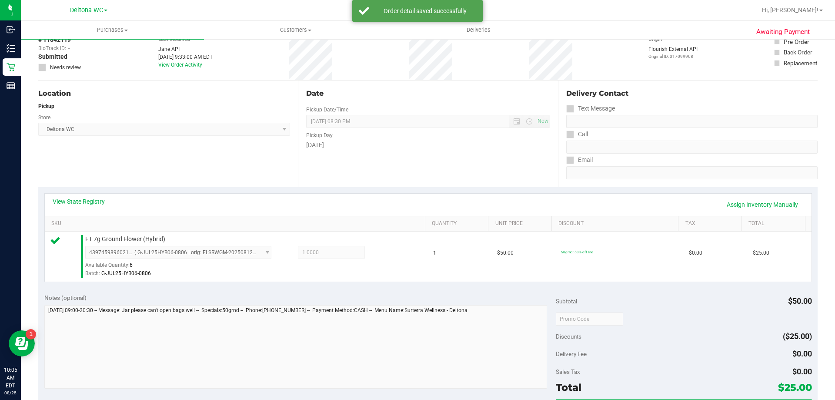
scroll to position [130, 0]
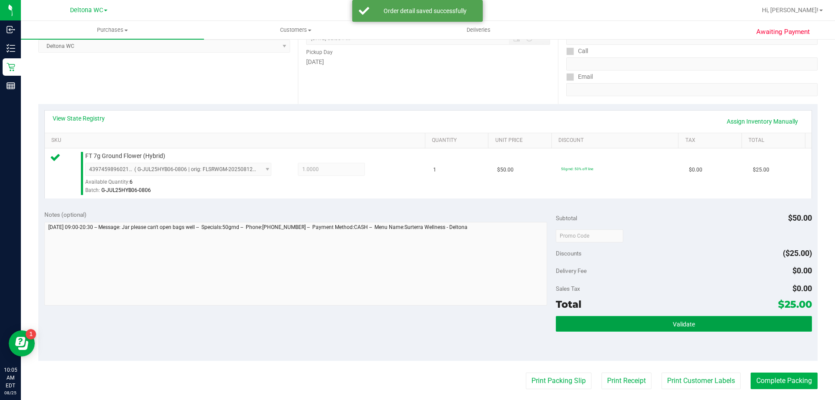
click at [616, 327] on button "Validate" at bounding box center [684, 324] width 256 height 16
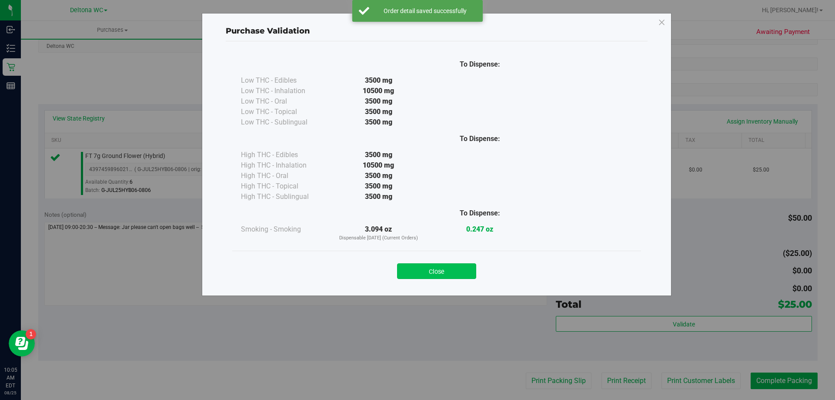
click at [447, 267] on button "Close" at bounding box center [436, 271] width 79 height 16
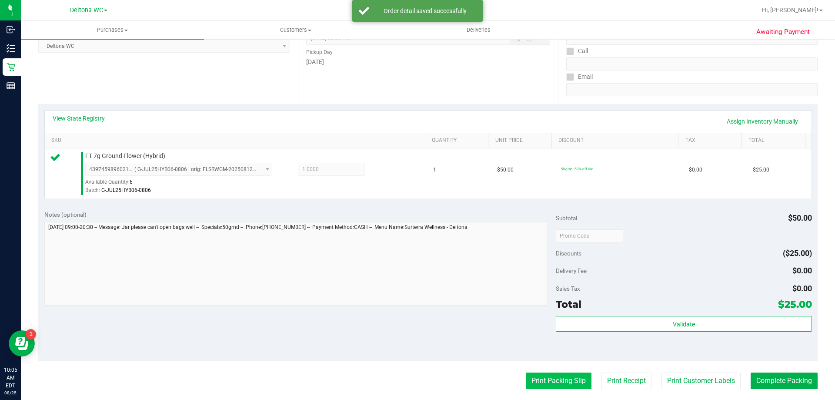
click at [540, 382] on button "Print Packing Slip" at bounding box center [559, 380] width 66 height 17
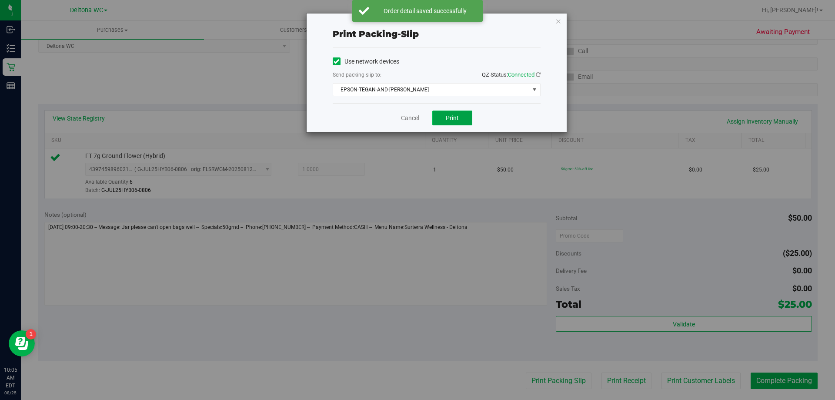
click at [442, 115] on button "Print" at bounding box center [452, 117] width 40 height 15
click at [409, 117] on link "Cancel" at bounding box center [410, 117] width 18 height 9
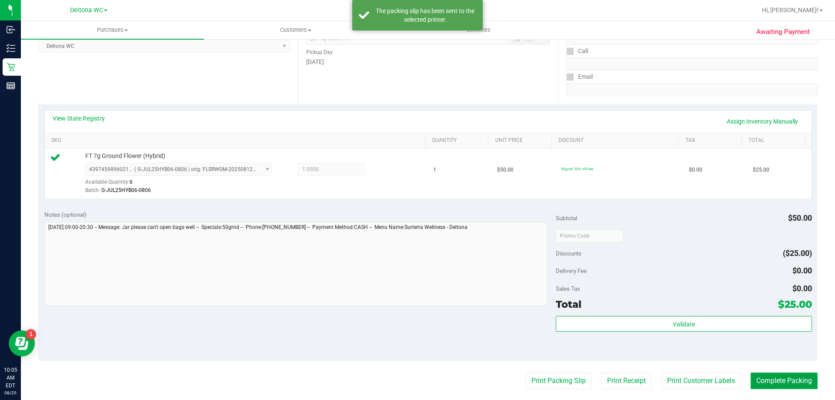
click at [763, 375] on button "Complete Packing" at bounding box center [783, 380] width 67 height 17
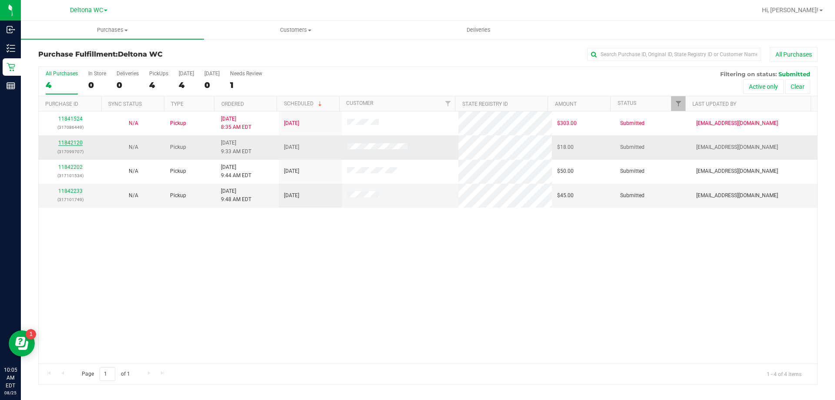
click at [77, 145] on link "11842120" at bounding box center [70, 143] width 24 height 6
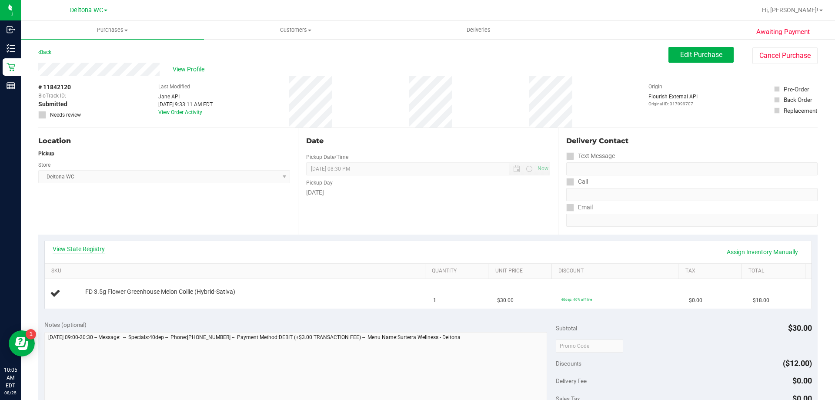
click at [80, 251] on link "View State Registry" at bounding box center [79, 248] width 52 height 9
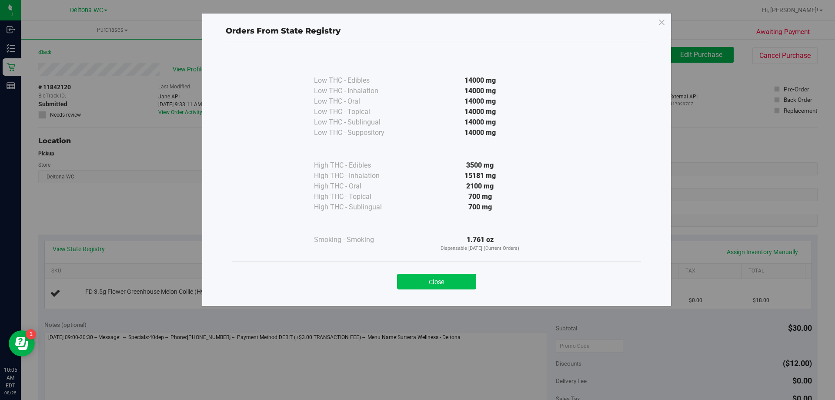
click at [464, 274] on button "Close" at bounding box center [436, 281] width 79 height 16
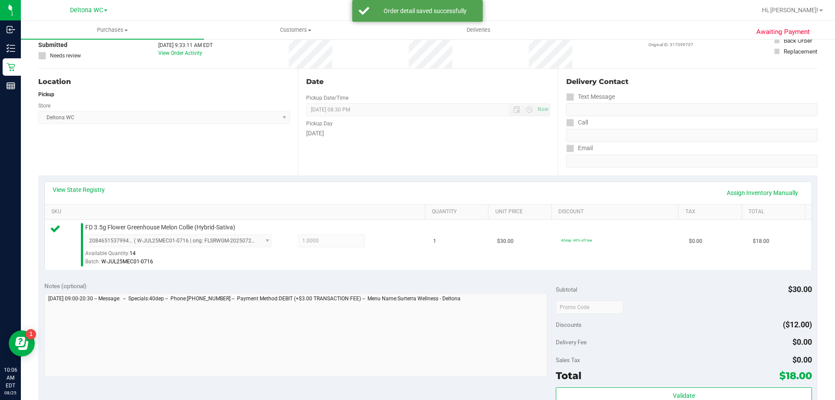
scroll to position [174, 0]
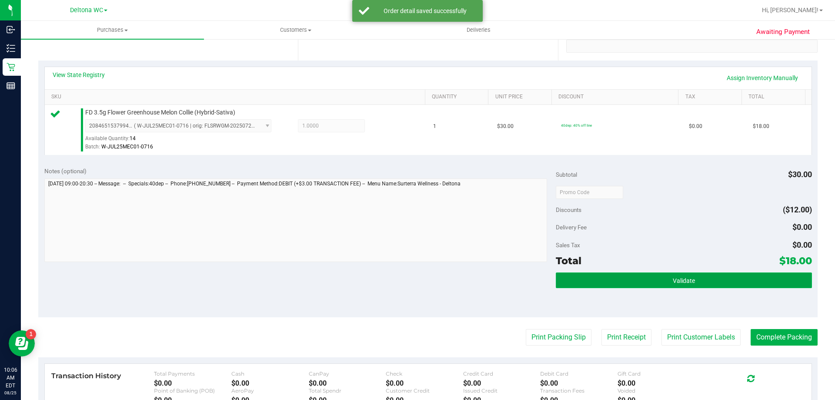
click at [623, 279] on button "Validate" at bounding box center [684, 280] width 256 height 16
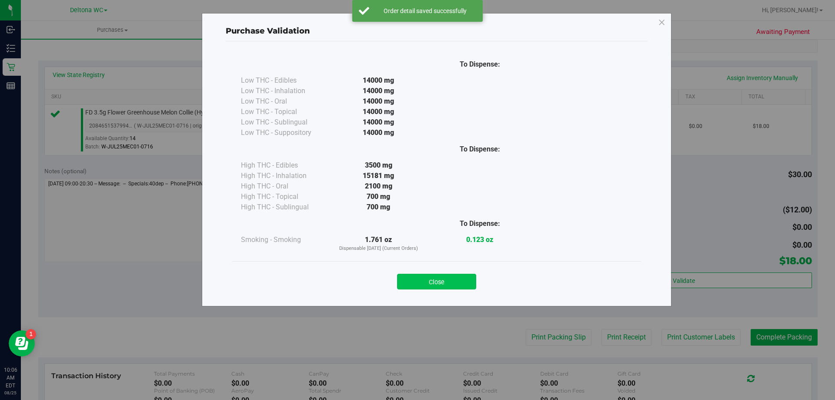
drag, startPoint x: 447, startPoint y: 267, endPoint x: 453, endPoint y: 277, distance: 11.3
click at [448, 270] on div "Close" at bounding box center [437, 279] width 396 height 22
click at [454, 278] on button "Close" at bounding box center [436, 281] width 79 height 16
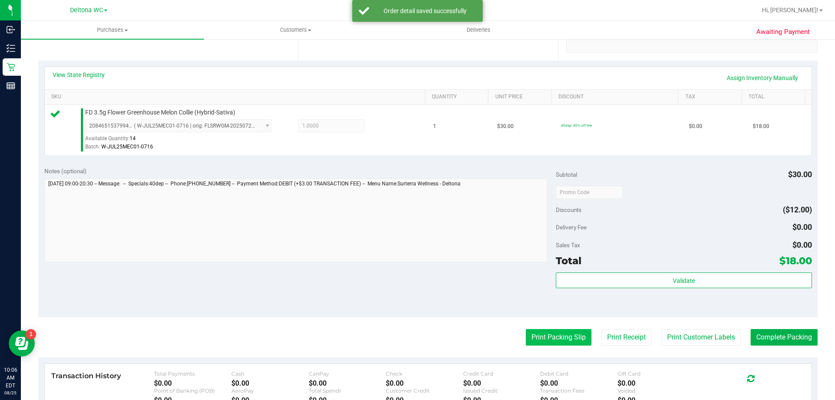
click at [527, 337] on button "Print Packing Slip" at bounding box center [559, 337] width 66 height 17
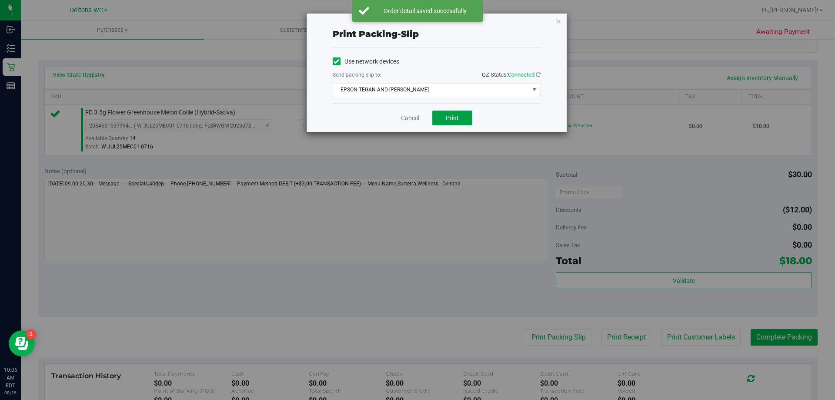
click at [440, 117] on button "Print" at bounding box center [452, 117] width 40 height 15
click at [404, 120] on link "Cancel" at bounding box center [410, 117] width 18 height 9
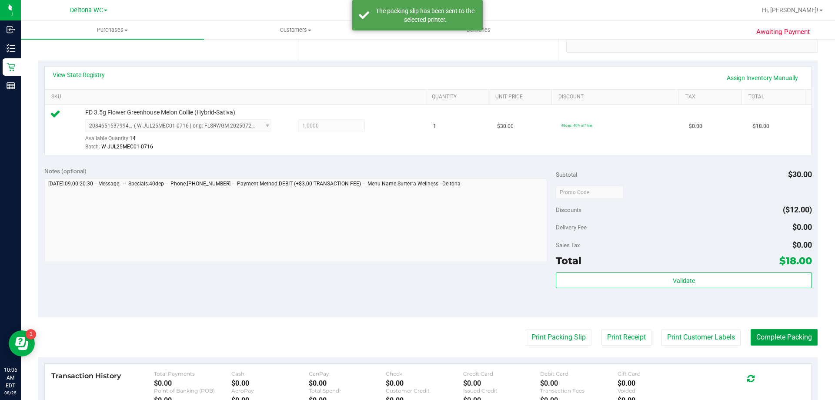
click at [769, 339] on button "Complete Packing" at bounding box center [783, 337] width 67 height 17
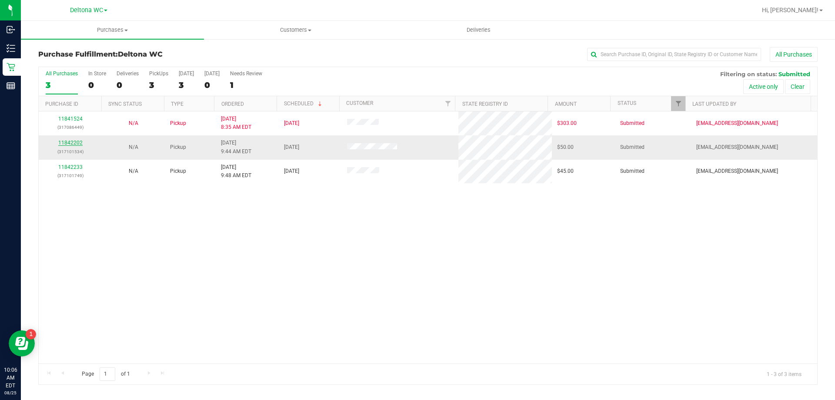
click at [68, 145] on link "11842202" at bounding box center [70, 143] width 24 height 6
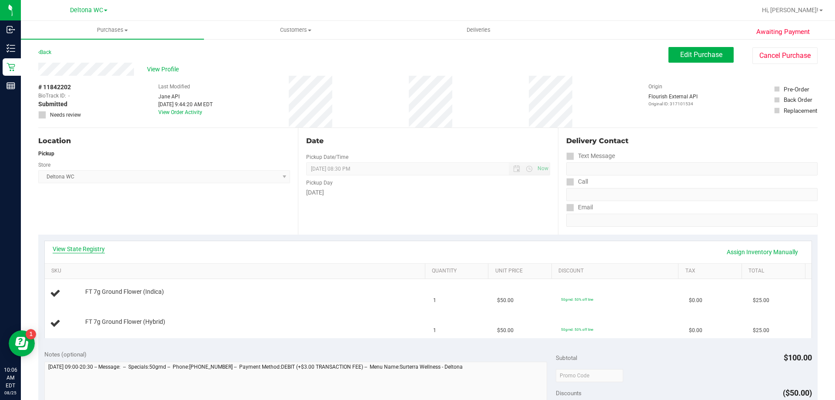
click at [73, 250] on link "View State Registry" at bounding box center [79, 248] width 52 height 9
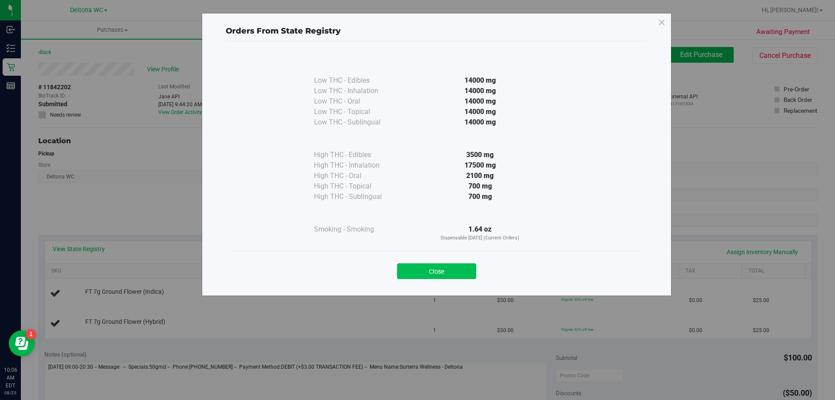
click at [473, 268] on button "Close" at bounding box center [436, 271] width 79 height 16
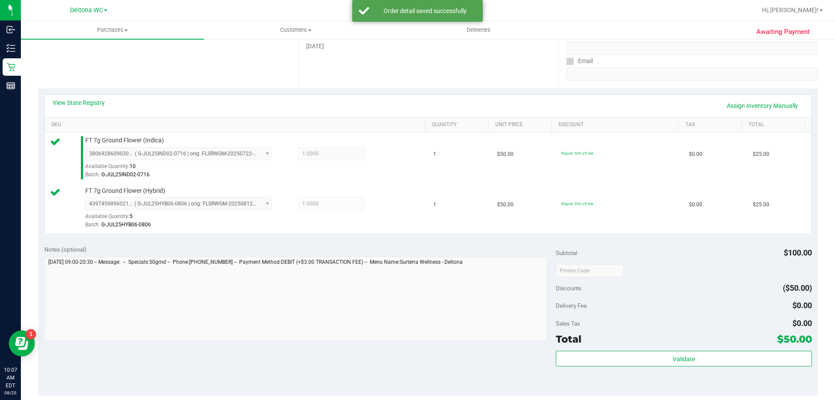
scroll to position [174, 0]
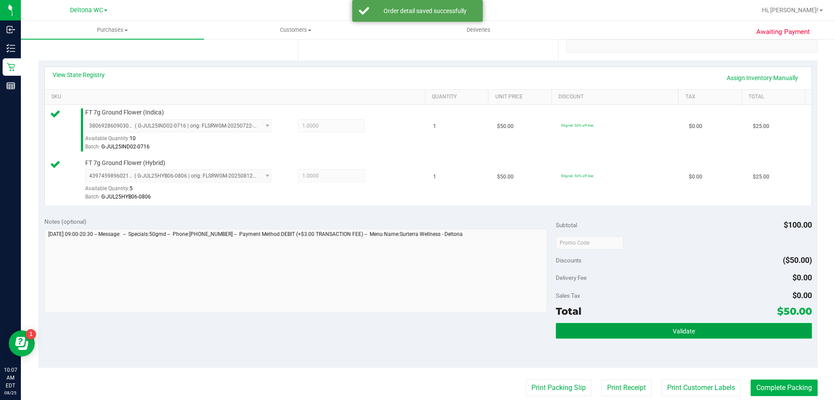
click at [579, 332] on button "Validate" at bounding box center [684, 331] width 256 height 16
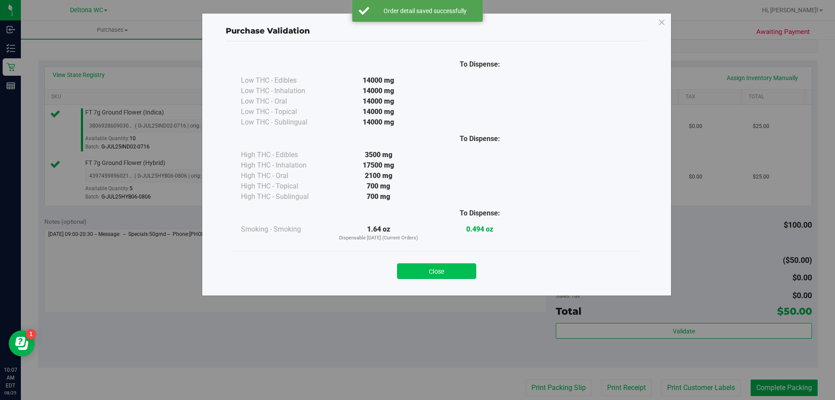
click at [453, 269] on button "Close" at bounding box center [436, 271] width 79 height 16
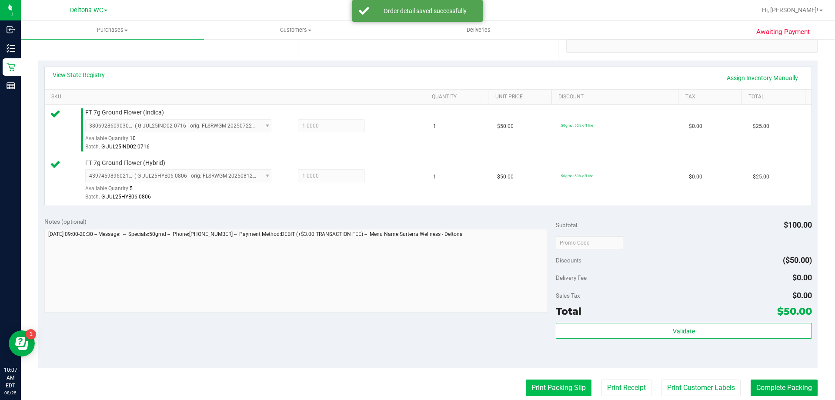
click at [542, 385] on button "Print Packing Slip" at bounding box center [559, 387] width 66 height 17
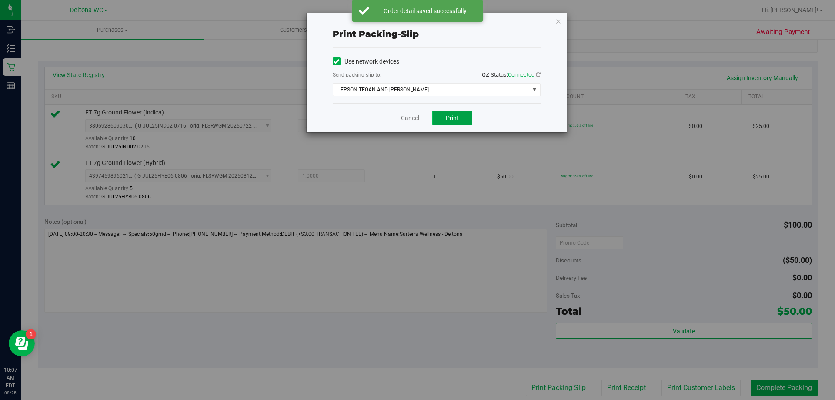
click at [443, 120] on button "Print" at bounding box center [452, 117] width 40 height 15
click at [412, 116] on link "Cancel" at bounding box center [410, 117] width 18 height 9
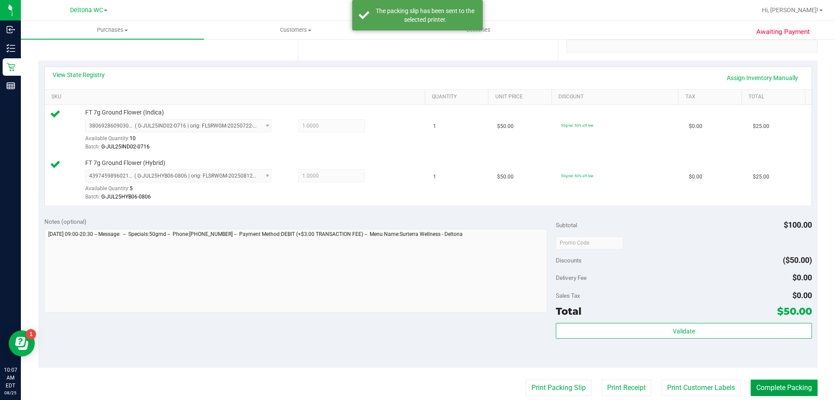
drag, startPoint x: 769, startPoint y: 389, endPoint x: 745, endPoint y: 314, distance: 78.6
click at [769, 386] on button "Complete Packing" at bounding box center [783, 387] width 67 height 17
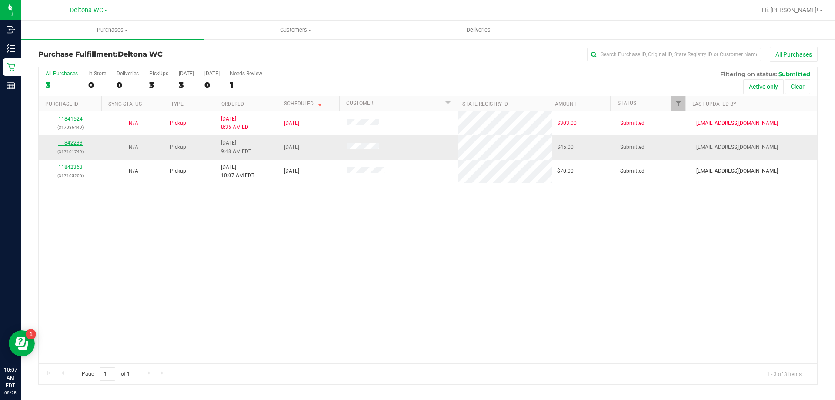
click at [67, 143] on link "11842233" at bounding box center [70, 143] width 24 height 6
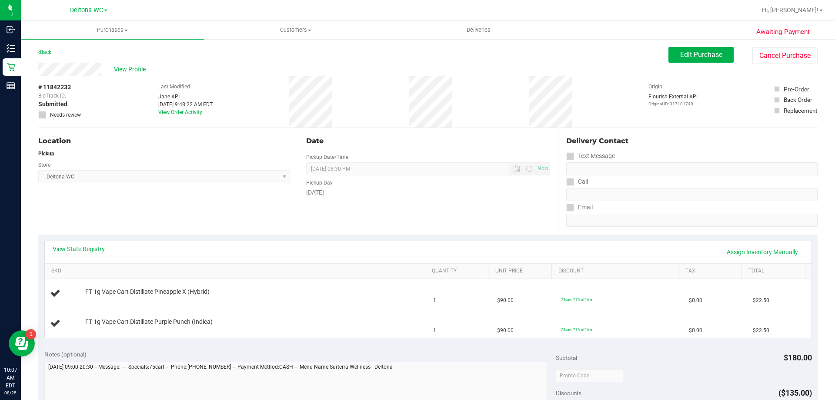
click at [87, 252] on link "View State Registry" at bounding box center [79, 248] width 52 height 9
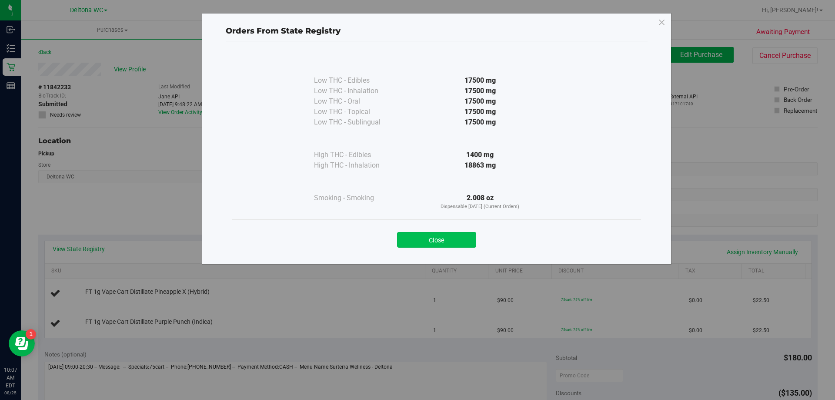
click at [427, 233] on button "Close" at bounding box center [436, 240] width 79 height 16
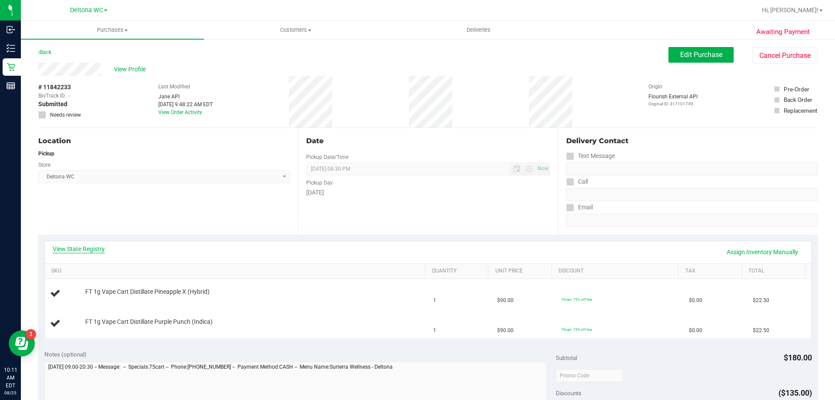
click at [98, 251] on link "View State Registry" at bounding box center [79, 248] width 52 height 9
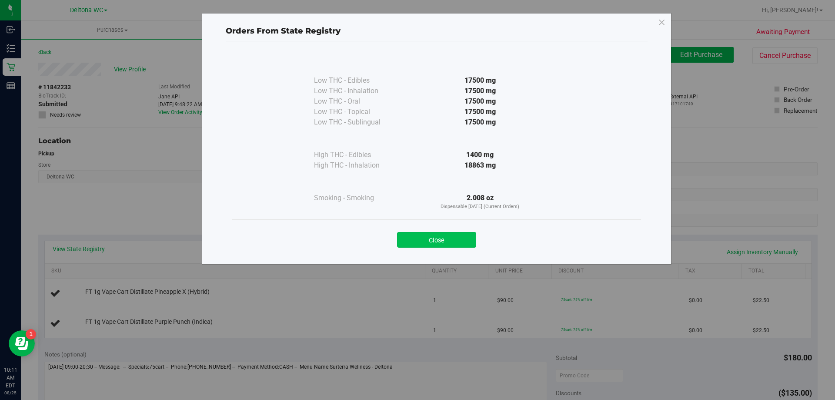
click at [417, 243] on button "Close" at bounding box center [436, 240] width 79 height 16
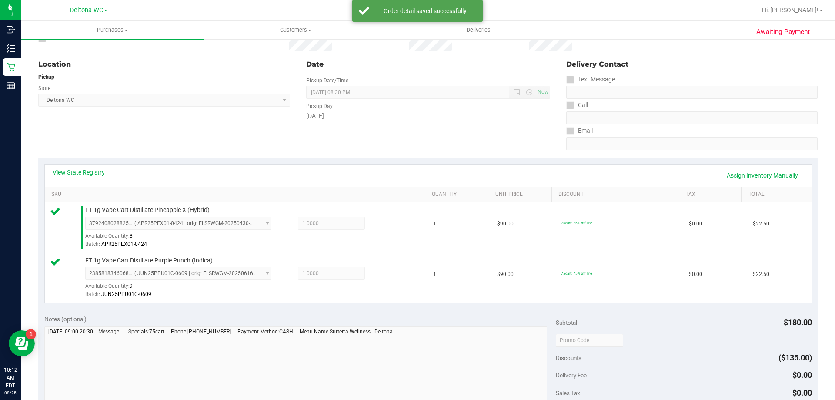
scroll to position [174, 0]
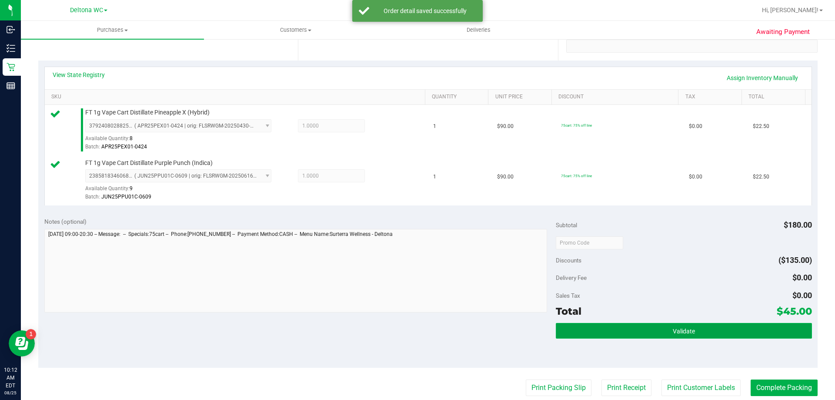
click at [633, 326] on button "Validate" at bounding box center [684, 331] width 256 height 16
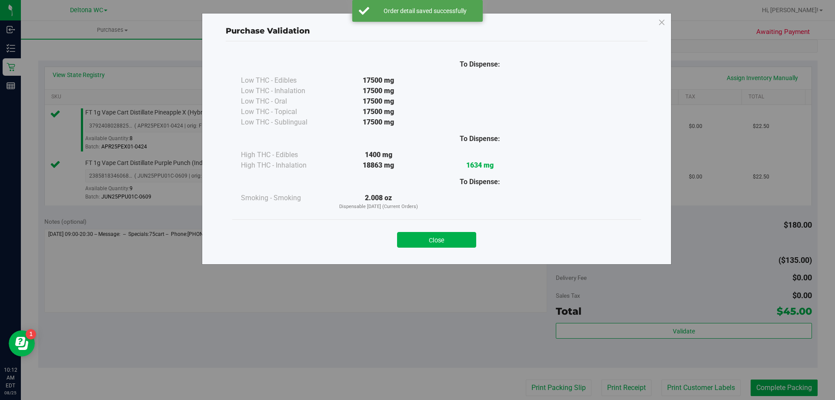
drag, startPoint x: 439, startPoint y: 234, endPoint x: 476, endPoint y: 268, distance: 49.8
click at [439, 235] on button "Close" at bounding box center [436, 240] width 79 height 16
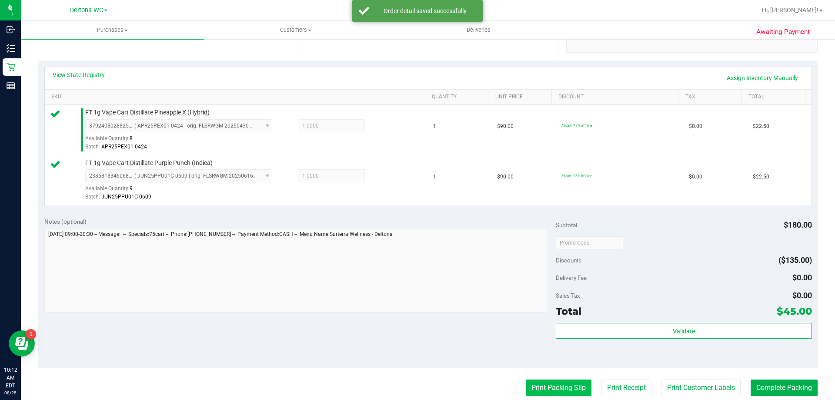
click at [548, 385] on button "Print Packing Slip" at bounding box center [559, 387] width 66 height 17
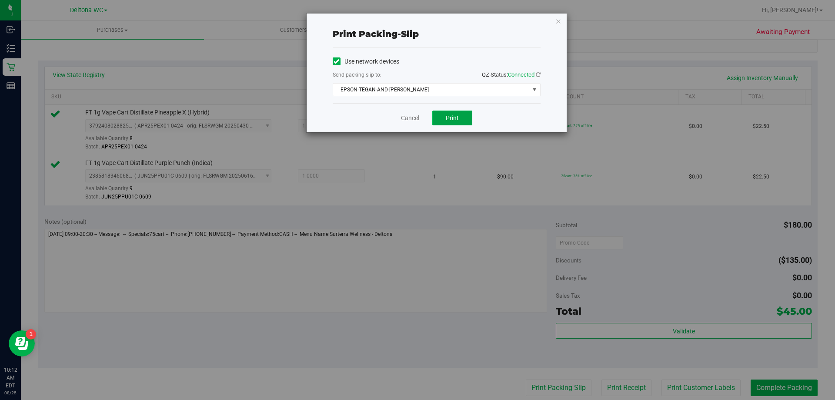
click at [447, 116] on span "Print" at bounding box center [452, 117] width 13 height 7
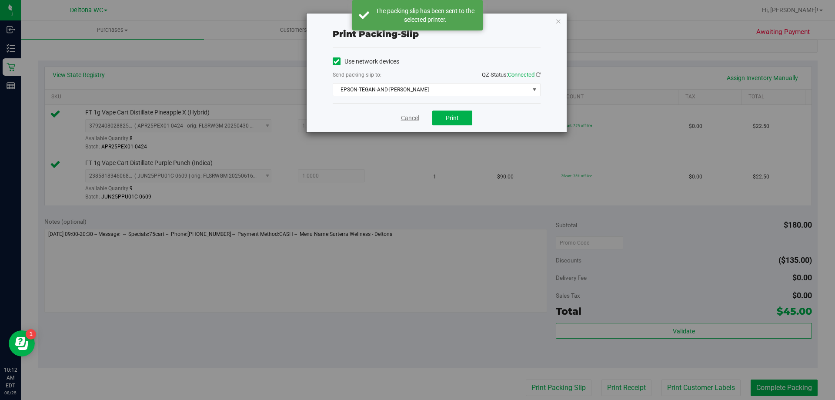
click at [407, 119] on link "Cancel" at bounding box center [410, 117] width 18 height 9
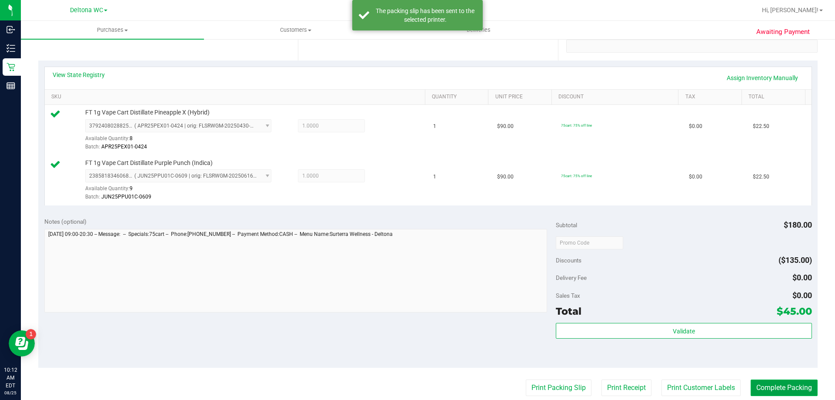
click at [789, 385] on button "Complete Packing" at bounding box center [783, 387] width 67 height 17
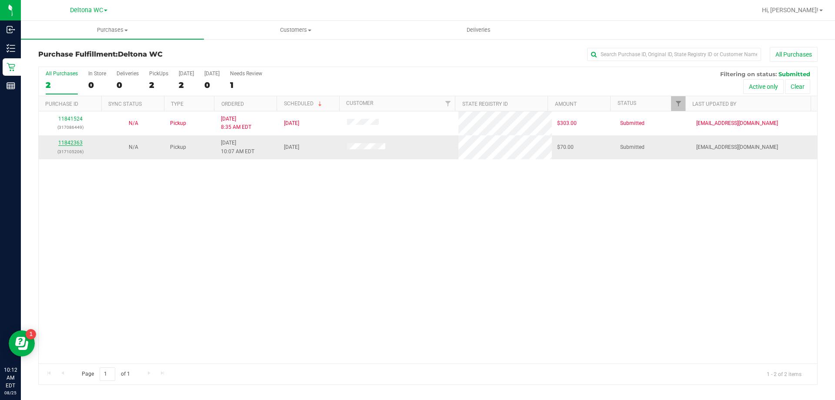
click at [72, 143] on link "11842363" at bounding box center [70, 143] width 24 height 6
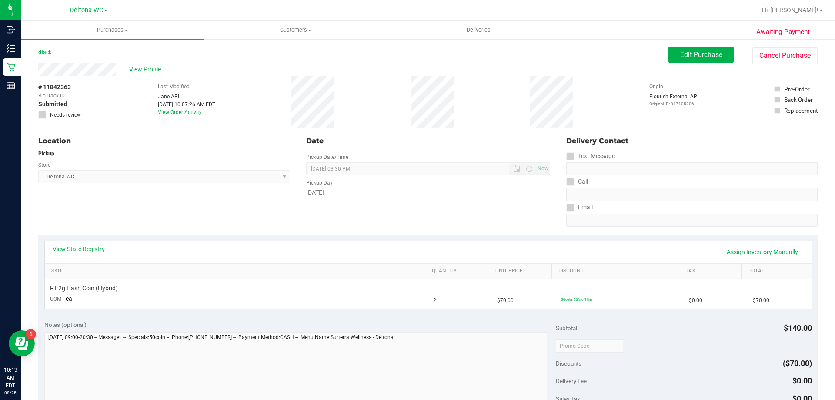
click at [92, 247] on link "View State Registry" at bounding box center [79, 248] width 52 height 9
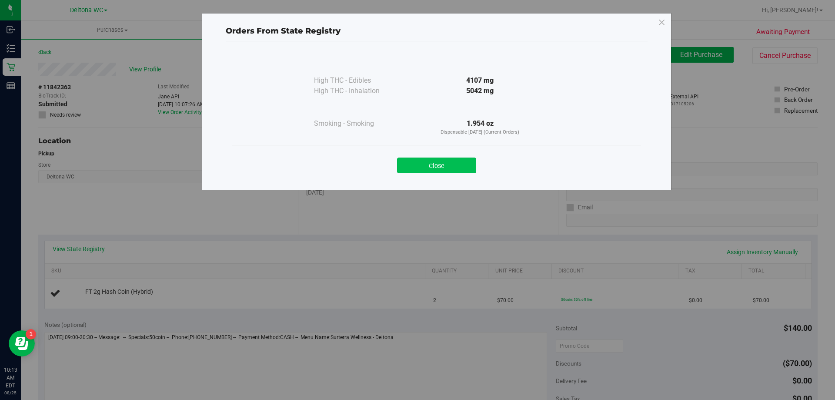
click at [453, 164] on button "Close" at bounding box center [436, 165] width 79 height 16
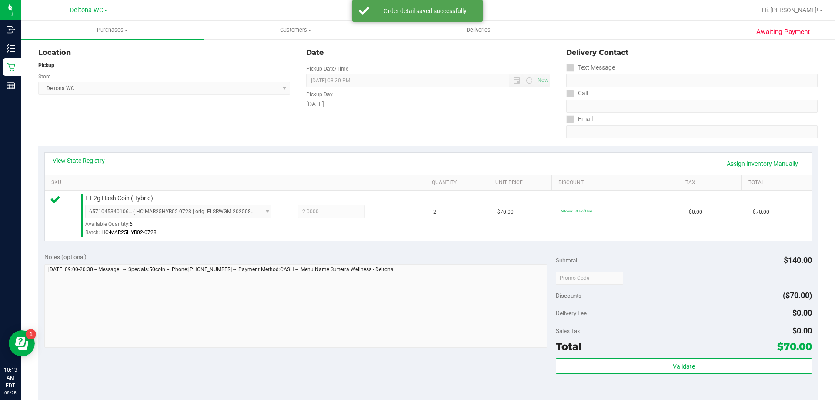
scroll to position [174, 0]
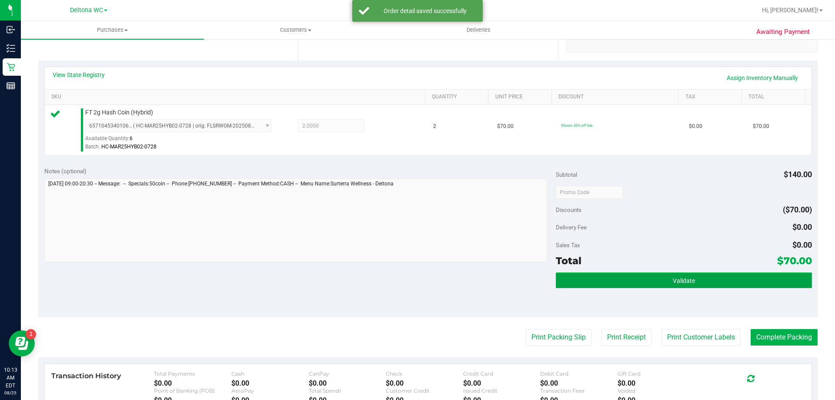
click at [703, 281] on button "Validate" at bounding box center [684, 280] width 256 height 16
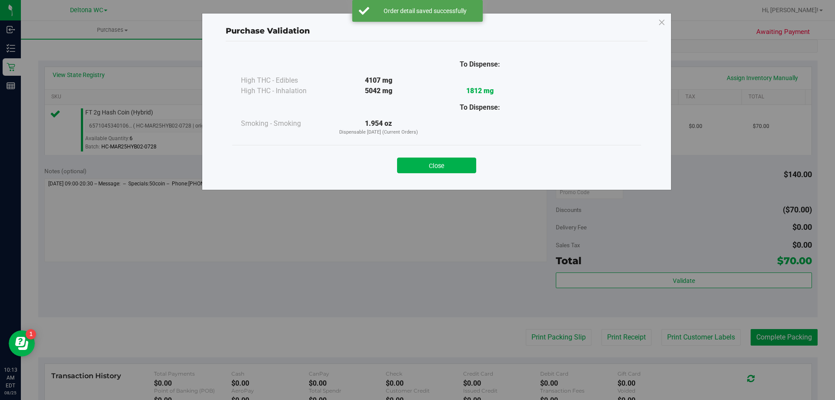
click at [447, 169] on button "Close" at bounding box center [436, 165] width 79 height 16
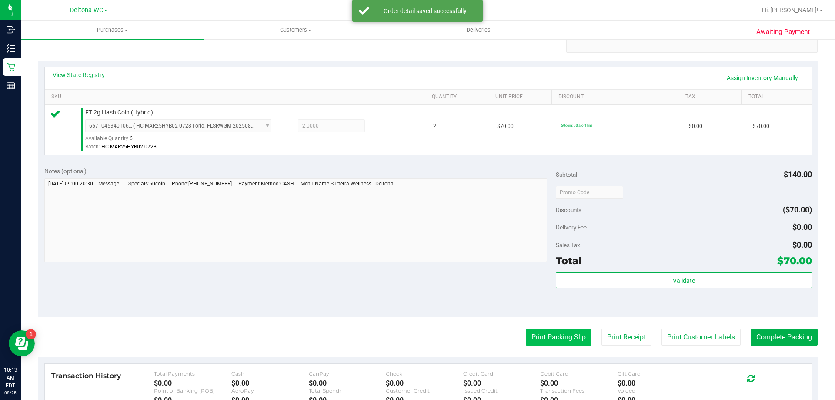
click at [547, 340] on button "Print Packing Slip" at bounding box center [559, 337] width 66 height 17
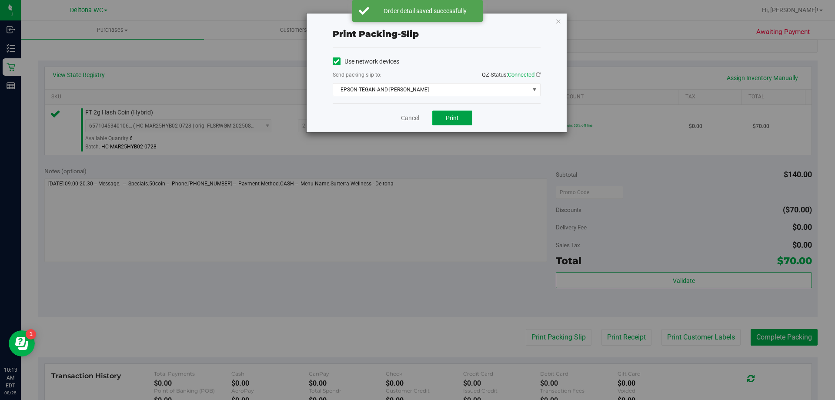
click at [460, 119] on button "Print" at bounding box center [452, 117] width 40 height 15
drag, startPoint x: 410, startPoint y: 119, endPoint x: 477, endPoint y: 163, distance: 80.6
click at [410, 119] on link "Cancel" at bounding box center [410, 117] width 18 height 9
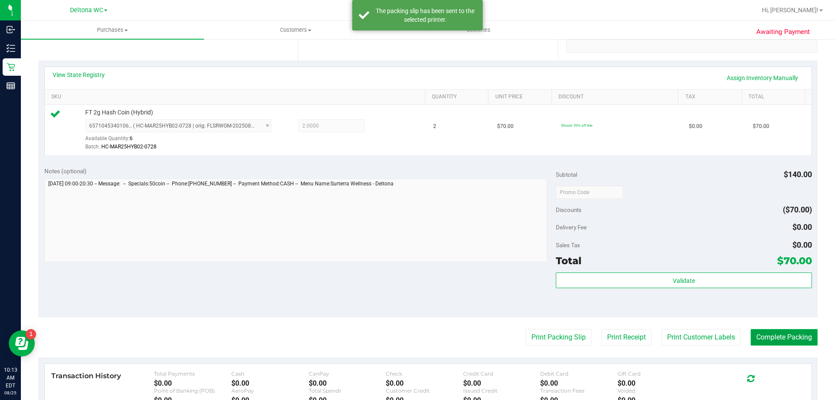
click at [773, 334] on button "Complete Packing" at bounding box center [783, 337] width 67 height 17
